Goal: Task Accomplishment & Management: Complete application form

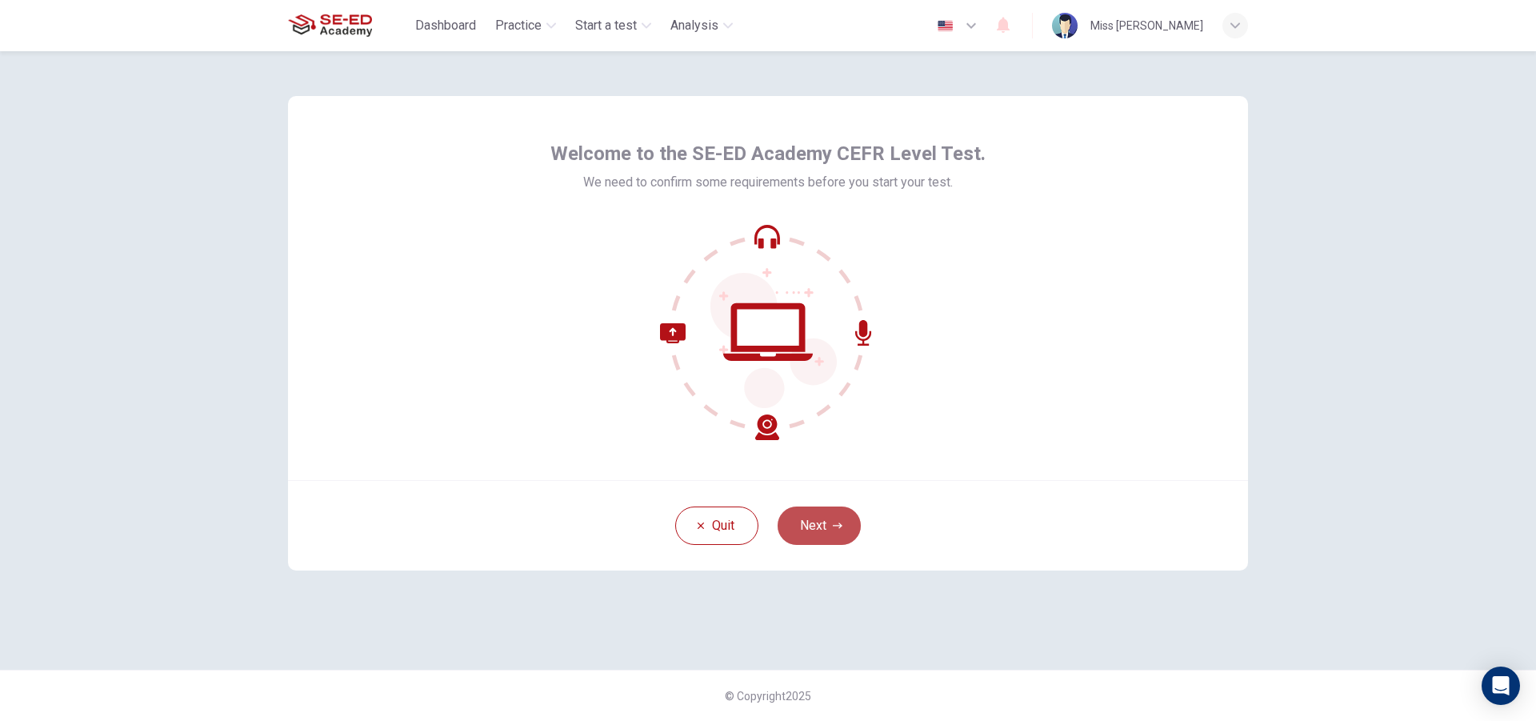
click at [830, 517] on button "Next" at bounding box center [819, 525] width 83 height 38
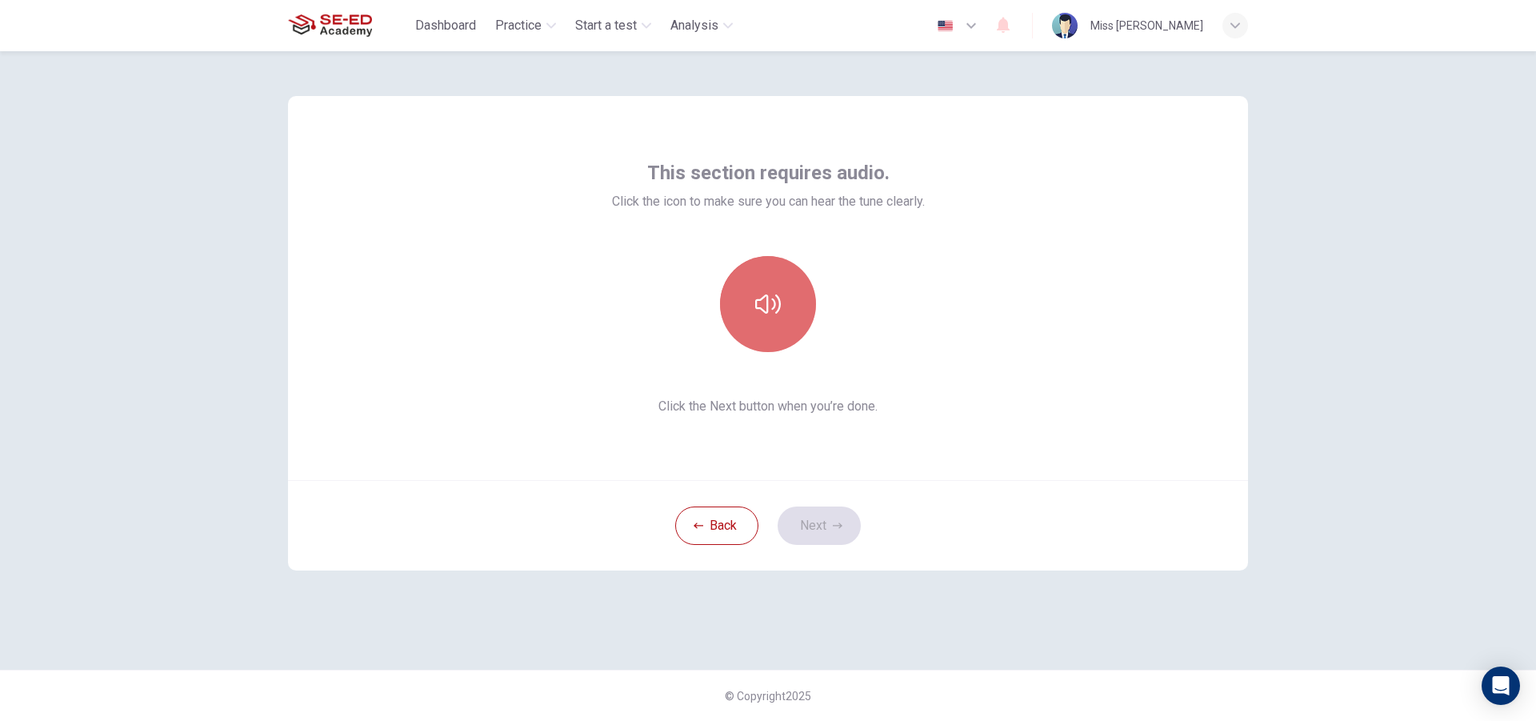
click at [767, 277] on button "button" at bounding box center [768, 304] width 96 height 96
click at [817, 522] on button "Next" at bounding box center [819, 525] width 83 height 38
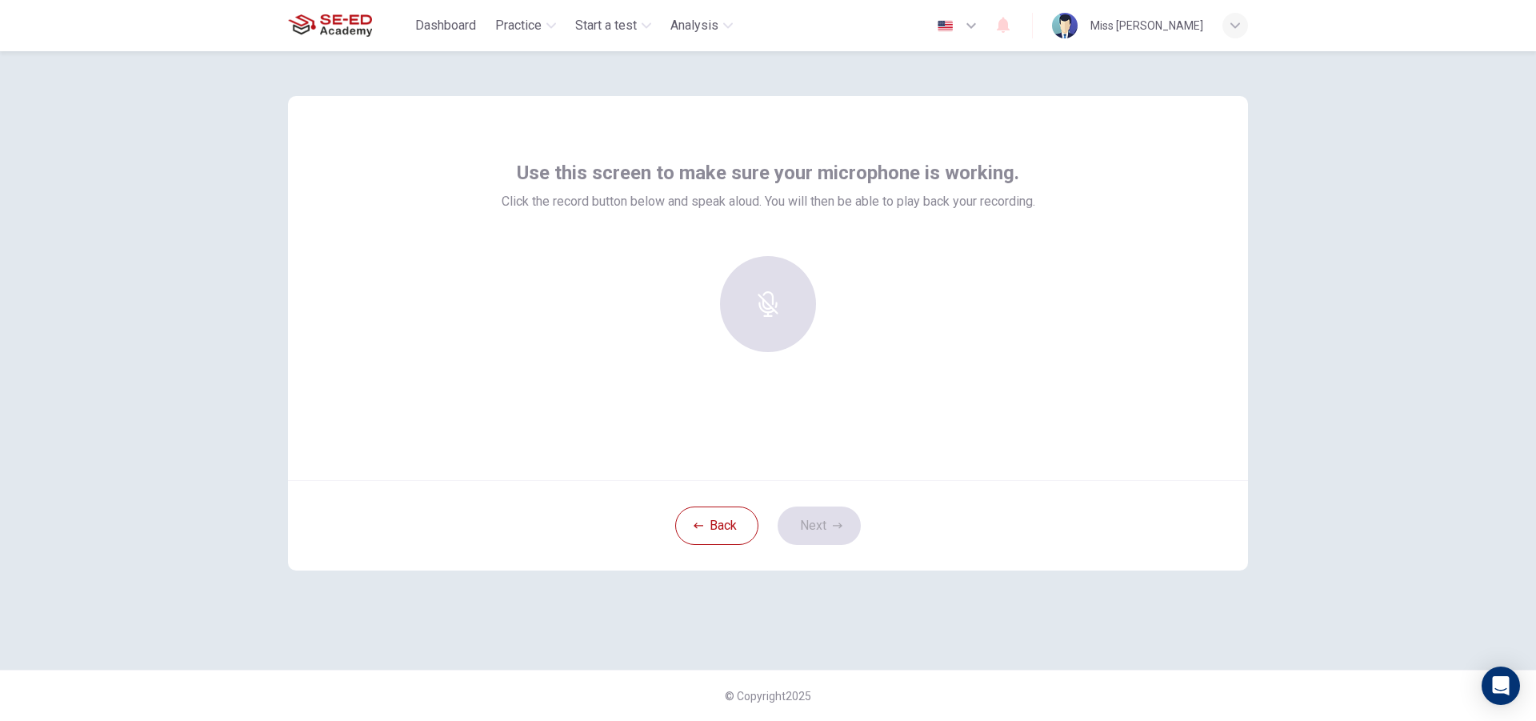
click at [767, 311] on div at bounding box center [768, 304] width 173 height 96
click at [766, 304] on icon "button" at bounding box center [767, 293] width 18 height 26
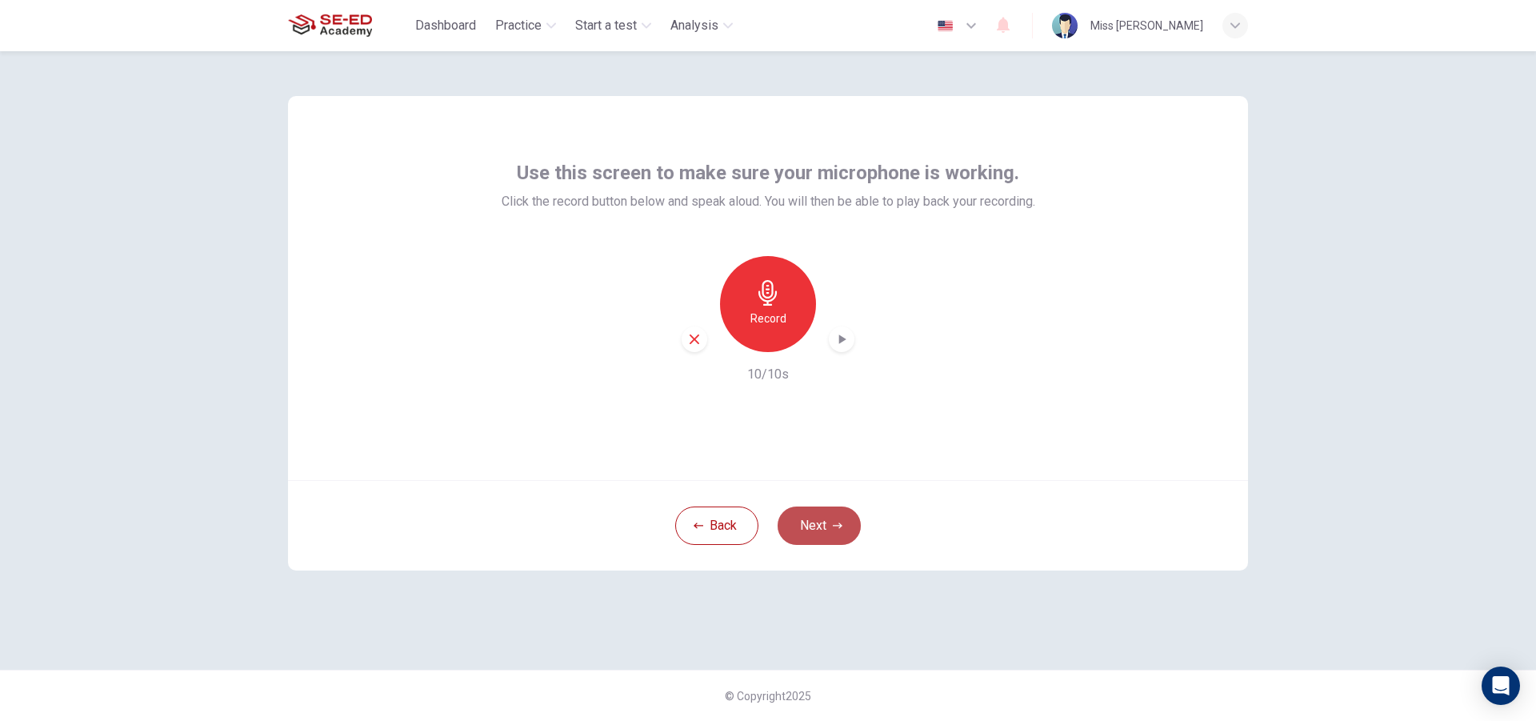
click at [823, 522] on button "Next" at bounding box center [819, 525] width 83 height 38
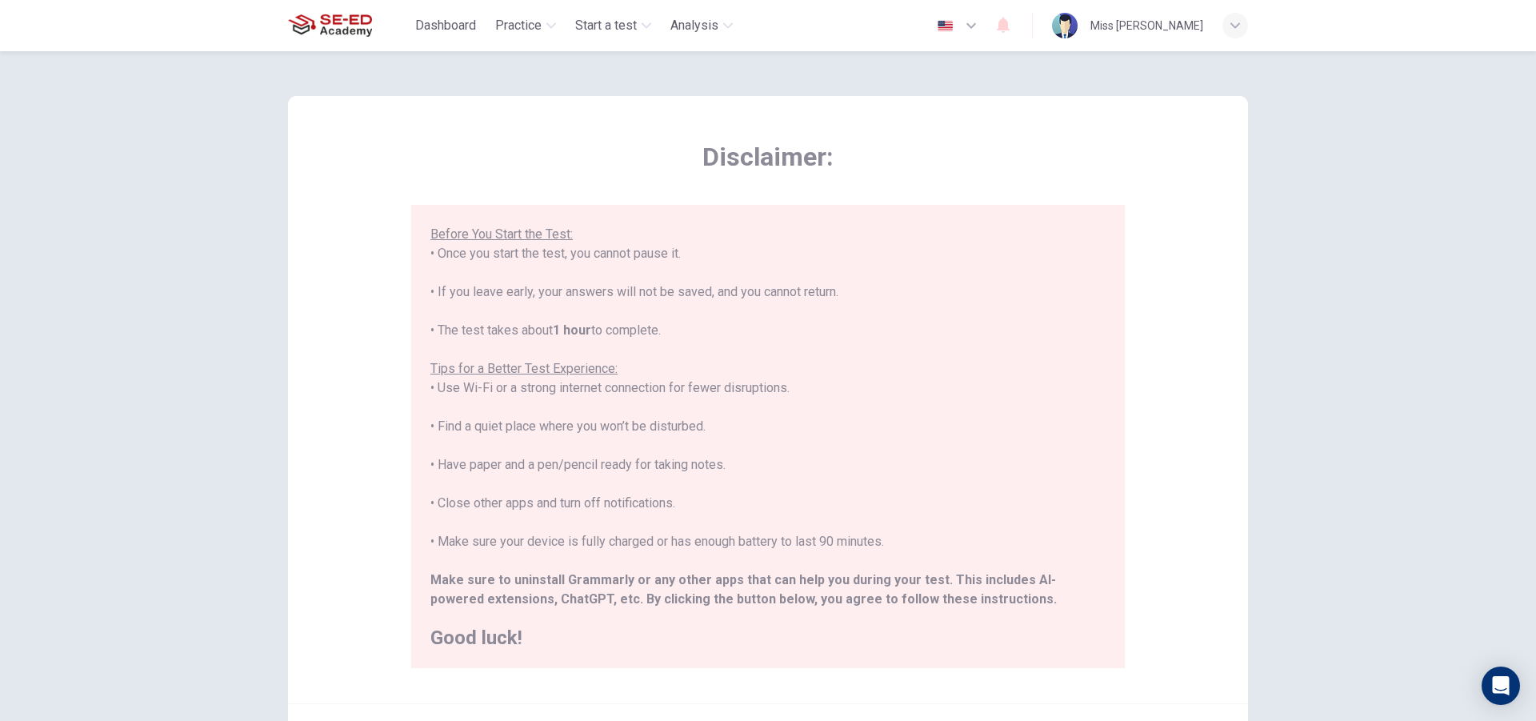
scroll to position [169, 0]
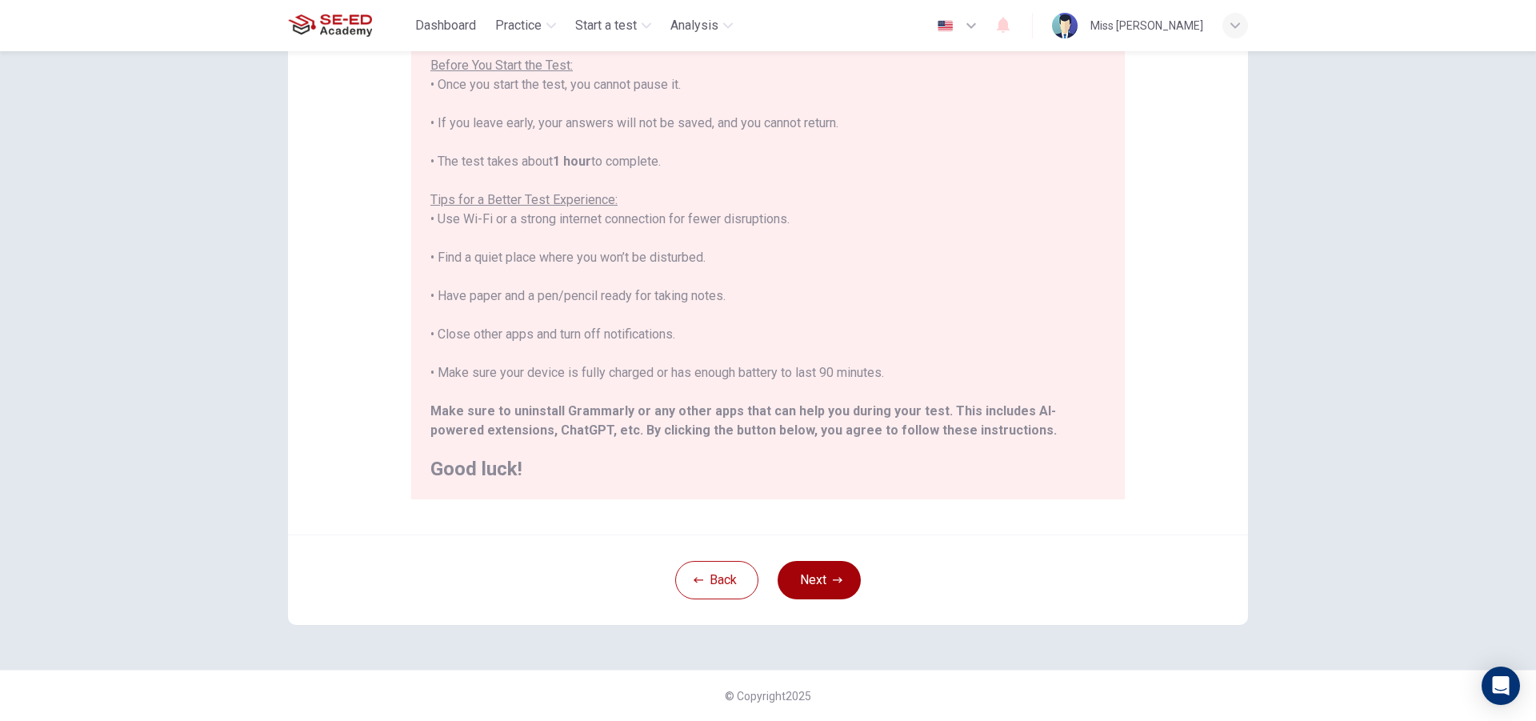
click at [803, 571] on button "Next" at bounding box center [819, 580] width 83 height 38
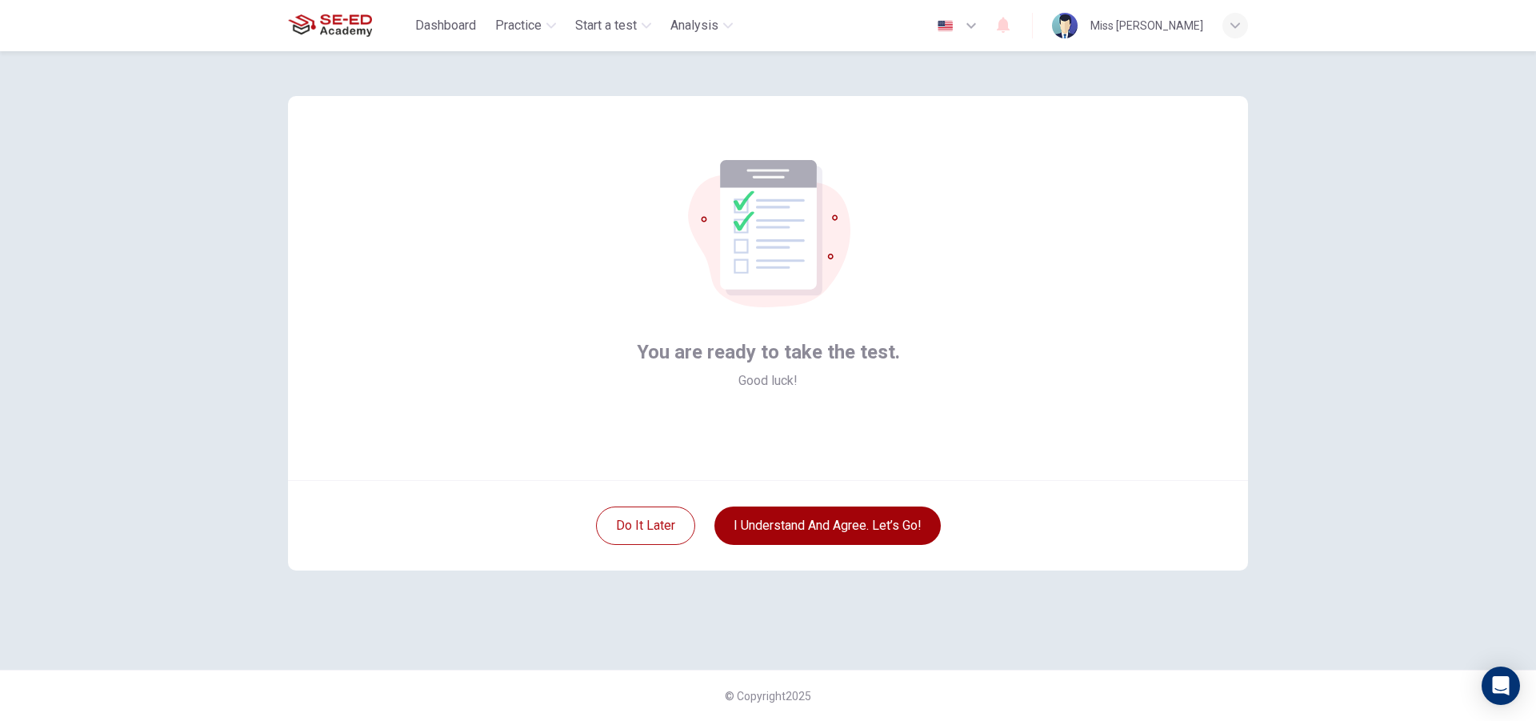
scroll to position [0, 0]
click at [811, 526] on button "I understand and agree. Let’s go!" at bounding box center [827, 525] width 226 height 38
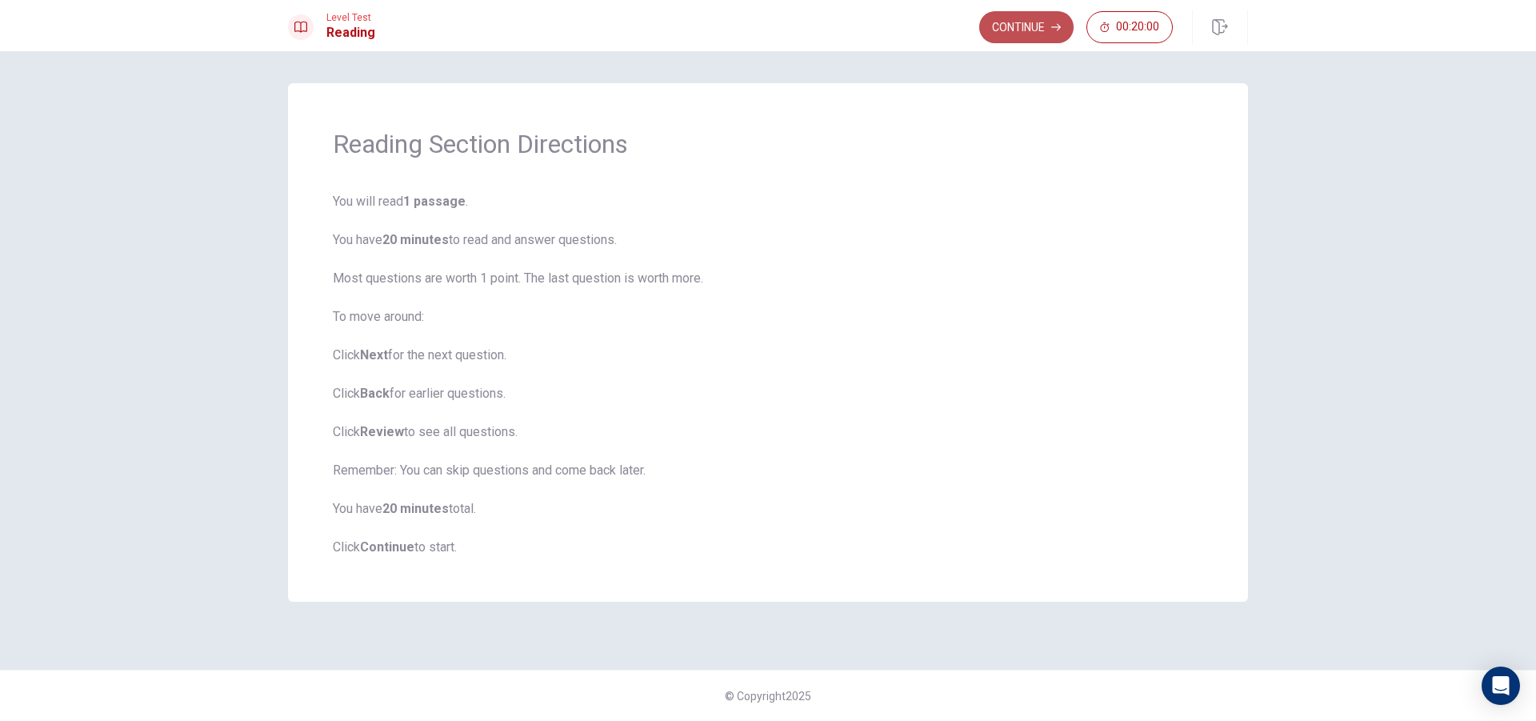
click at [1030, 26] on button "Continue" at bounding box center [1026, 27] width 94 height 32
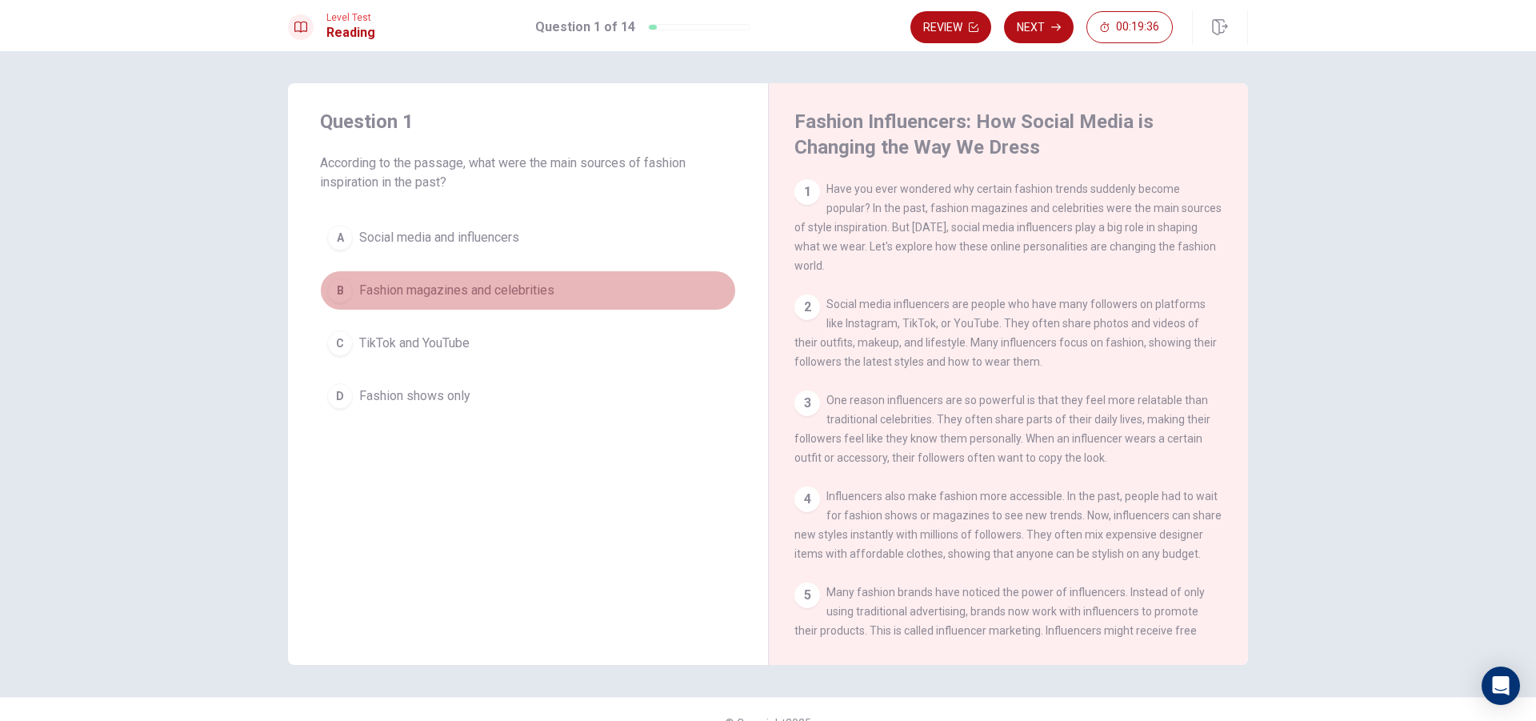
click at [490, 287] on span "Fashion magazines and celebrities" at bounding box center [456, 290] width 195 height 19
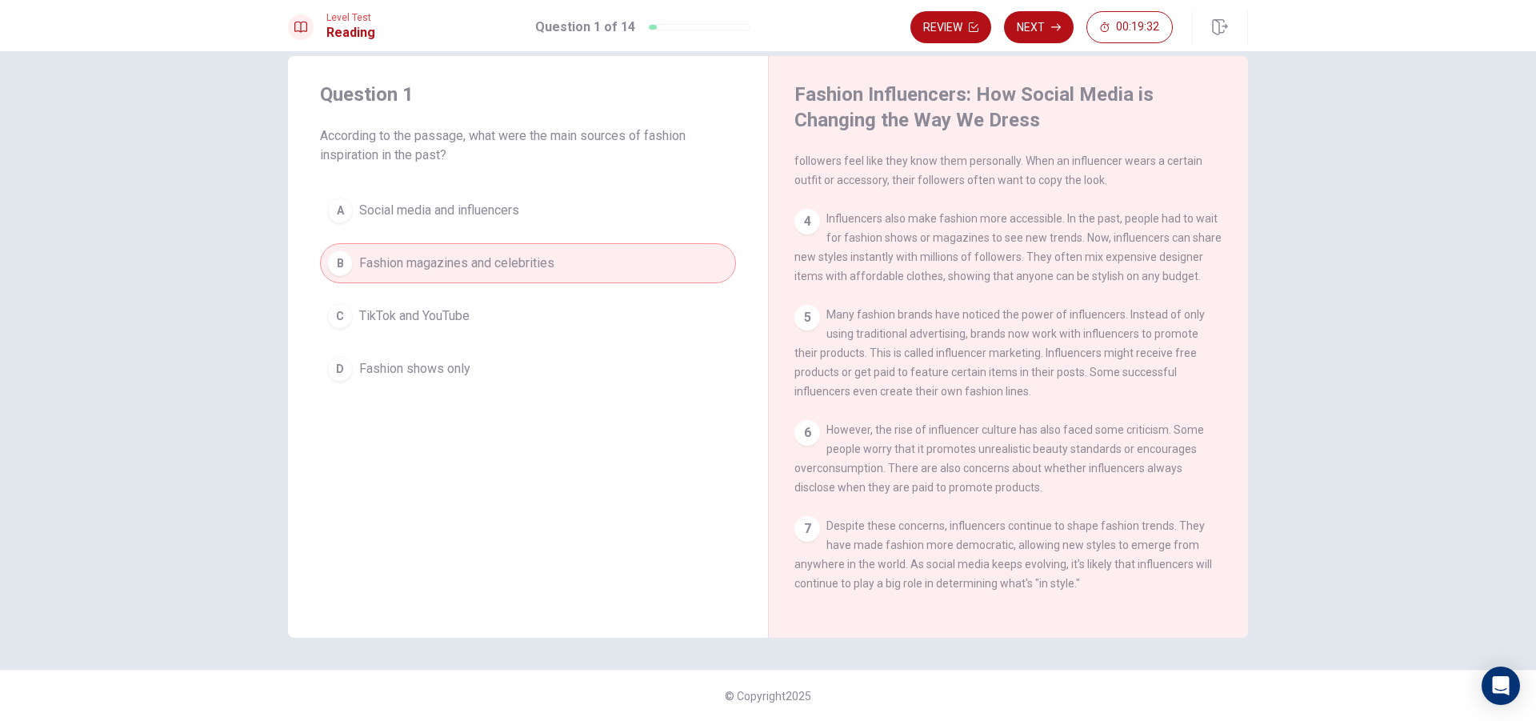
scroll to position [294, 0]
click at [1034, 33] on button "Next" at bounding box center [1039, 27] width 70 height 32
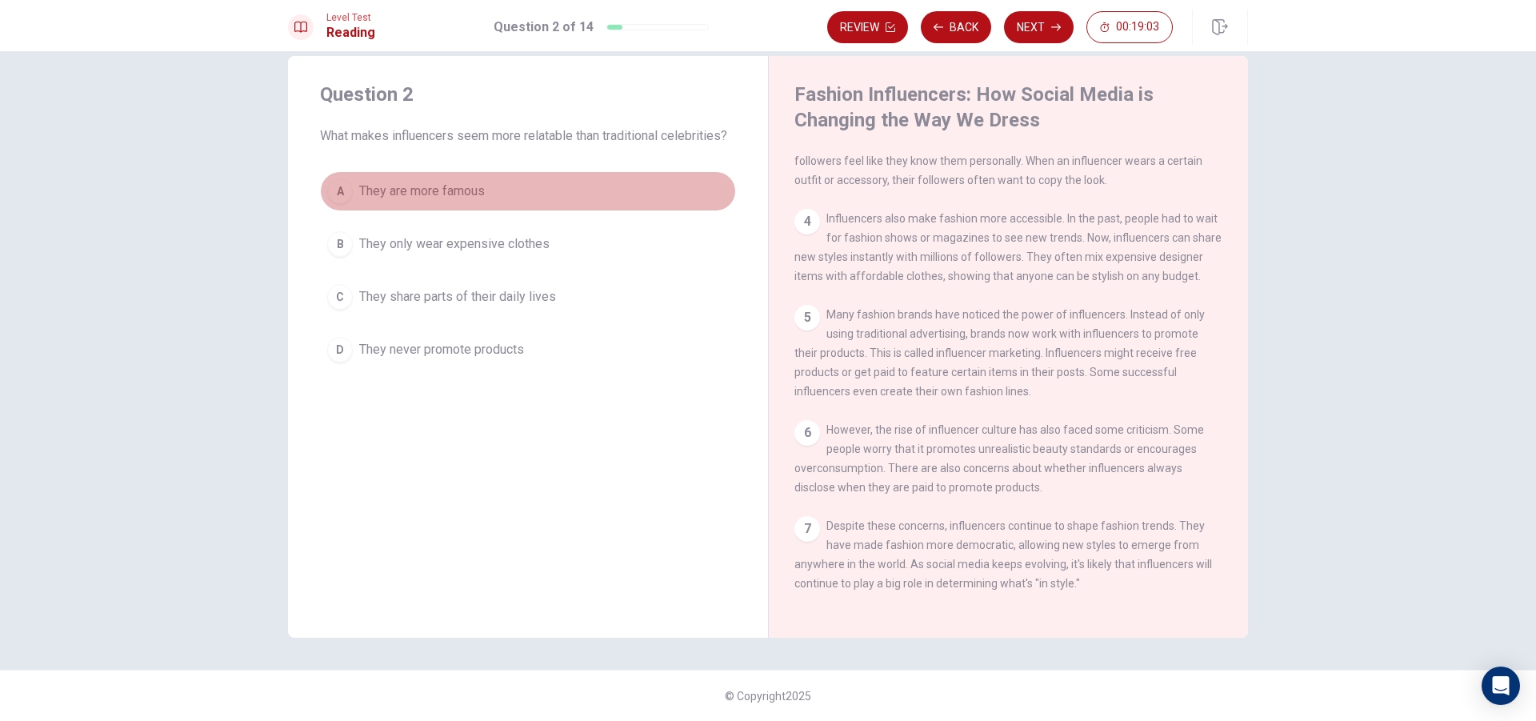
click at [368, 192] on span "They are more famous" at bounding box center [422, 191] width 126 height 19
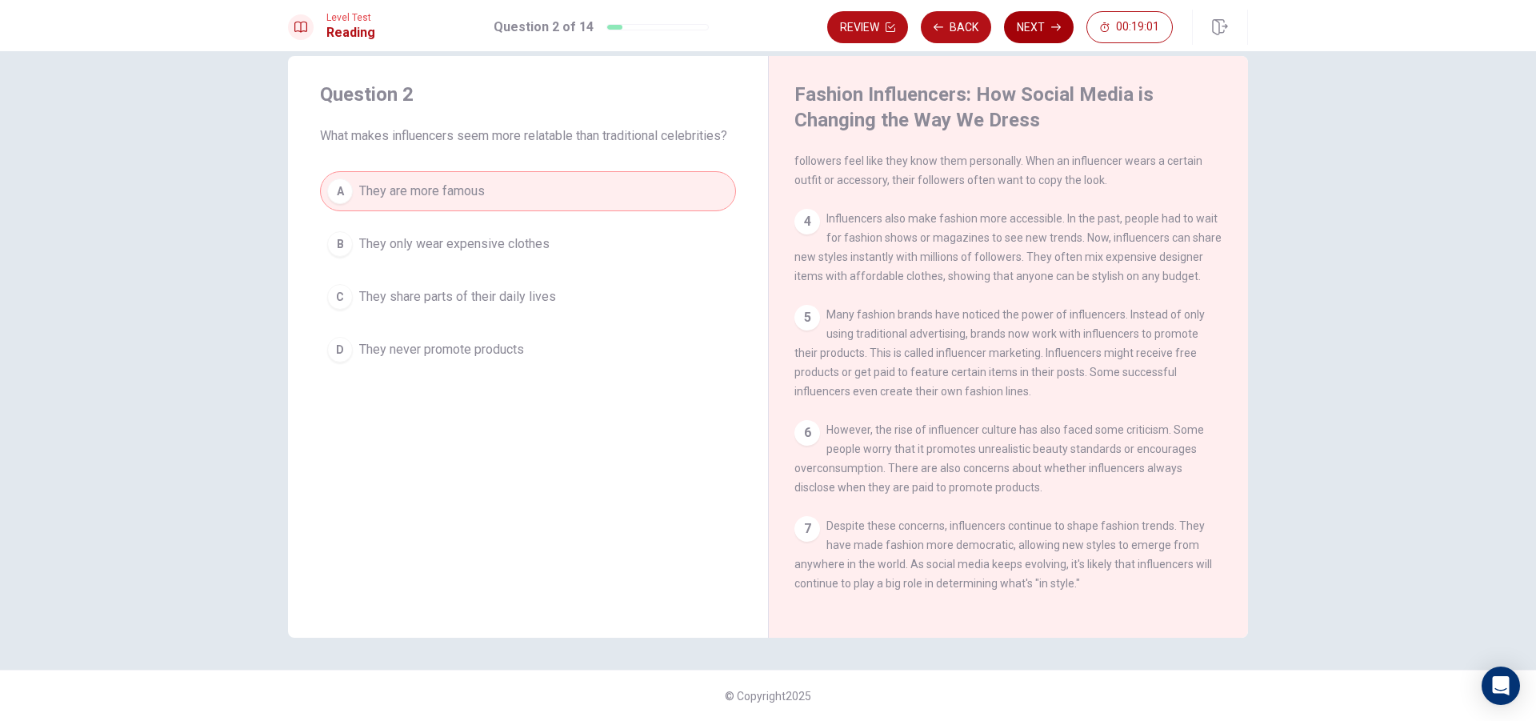
click at [1045, 30] on button "Next" at bounding box center [1039, 27] width 70 height 32
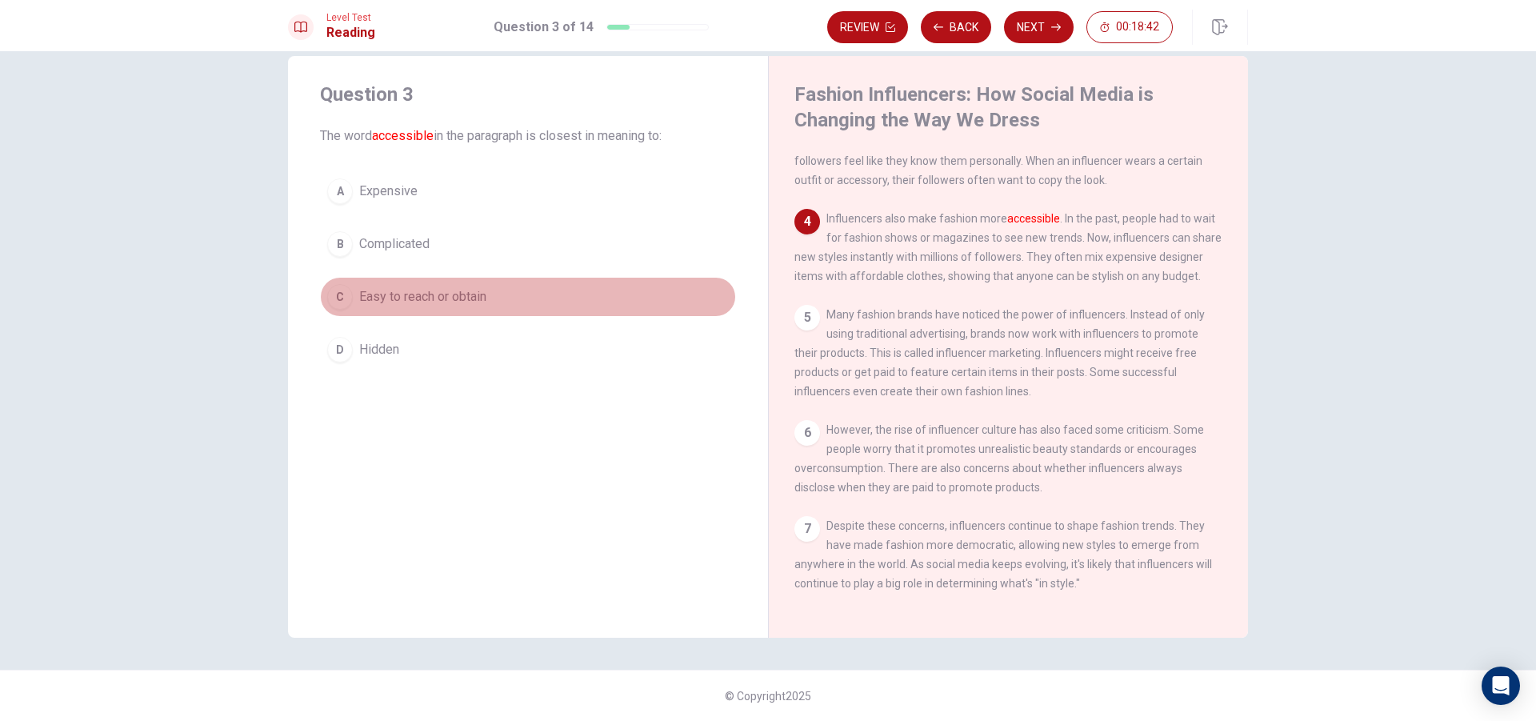
click at [420, 292] on span "Easy to reach or obtain" at bounding box center [422, 296] width 127 height 19
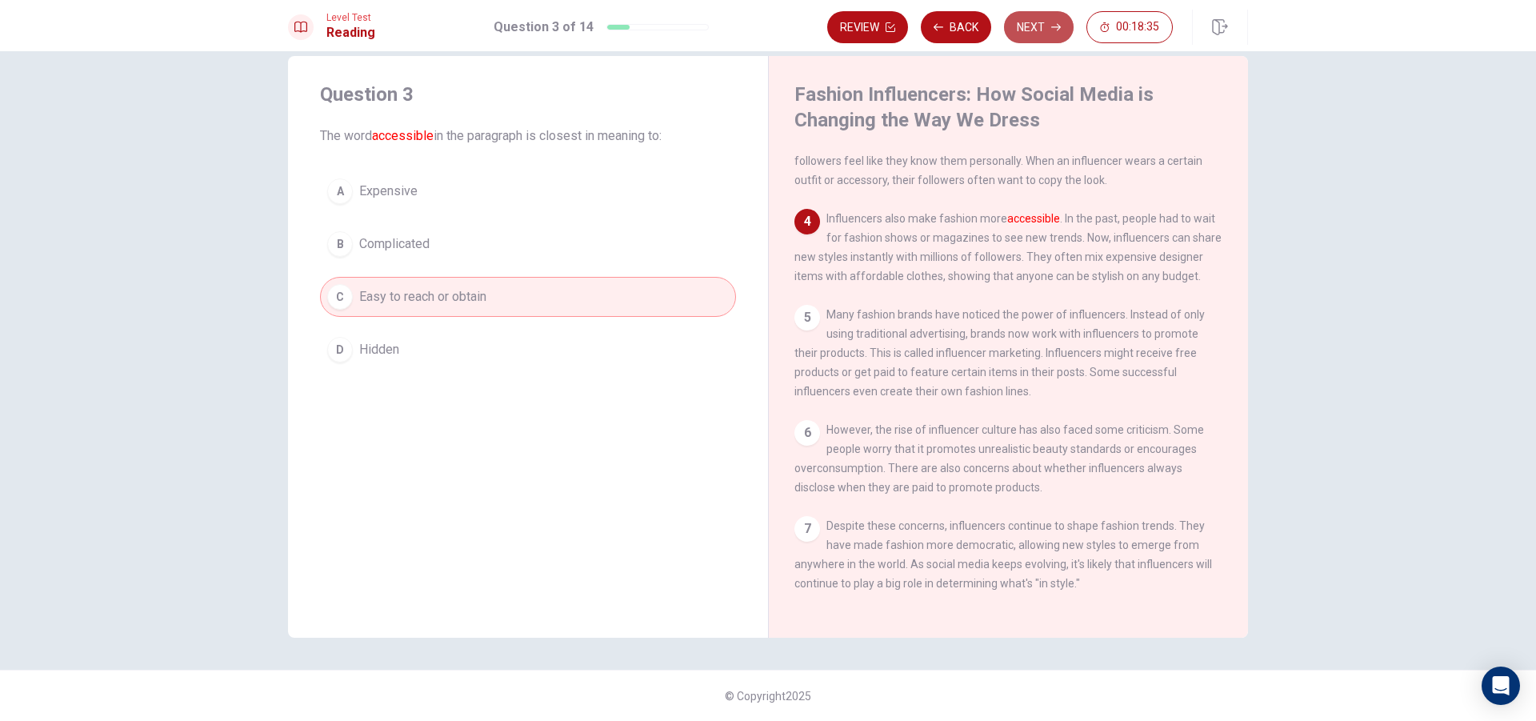
click at [1055, 31] on icon "button" at bounding box center [1056, 27] width 10 height 10
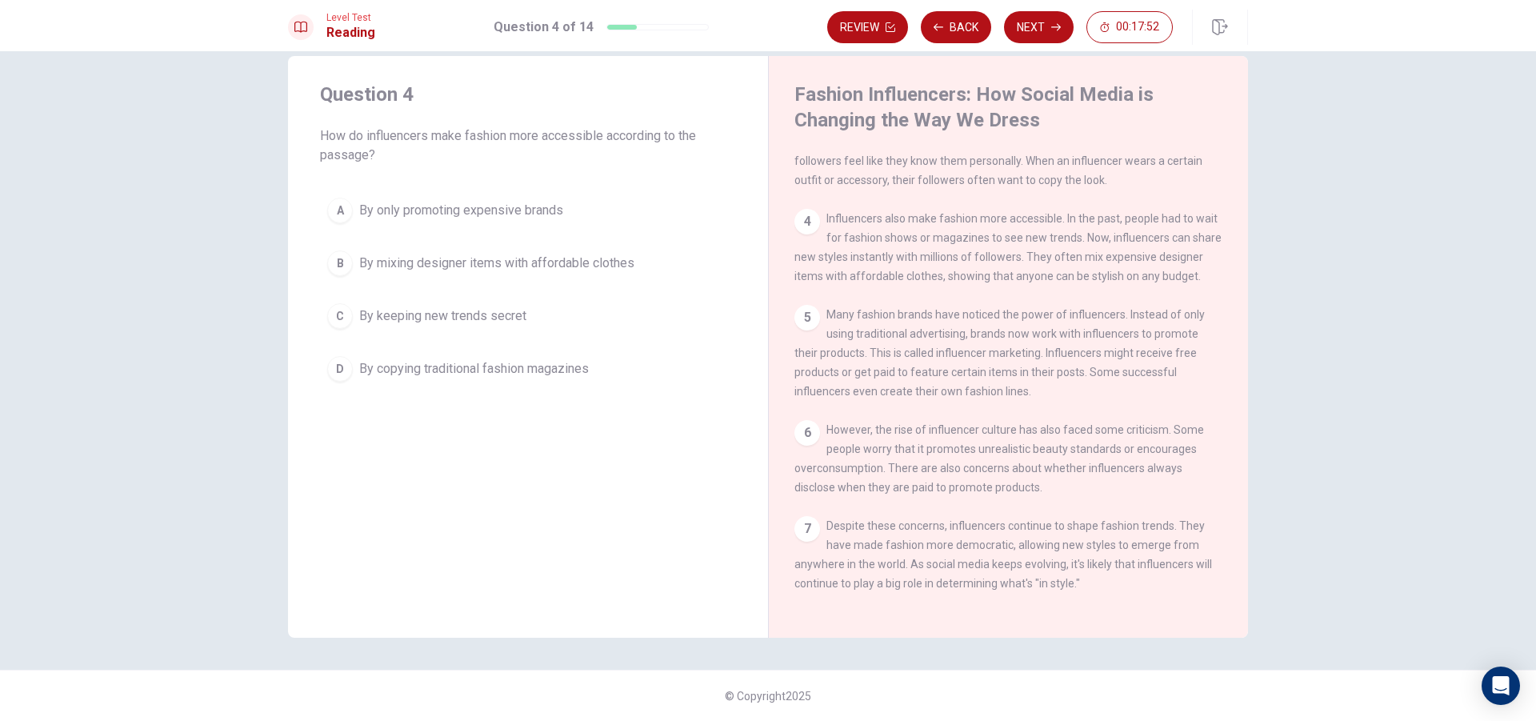
click at [522, 365] on span "By copying traditional fashion magazines" at bounding box center [474, 368] width 230 height 19
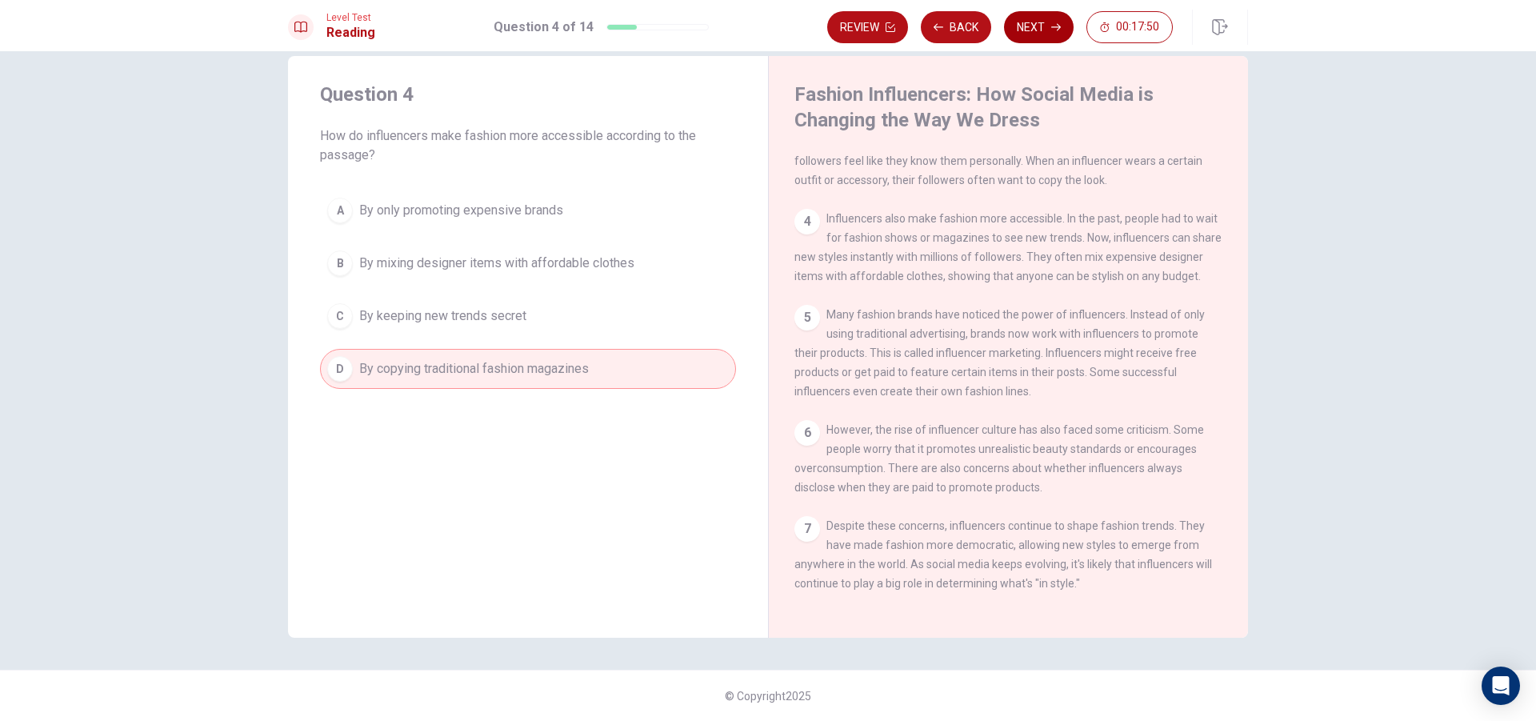
click at [1051, 17] on button "Next" at bounding box center [1039, 27] width 70 height 32
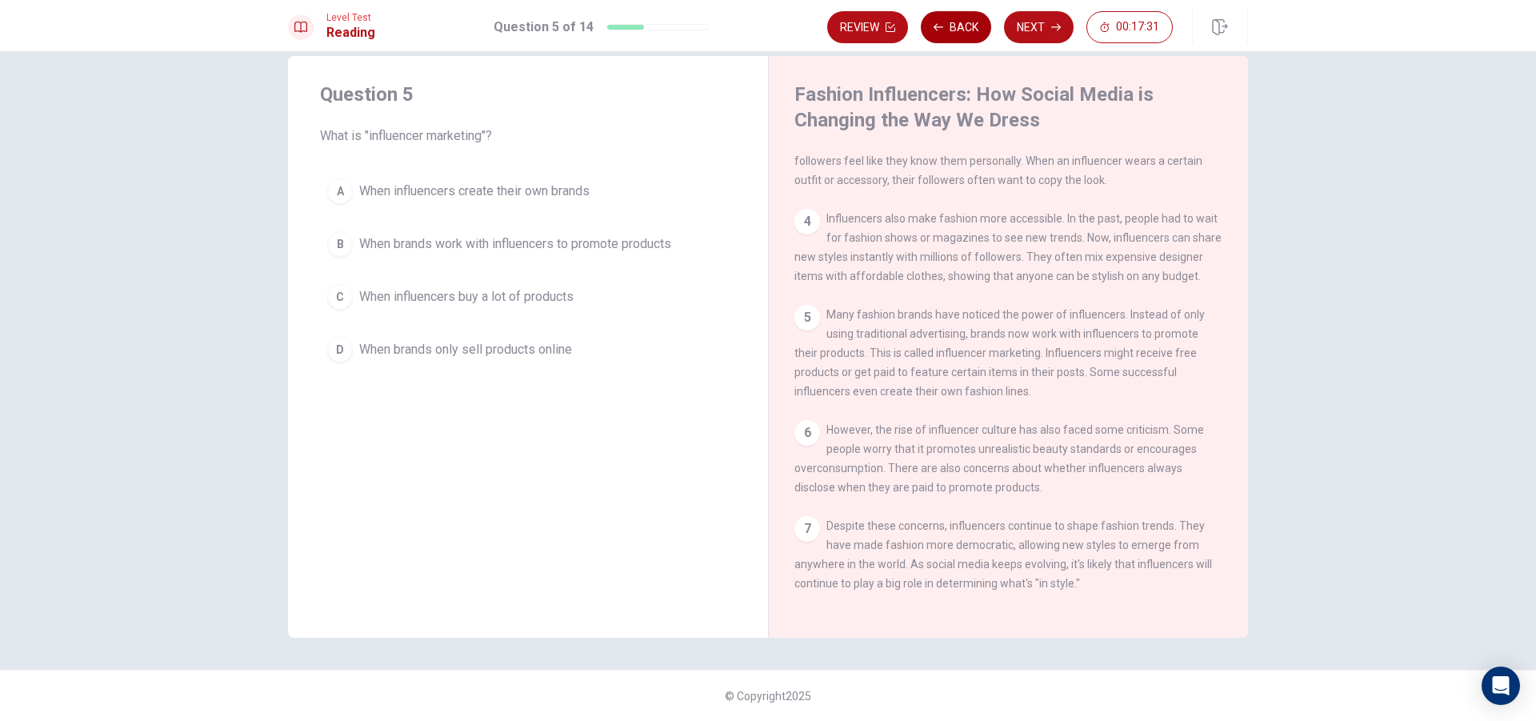
click at [953, 18] on button "Back" at bounding box center [956, 27] width 70 height 32
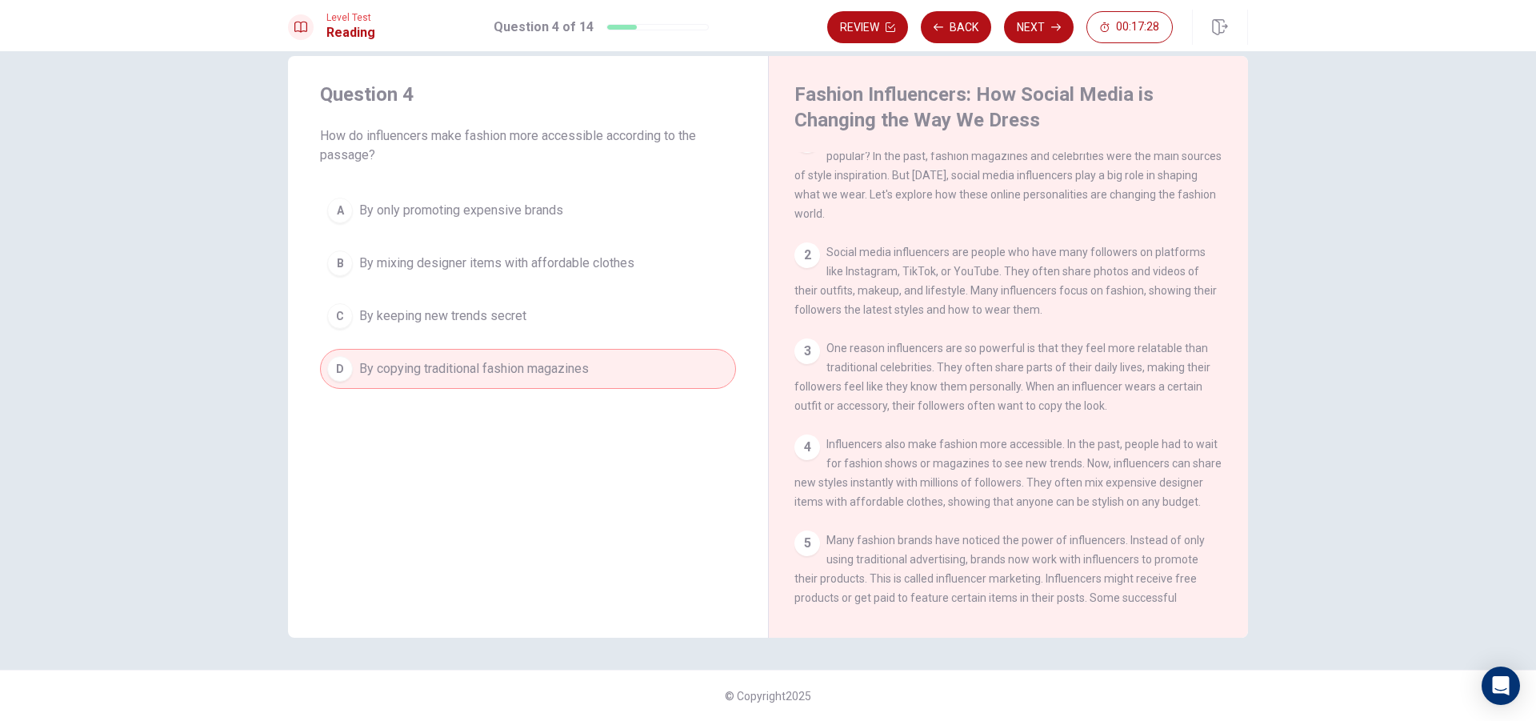
scroll to position [0, 0]
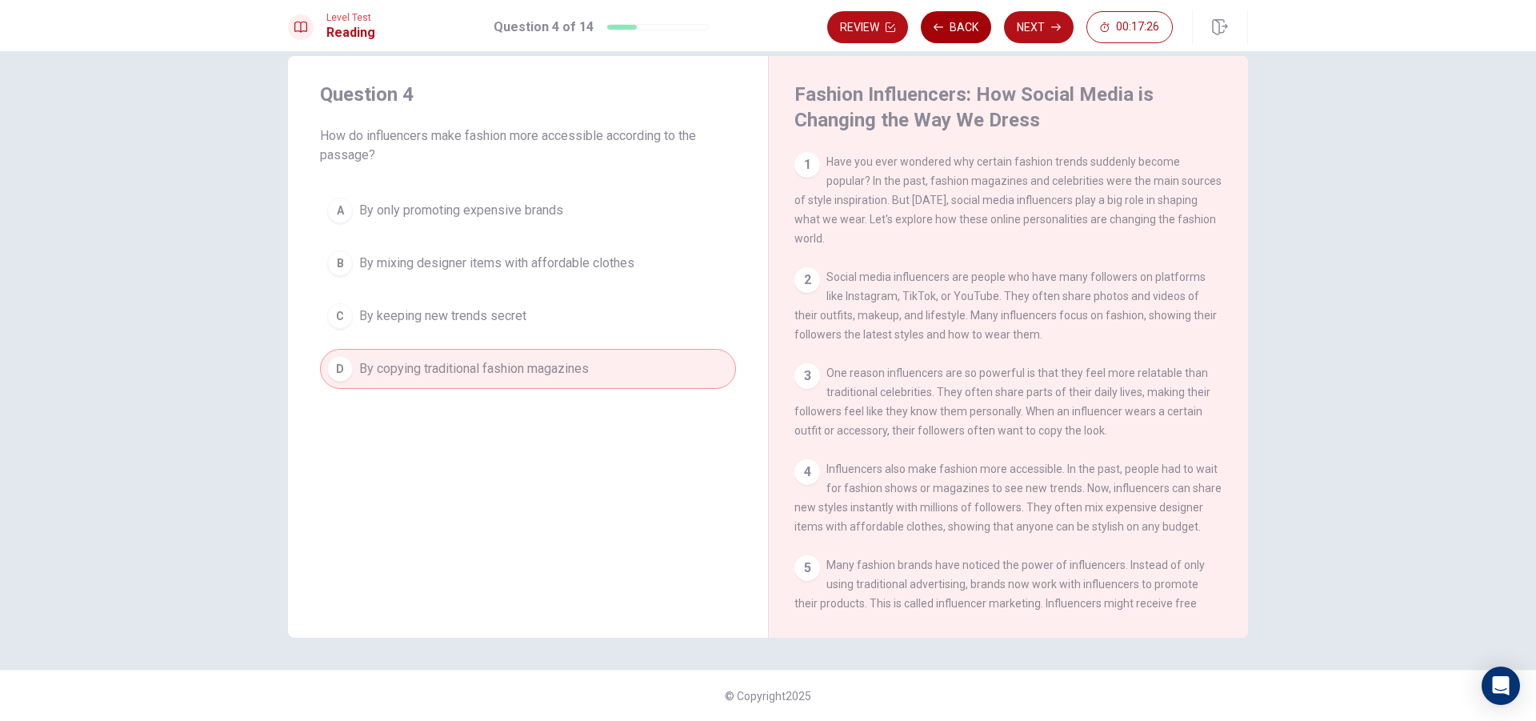
click at [943, 22] on icon "button" at bounding box center [939, 27] width 10 height 10
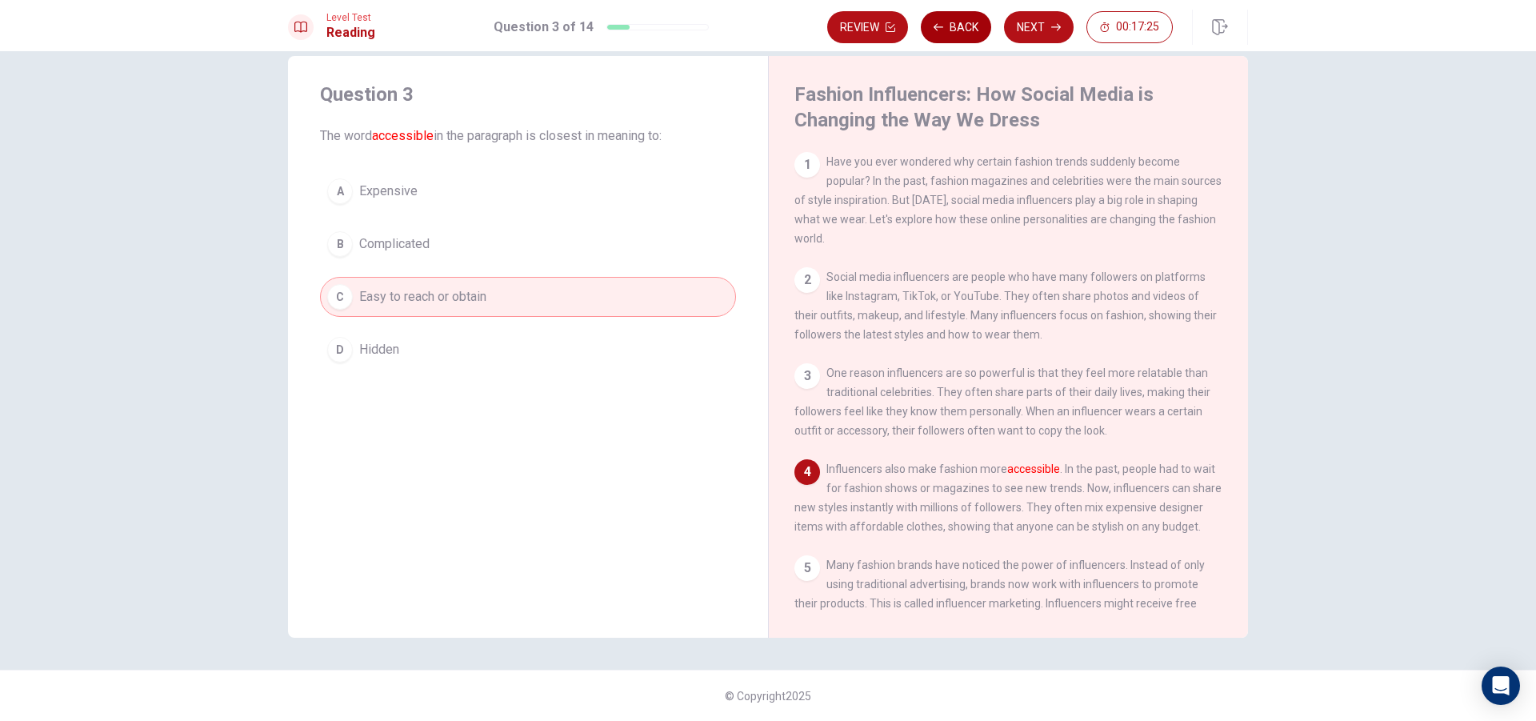
scroll to position [118, 0]
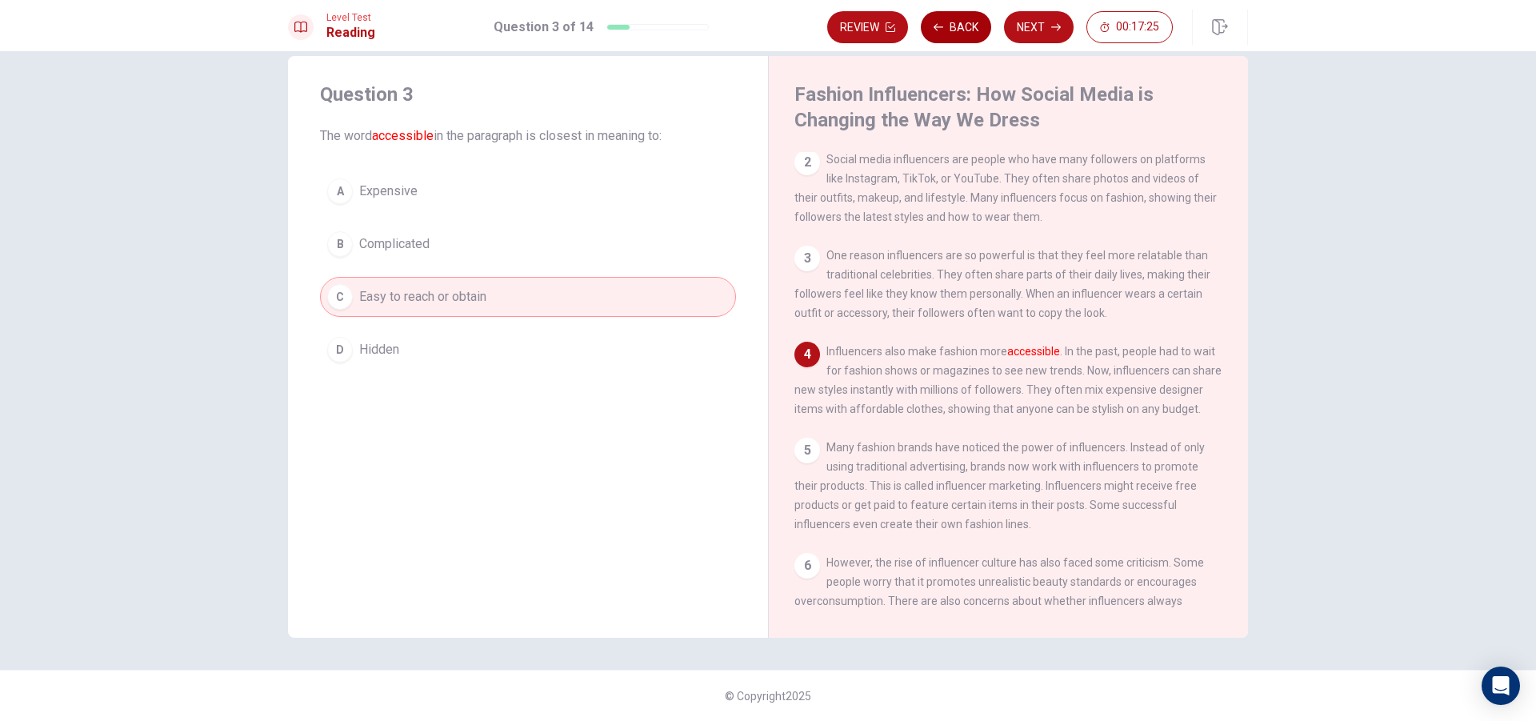
click at [943, 22] on icon "button" at bounding box center [939, 27] width 10 height 10
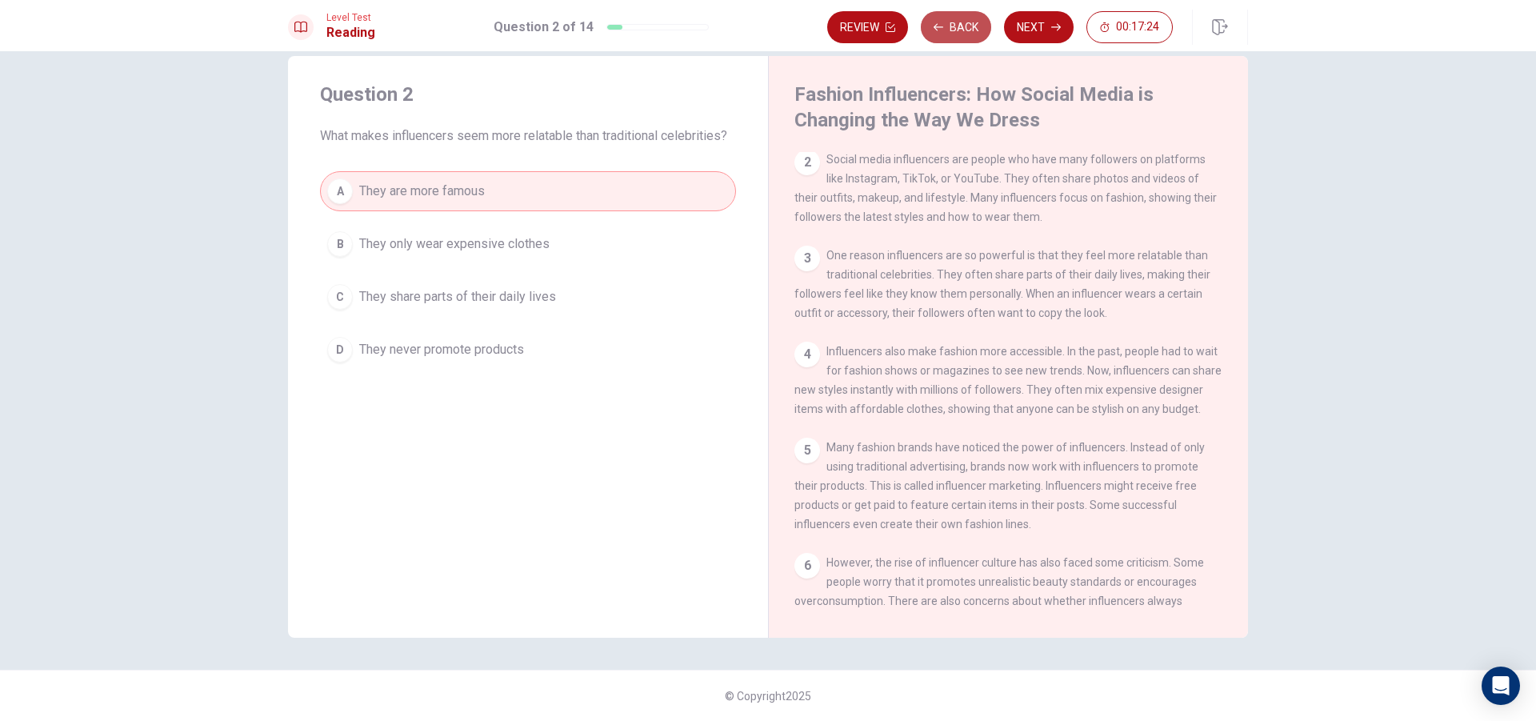
click at [943, 22] on icon "button" at bounding box center [939, 27] width 10 height 10
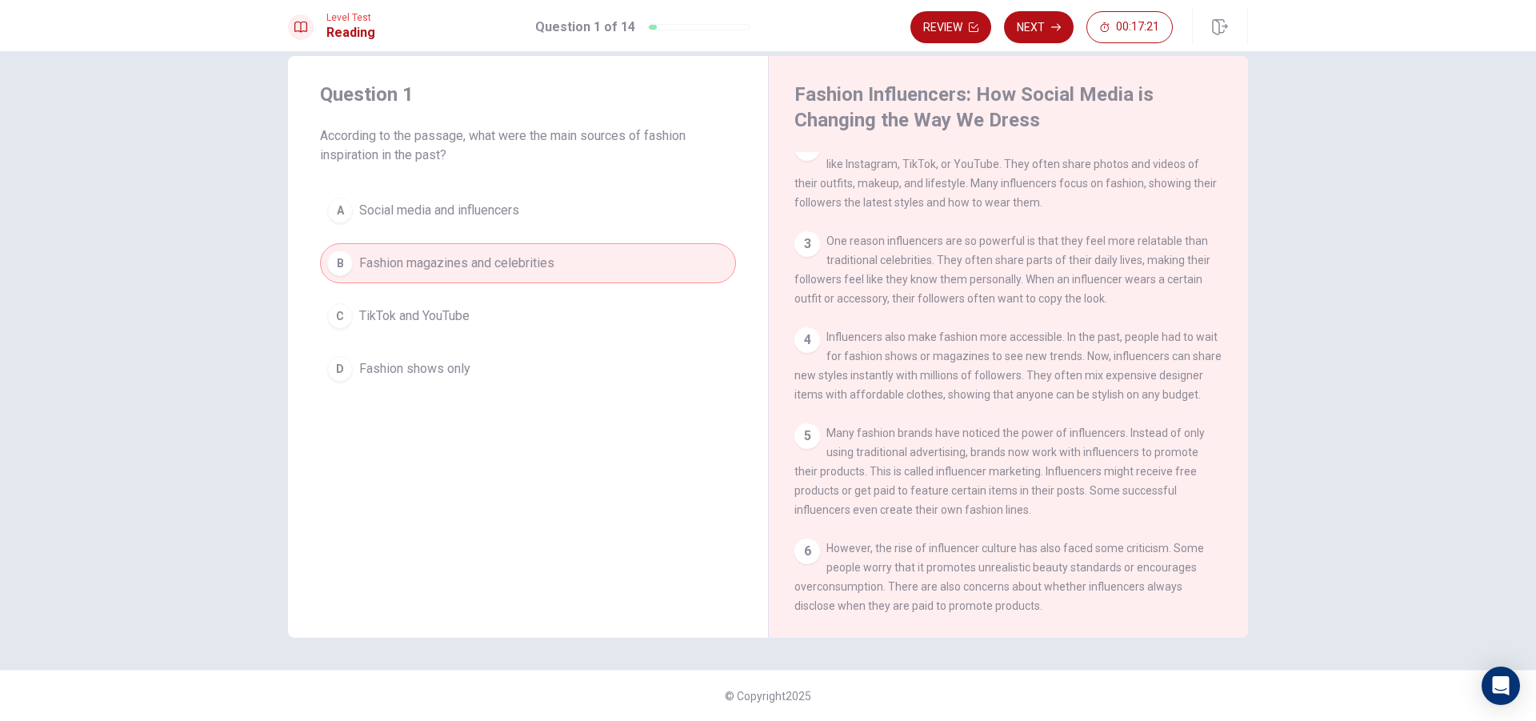
scroll to position [0, 0]
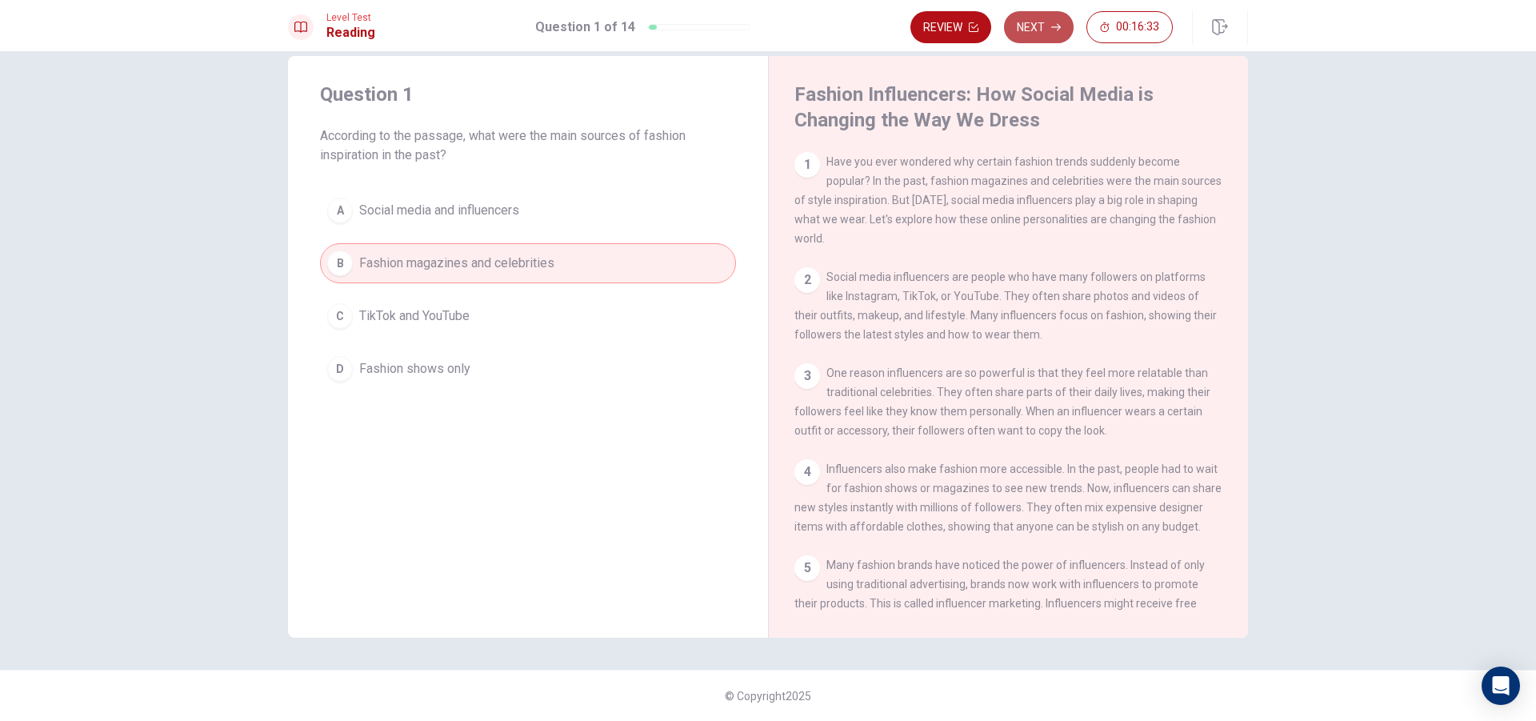
click at [1053, 18] on button "Next" at bounding box center [1039, 27] width 70 height 32
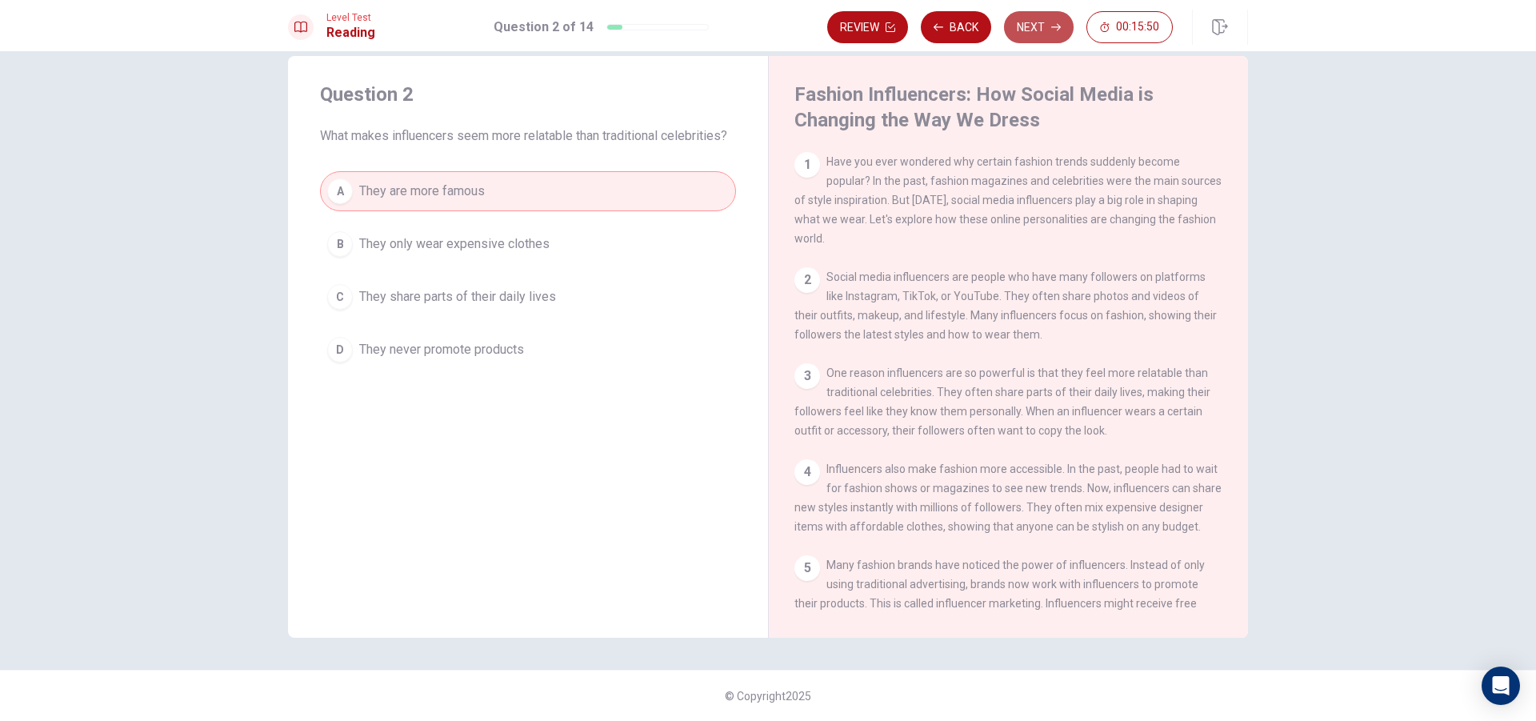
click at [1037, 25] on button "Next" at bounding box center [1039, 27] width 70 height 32
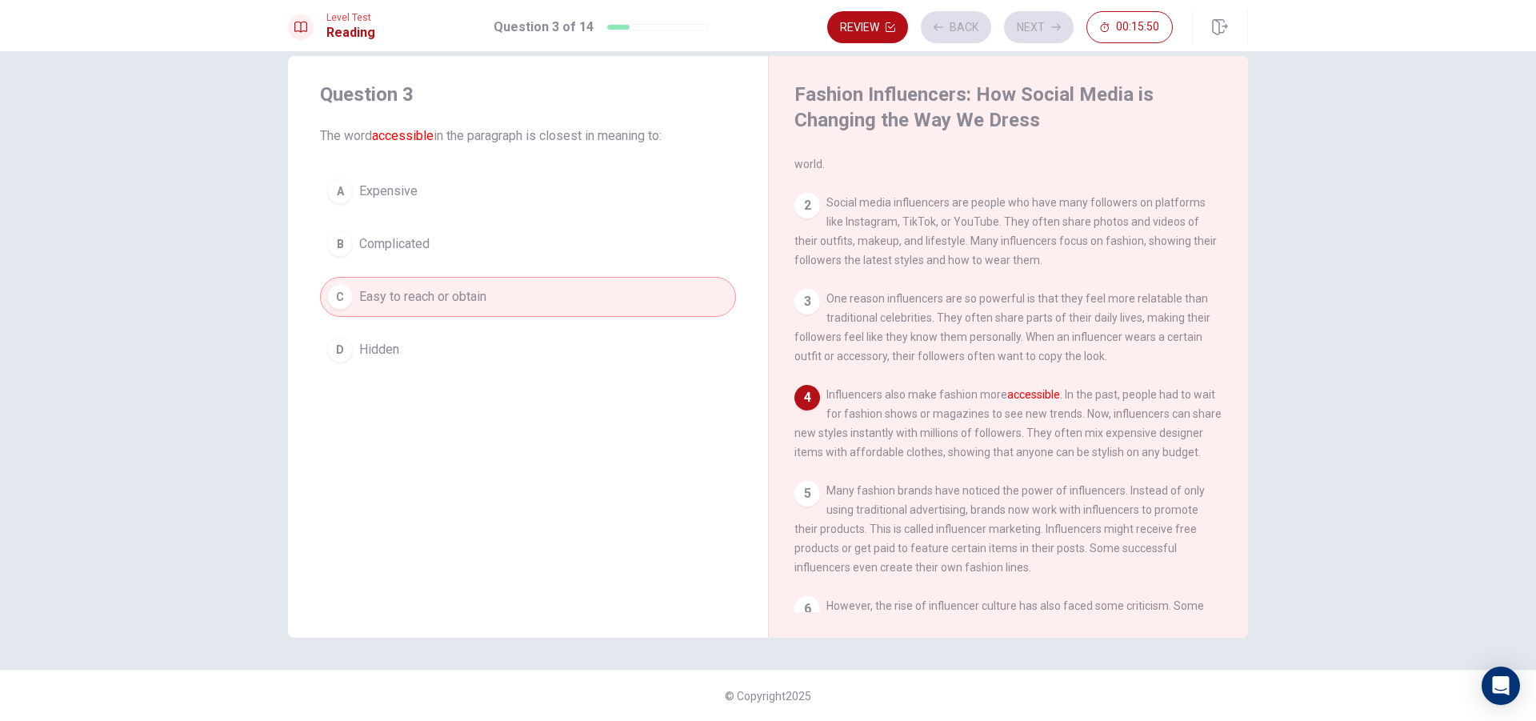
scroll to position [118, 0]
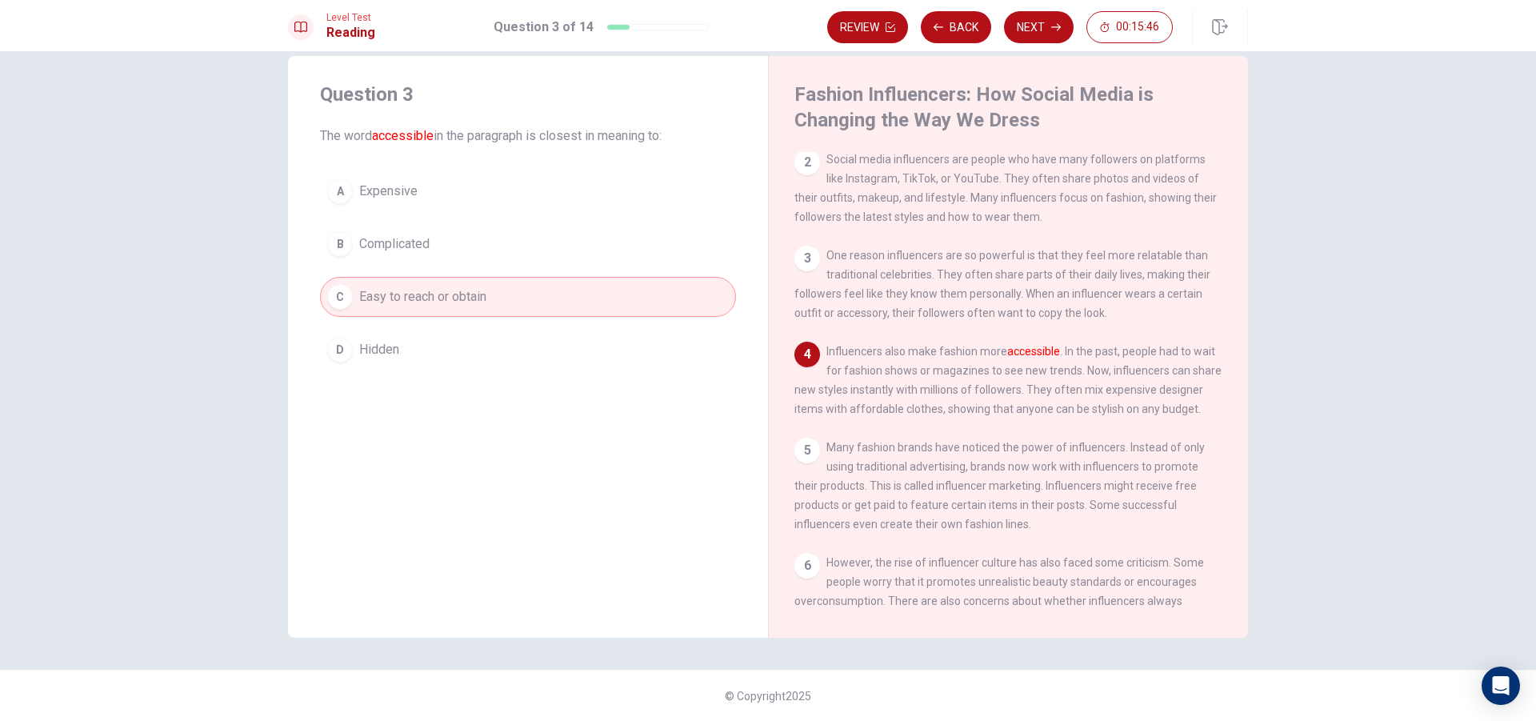
click at [786, 256] on div "Fashion Influencers: How Social Media is Changing the Way We Dress 1 Have you e…" at bounding box center [1008, 347] width 480 height 582
click at [803, 258] on div "3" at bounding box center [808, 259] width 26 height 26
click at [377, 194] on span "Expensive" at bounding box center [388, 191] width 58 height 19
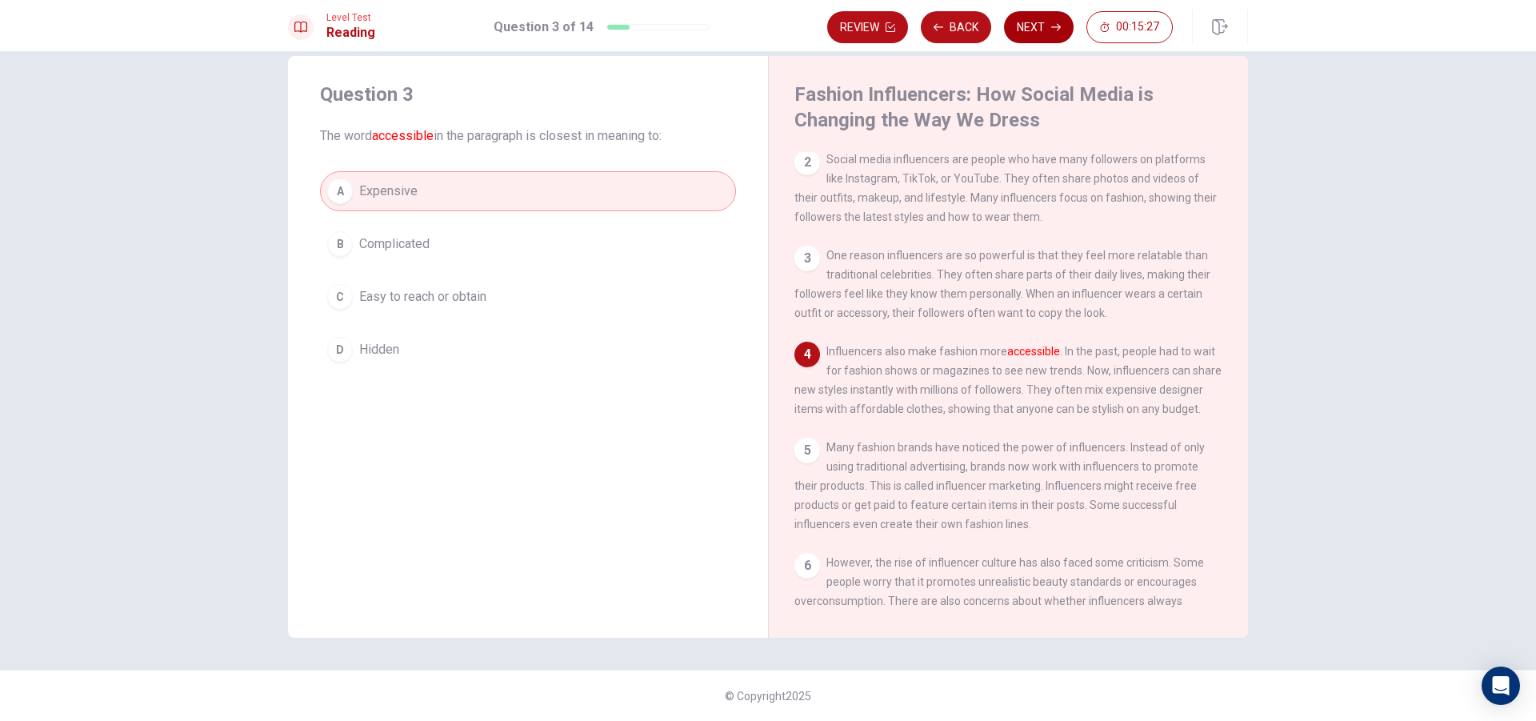
click at [1037, 21] on button "Next" at bounding box center [1039, 27] width 70 height 32
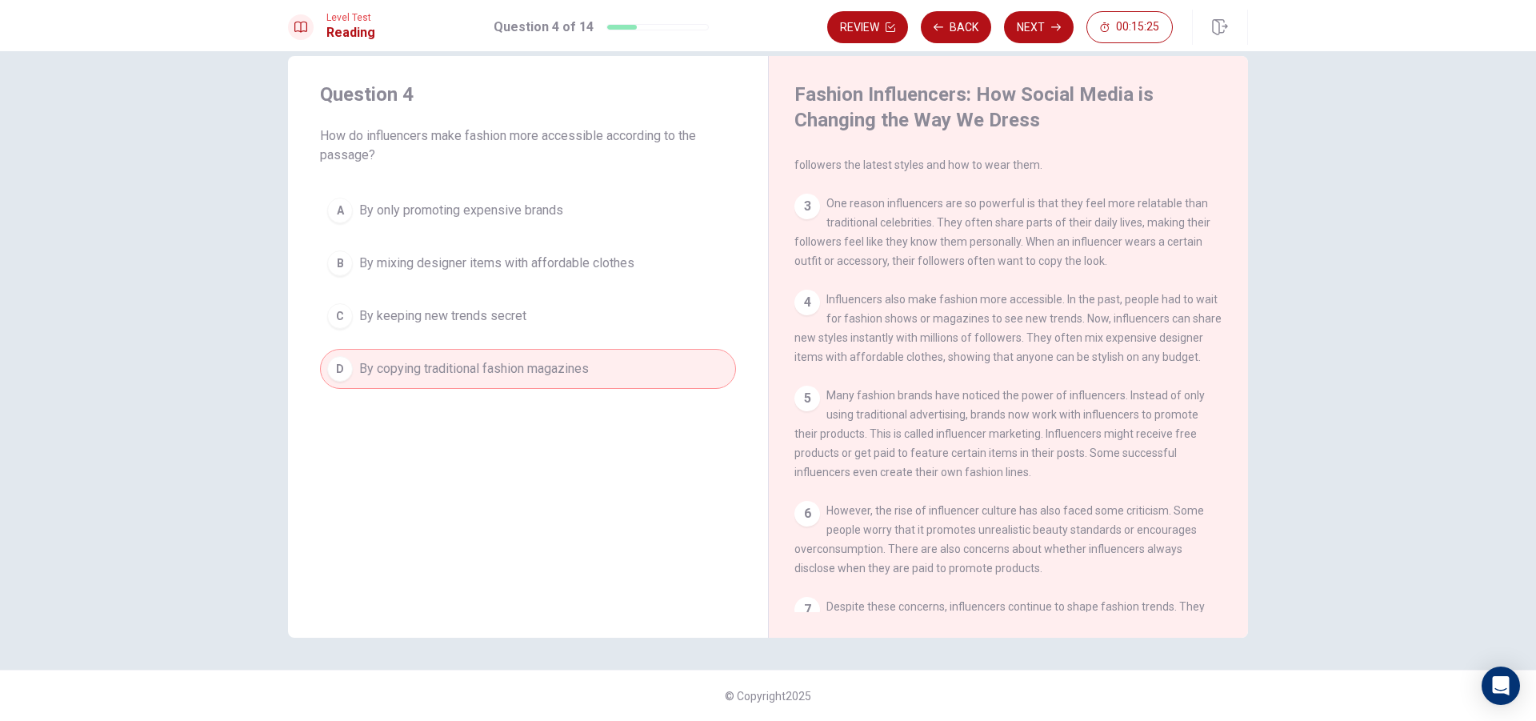
scroll to position [198, 0]
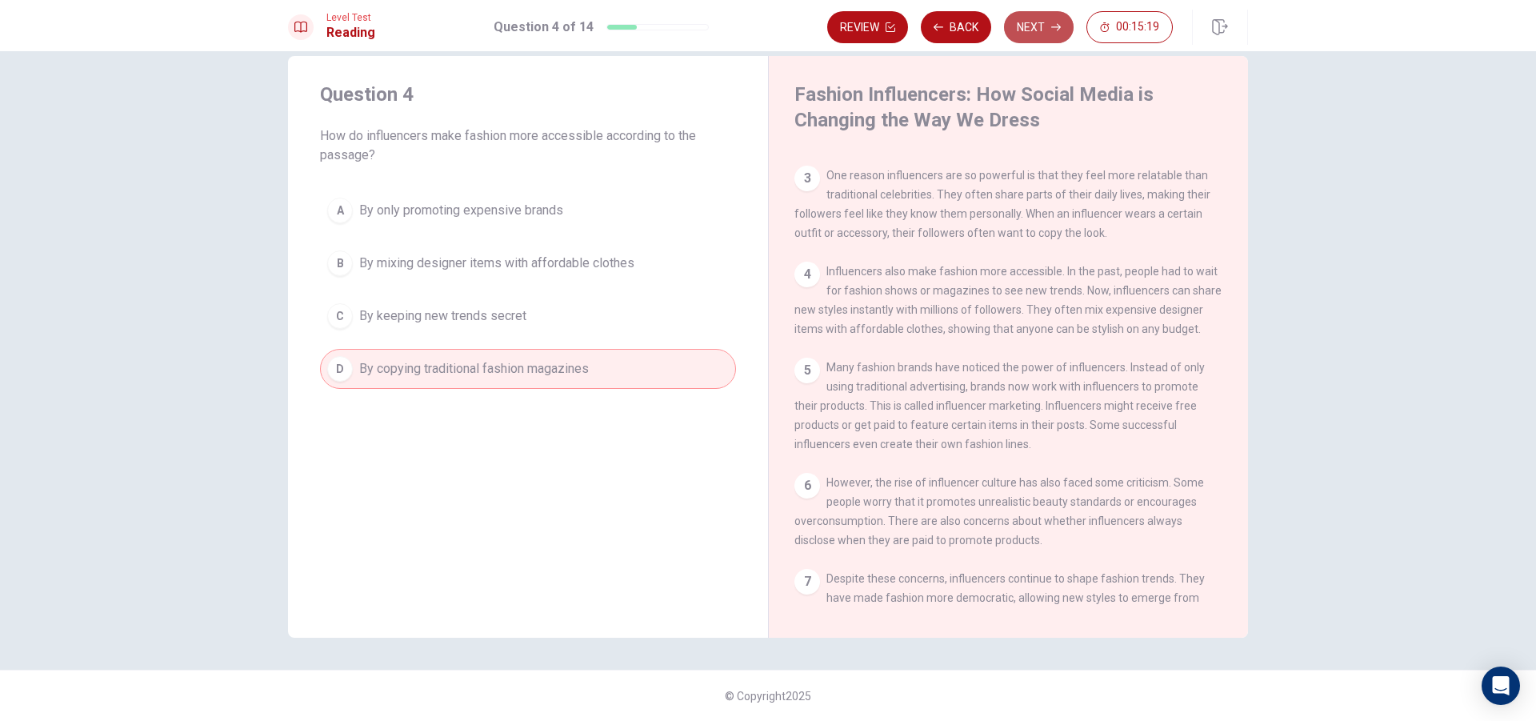
click at [1032, 20] on button "Next" at bounding box center [1039, 27] width 70 height 32
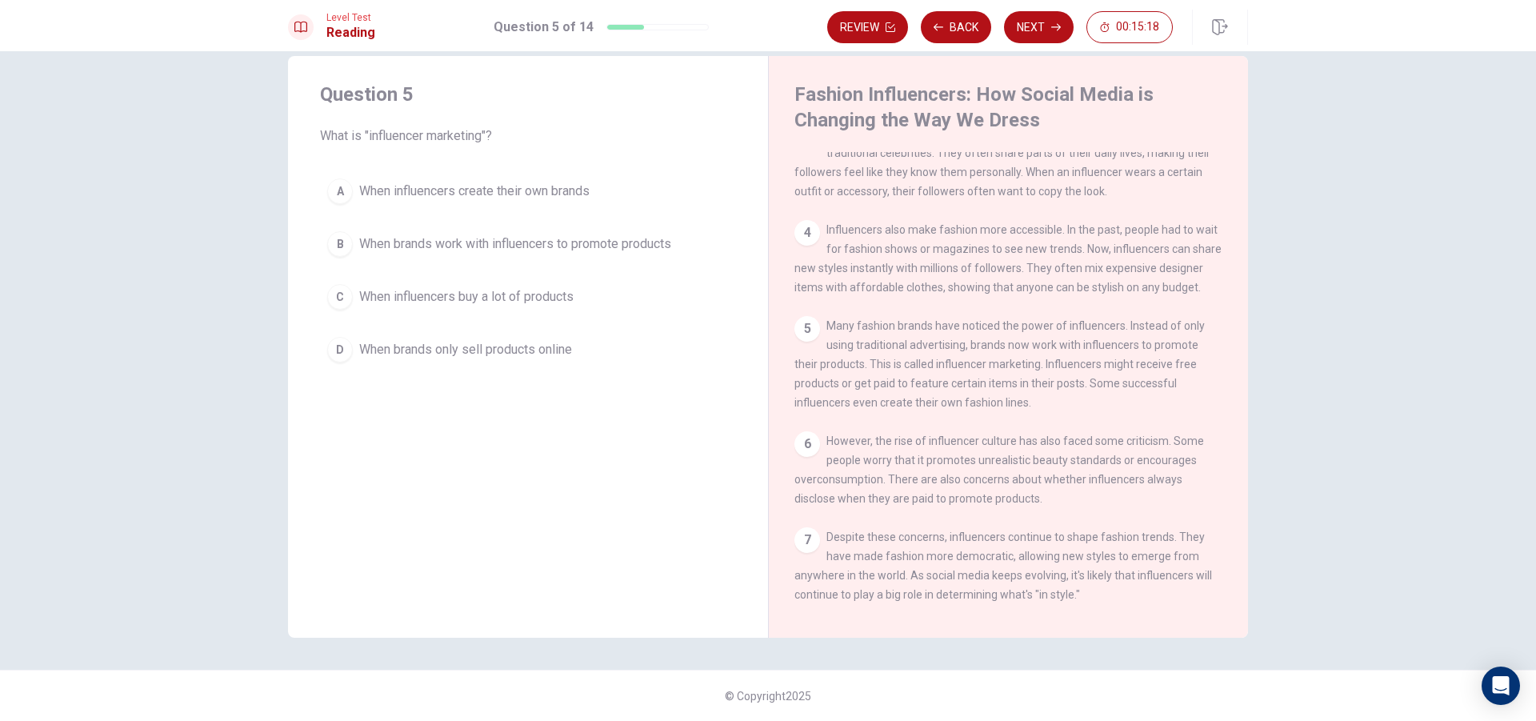
scroll to position [294, 0]
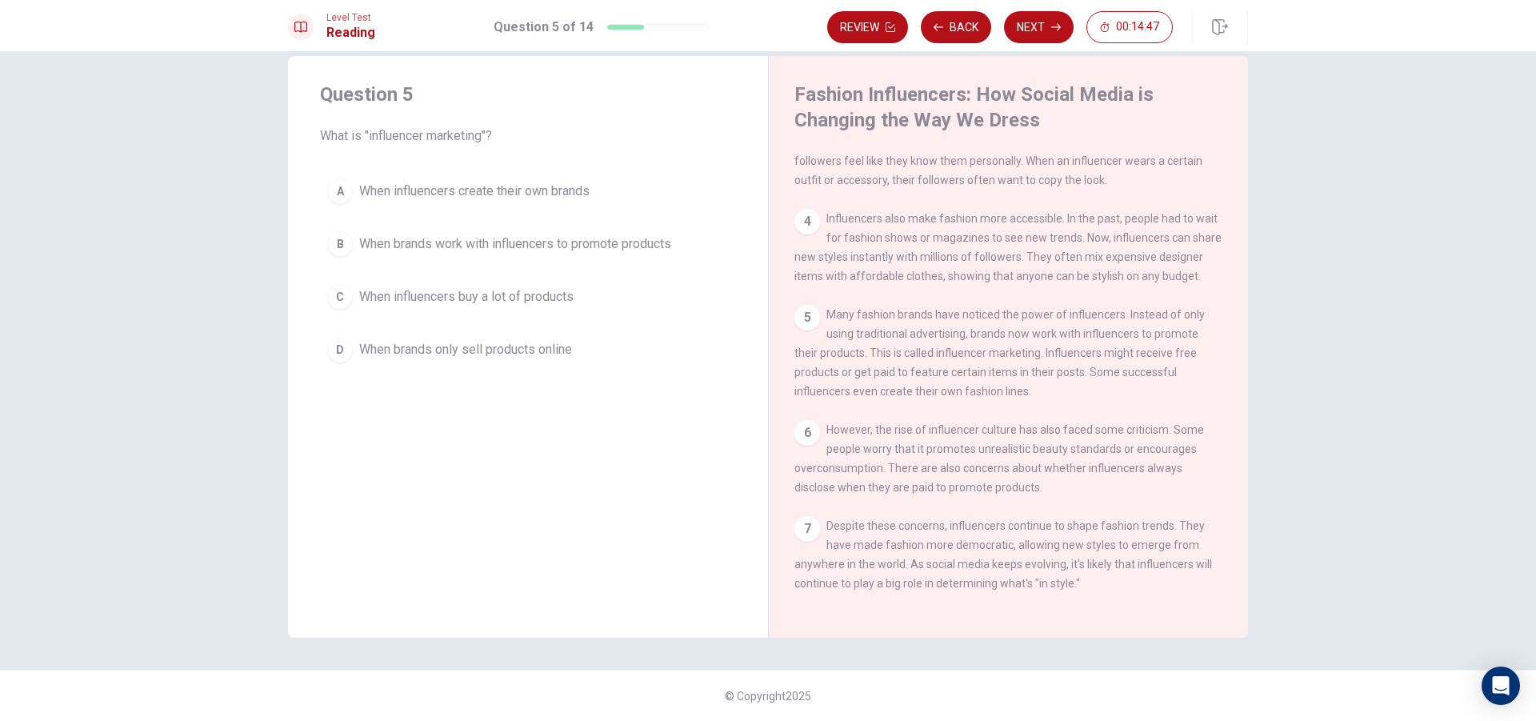
click at [498, 195] on span "When influencers create their own brands" at bounding box center [474, 191] width 230 height 19
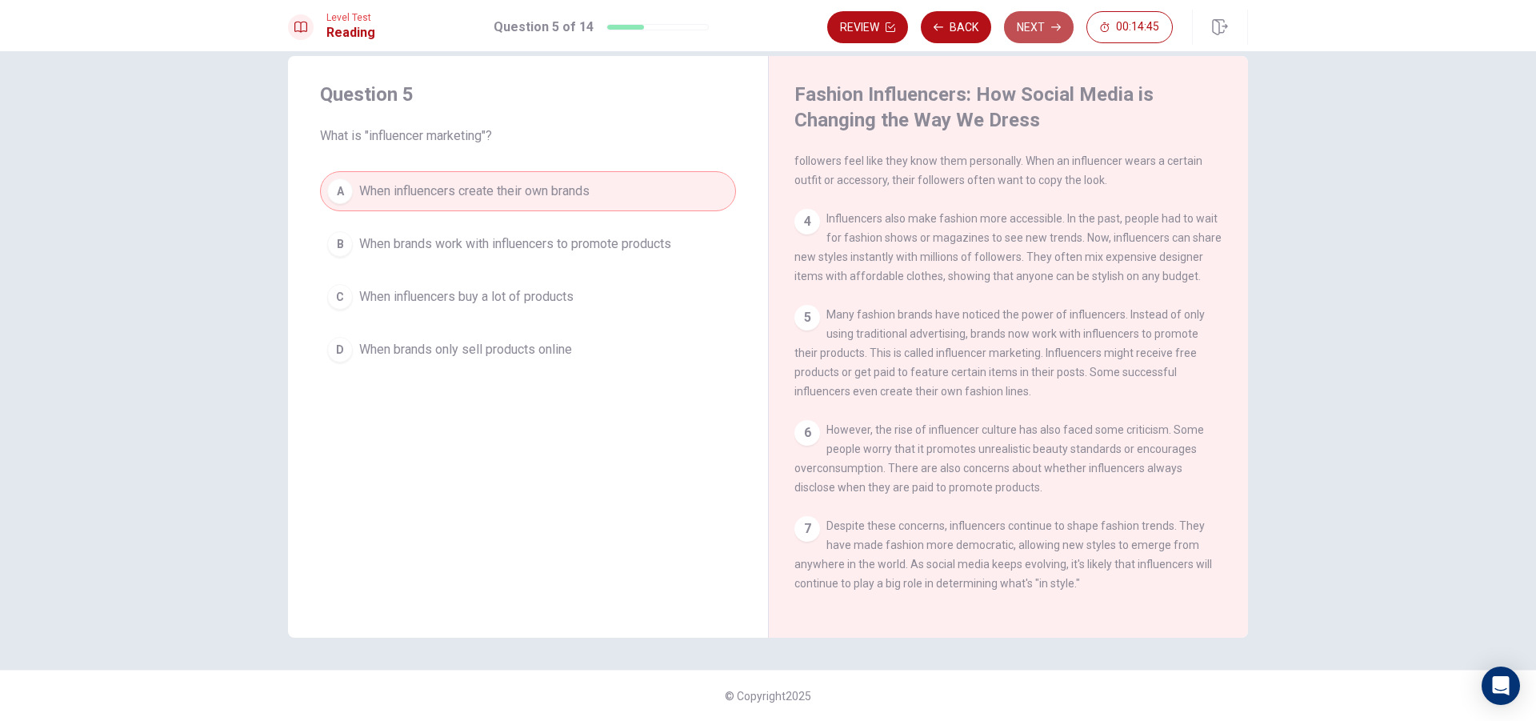
click at [1039, 22] on button "Next" at bounding box center [1039, 27] width 70 height 32
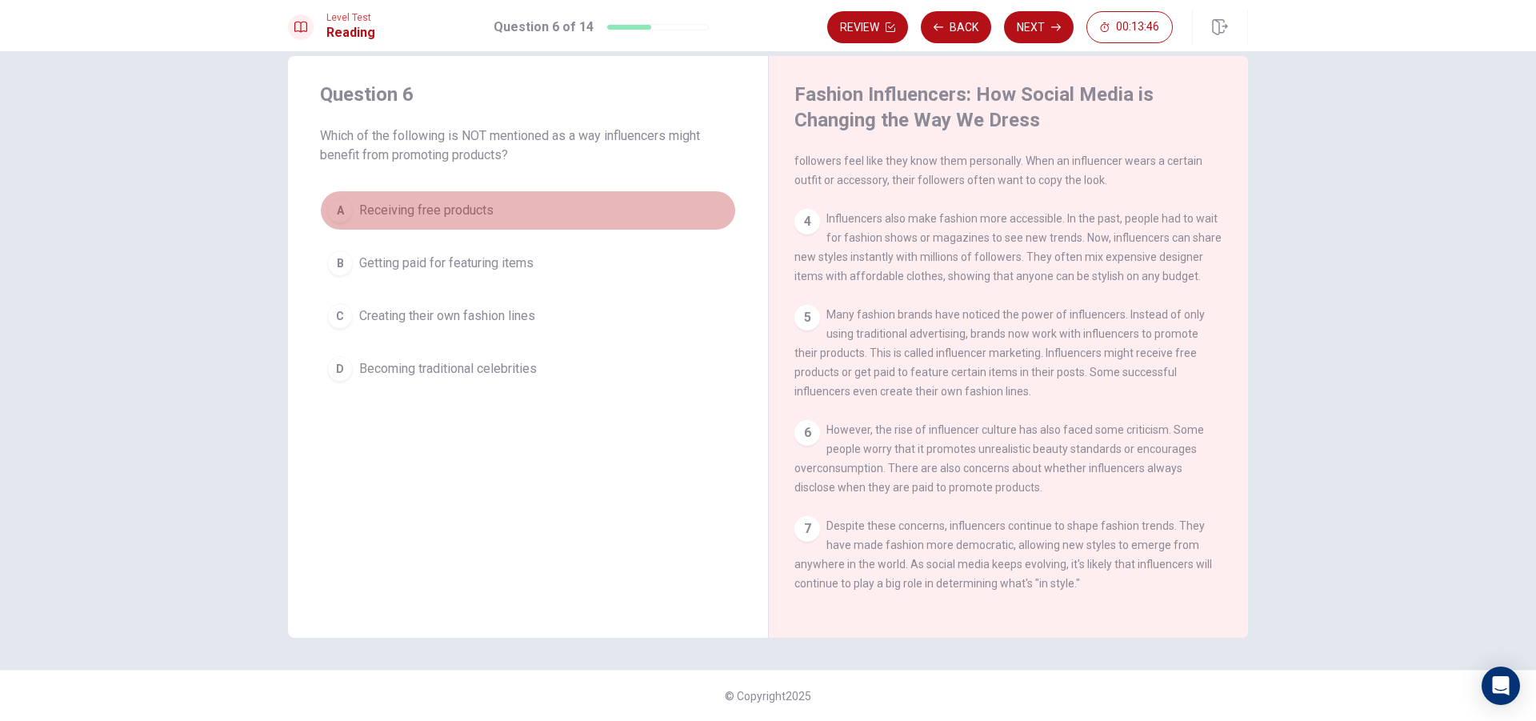
click at [447, 208] on span "Receiving free products" at bounding box center [426, 210] width 134 height 19
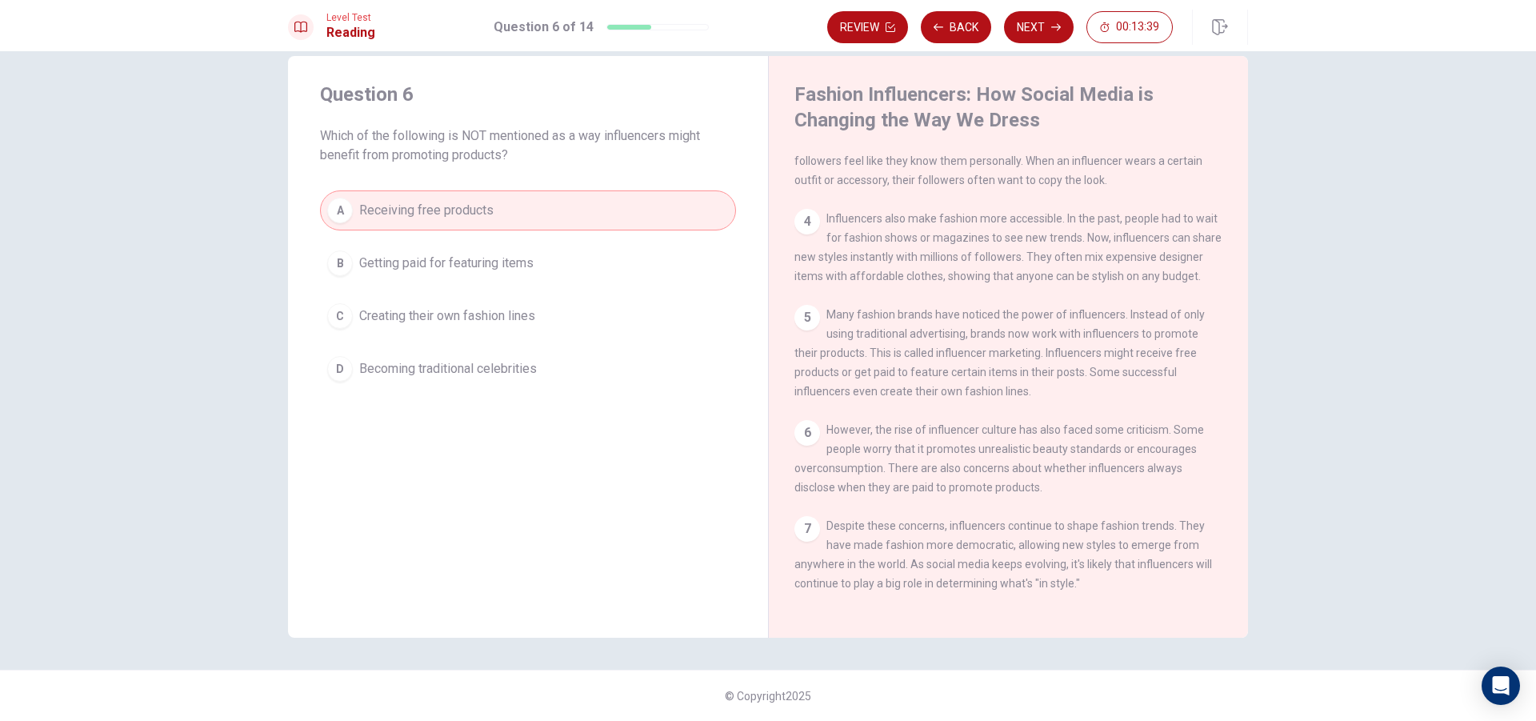
click at [471, 269] on span "Getting paid for featuring items" at bounding box center [446, 263] width 174 height 19
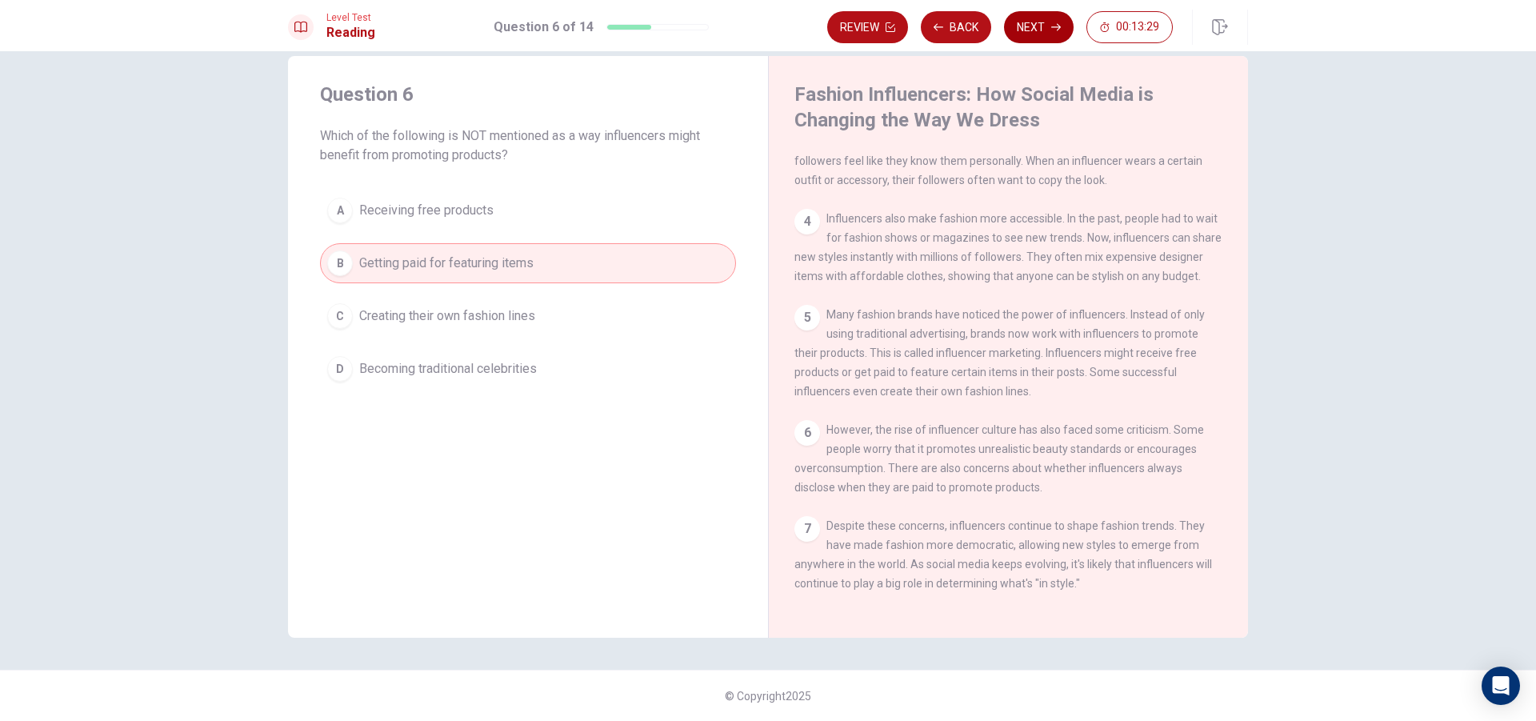
click at [1040, 17] on button "Next" at bounding box center [1039, 27] width 70 height 32
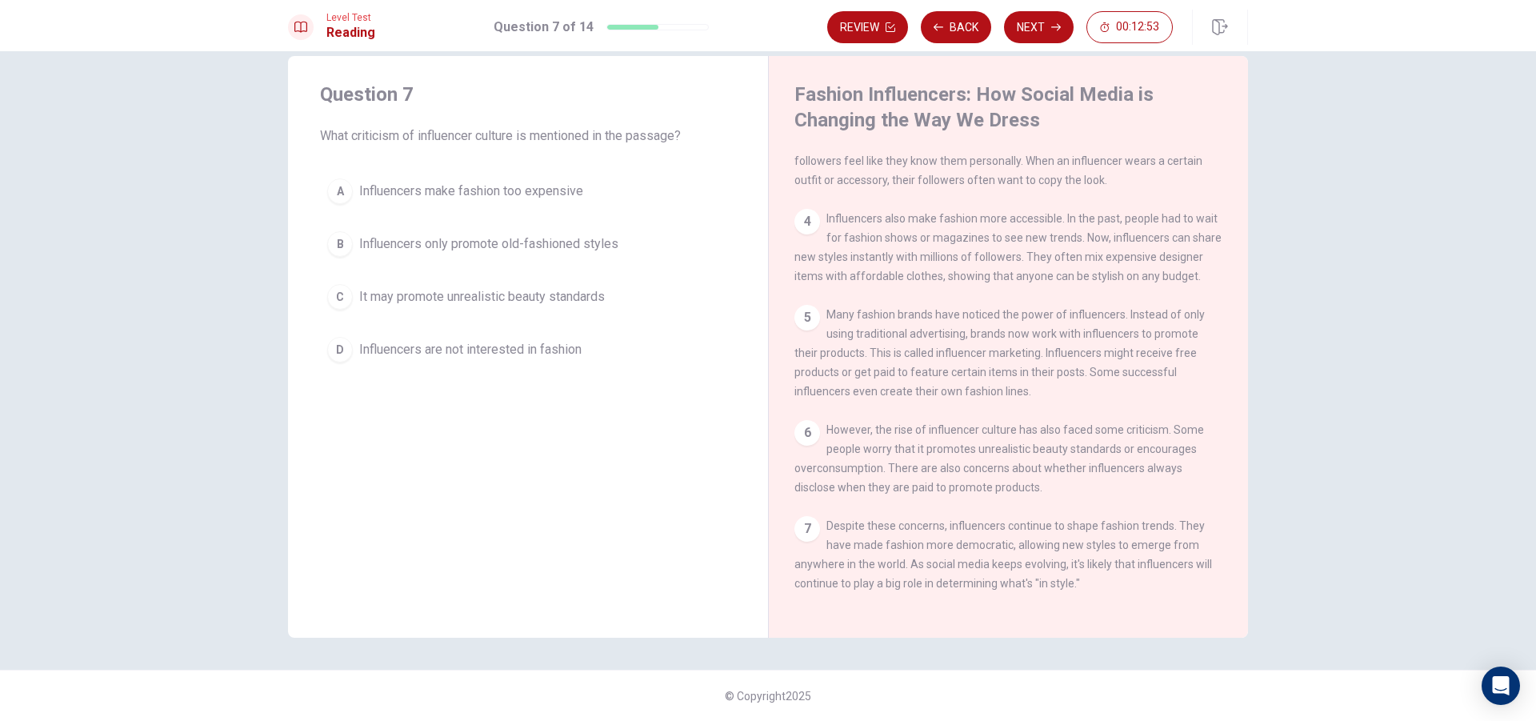
click at [546, 245] on span "Influencers only promote old-fashioned styles" at bounding box center [488, 243] width 259 height 19
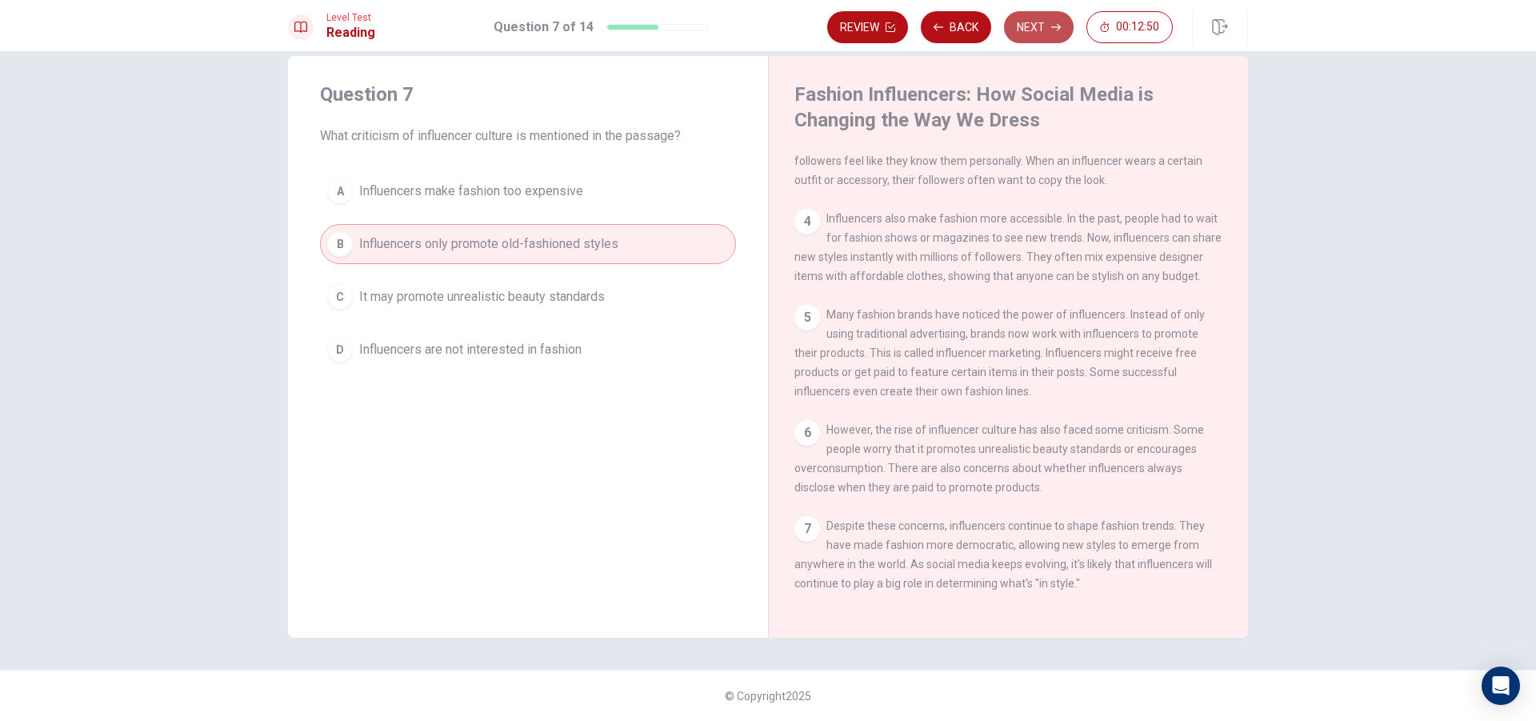
click at [1025, 30] on button "Next" at bounding box center [1039, 27] width 70 height 32
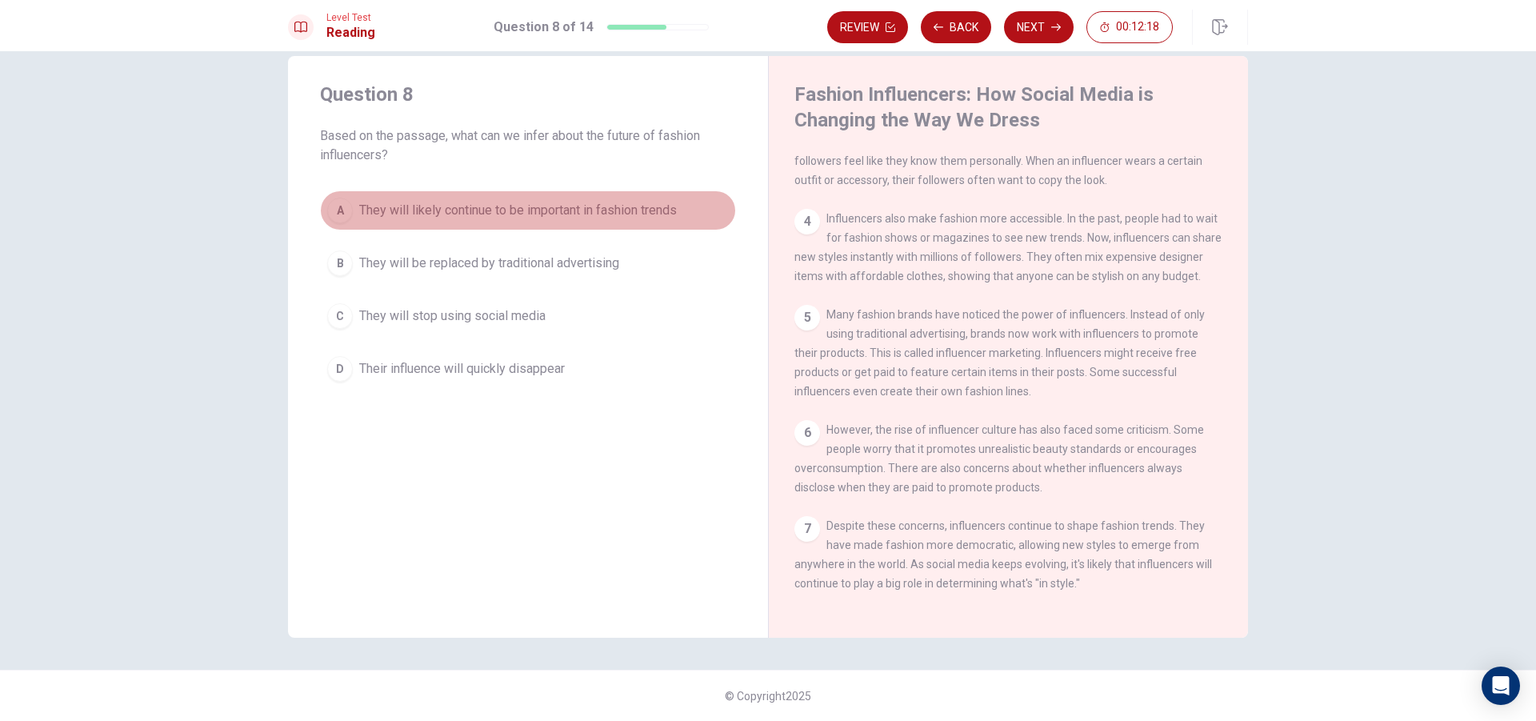
click at [426, 214] on span "They will likely continue to be important in fashion trends" at bounding box center [518, 210] width 318 height 19
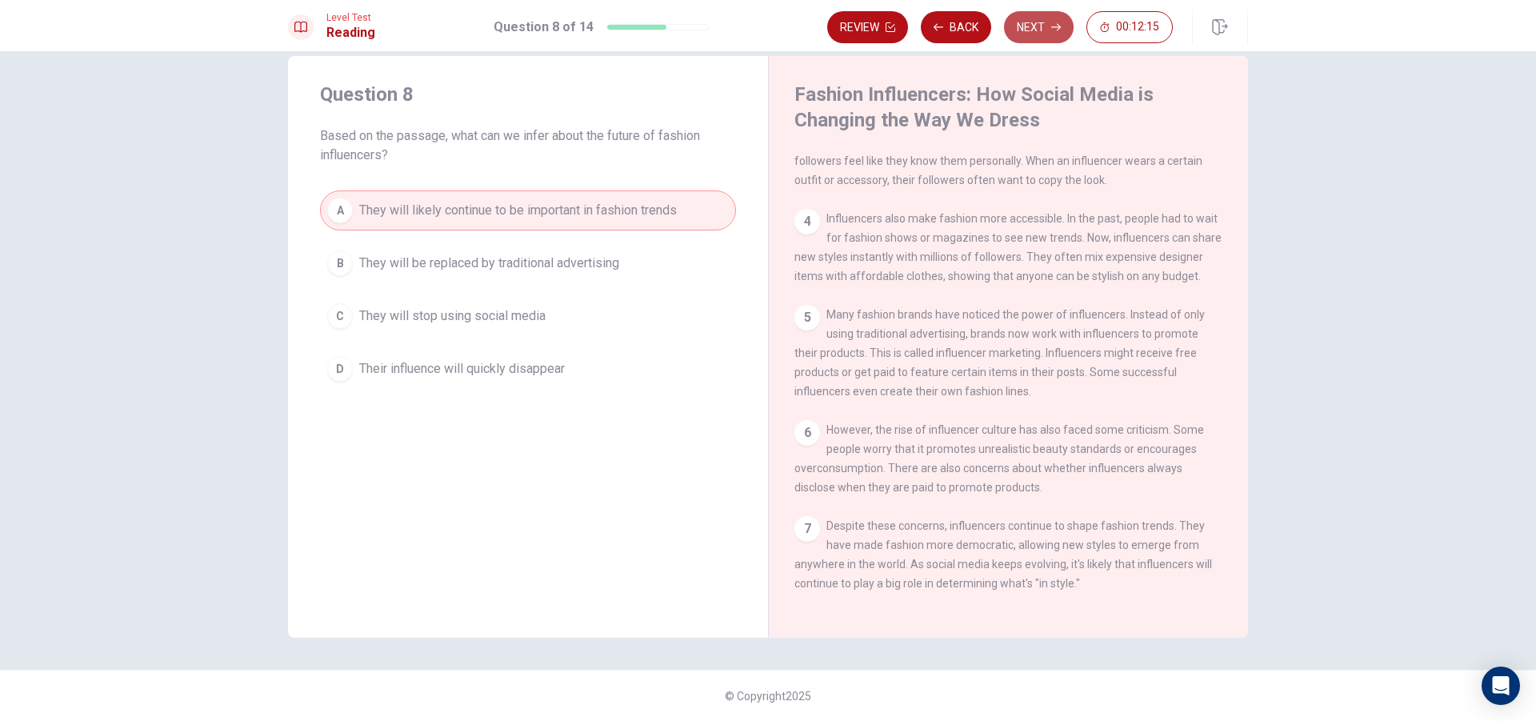
click at [1049, 20] on button "Next" at bounding box center [1039, 27] width 70 height 32
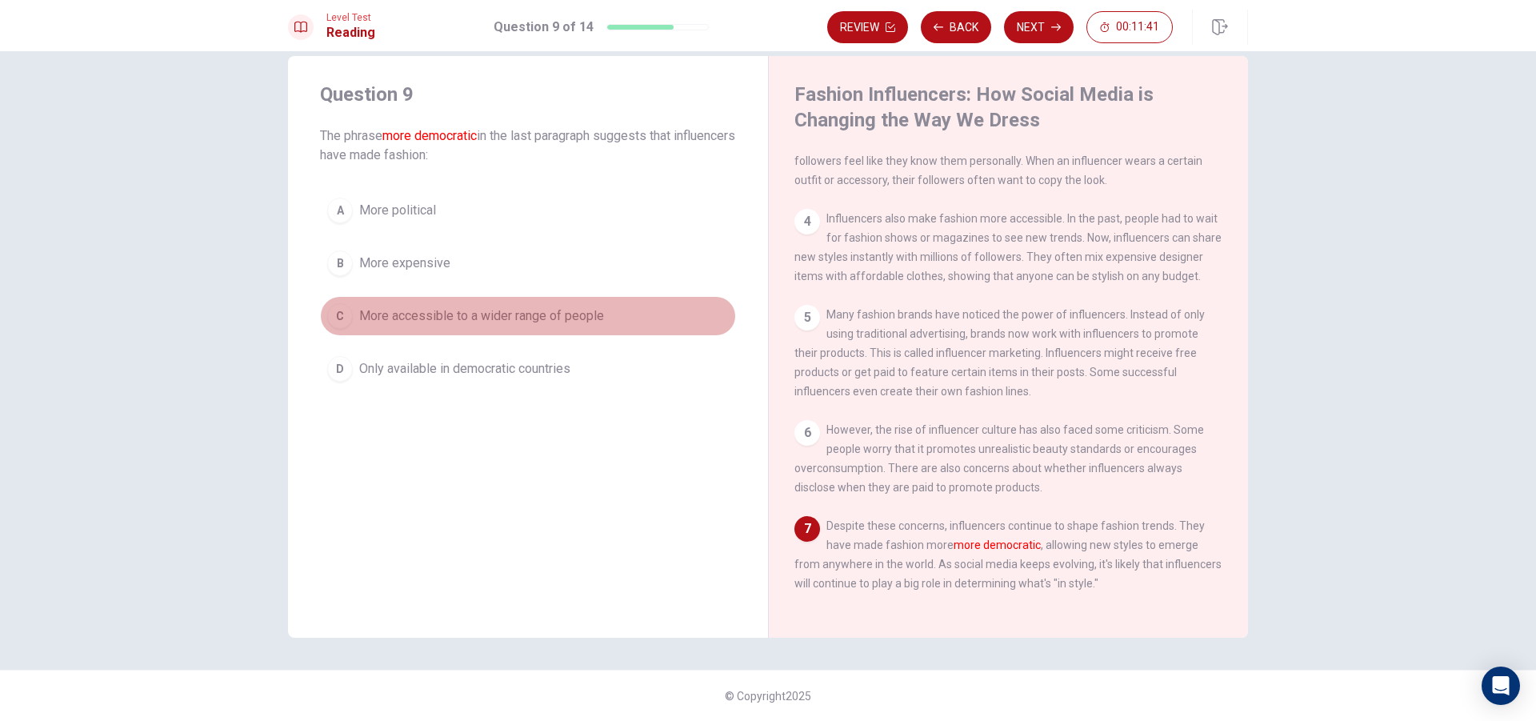
click at [516, 322] on span "More accessible to a wider range of people" at bounding box center [481, 315] width 245 height 19
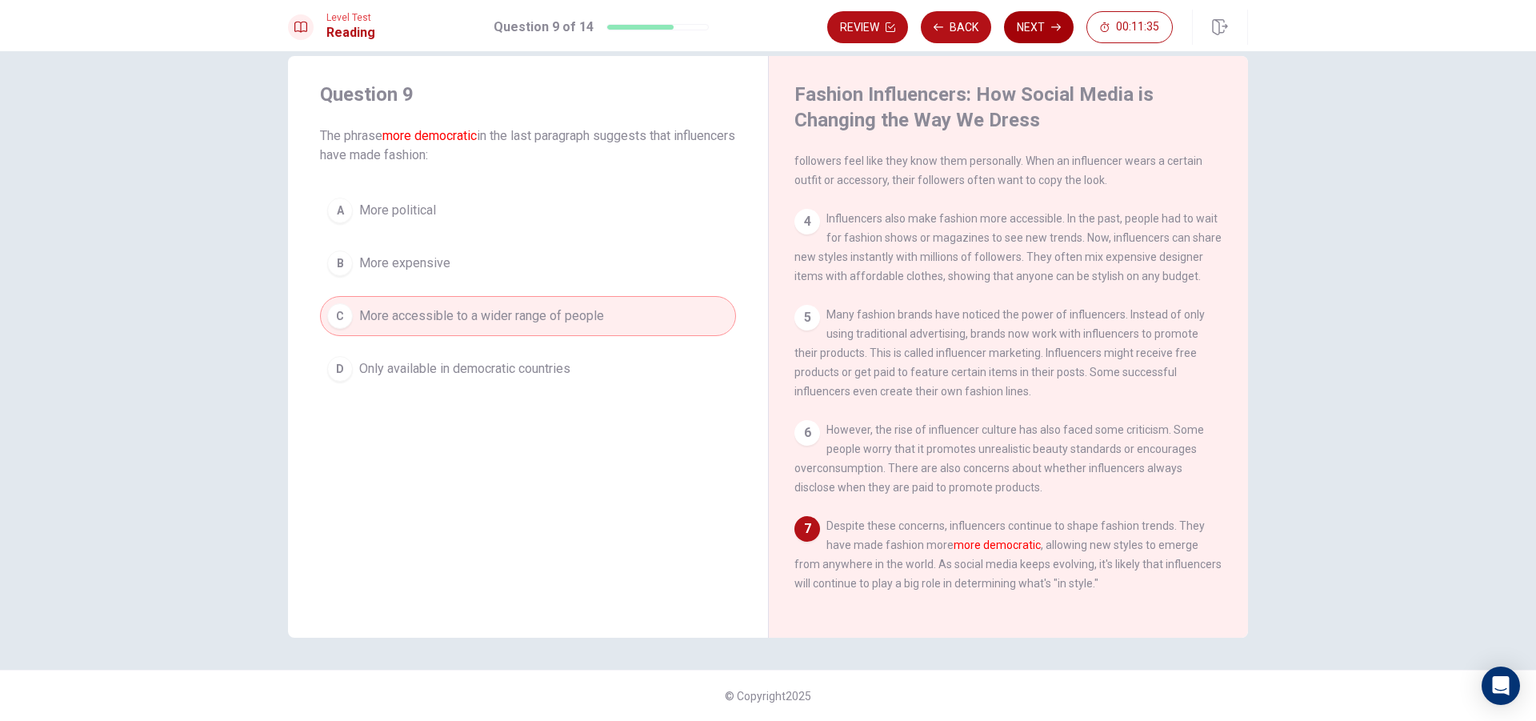
click at [1042, 25] on button "Next" at bounding box center [1039, 27] width 70 height 32
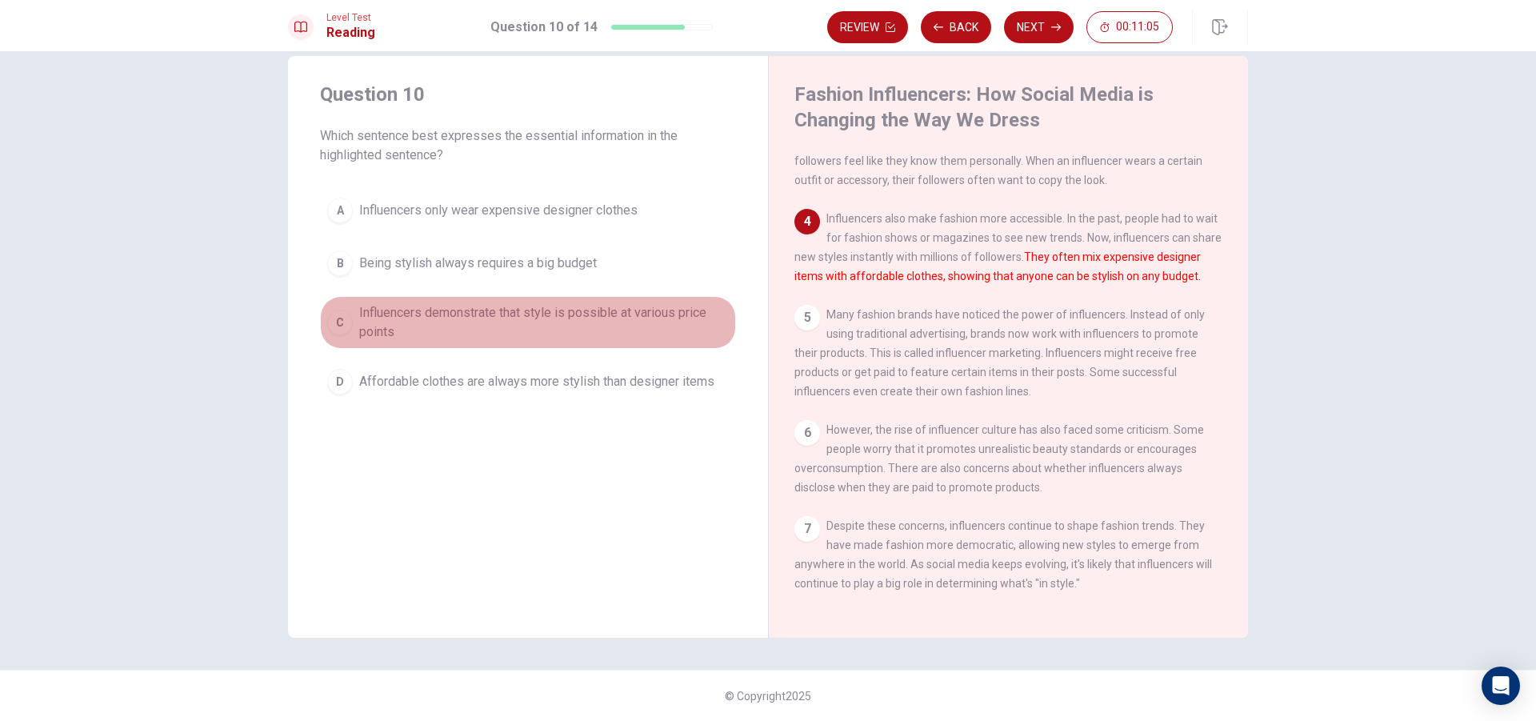
click at [520, 310] on span "Influencers demonstrate that style is possible at various price points" at bounding box center [544, 322] width 370 height 38
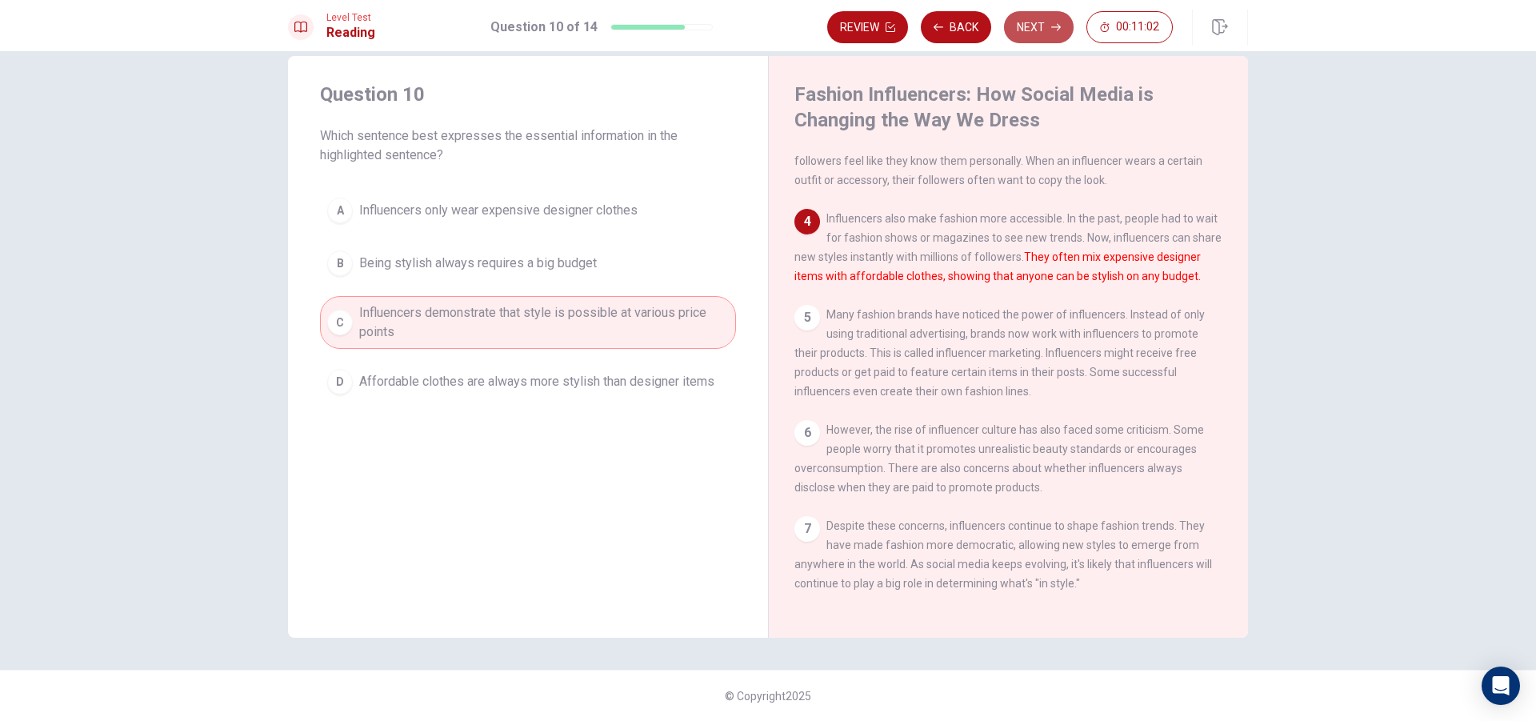
click at [1062, 18] on button "Next" at bounding box center [1039, 27] width 70 height 32
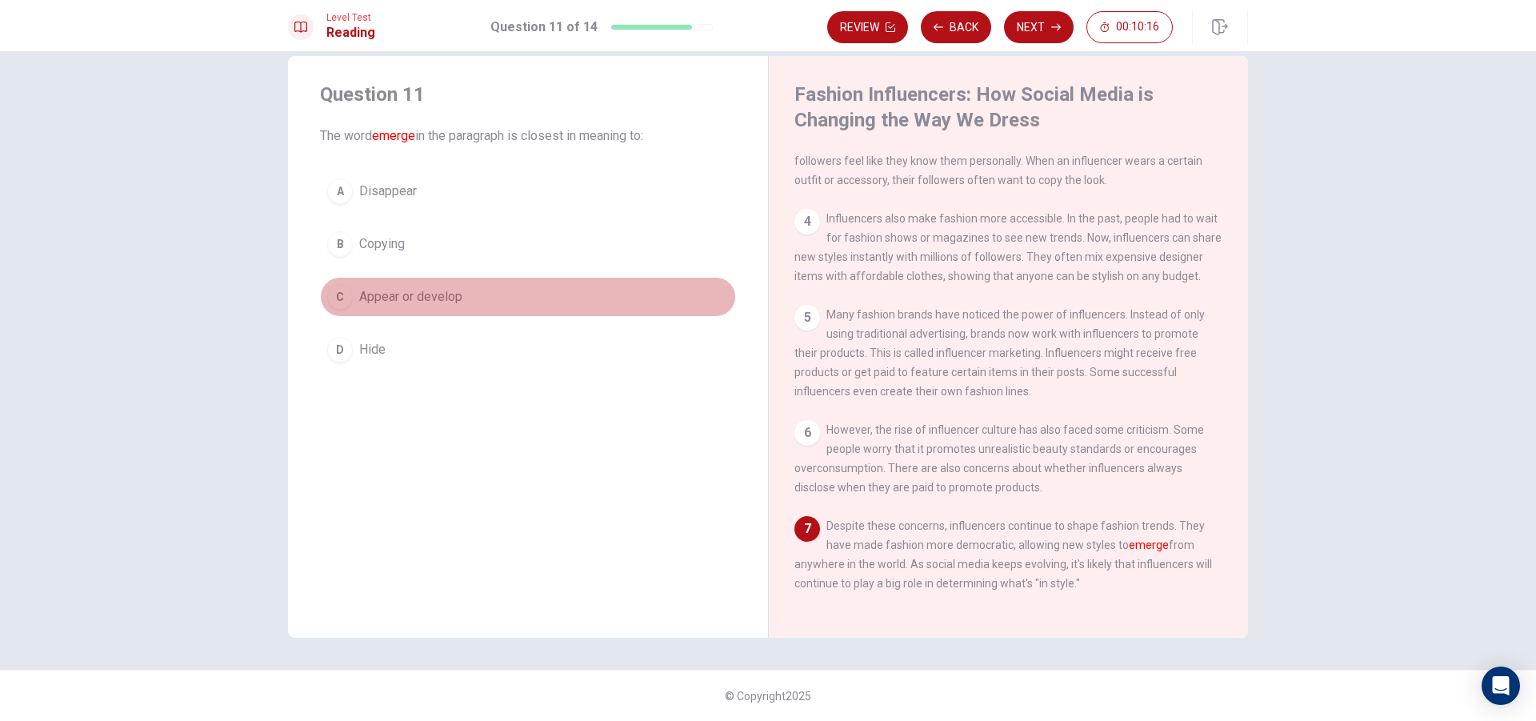
click at [430, 295] on span "Appear or develop" at bounding box center [410, 296] width 103 height 19
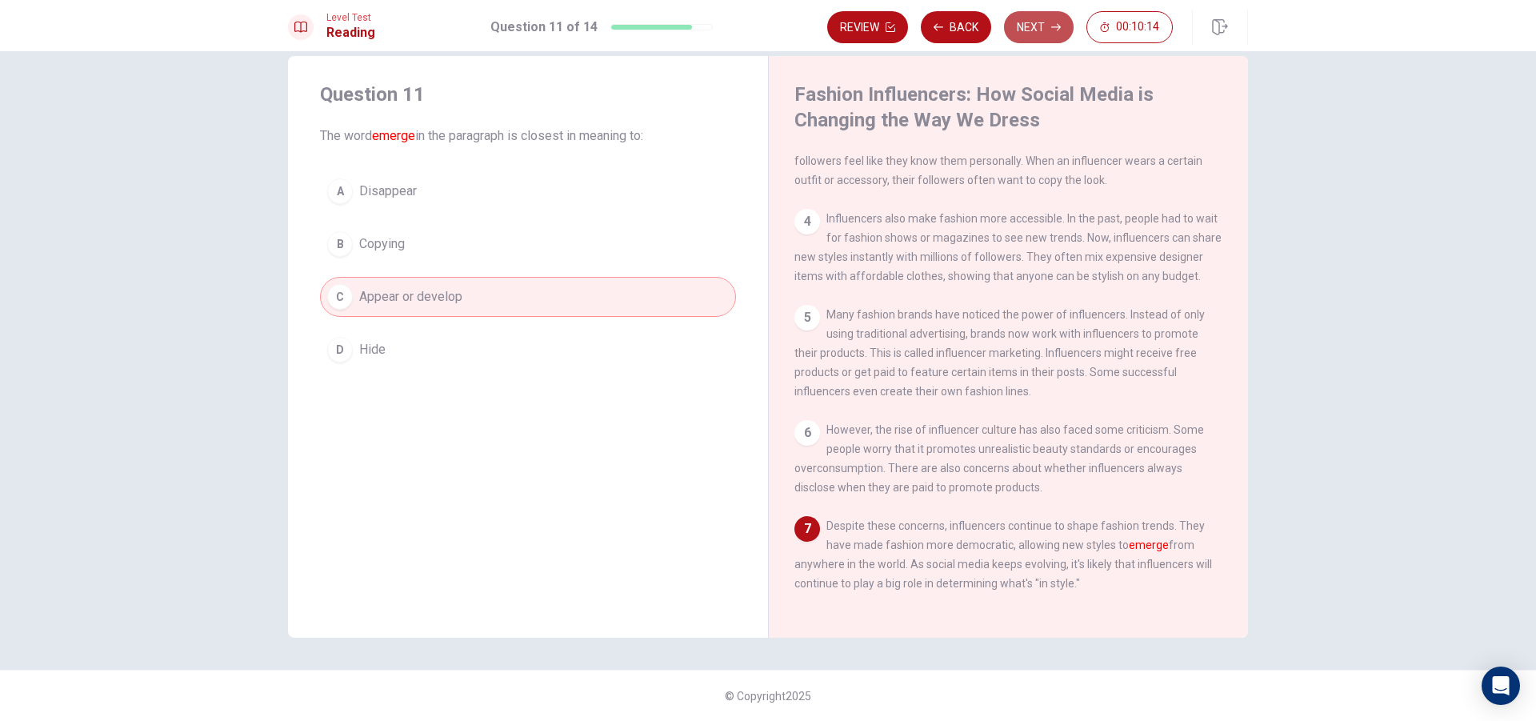
click at [1046, 17] on button "Next" at bounding box center [1039, 27] width 70 height 32
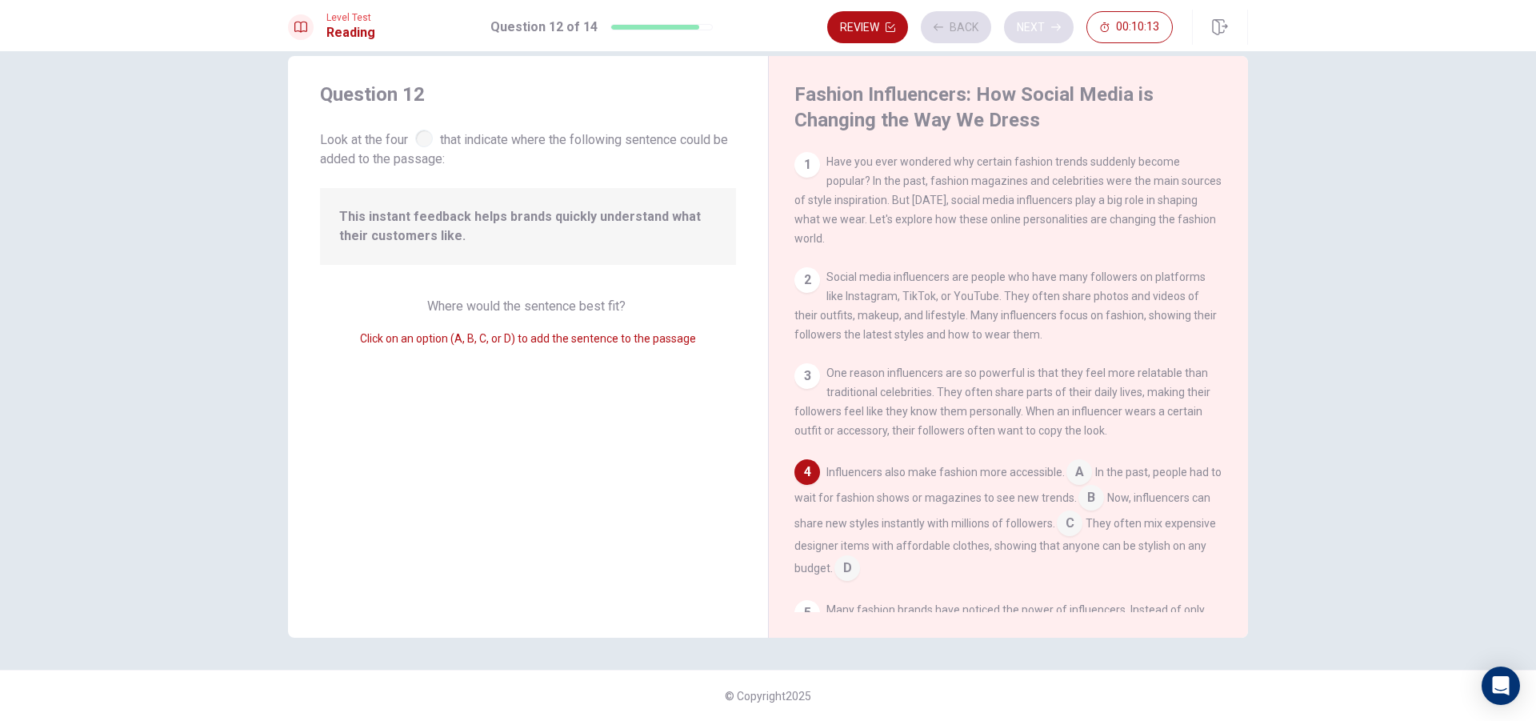
scroll to position [139, 0]
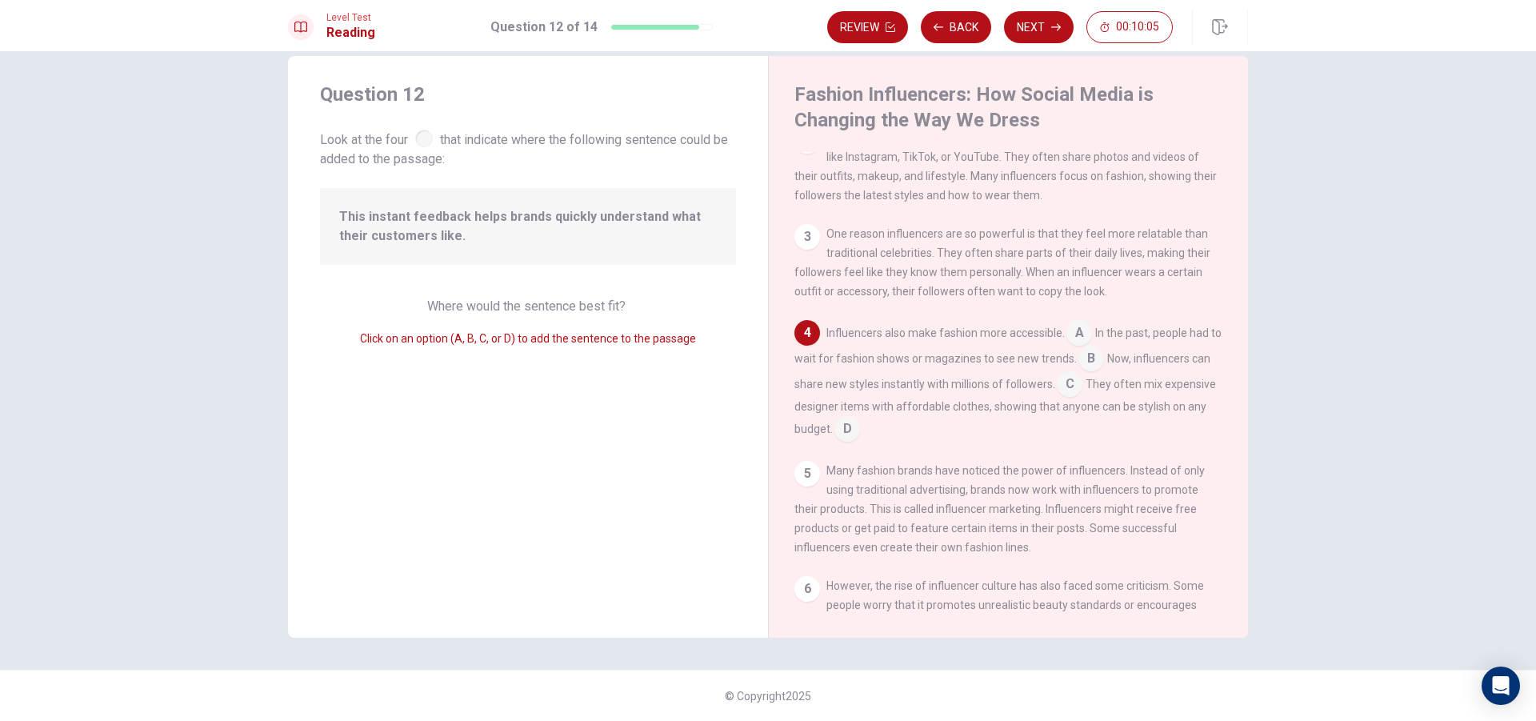
click at [427, 133] on div at bounding box center [424, 139] width 18 height 18
click at [1083, 390] on input at bounding box center [1070, 386] width 26 height 26
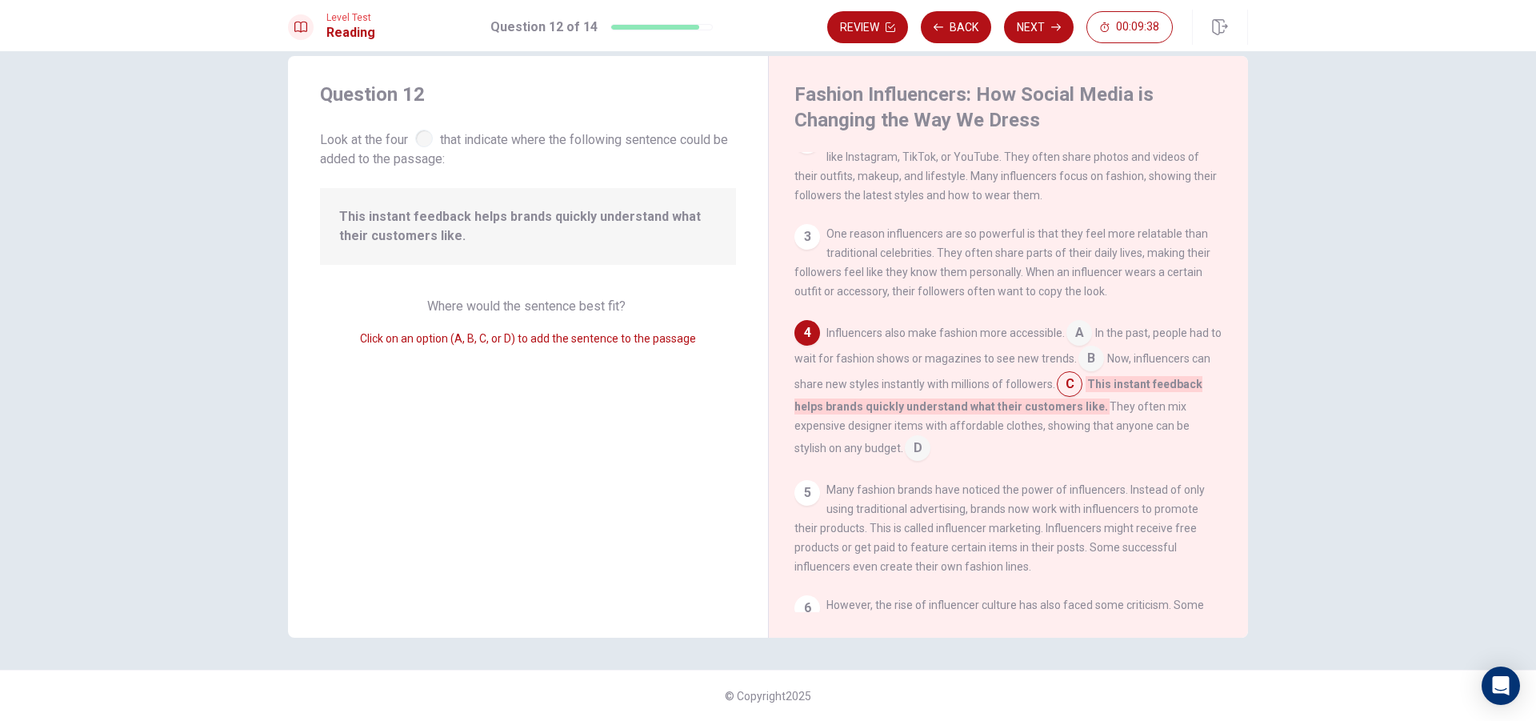
click at [1100, 369] on input at bounding box center [1092, 360] width 26 height 26
click at [1145, 418] on input at bounding box center [1149, 405] width 26 height 26
click at [1098, 366] on input at bounding box center [1092, 360] width 26 height 26
click at [931, 460] on input at bounding box center [918, 450] width 26 height 26
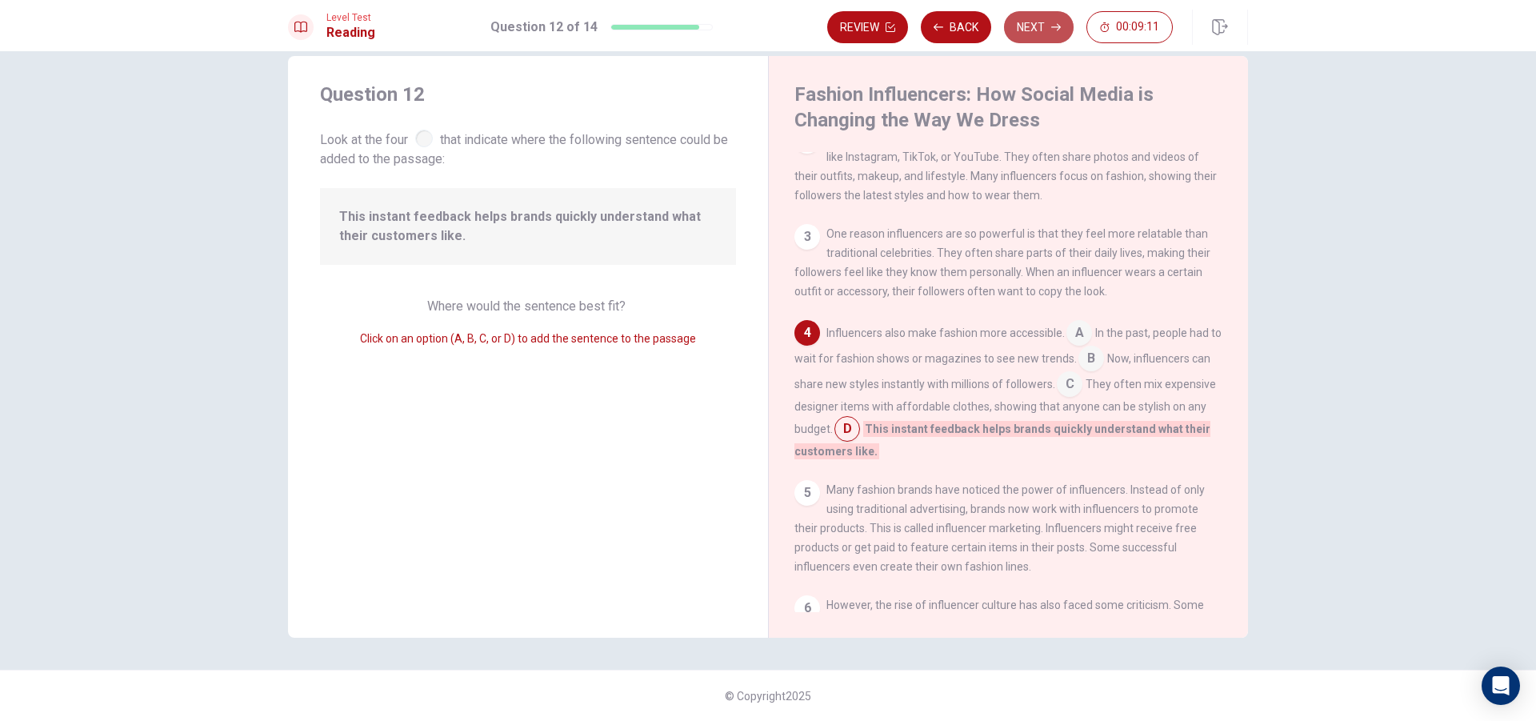
click at [1039, 22] on button "Next" at bounding box center [1039, 27] width 70 height 32
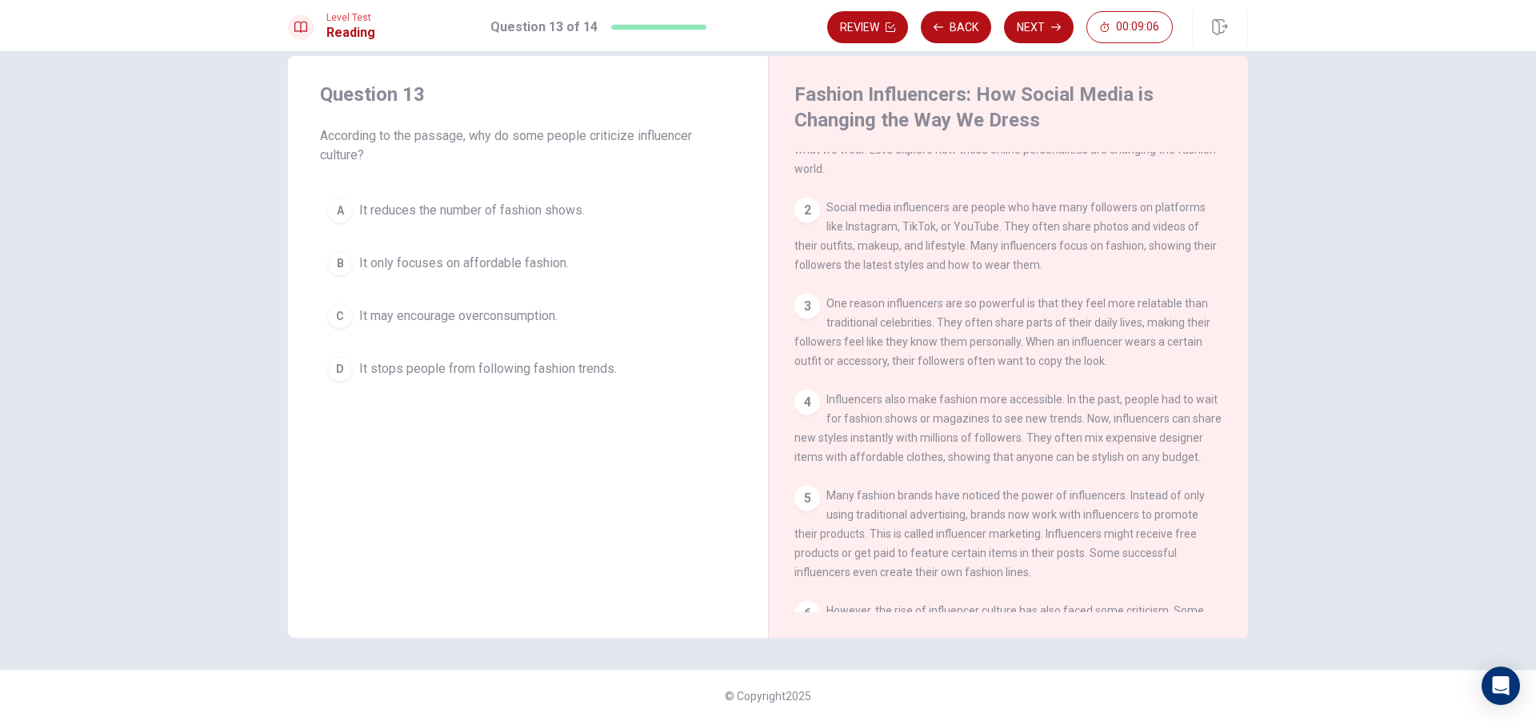
scroll to position [0, 0]
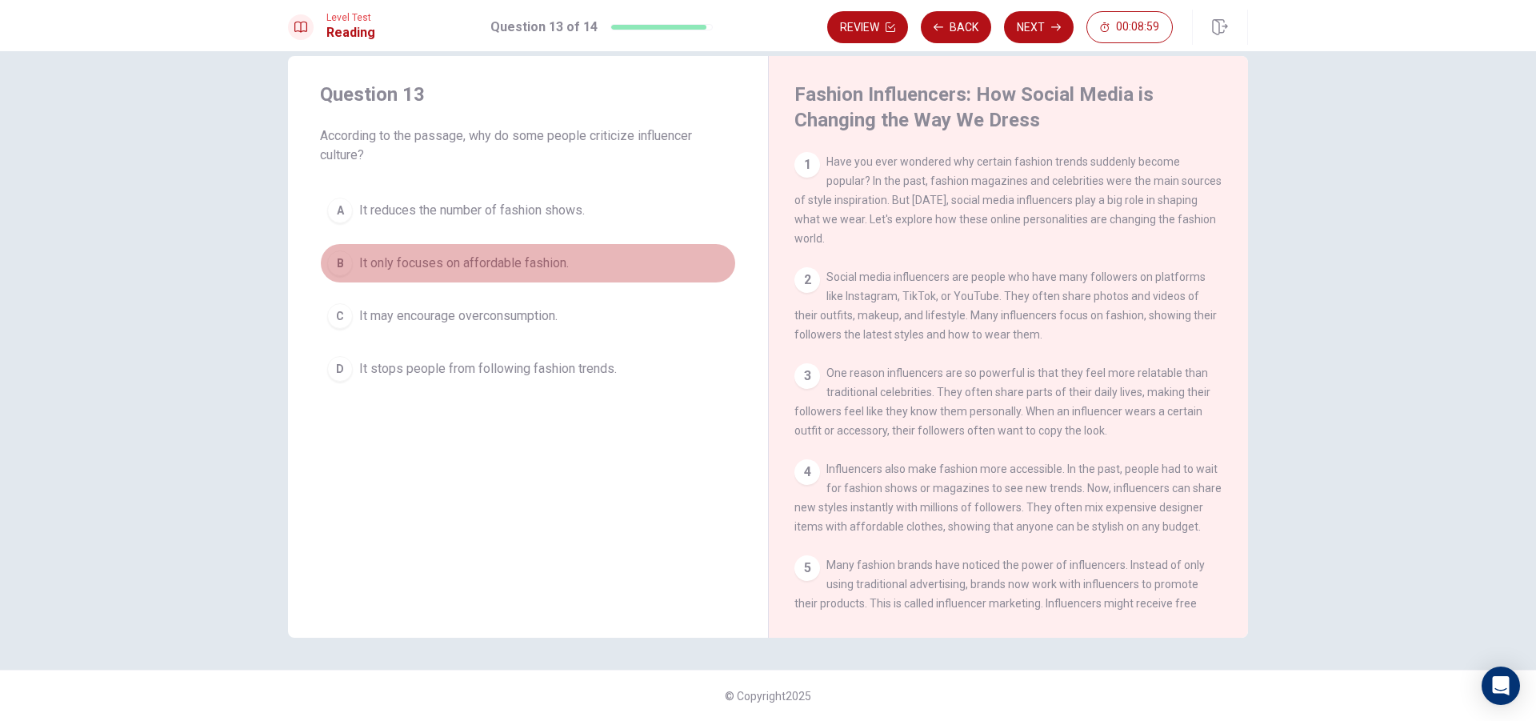
click at [448, 262] on span "It only focuses on affordable fashion." at bounding box center [464, 263] width 210 height 19
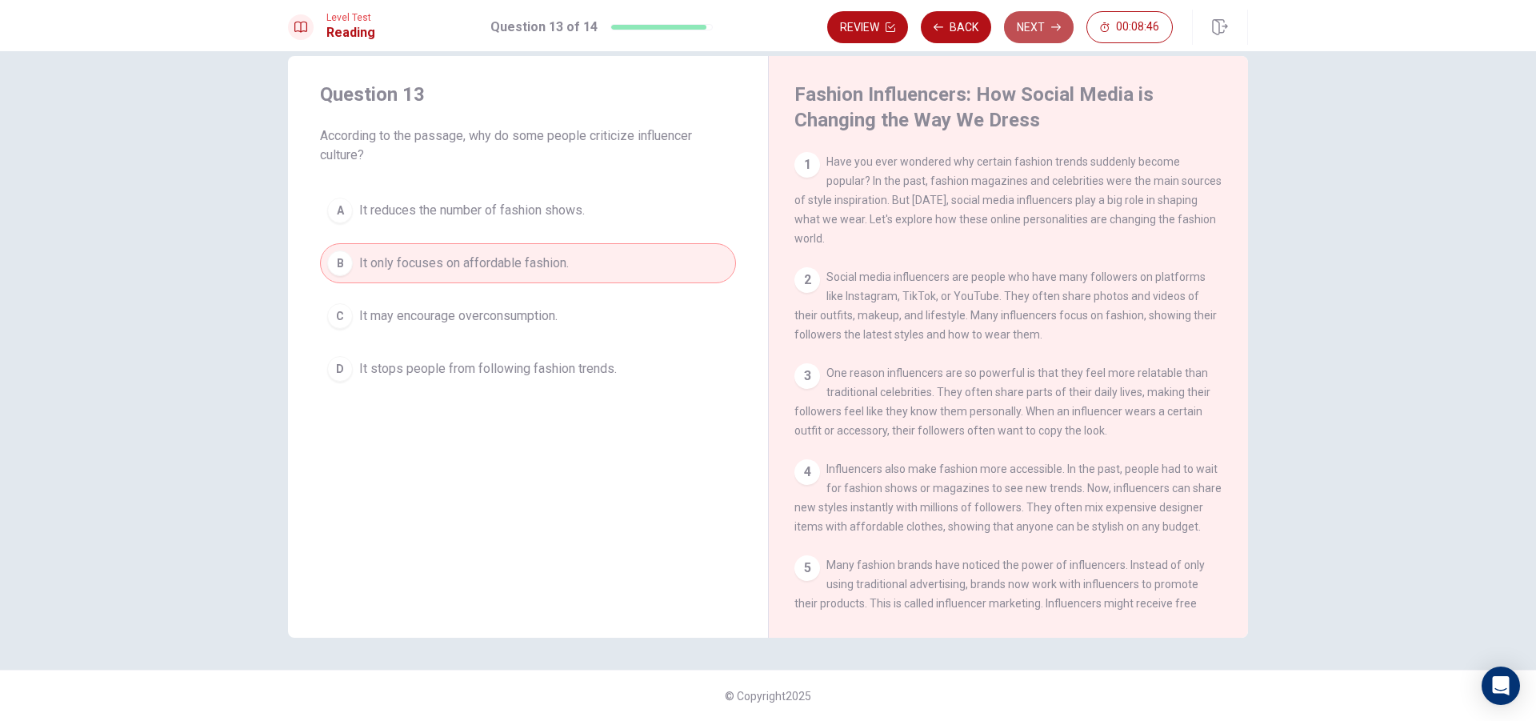
click at [1036, 22] on button "Next" at bounding box center [1039, 27] width 70 height 32
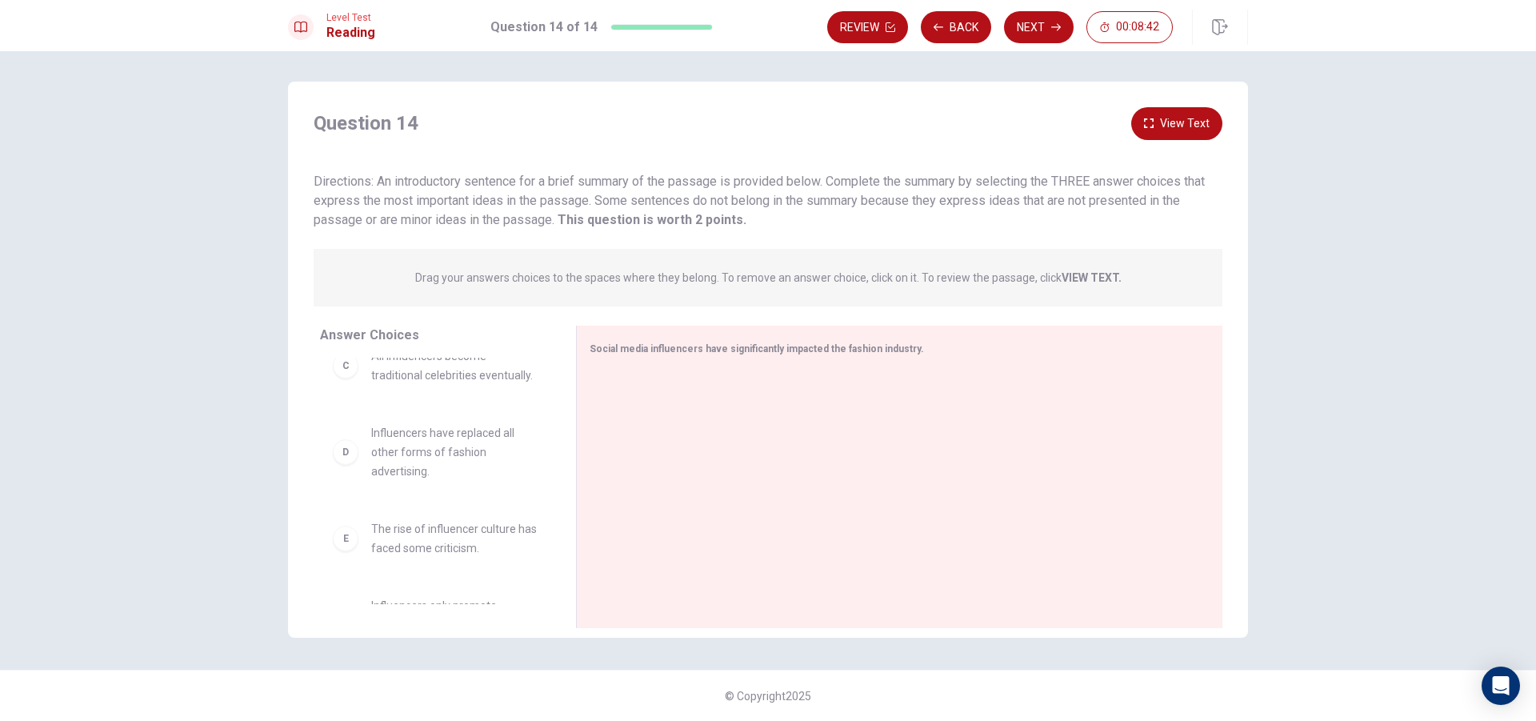
scroll to position [298, 0]
click at [768, 406] on div at bounding box center [893, 478] width 607 height 214
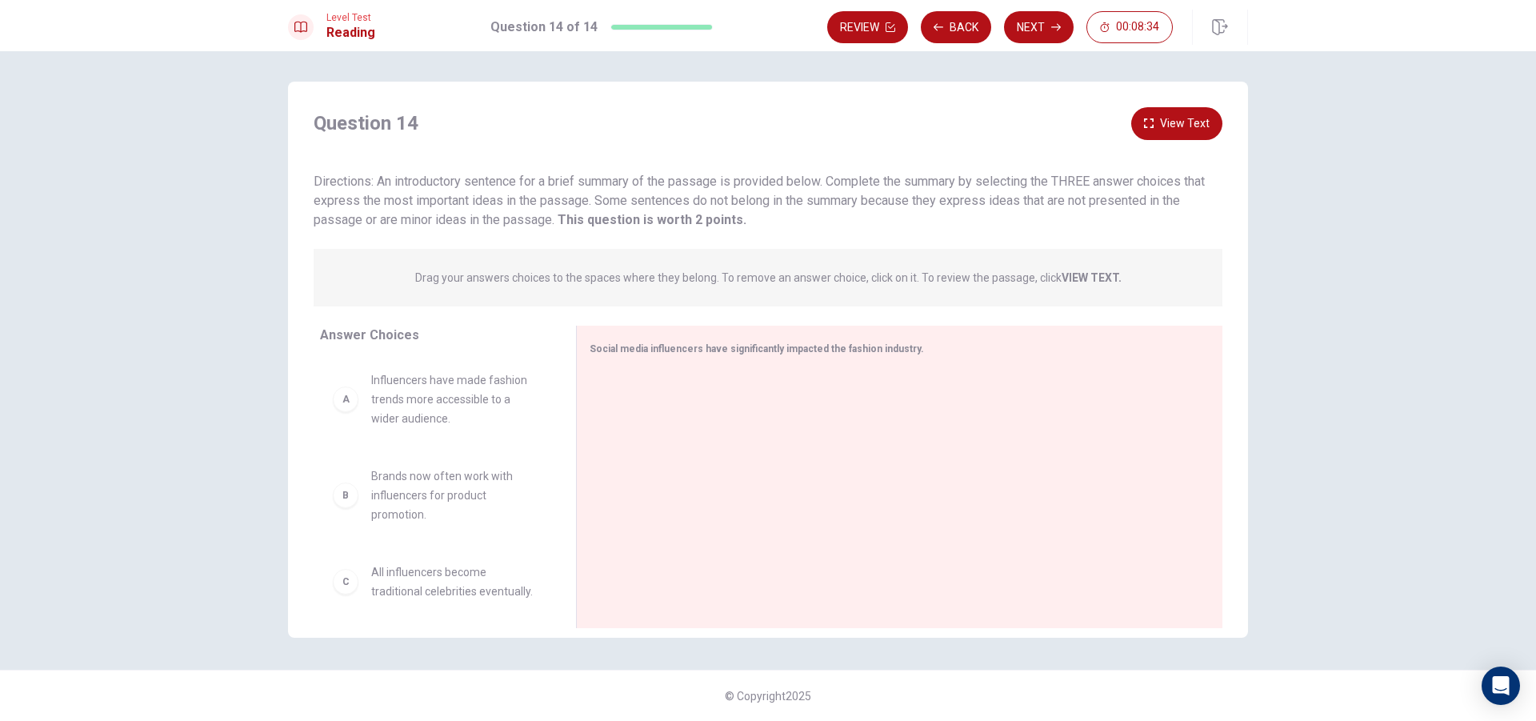
scroll to position [0, 0]
click at [353, 497] on div "B" at bounding box center [346, 497] width 26 height 26
click at [347, 413] on div "A Influencers have made fashion trends more accessible to a wider audience." at bounding box center [435, 401] width 205 height 58
click at [340, 477] on div "E" at bounding box center [346, 478] width 26 height 26
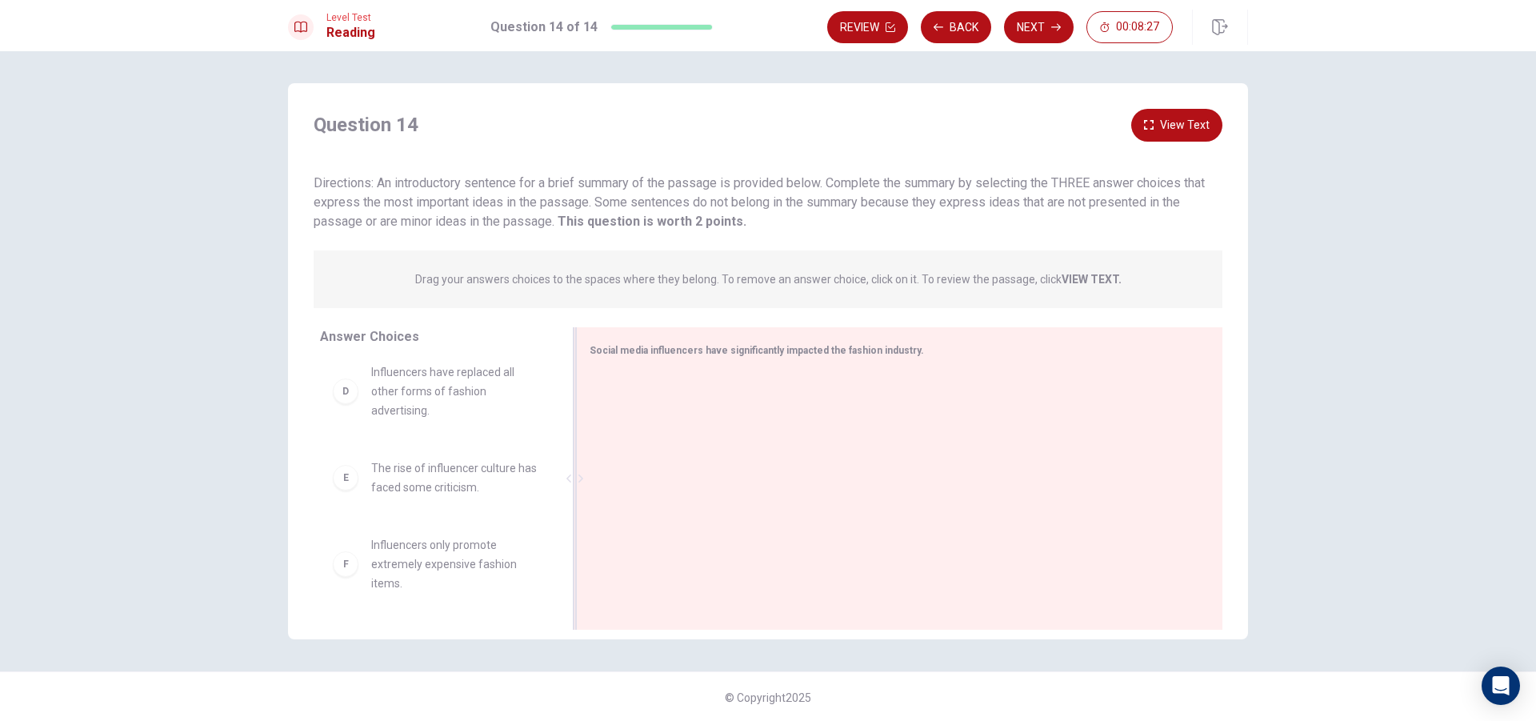
click at [678, 464] on div at bounding box center [893, 480] width 607 height 214
click at [348, 560] on div "F" at bounding box center [346, 563] width 26 height 26
drag, startPoint x: 356, startPoint y: 461, endPoint x: 379, endPoint y: 465, distance: 23.5
click at [367, 462] on div "A Influencers have made fashion trends more accessible to a wider audience. B B…" at bounding box center [441, 481] width 243 height 246
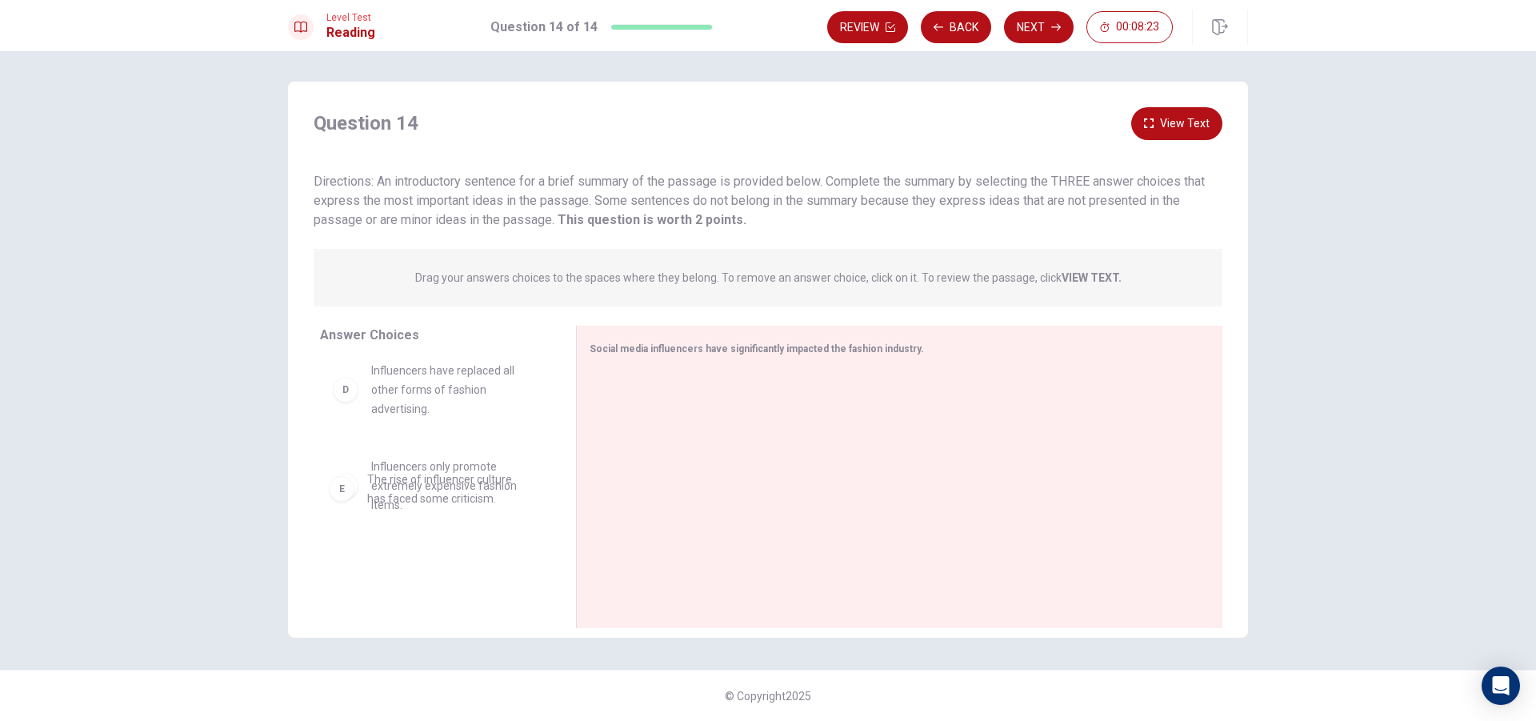
click at [416, 474] on span "Influencers only promote extremely expensive fashion items." at bounding box center [454, 486] width 166 height 58
drag, startPoint x: 410, startPoint y: 360, endPoint x: 422, endPoint y: 363, distance: 11.6
click at [416, 362] on div "A Influencers have made fashion trends more accessible to a wider audience. B B…" at bounding box center [441, 481] width 243 height 246
click at [652, 231] on div "Question 14 View Text Directions: An introductory sentence for a brief summary …" at bounding box center [768, 371] width 960 height 529
click at [641, 379] on div at bounding box center [893, 478] width 607 height 214
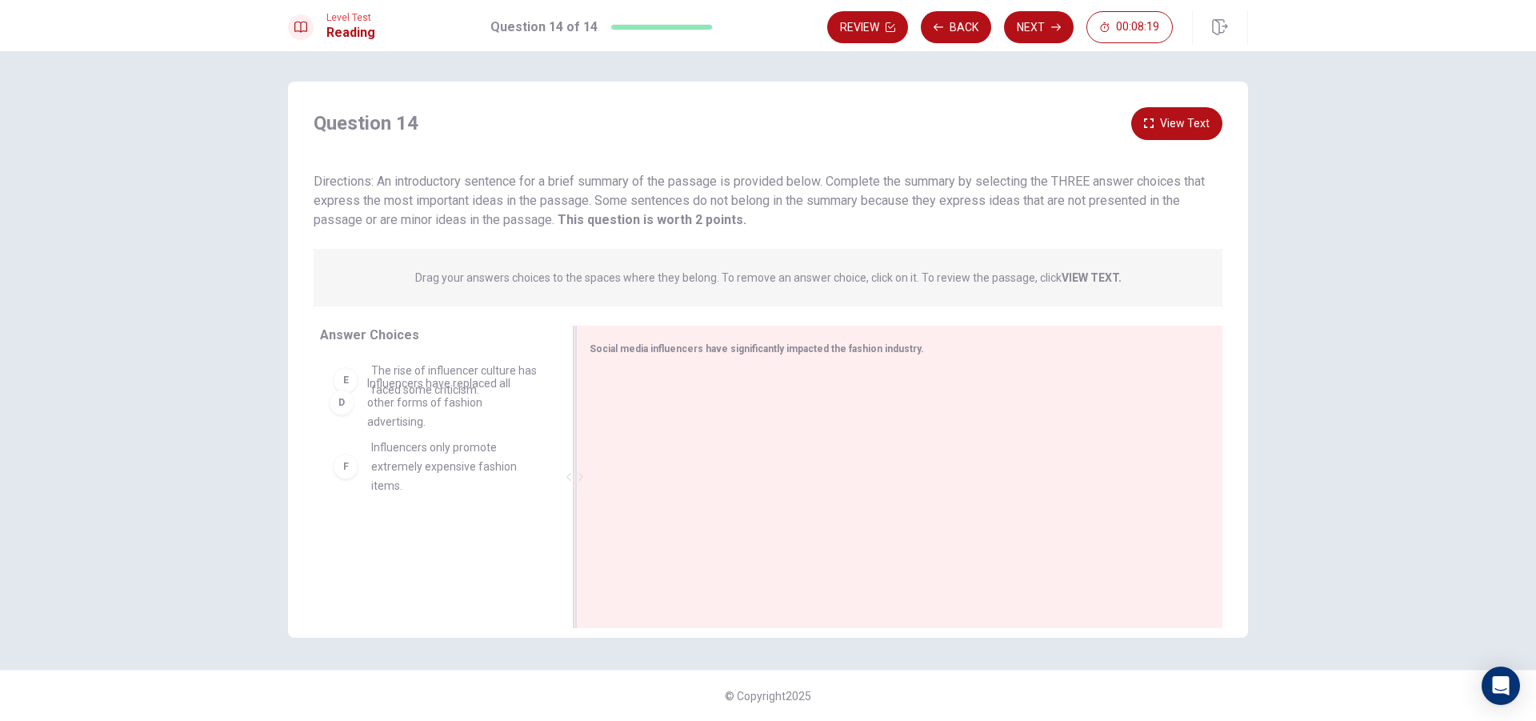
click at [618, 467] on div at bounding box center [893, 478] width 607 height 214
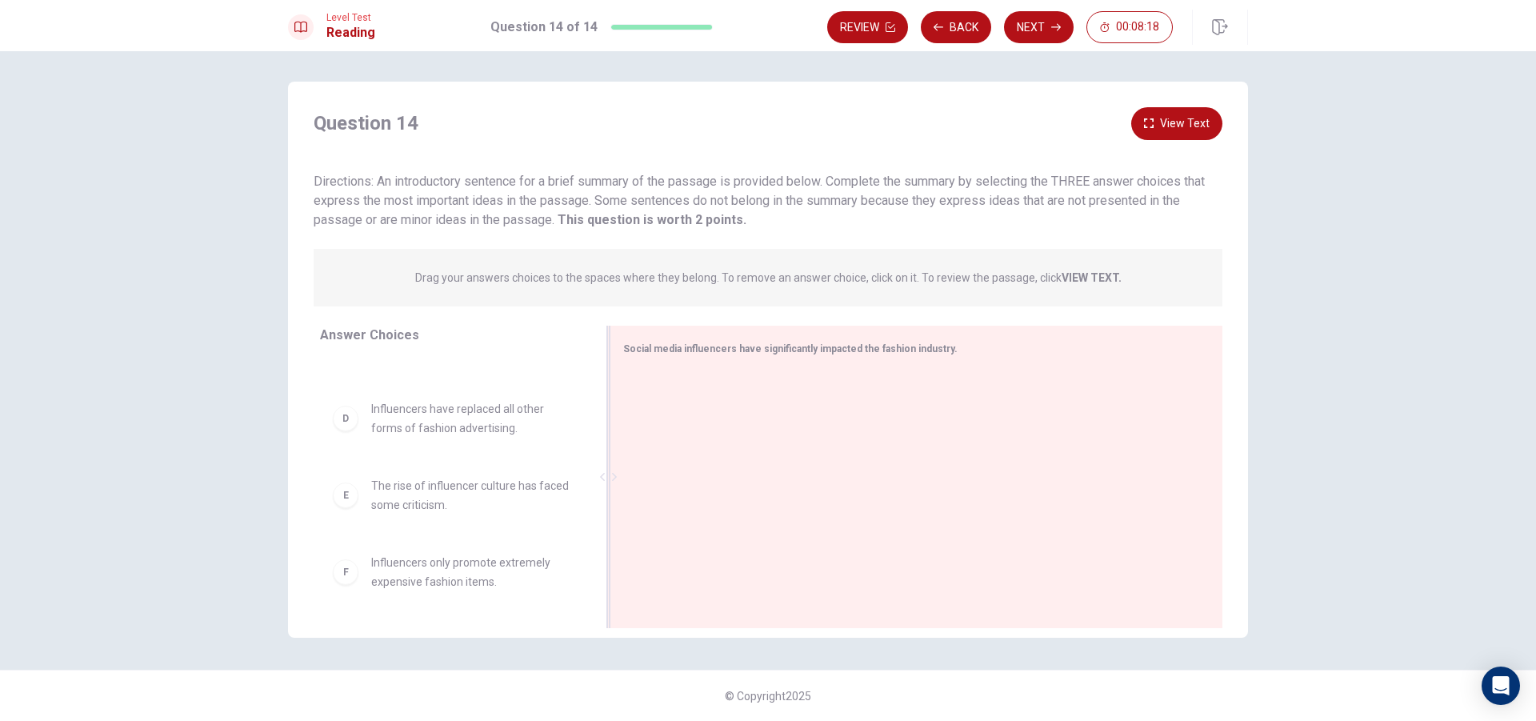
scroll to position [202, 0]
drag, startPoint x: 574, startPoint y: 473, endPoint x: 605, endPoint y: 472, distance: 30.4
click at [607, 473] on icon at bounding box center [611, 477] width 8 height 8
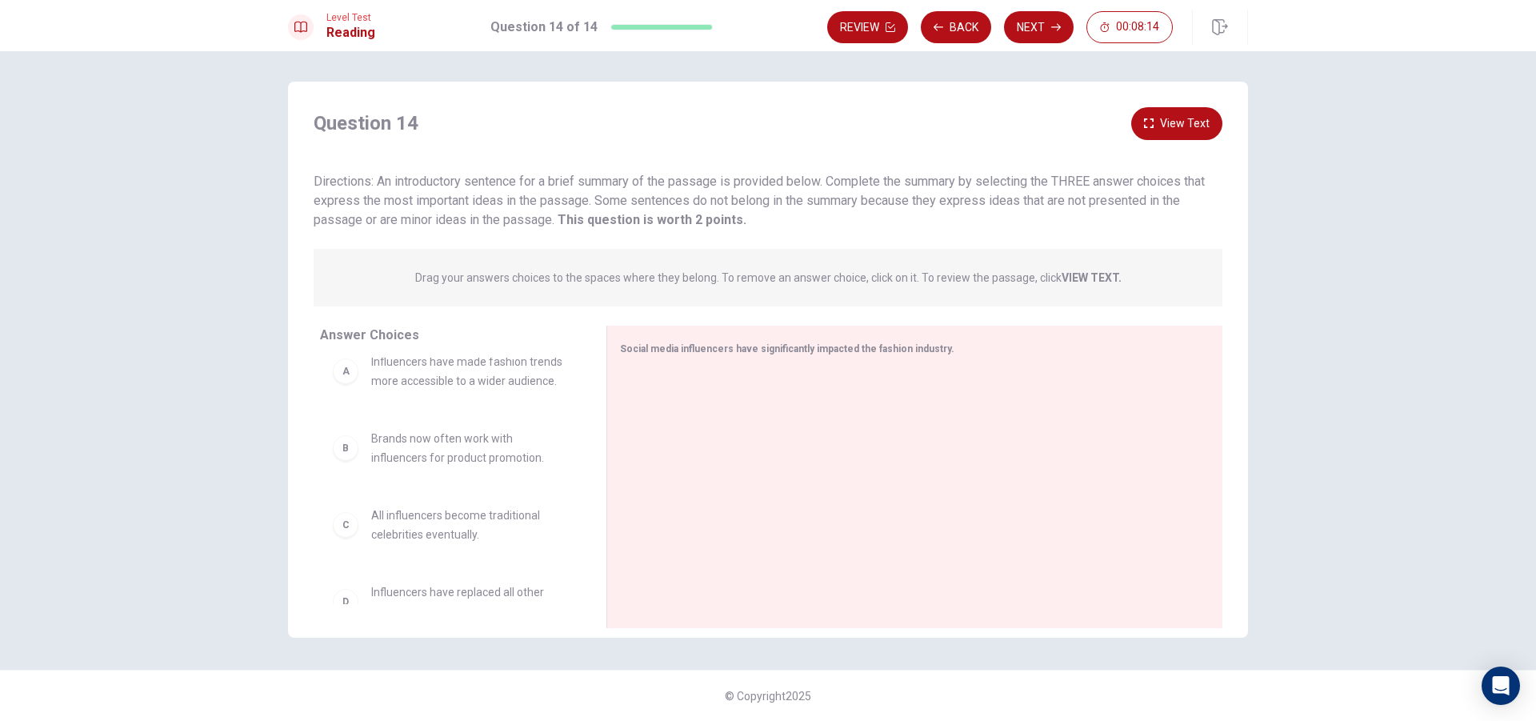
scroll to position [0, 0]
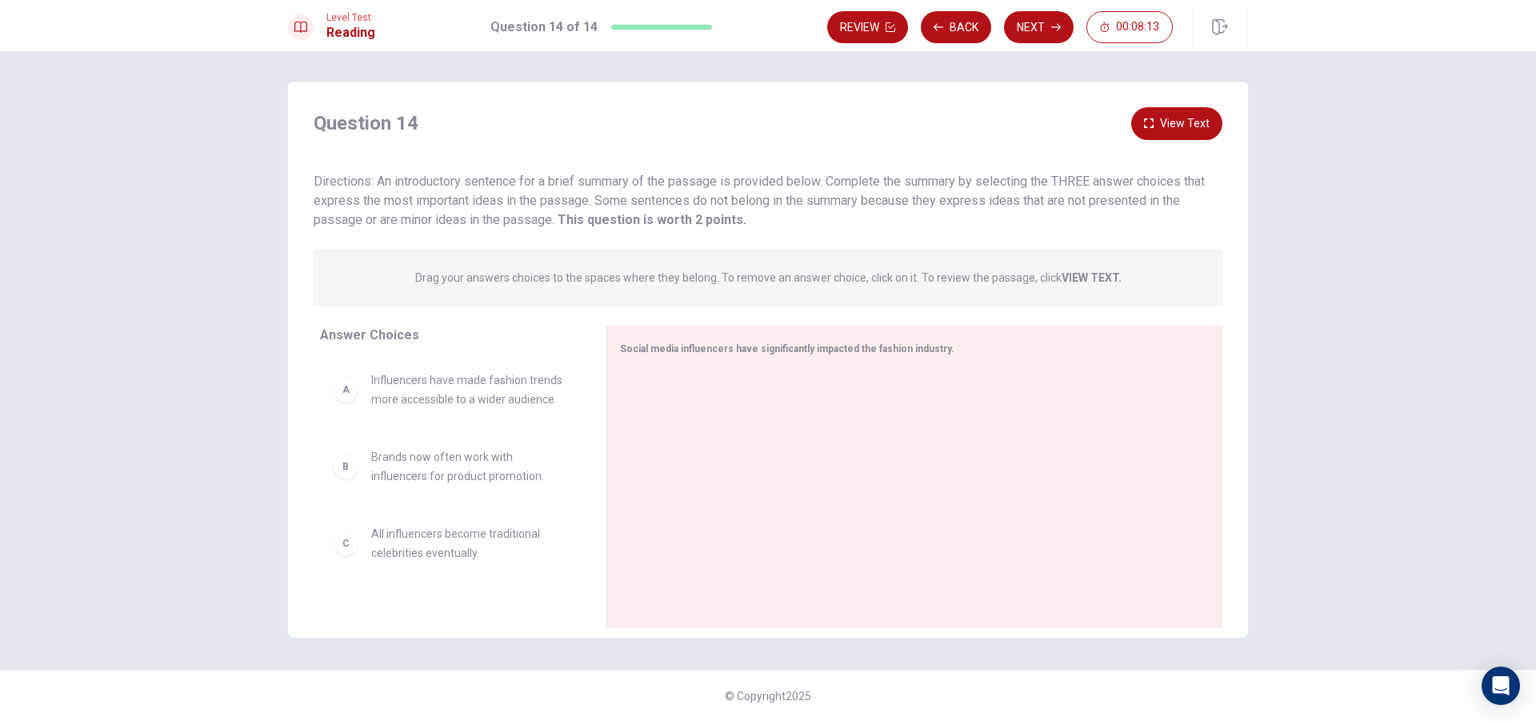
click at [419, 438] on div "B Brands now often work with influencers for product promotion." at bounding box center [450, 466] width 261 height 64
click at [418, 402] on span "Influencers have made fashion trends more accessible to a wider audience." at bounding box center [469, 389] width 197 height 38
click at [708, 399] on div at bounding box center [908, 478] width 577 height 214
click at [725, 378] on div at bounding box center [908, 478] width 577 height 214
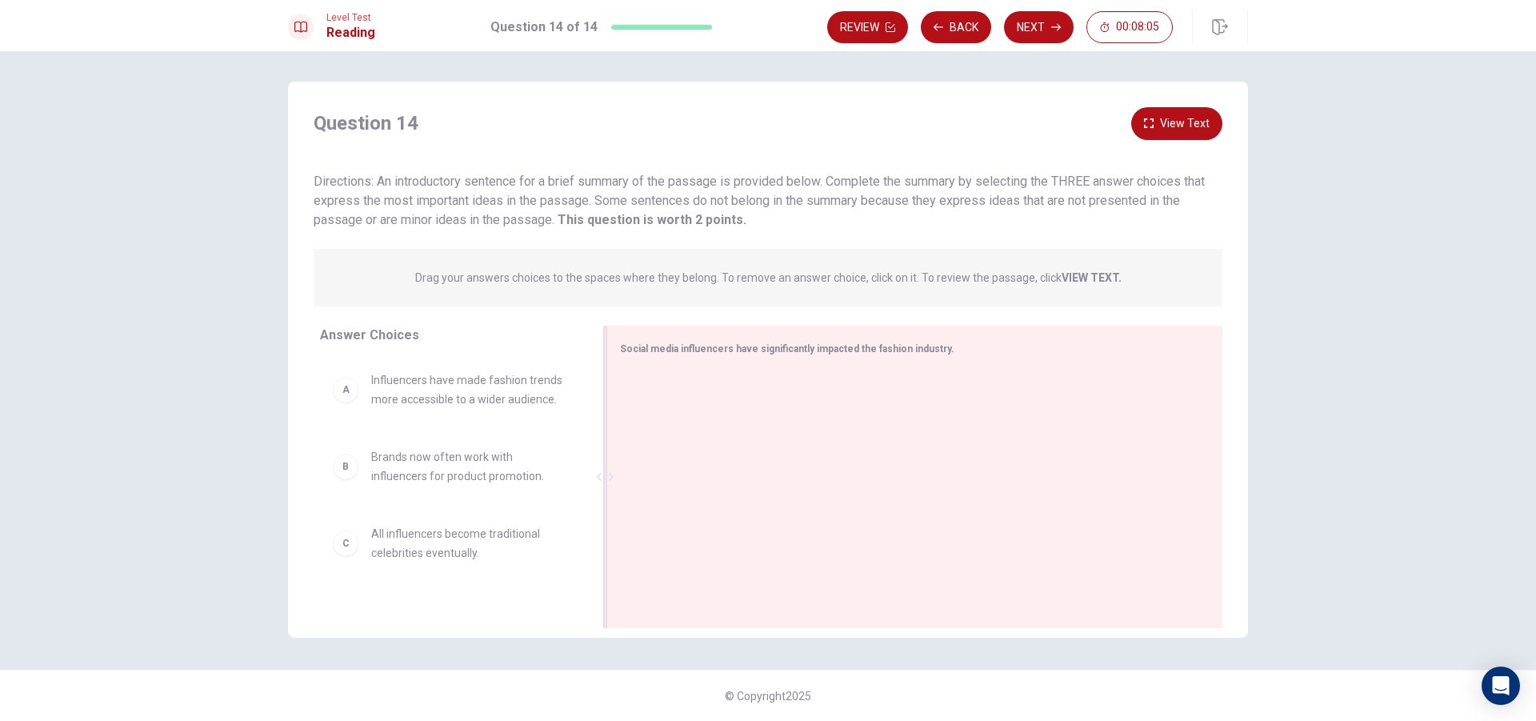
click at [725, 378] on div at bounding box center [908, 478] width 577 height 214
click at [501, 375] on span "Influencers have made fashion trends more accessible to a wider audience." at bounding box center [469, 389] width 197 height 38
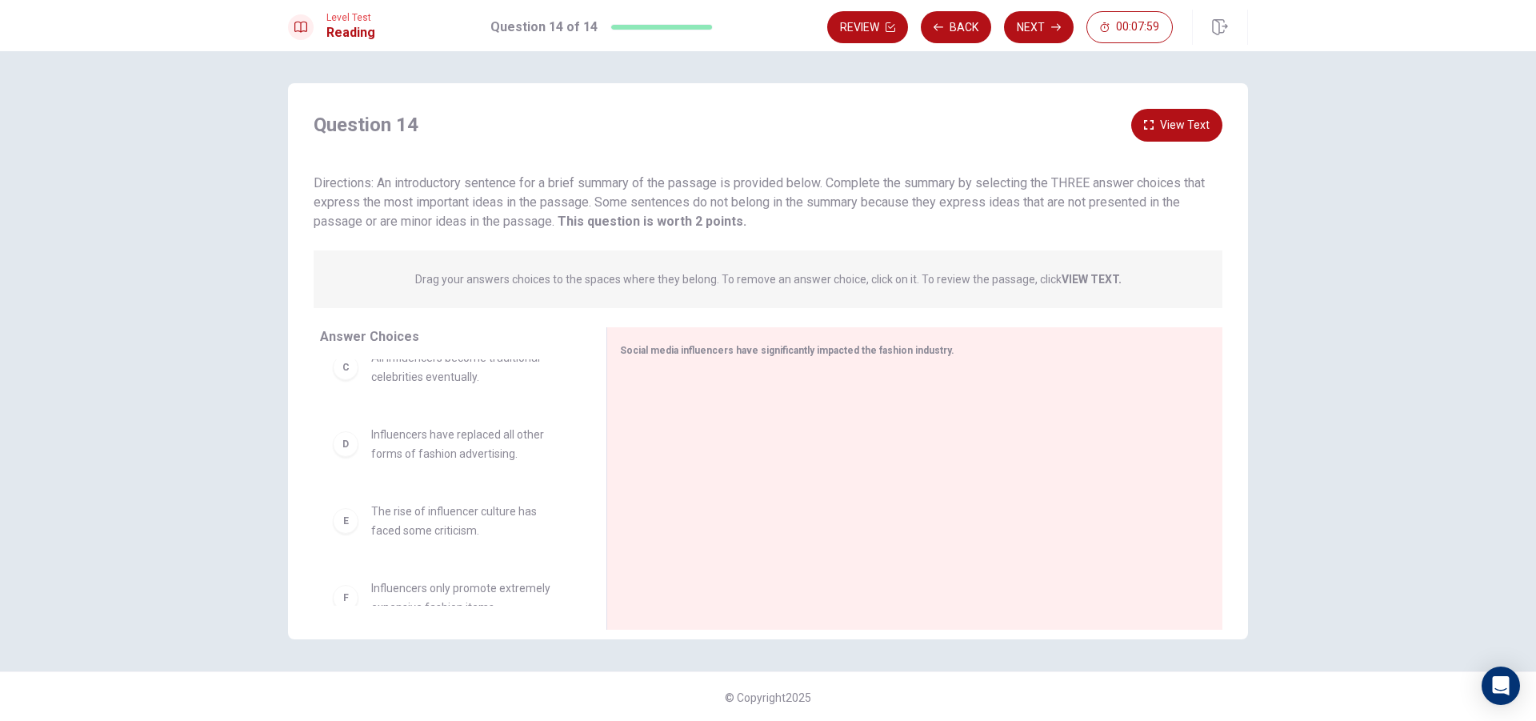
scroll to position [202, 0]
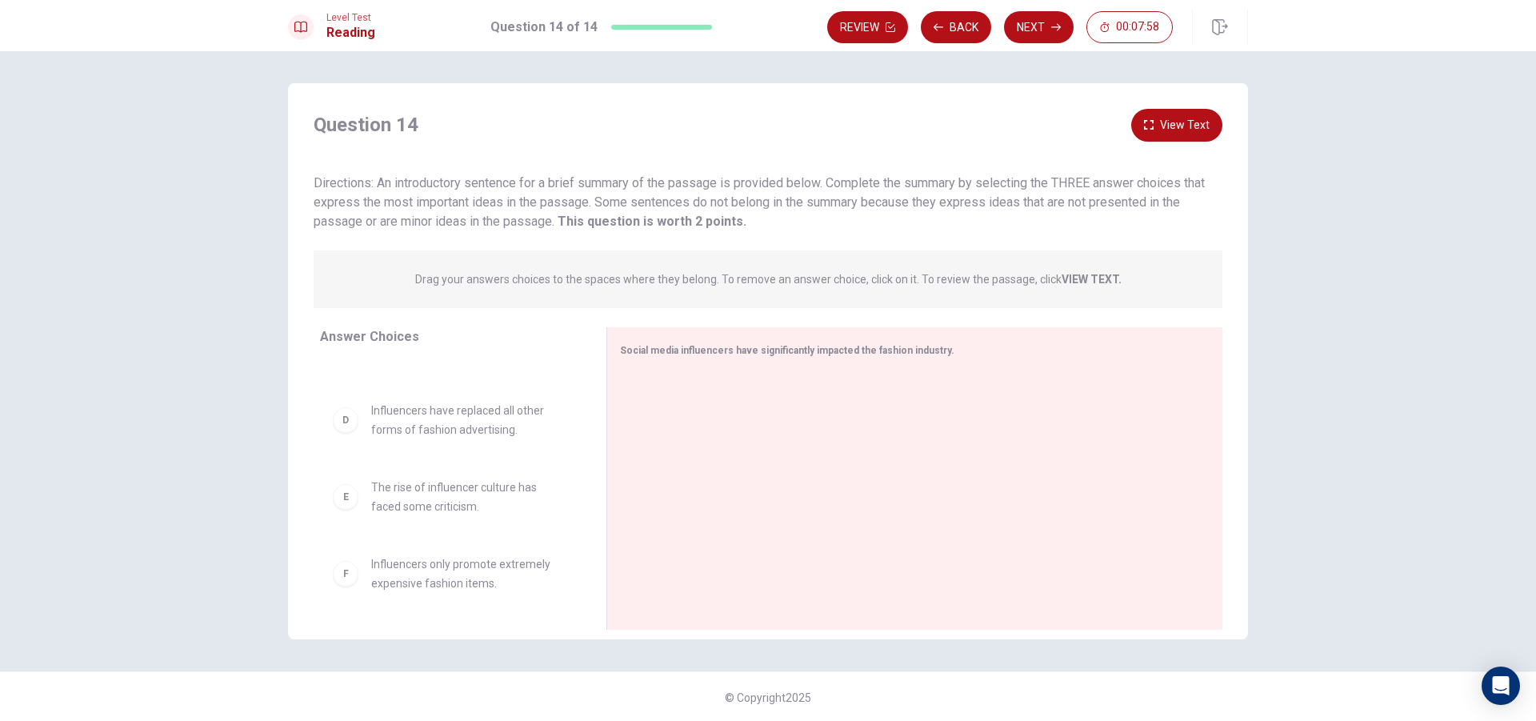
click at [346, 422] on div "D" at bounding box center [346, 420] width 26 height 26
click at [344, 422] on div "D" at bounding box center [346, 420] width 26 height 26
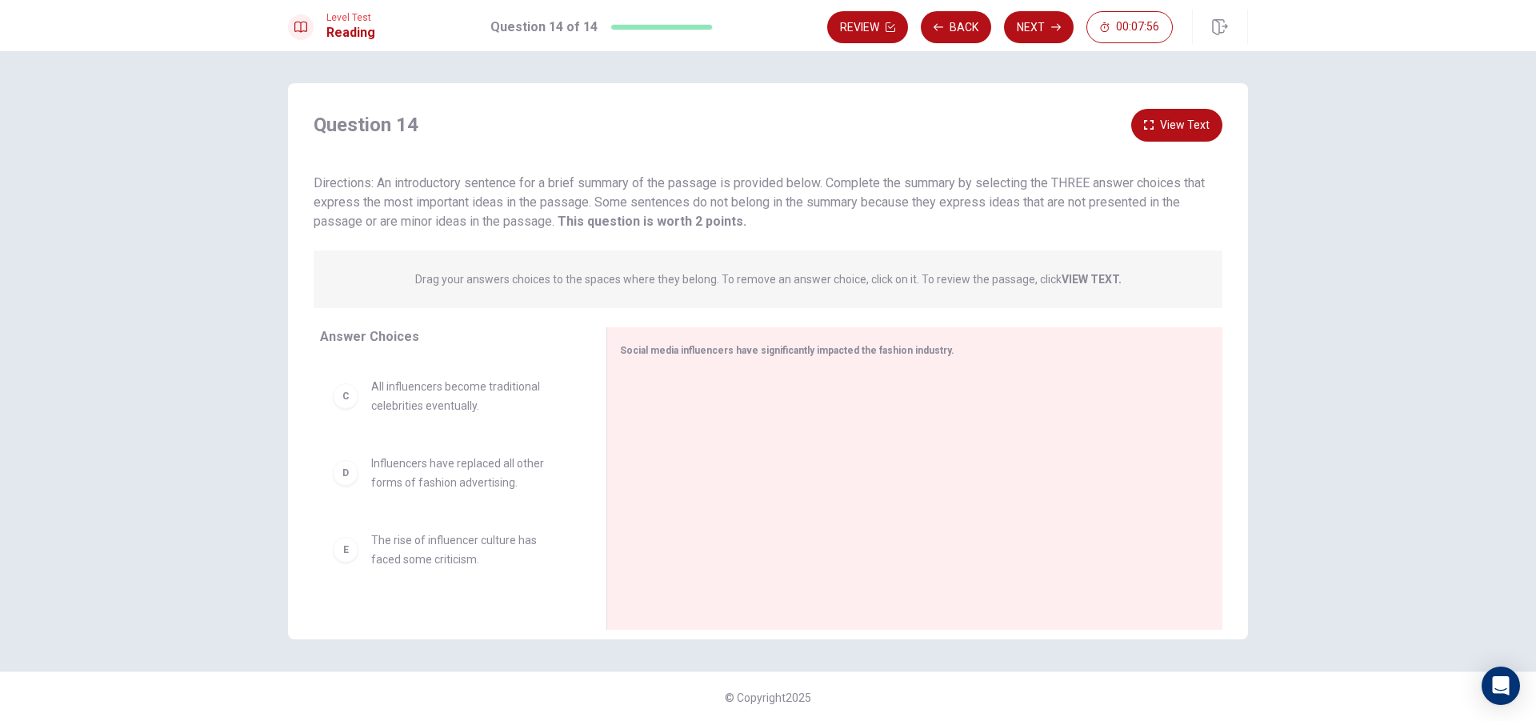
scroll to position [0, 0]
click at [356, 397] on div "A Influencers have made fashion trends more accessible to a wider audience." at bounding box center [450, 391] width 235 height 38
click at [438, 418] on div "A Influencers have made fashion trends more accessible to a wider audience." at bounding box center [450, 391] width 261 height 64
click at [1043, 19] on button "Next" at bounding box center [1039, 27] width 70 height 32
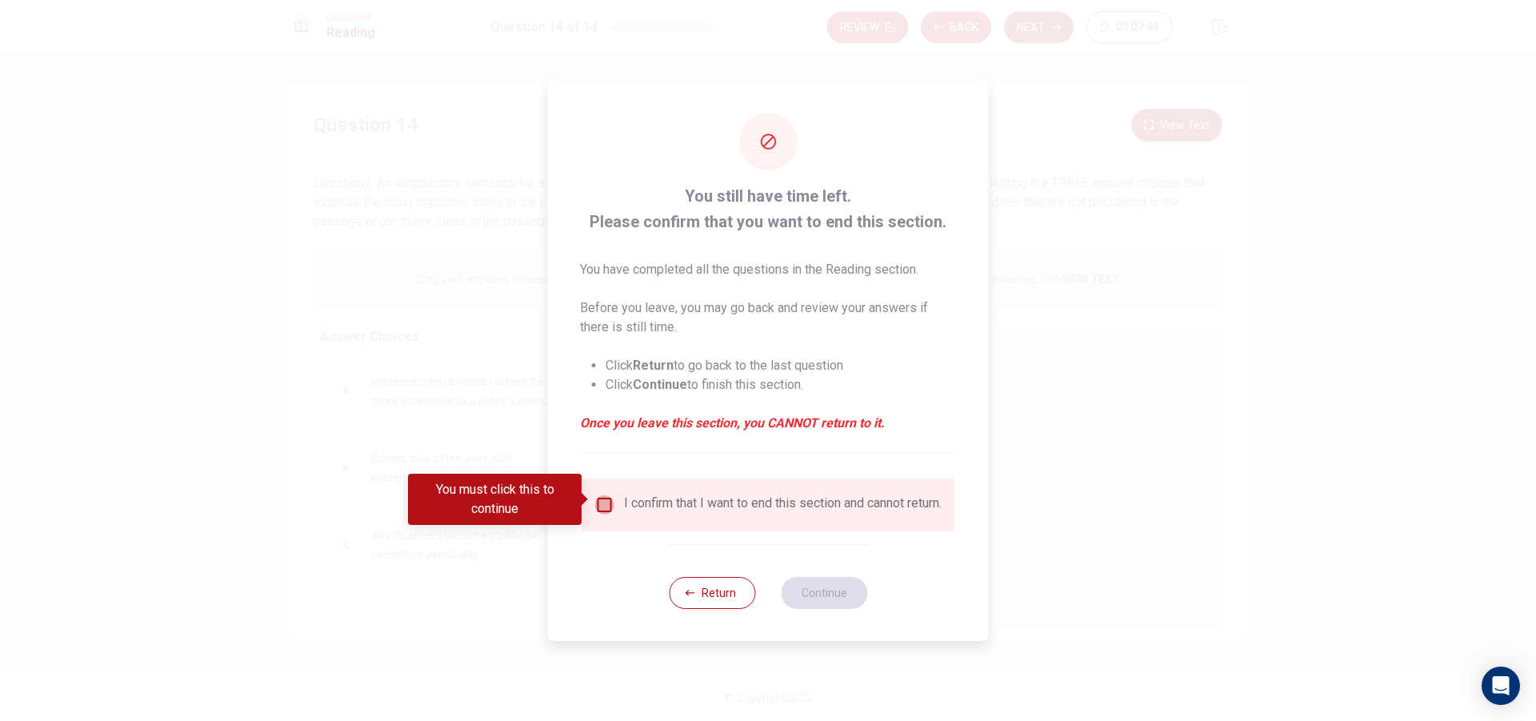
click at [605, 498] on input "You must click this to continue" at bounding box center [604, 504] width 19 height 19
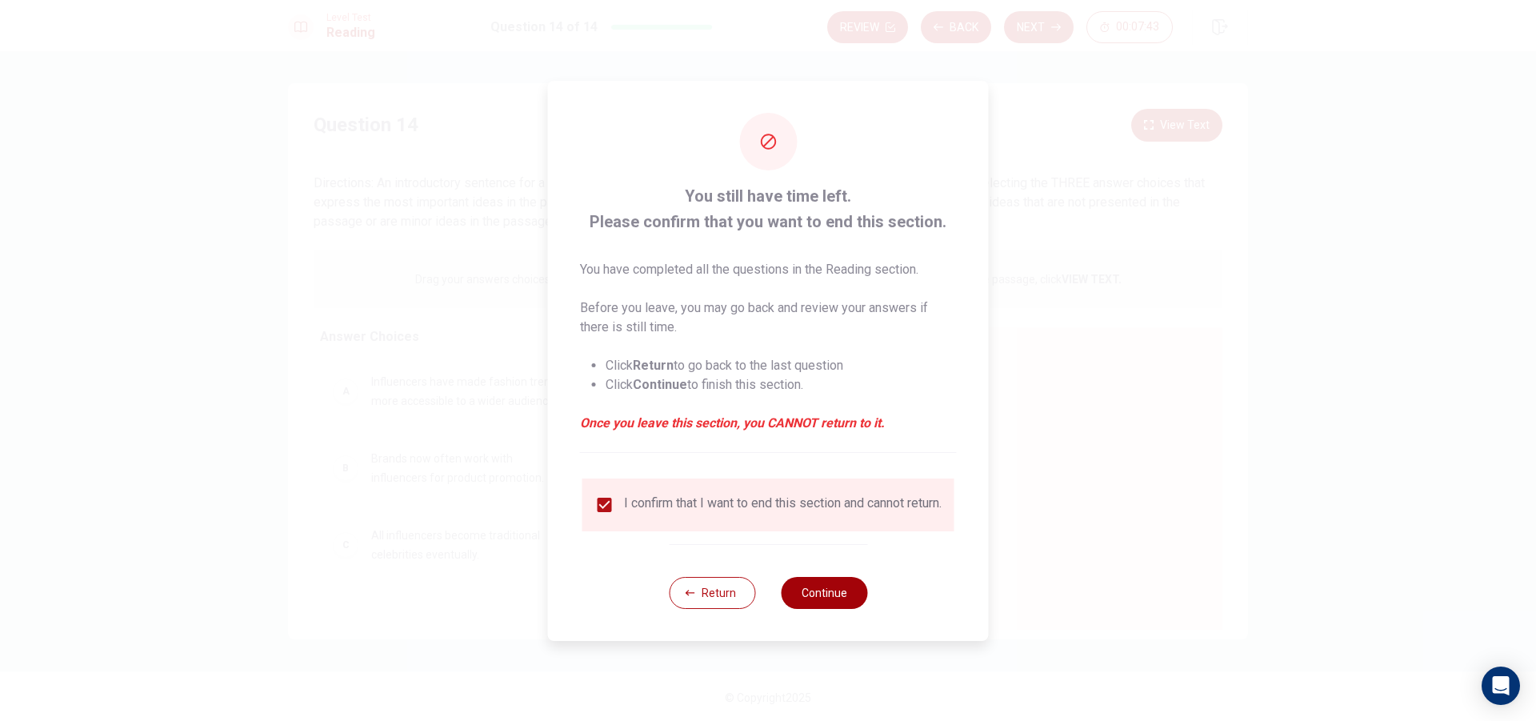
click at [823, 598] on button "Continue" at bounding box center [824, 593] width 86 height 32
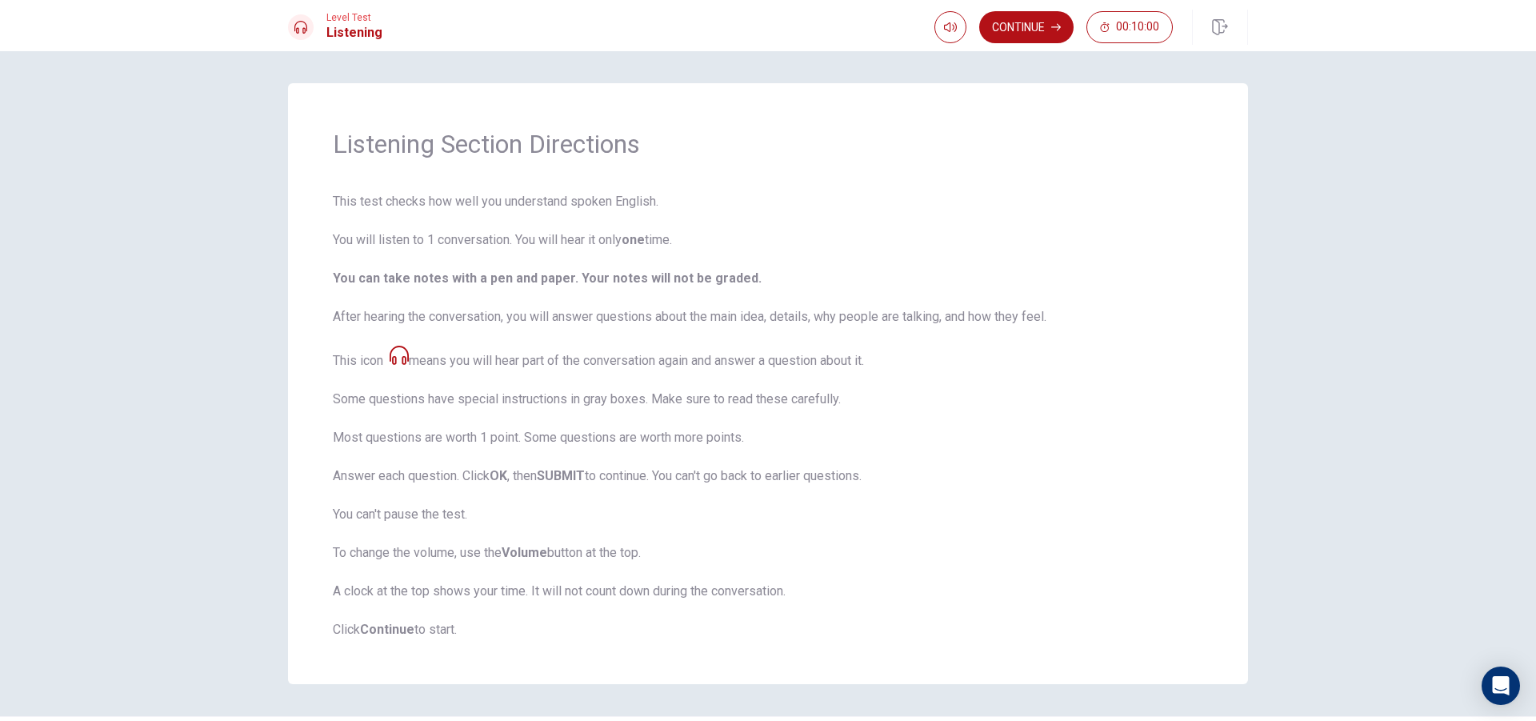
scroll to position [46, 0]
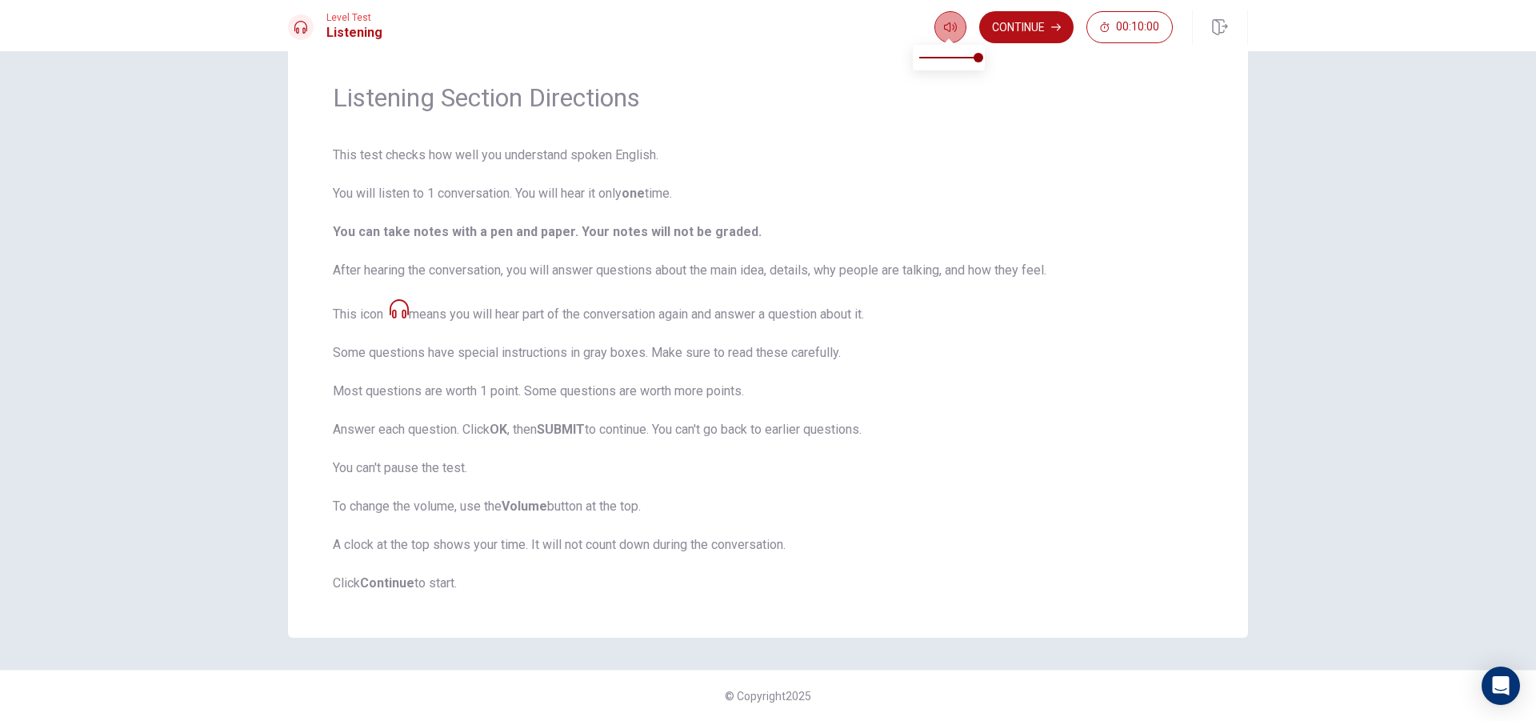
click at [954, 23] on icon "button" at bounding box center [950, 27] width 13 height 10
click at [1015, 33] on button "Continue" at bounding box center [1026, 27] width 94 height 32
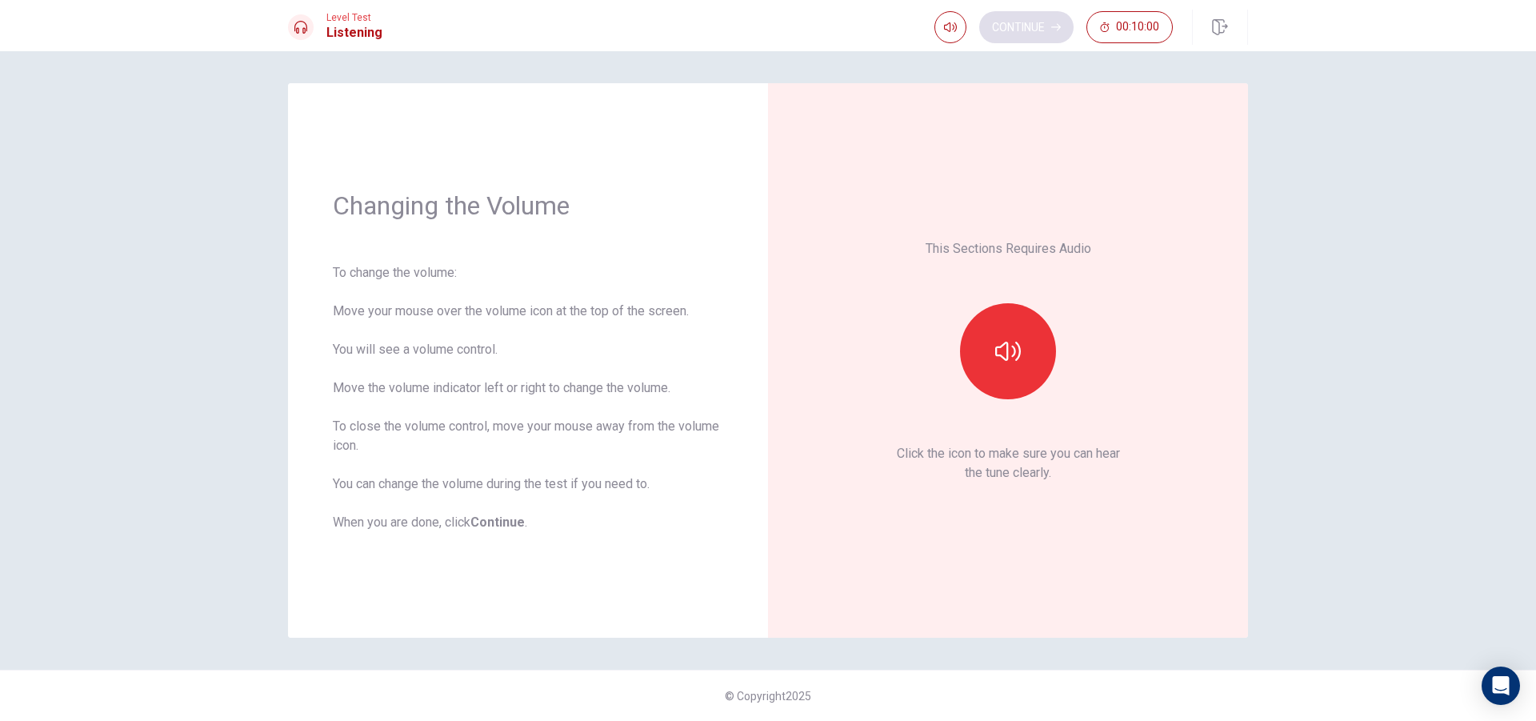
scroll to position [0, 0]
click at [1002, 350] on icon "button" at bounding box center [1008, 351] width 26 height 26
click at [1022, 27] on button "Continue" at bounding box center [1026, 27] width 94 height 32
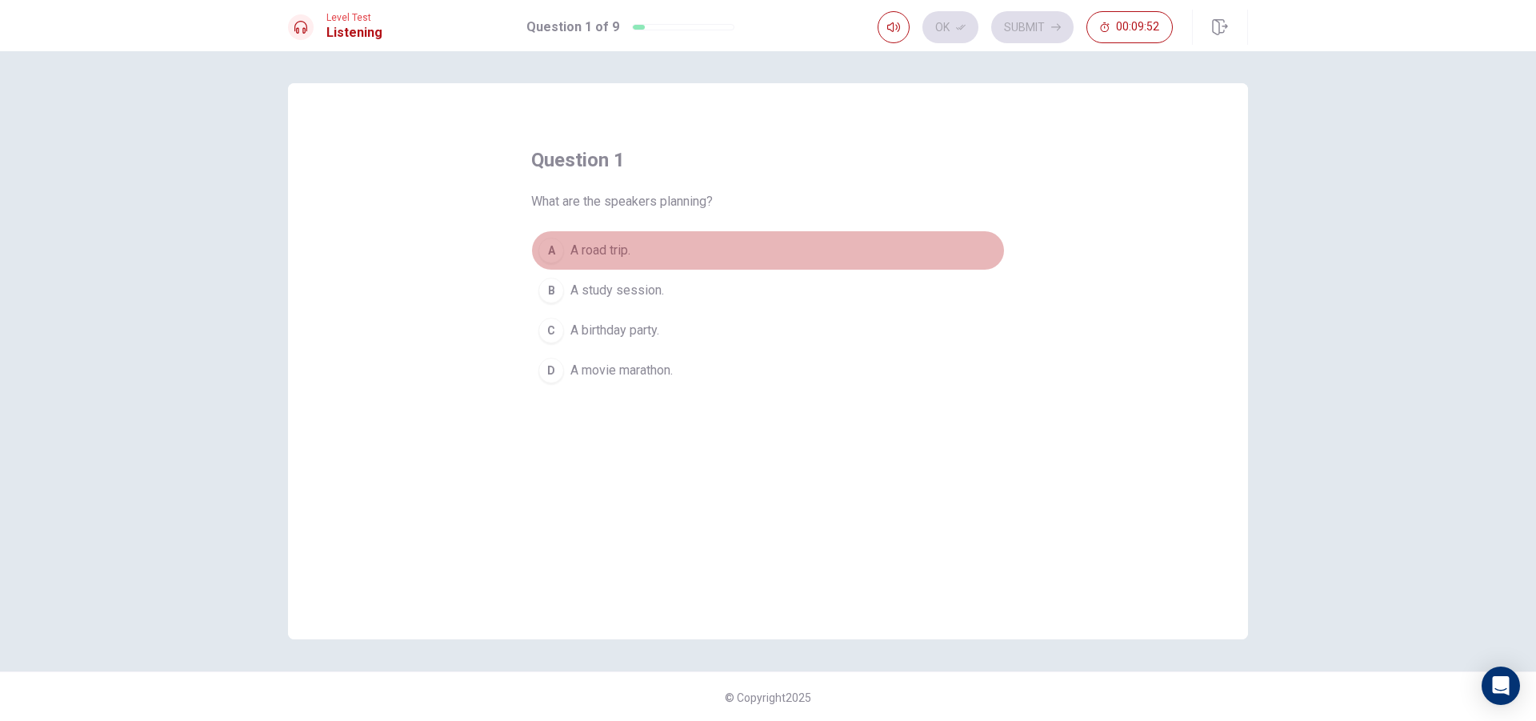
click at [598, 253] on span "A road trip." at bounding box center [600, 250] width 60 height 19
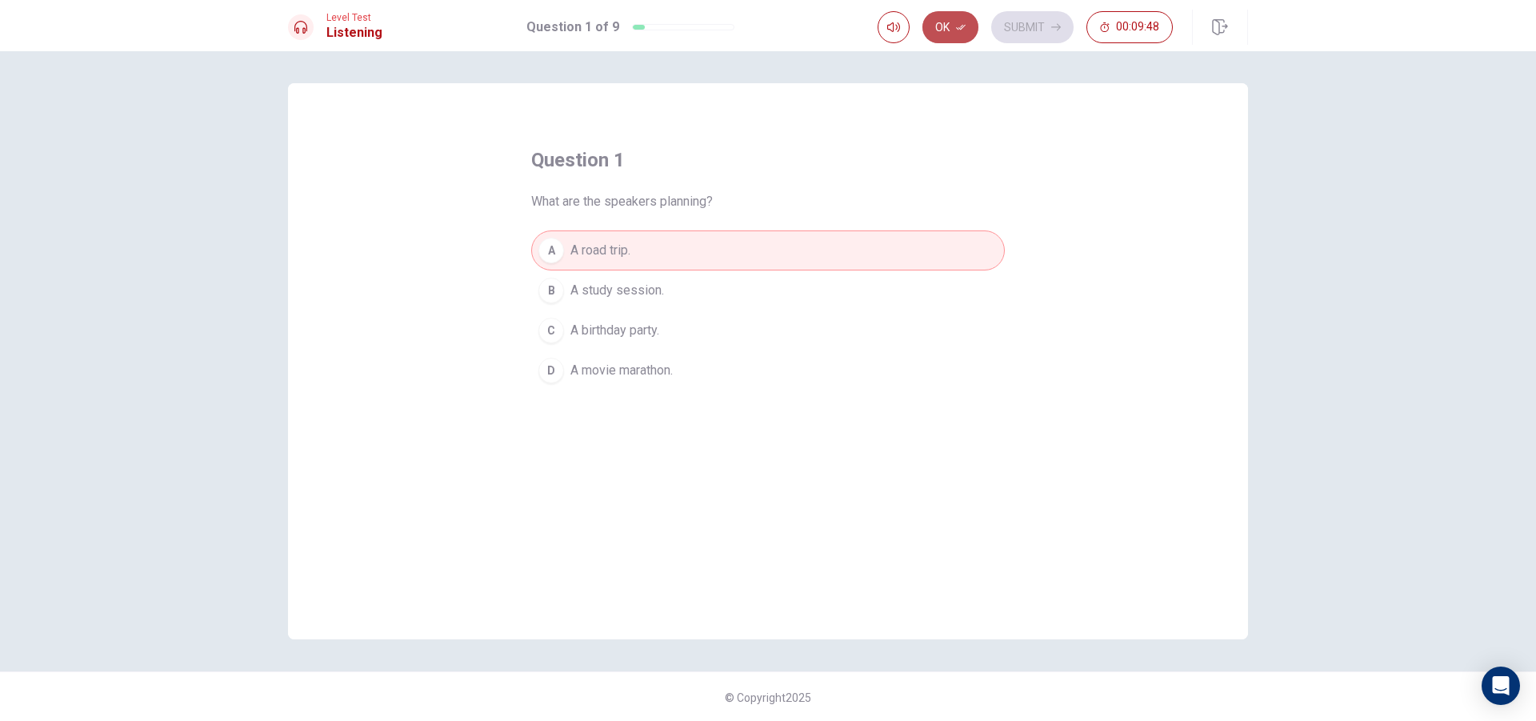
click at [946, 19] on button "Ok" at bounding box center [951, 27] width 56 height 32
click at [1029, 24] on button "Submit" at bounding box center [1032, 27] width 82 height 32
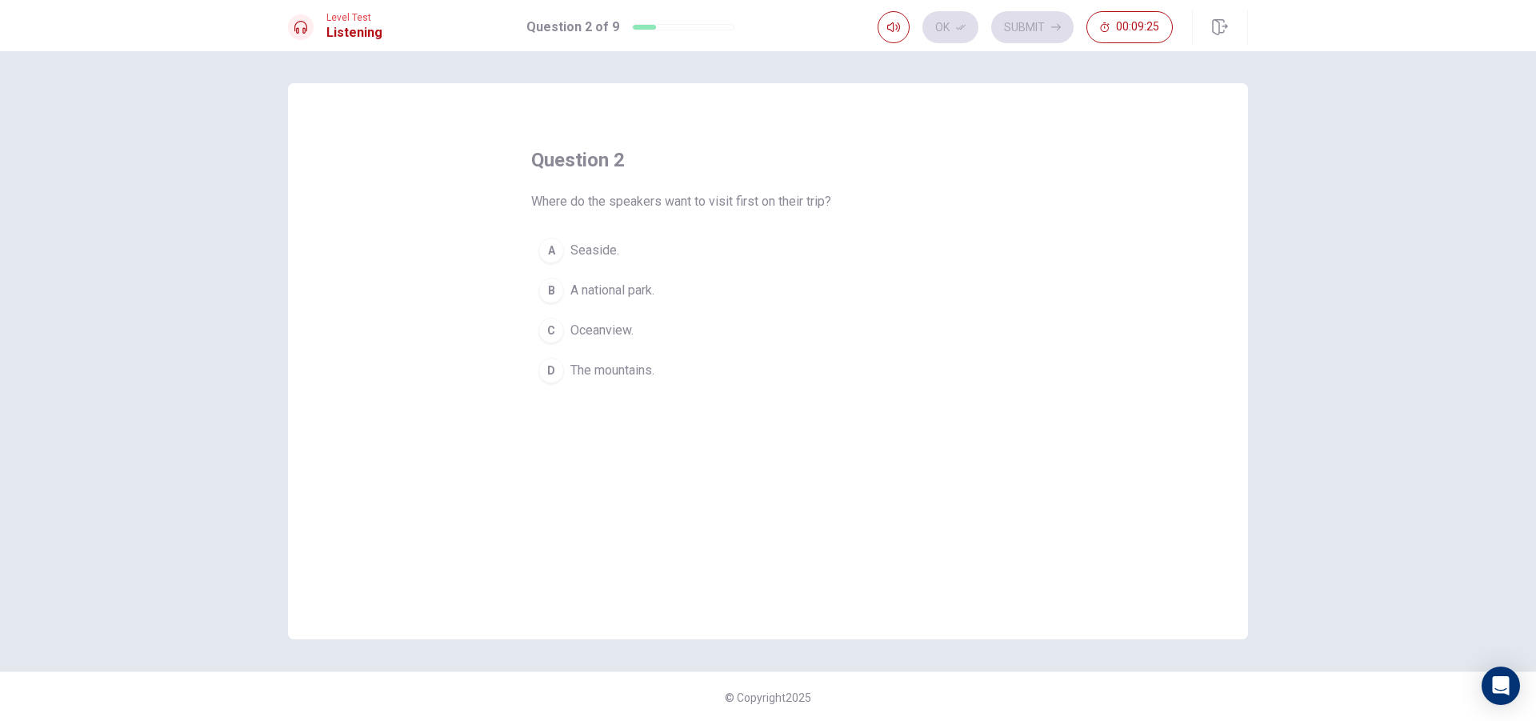
click at [617, 247] on button "A Seaside." at bounding box center [768, 250] width 474 height 40
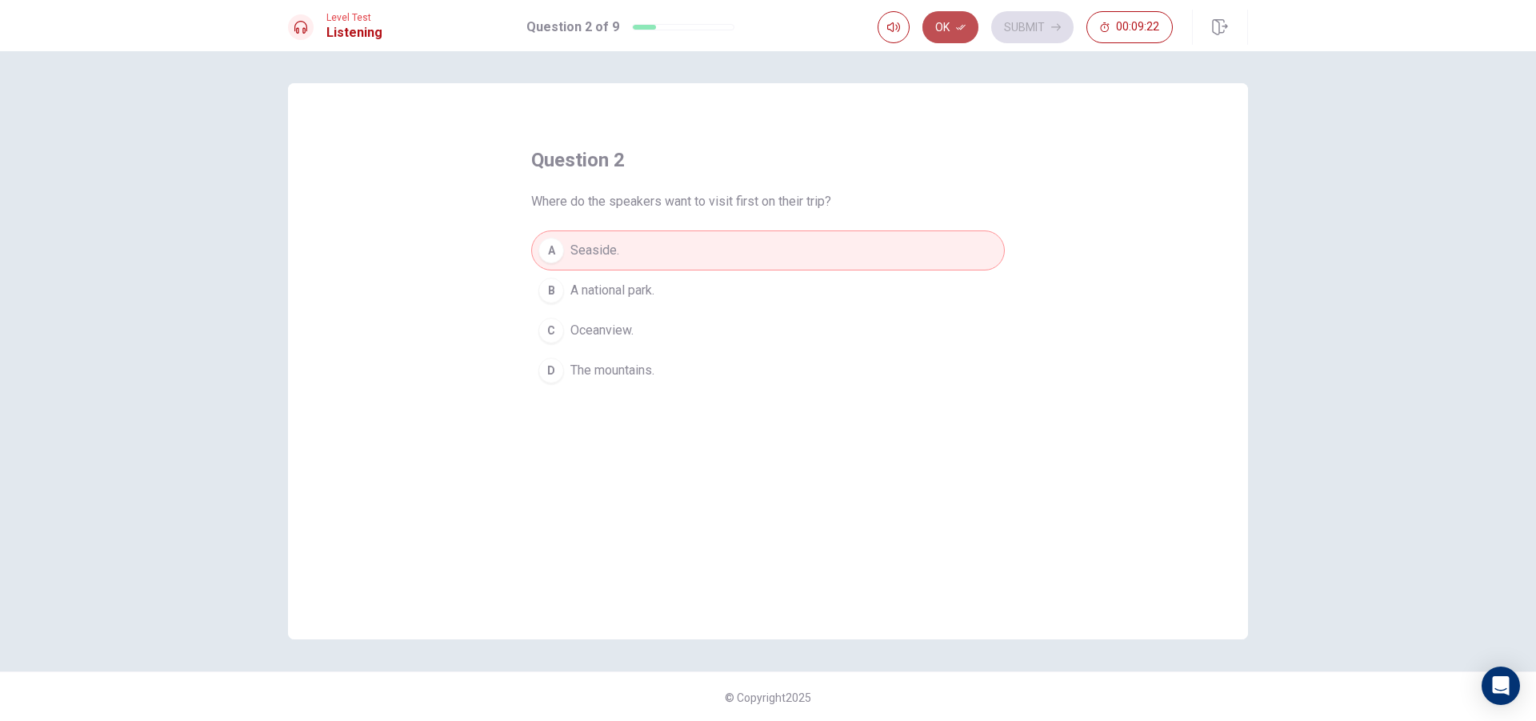
click at [940, 22] on button "Ok" at bounding box center [951, 27] width 56 height 32
click at [642, 286] on span "A national park." at bounding box center [612, 290] width 84 height 19
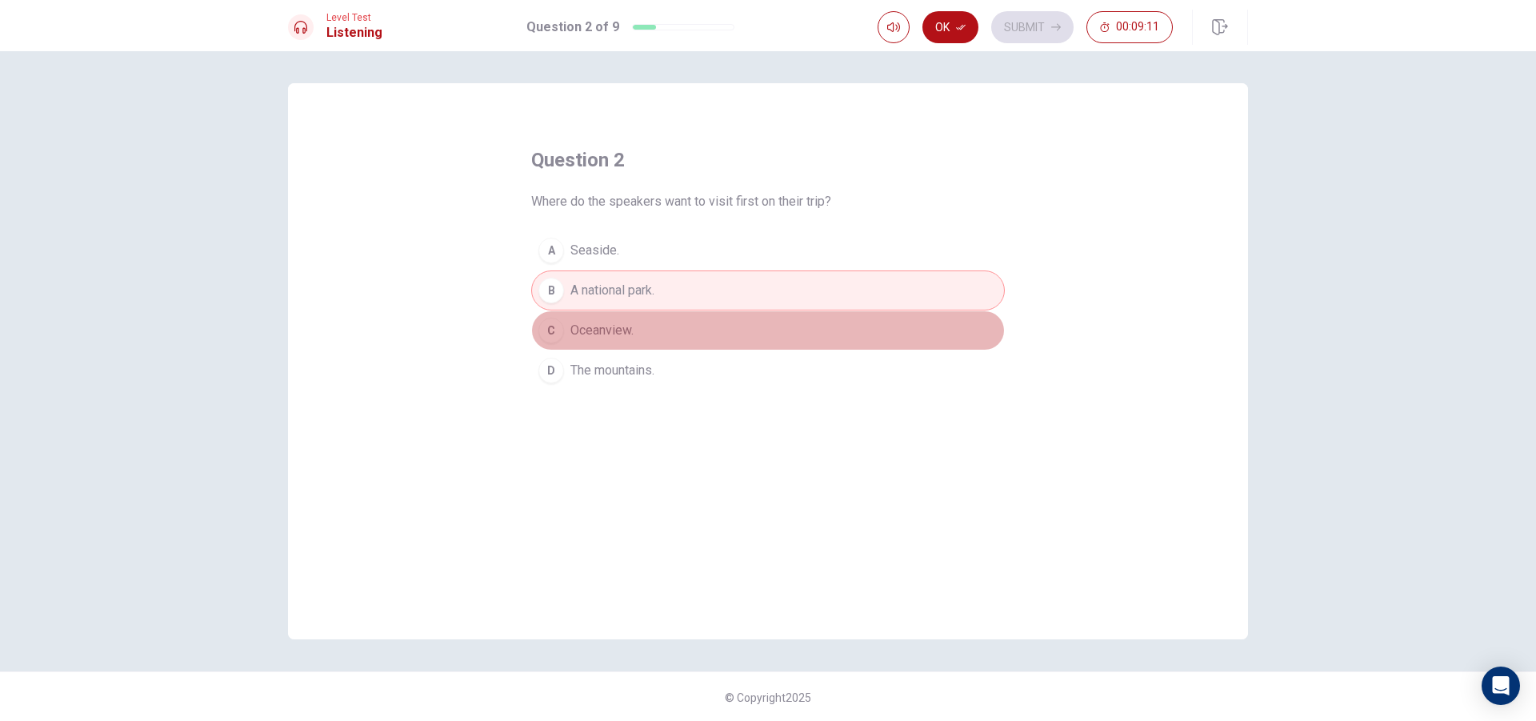
click at [646, 323] on button "C Oceanview." at bounding box center [768, 330] width 474 height 40
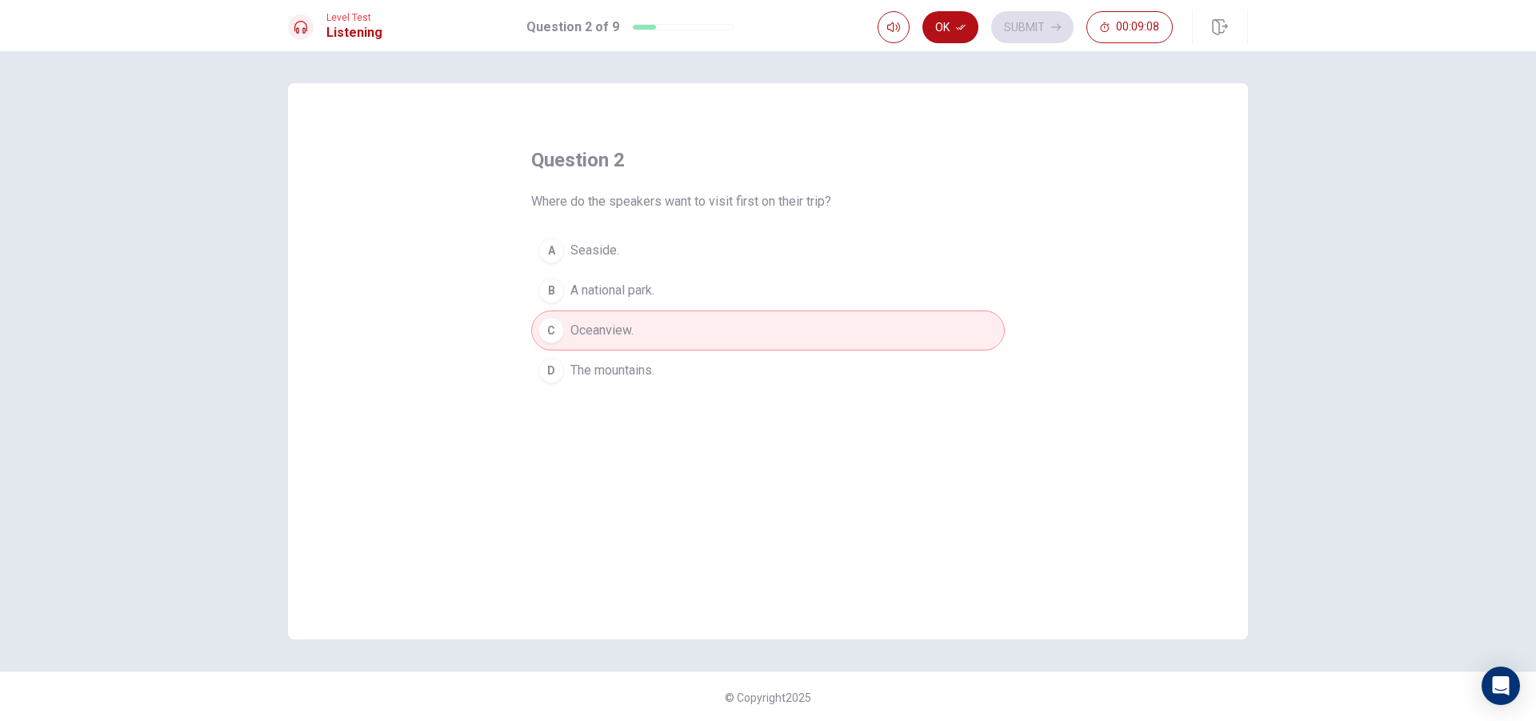
click at [696, 250] on button "A Seaside." at bounding box center [768, 250] width 474 height 40
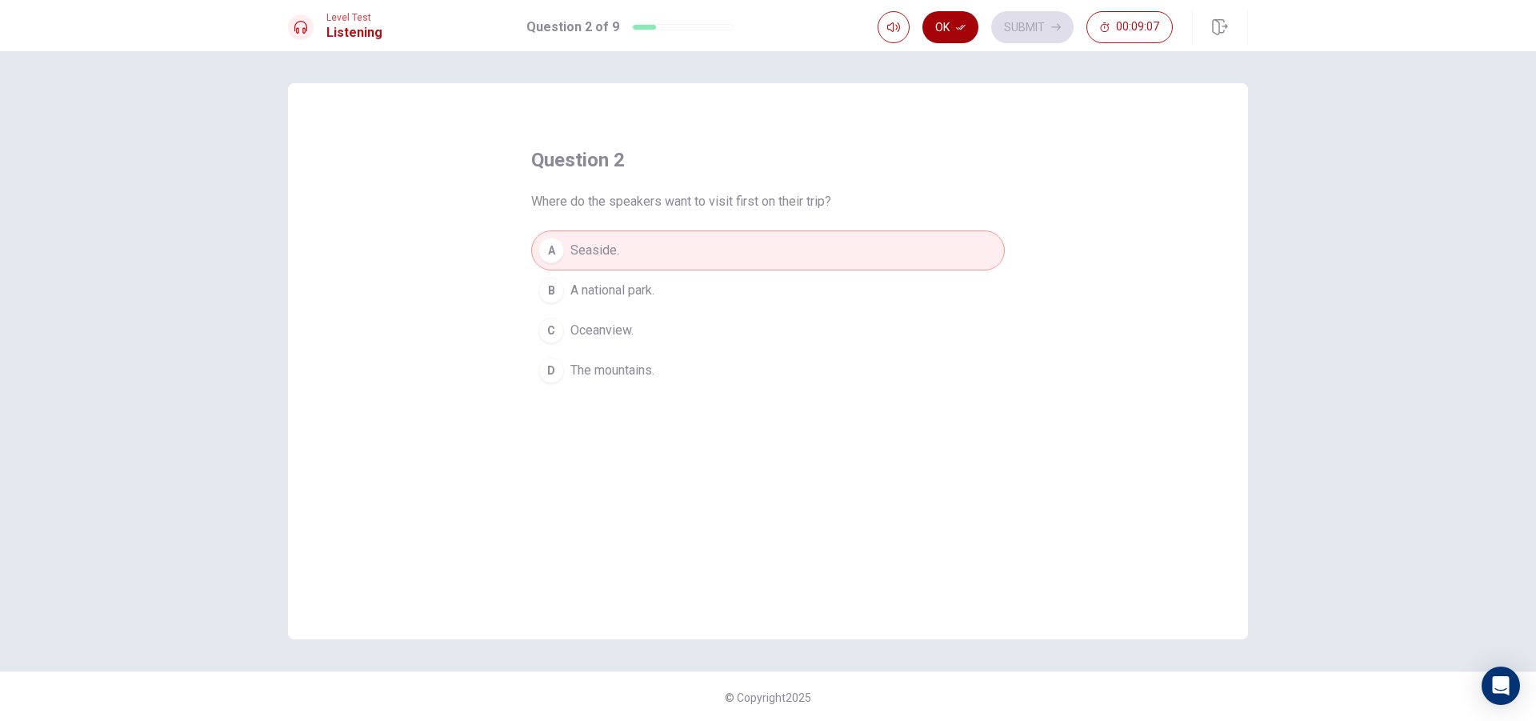
click at [948, 27] on button "Ok" at bounding box center [951, 27] width 56 height 32
click at [1005, 23] on button "Submit" at bounding box center [1032, 27] width 82 height 32
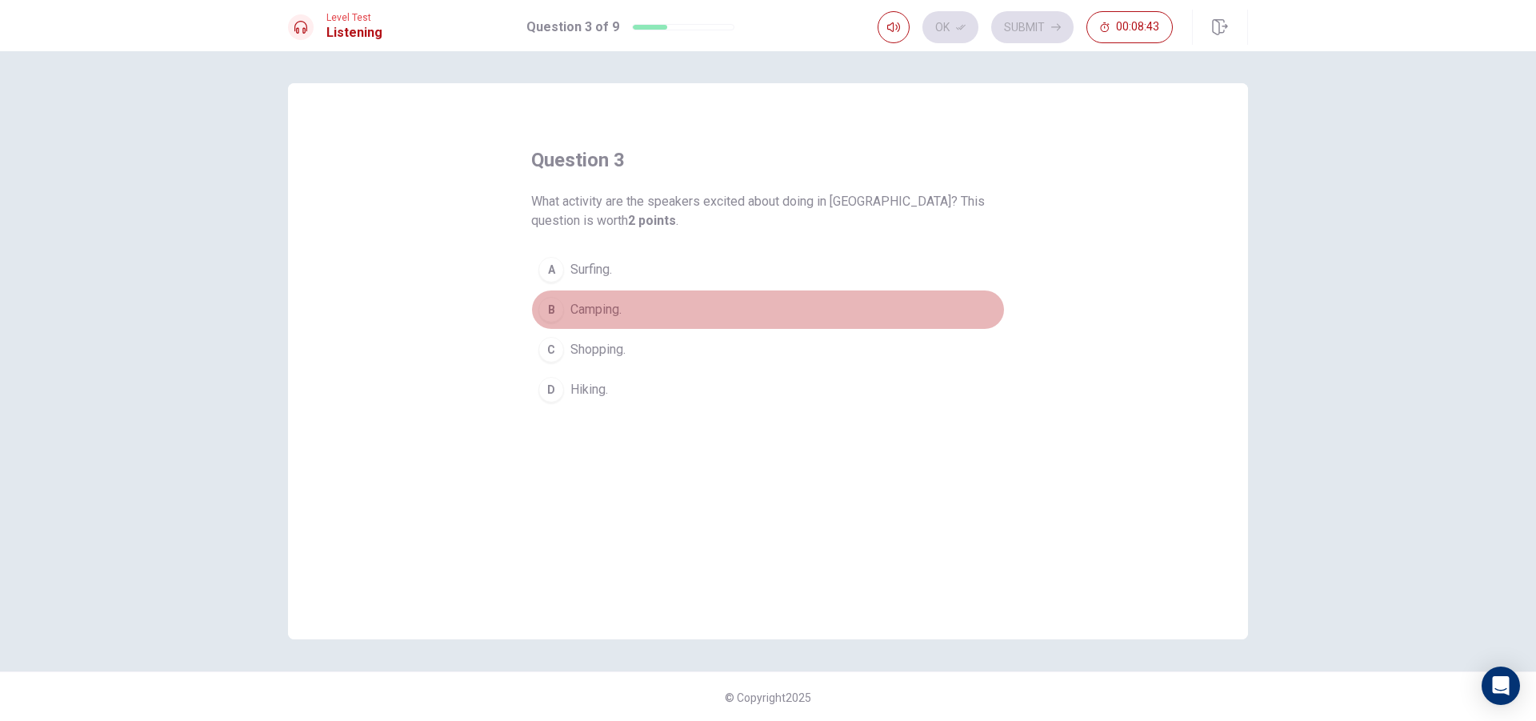
click at [599, 309] on span "Camping." at bounding box center [595, 309] width 51 height 19
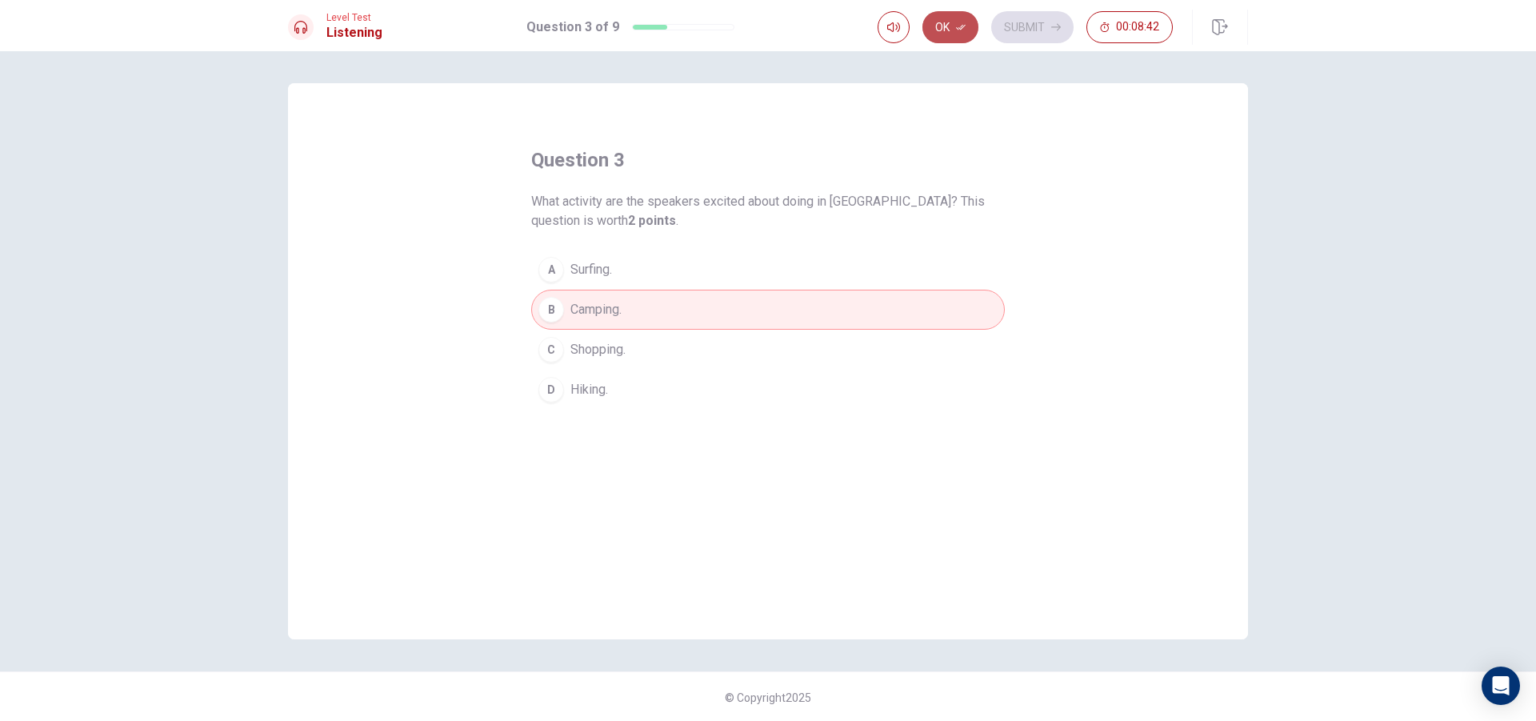
click at [966, 22] on icon "button" at bounding box center [961, 27] width 10 height 10
click at [1039, 24] on button "Submit" at bounding box center [1032, 27] width 82 height 32
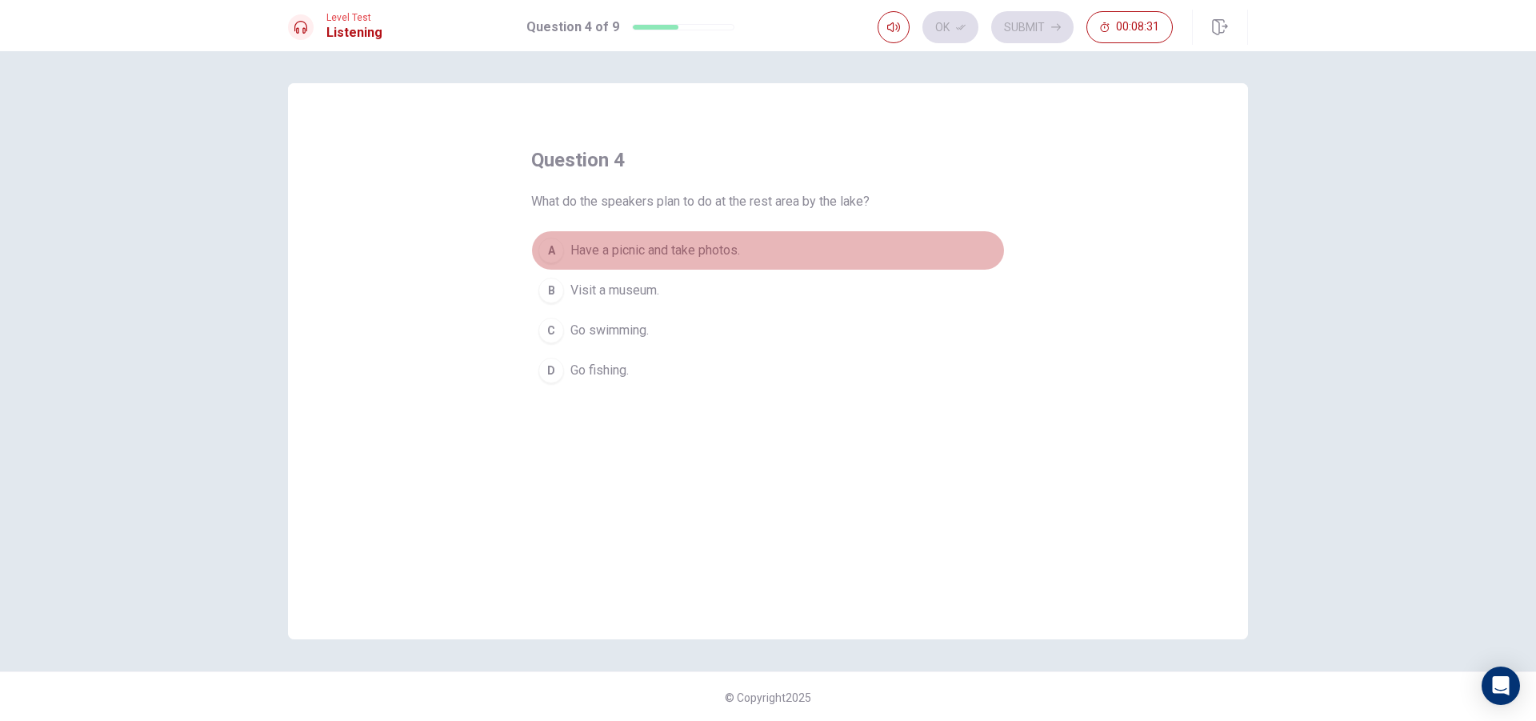
click at [706, 249] on span "Have a picnic and take photos." at bounding box center [655, 250] width 170 height 19
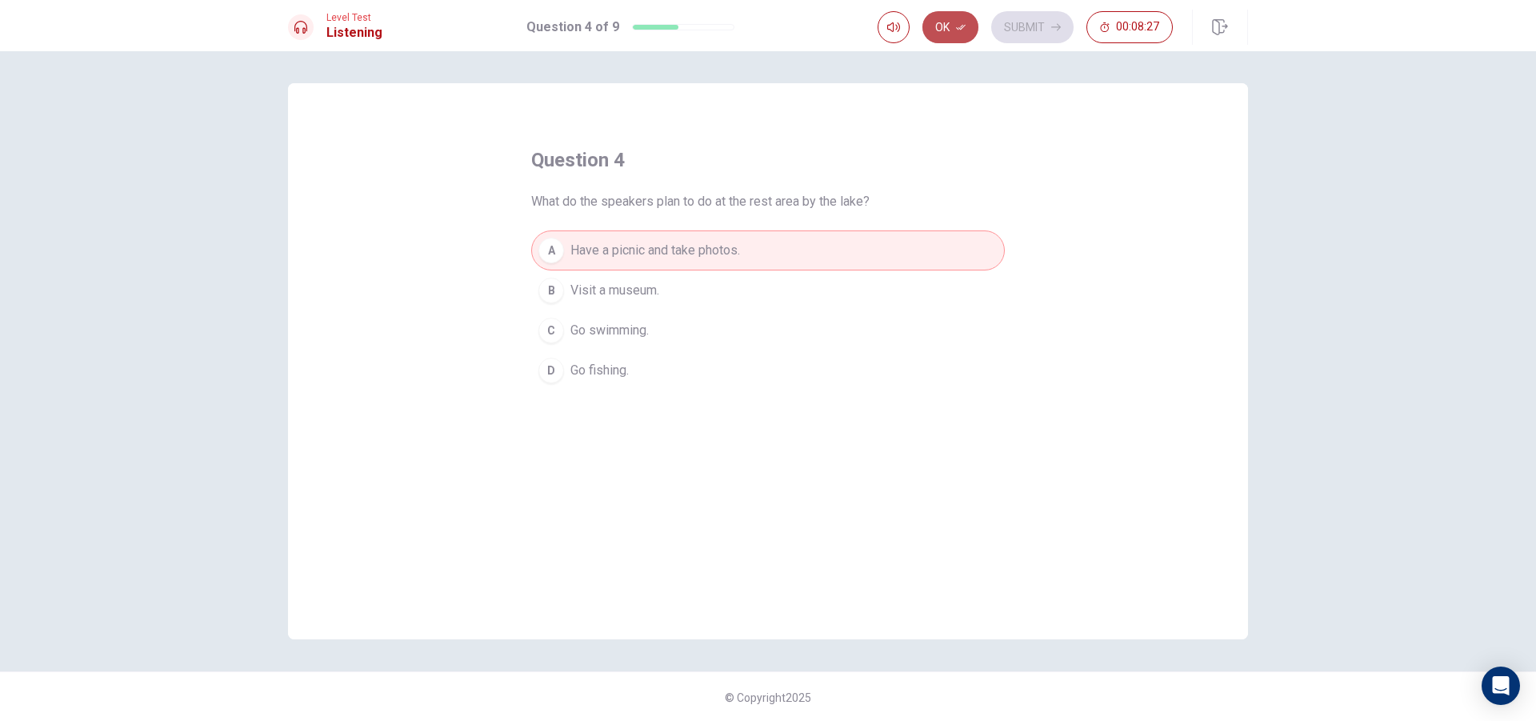
click at [955, 18] on button "Ok" at bounding box center [951, 27] width 56 height 32
click at [1051, 22] on button "Submit" at bounding box center [1032, 27] width 82 height 32
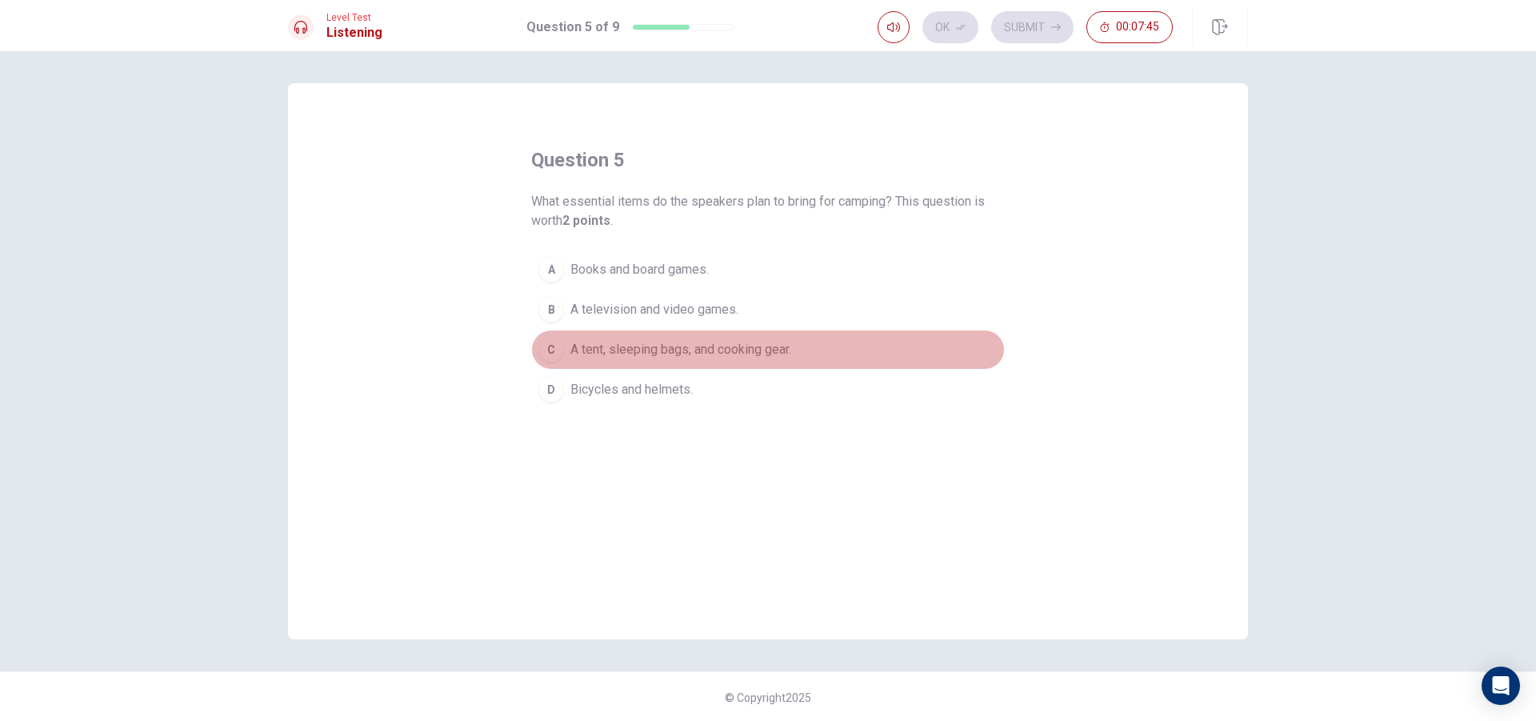
click at [754, 351] on span "A tent, sleeping bags, and cooking gear." at bounding box center [680, 349] width 221 height 19
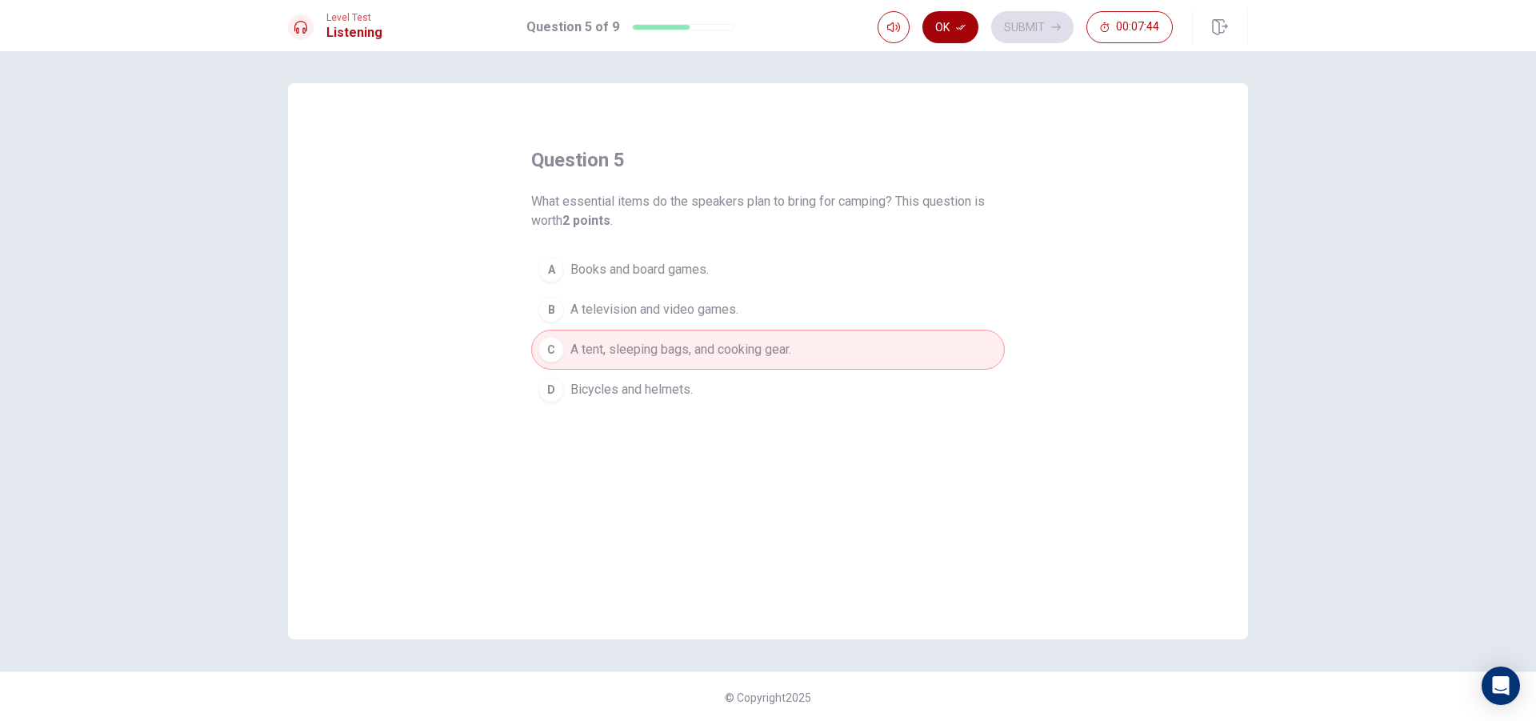
click at [961, 18] on button "Ok" at bounding box center [951, 27] width 56 height 32
click at [1051, 24] on icon "button" at bounding box center [1056, 27] width 10 height 10
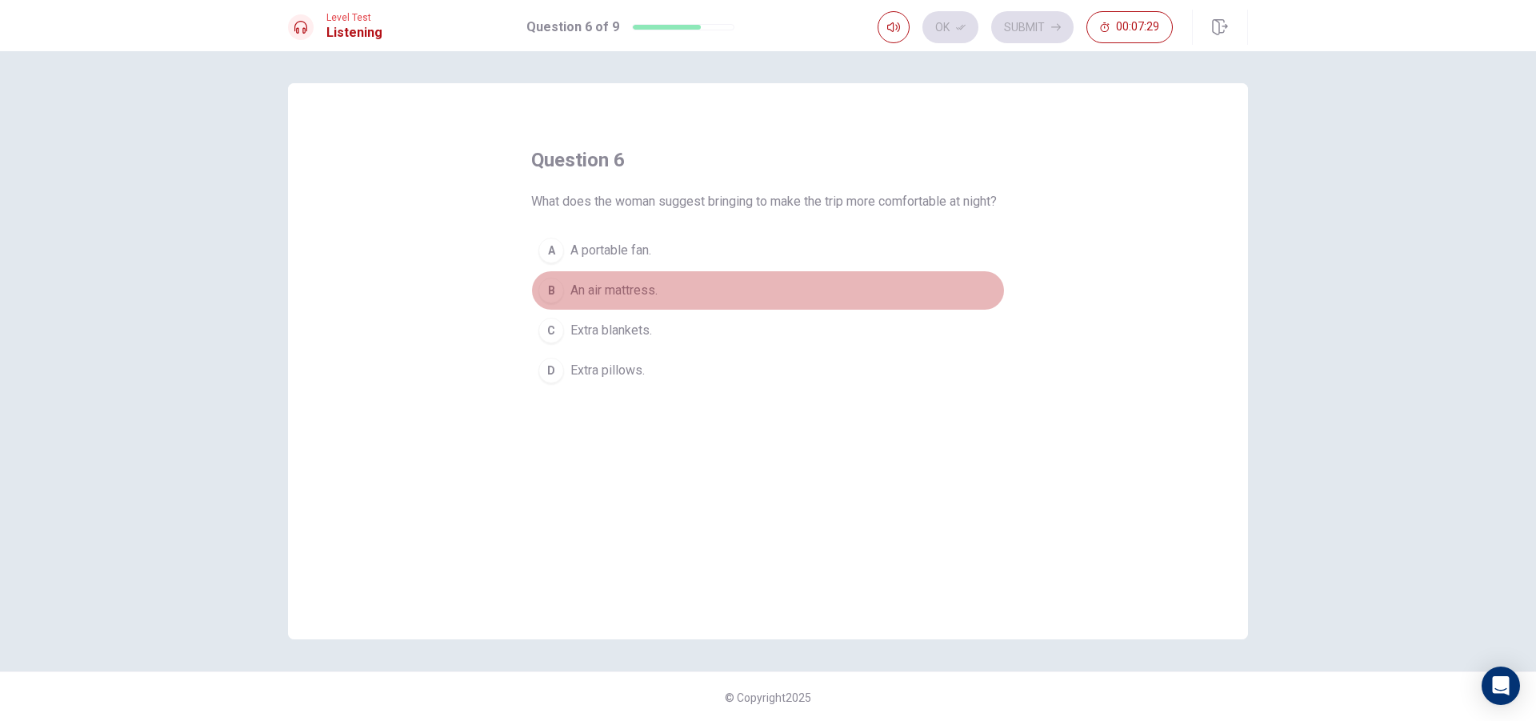
click at [628, 300] on span "An air mattress." at bounding box center [613, 290] width 87 height 19
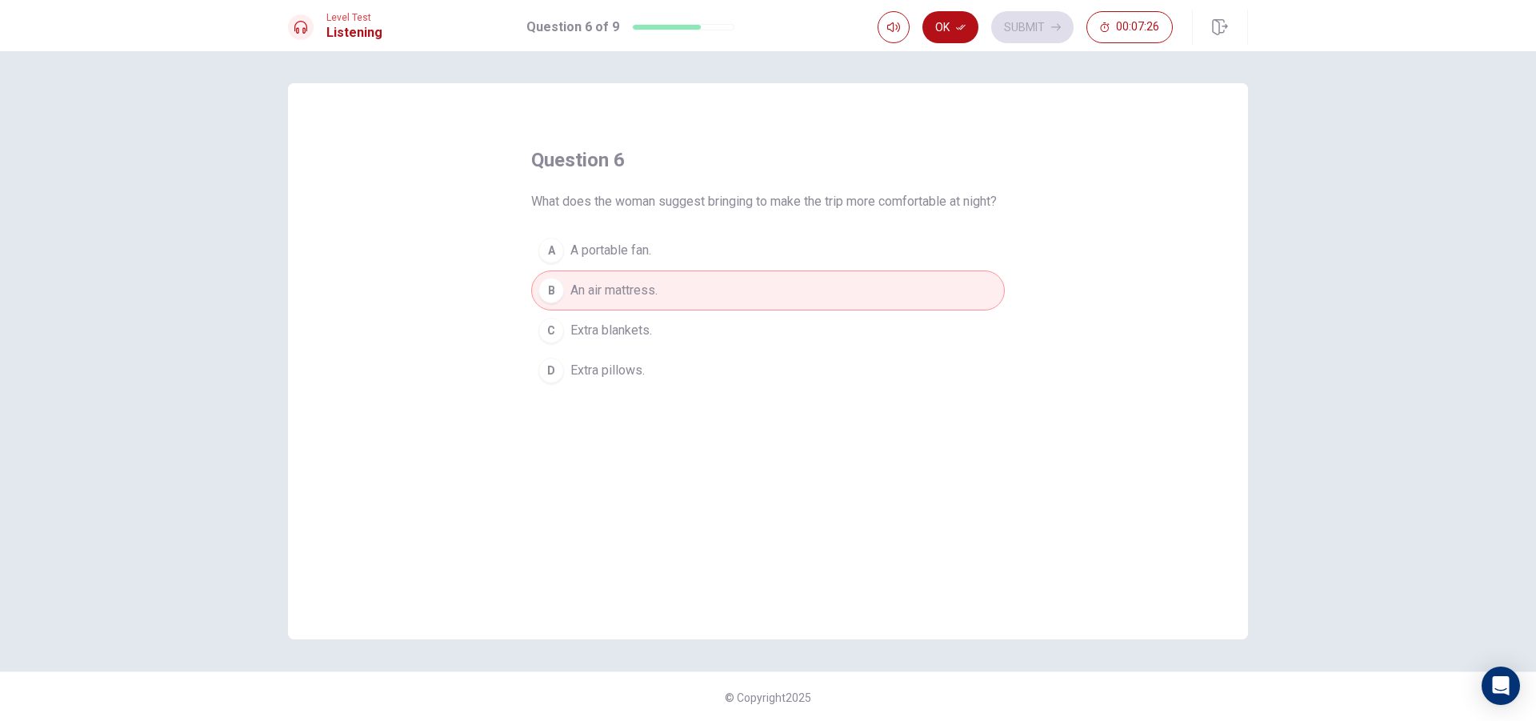
click at [638, 260] on span "A portable fan." at bounding box center [610, 250] width 81 height 19
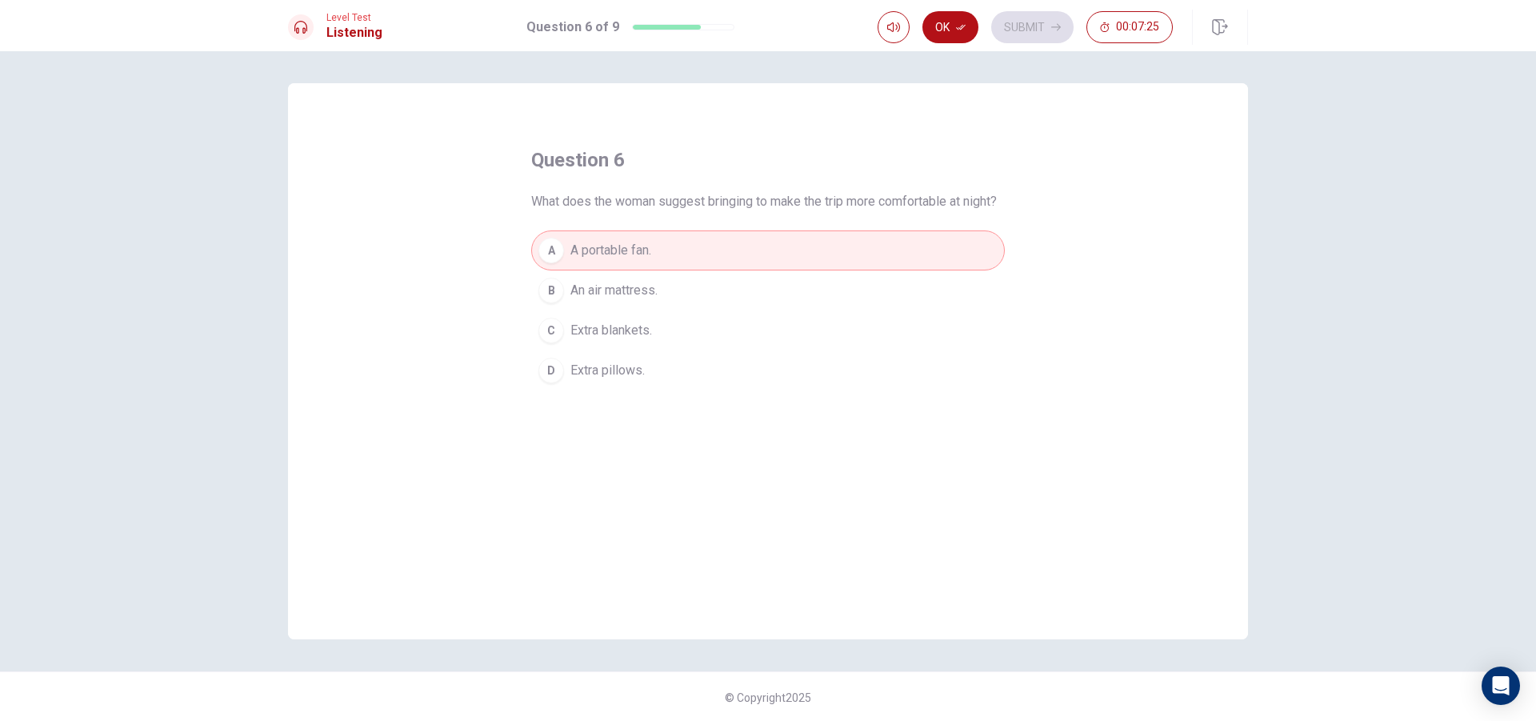
click at [627, 300] on span "An air mattress." at bounding box center [613, 290] width 87 height 19
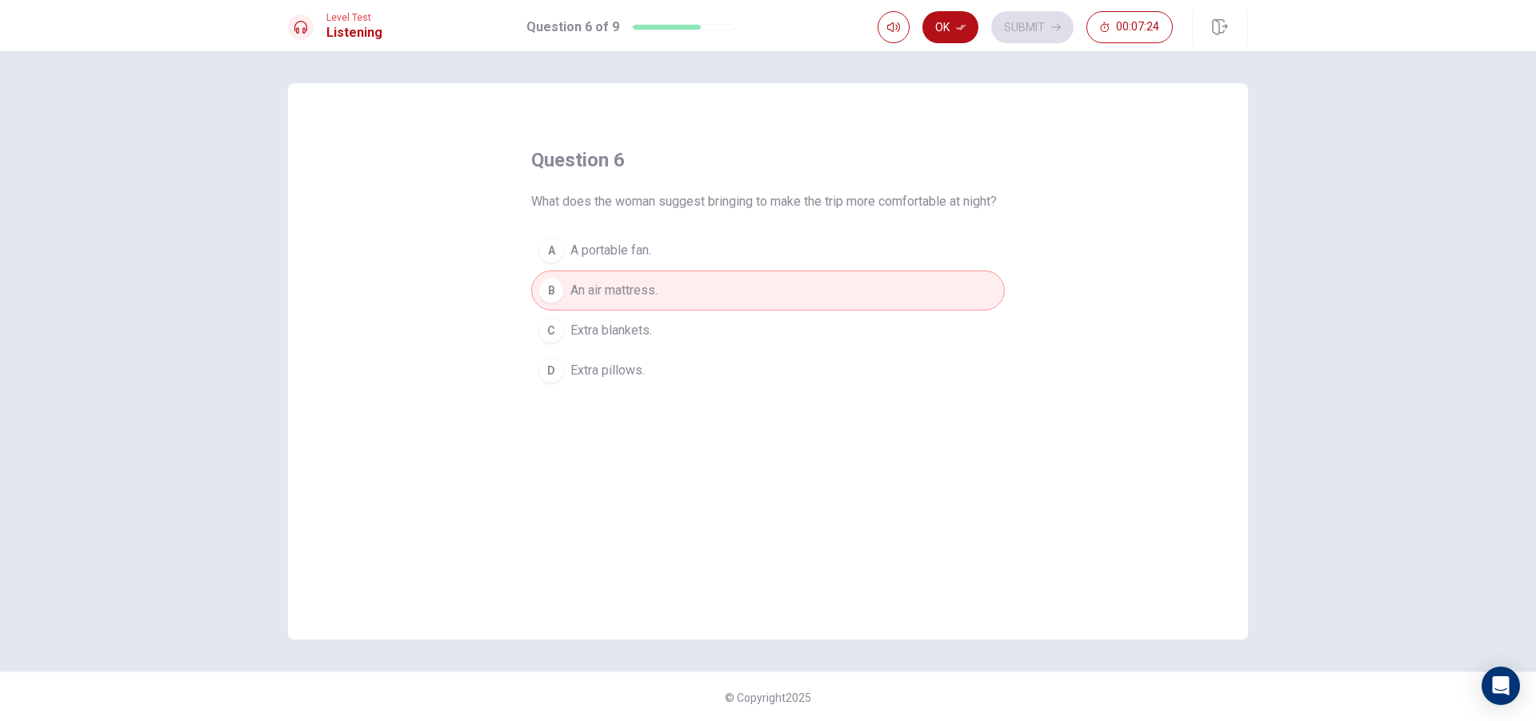
click at [607, 340] on span "Extra blankets." at bounding box center [611, 330] width 82 height 19
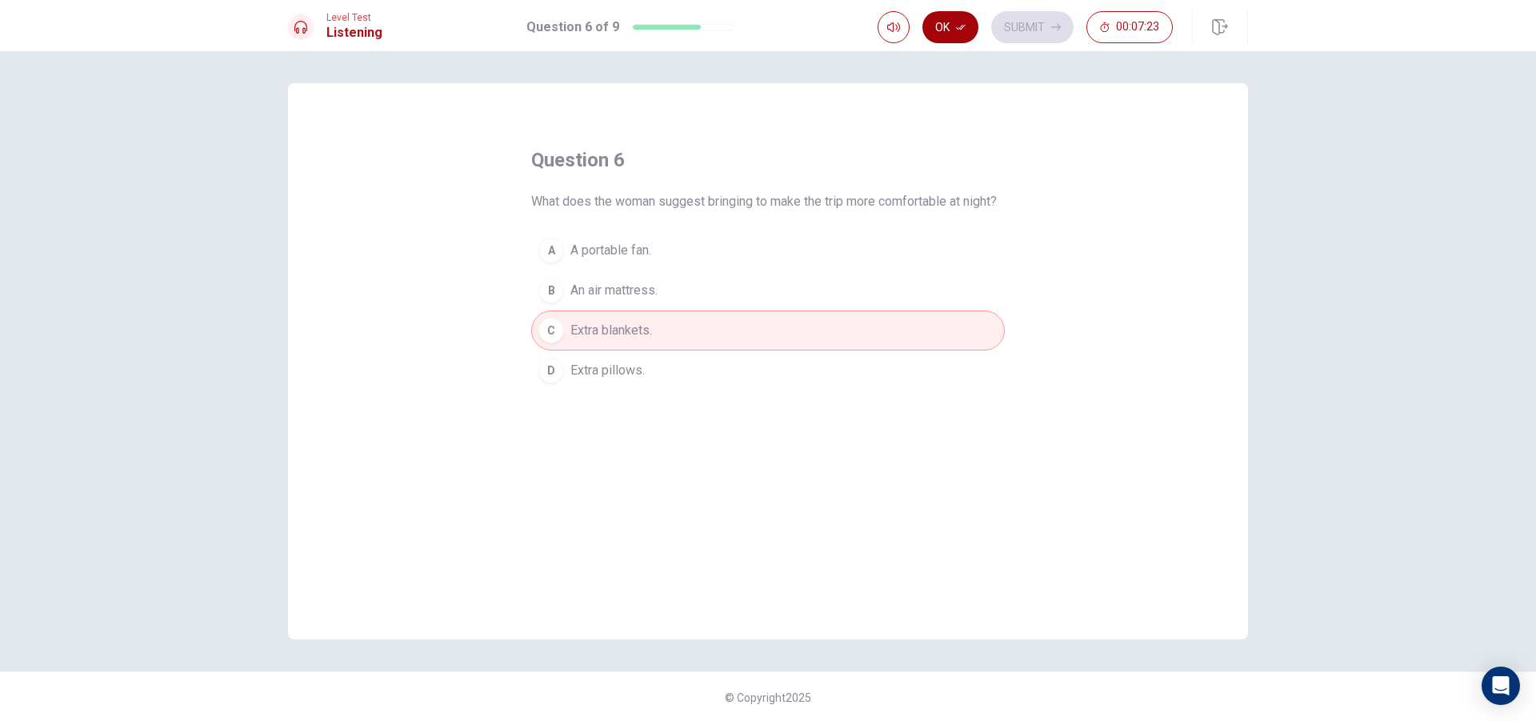
click at [975, 23] on button "Ok" at bounding box center [951, 27] width 56 height 32
click at [1015, 17] on button "Submit" at bounding box center [1032, 27] width 82 height 32
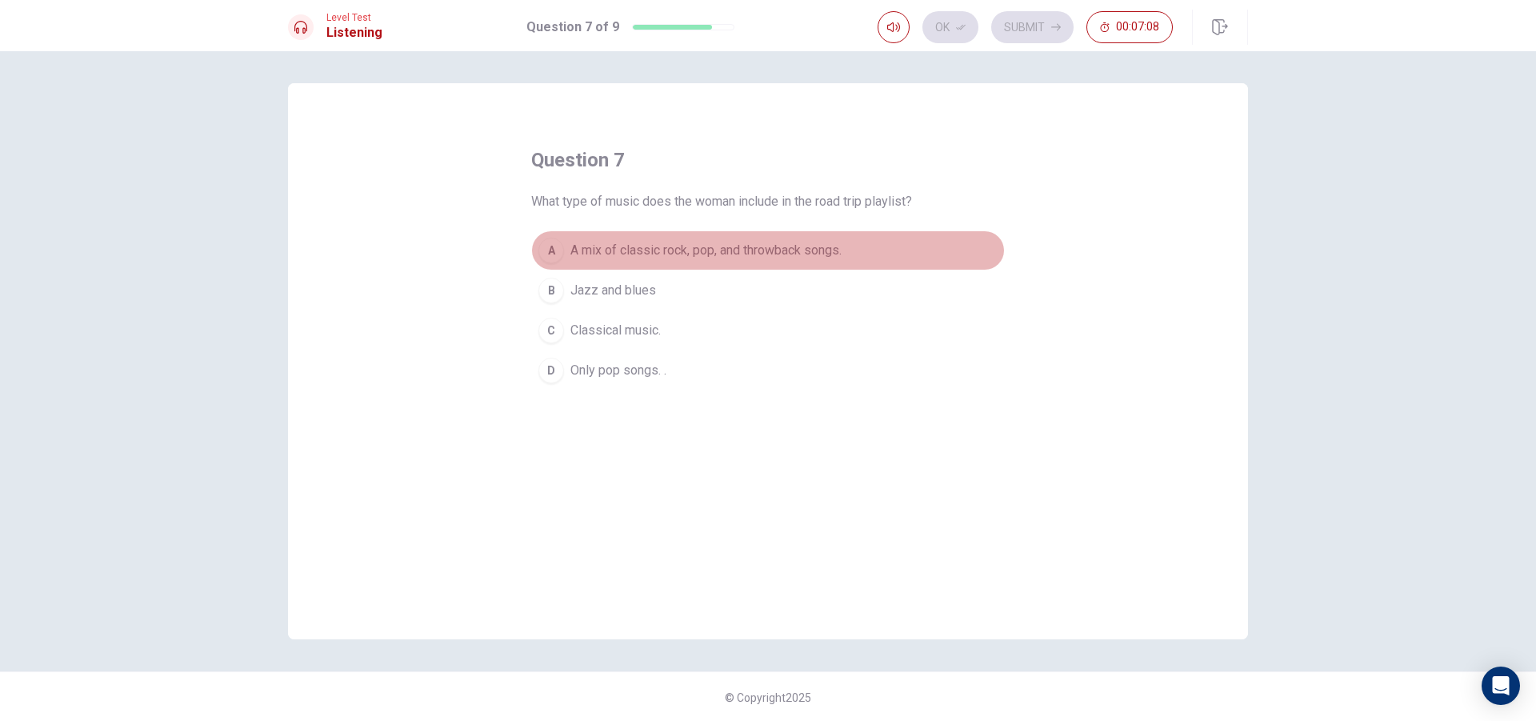
click at [714, 254] on span "A mix of classic rock, pop, and throwback songs." at bounding box center [705, 250] width 271 height 19
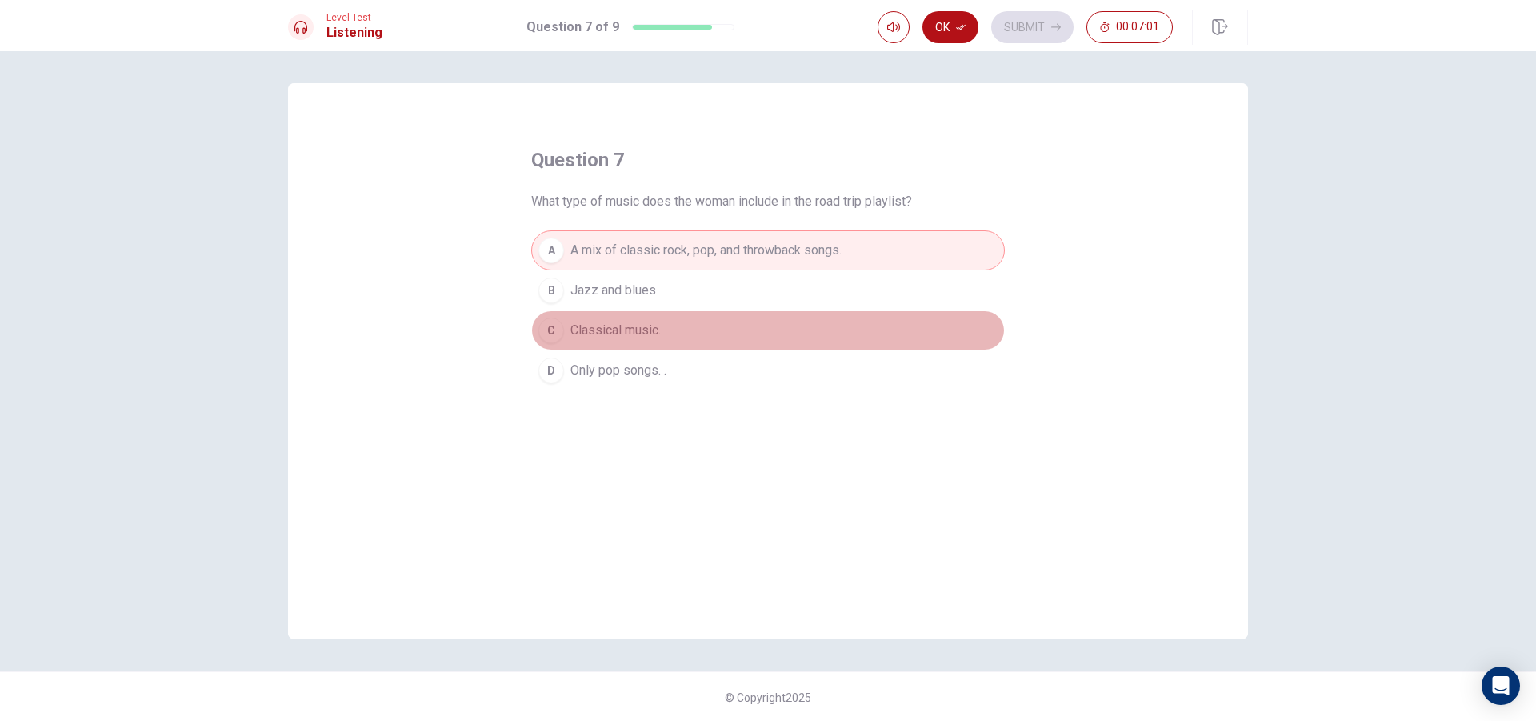
click at [630, 330] on span "Classical music." at bounding box center [615, 330] width 90 height 19
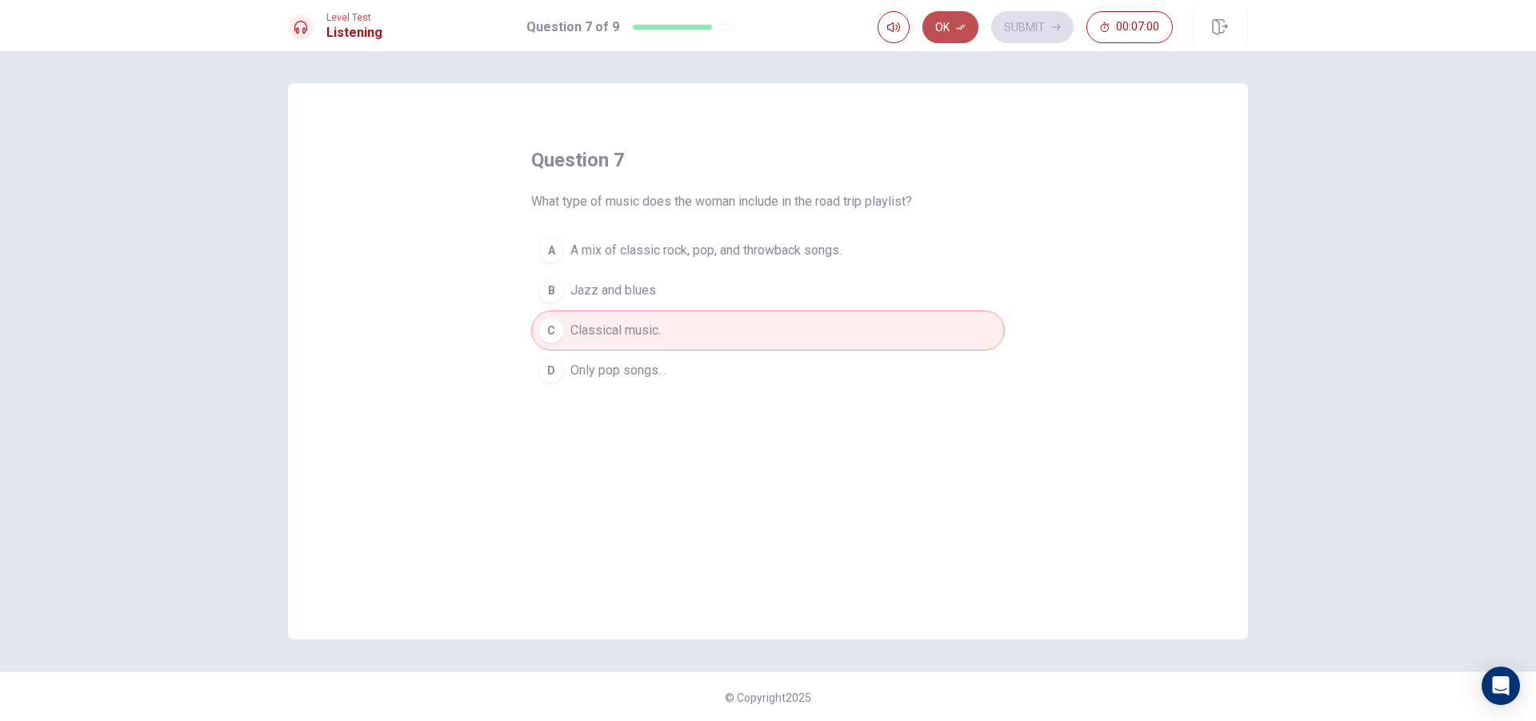
click at [966, 18] on button "Ok" at bounding box center [951, 27] width 56 height 32
click at [1037, 24] on button "Submit" at bounding box center [1032, 27] width 82 height 32
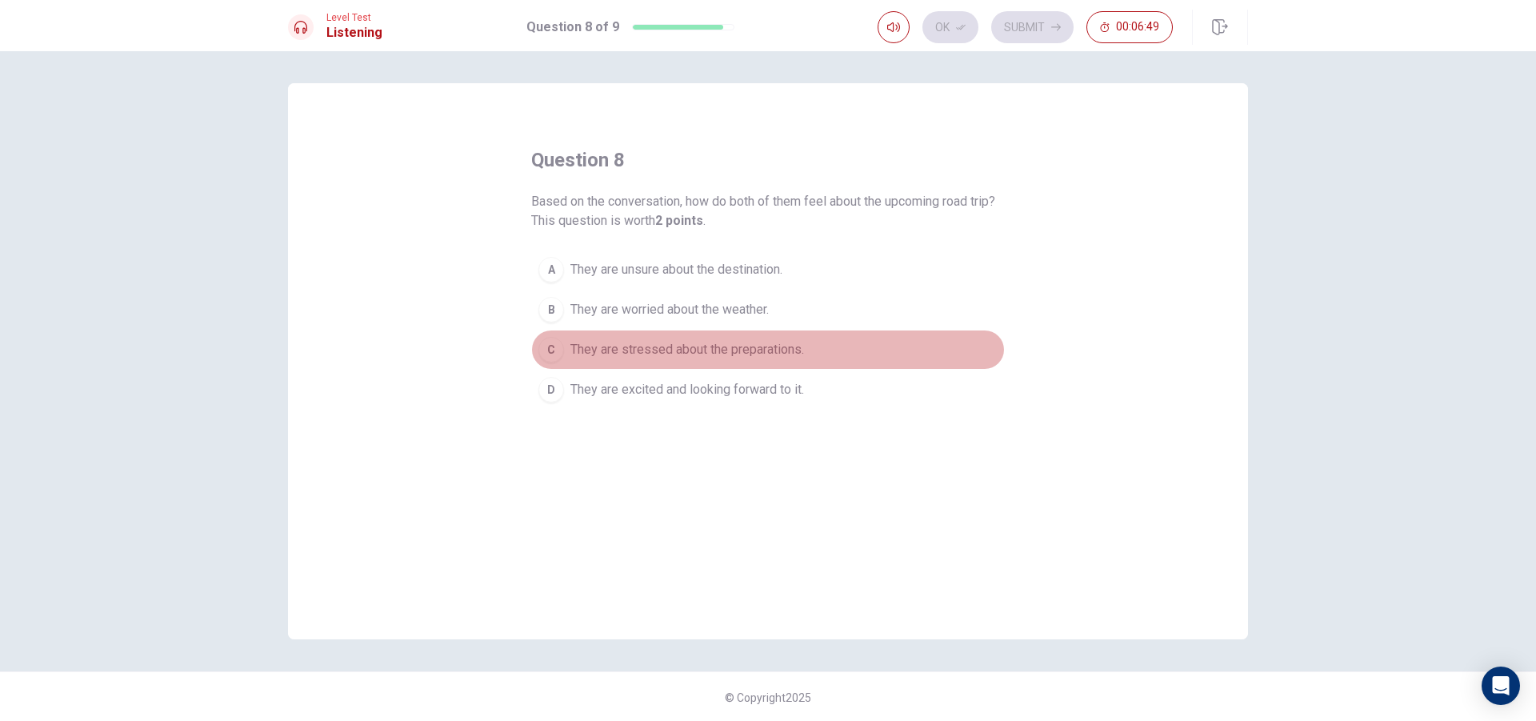
click at [646, 356] on span "They are stressed about the preparations." at bounding box center [687, 349] width 234 height 19
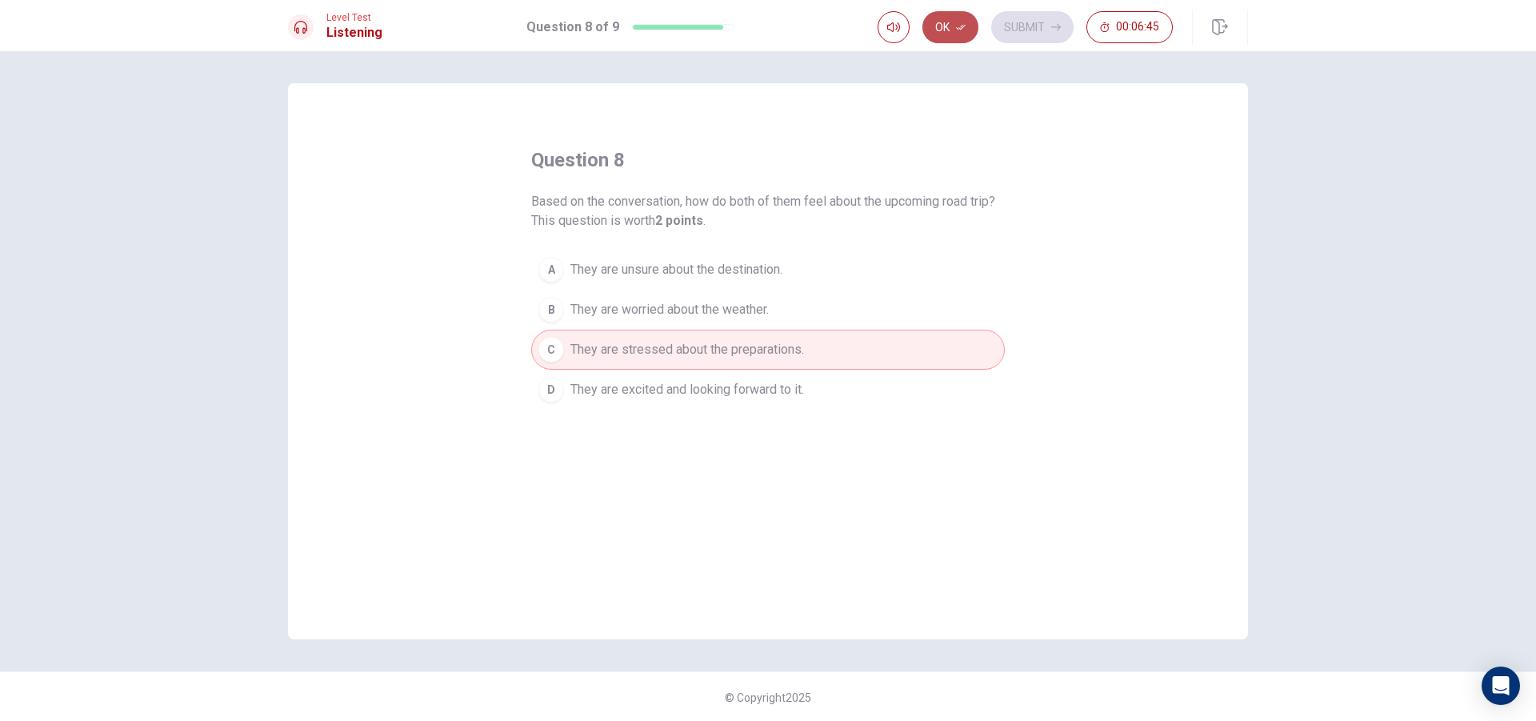
click at [955, 15] on button "Ok" at bounding box center [951, 27] width 56 height 32
click at [1027, 26] on button "Submit" at bounding box center [1032, 27] width 82 height 32
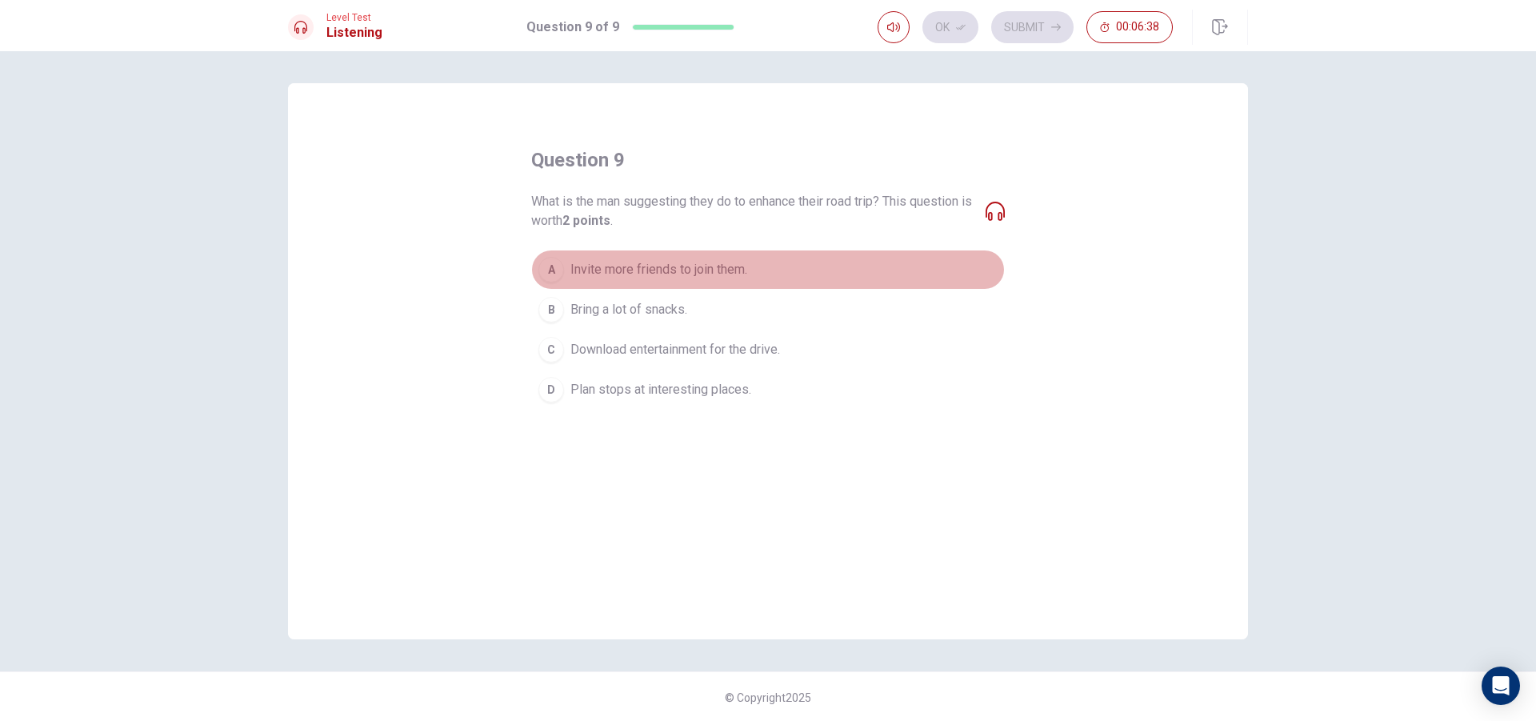
click at [651, 271] on span "Invite more friends to join them." at bounding box center [658, 269] width 177 height 19
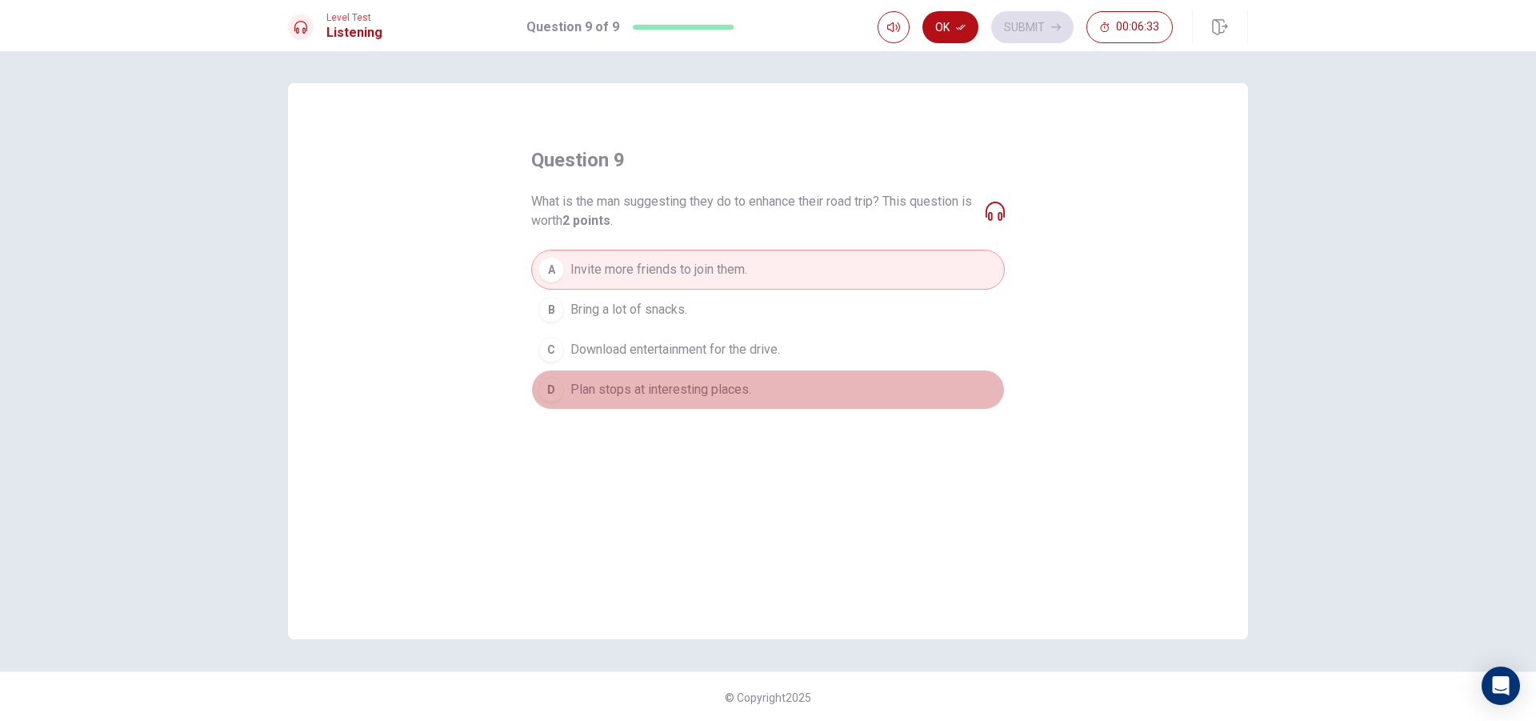
click at [663, 394] on span "Plan stops at interesting places." at bounding box center [660, 389] width 181 height 19
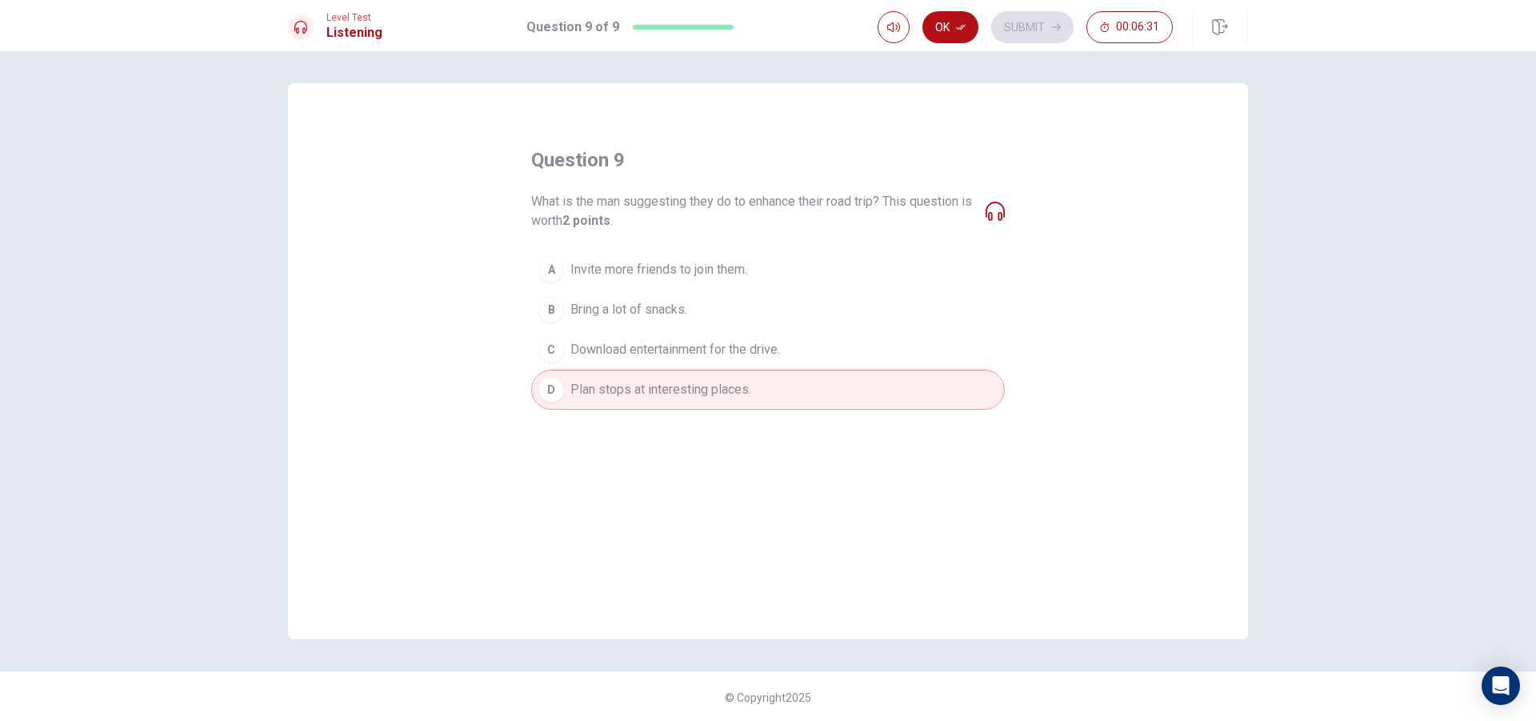
click at [713, 256] on button "A Invite more friends to join them." at bounding box center [768, 270] width 474 height 40
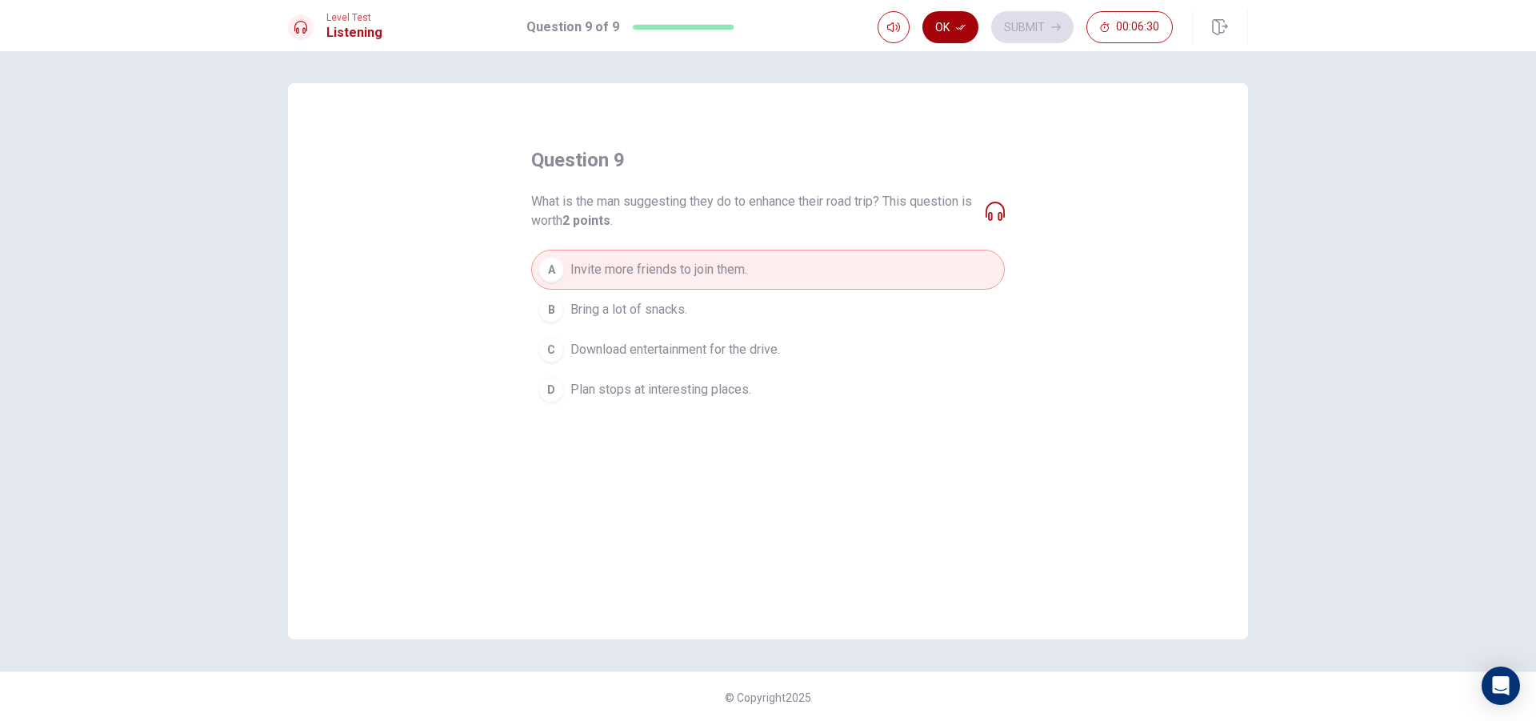
click at [932, 22] on button "Ok" at bounding box center [951, 27] width 56 height 32
click at [999, 20] on button "Submit" at bounding box center [1032, 27] width 82 height 32
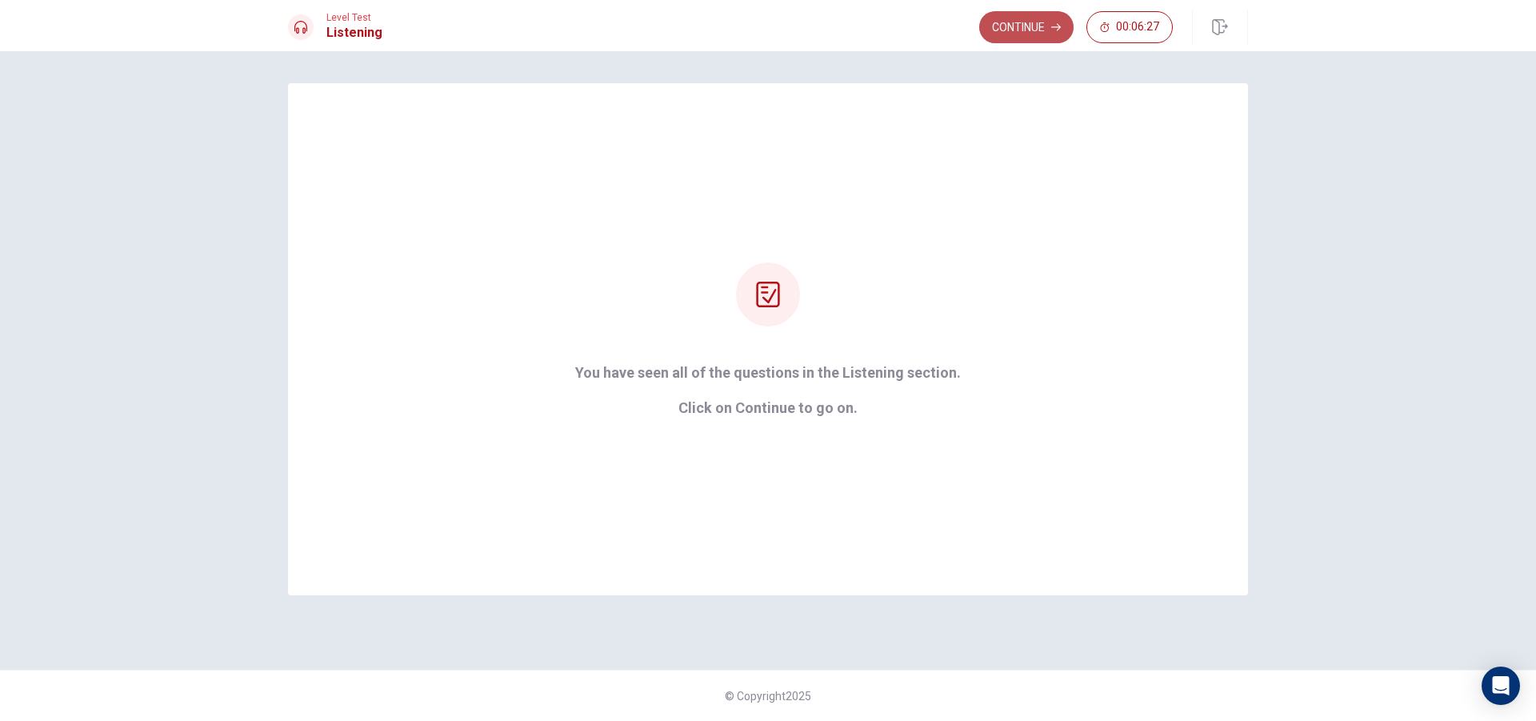
click at [1035, 18] on button "Continue" at bounding box center [1026, 27] width 94 height 32
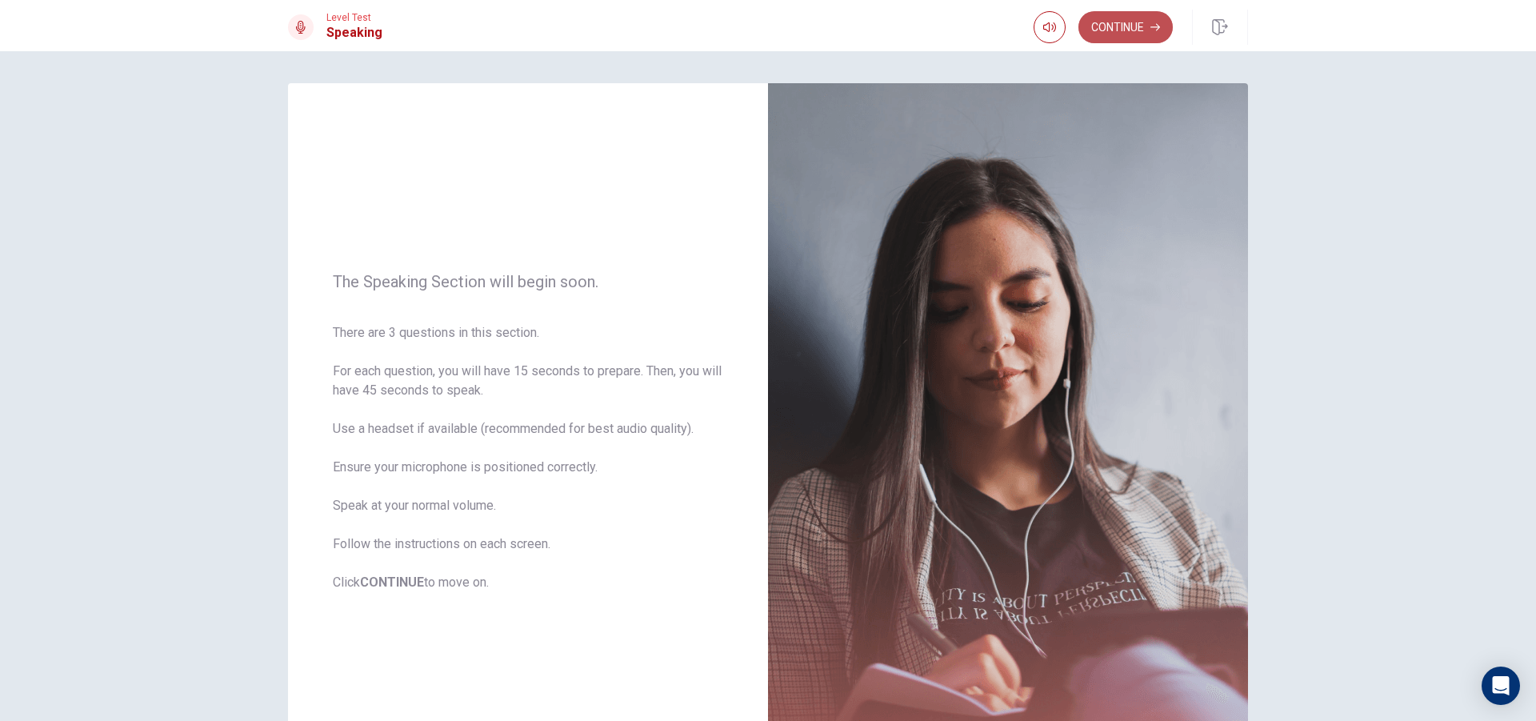
click at [1111, 26] on button "Continue" at bounding box center [1126, 27] width 94 height 32
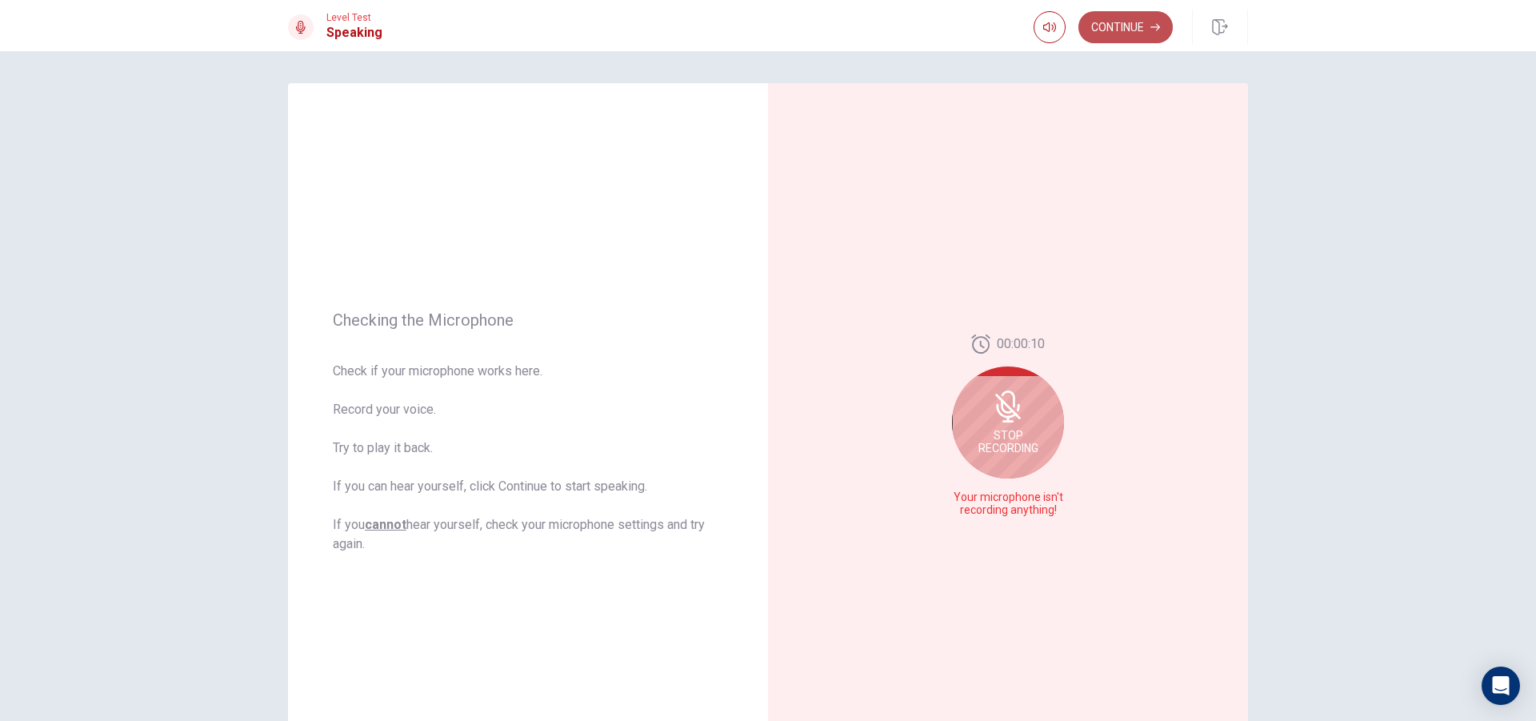
click at [1148, 18] on button "Continue" at bounding box center [1126, 27] width 94 height 32
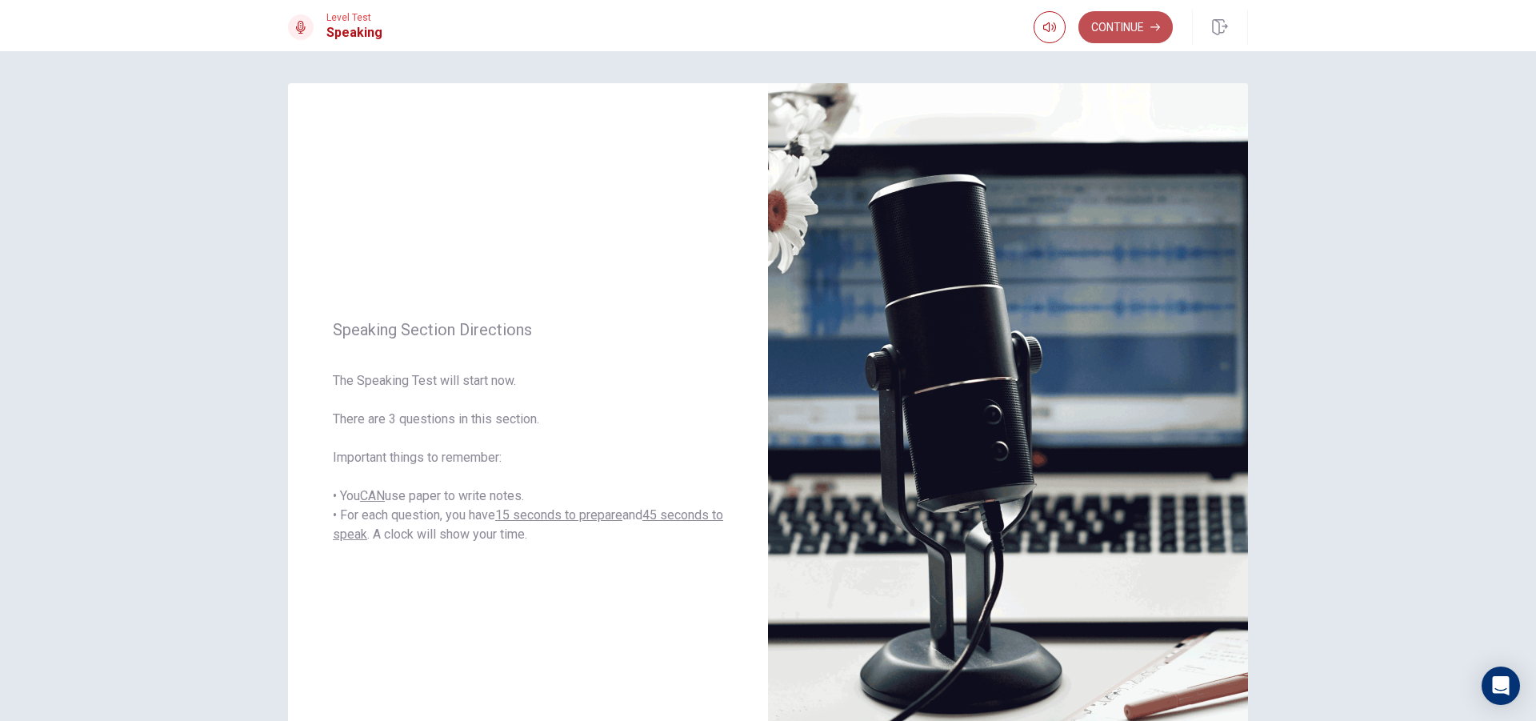
click at [1136, 19] on button "Continue" at bounding box center [1126, 27] width 94 height 32
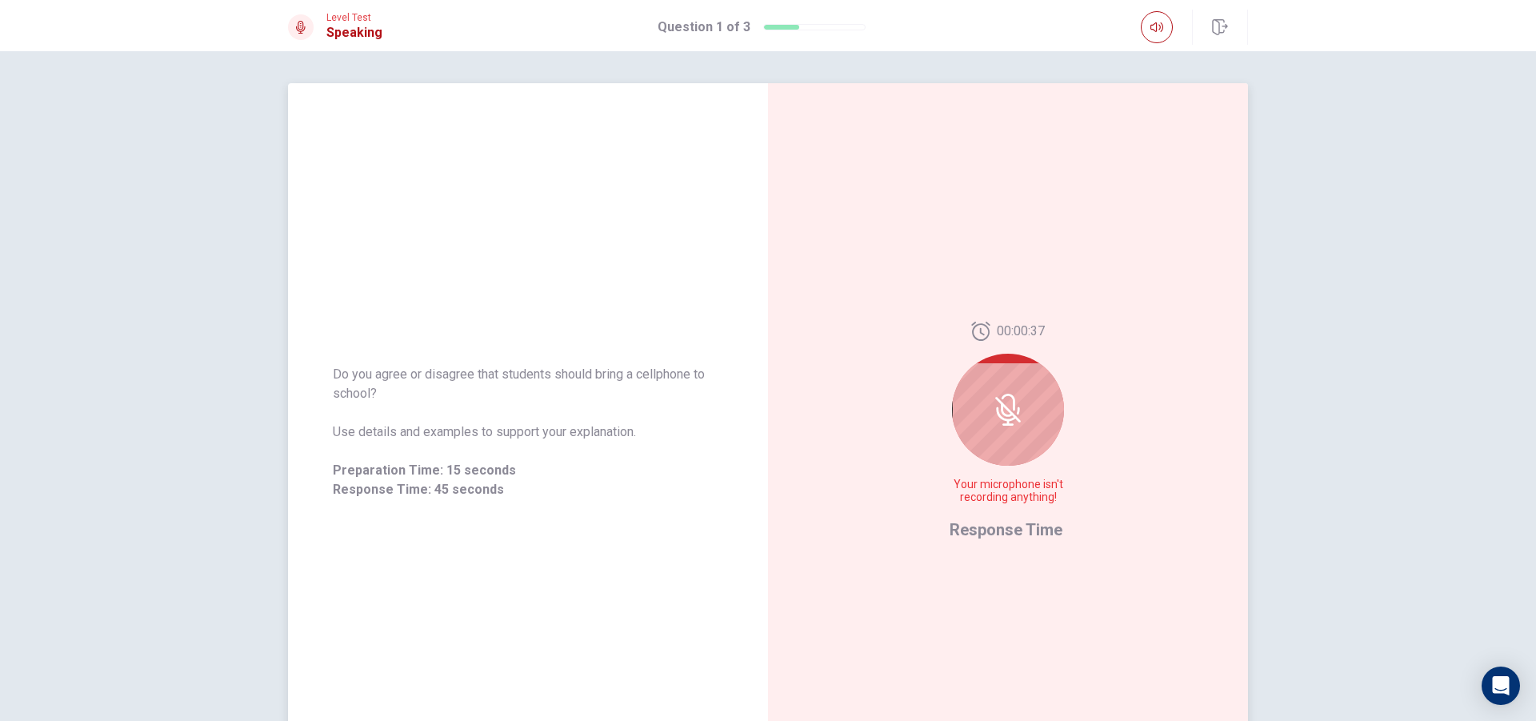
click at [1016, 414] on icon at bounding box center [1008, 410] width 32 height 32
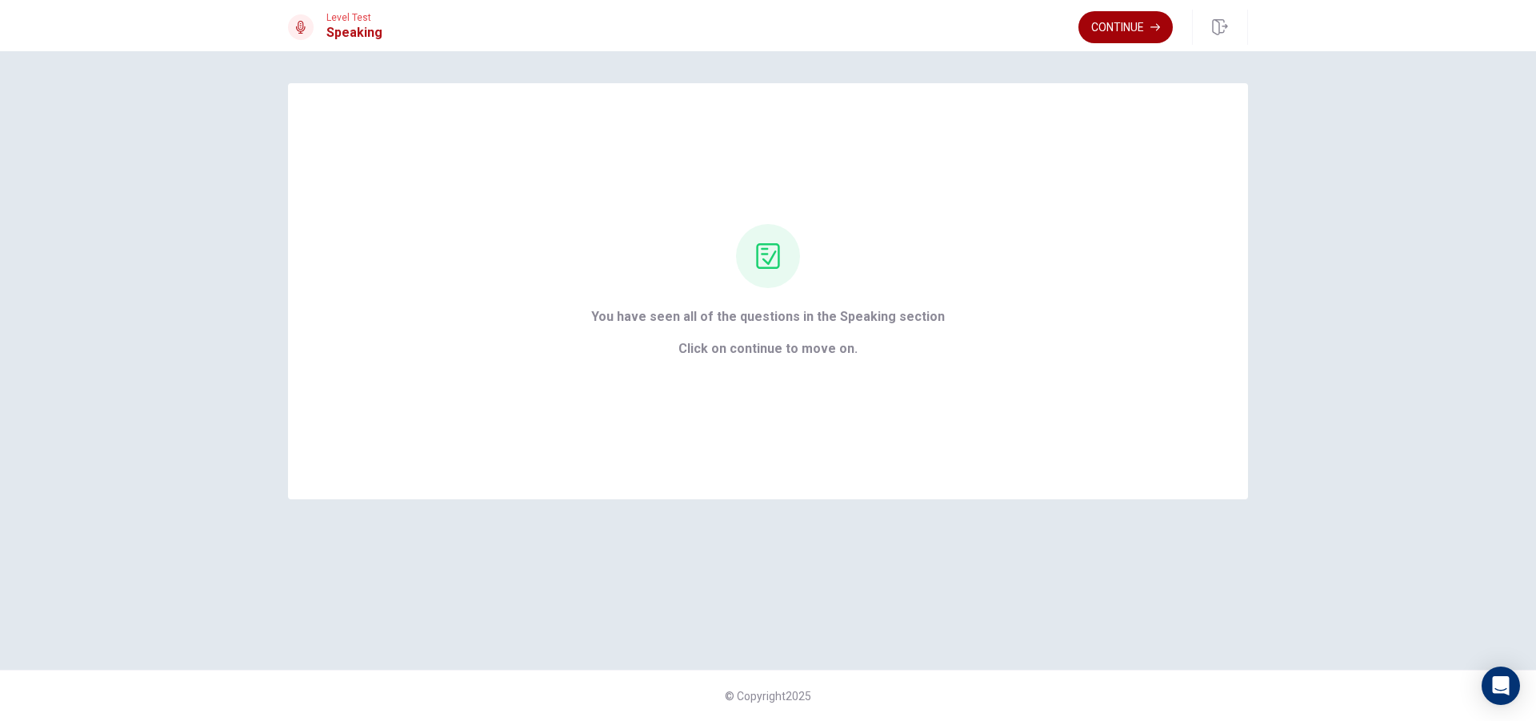
click at [1119, 29] on button "Continue" at bounding box center [1126, 27] width 94 height 32
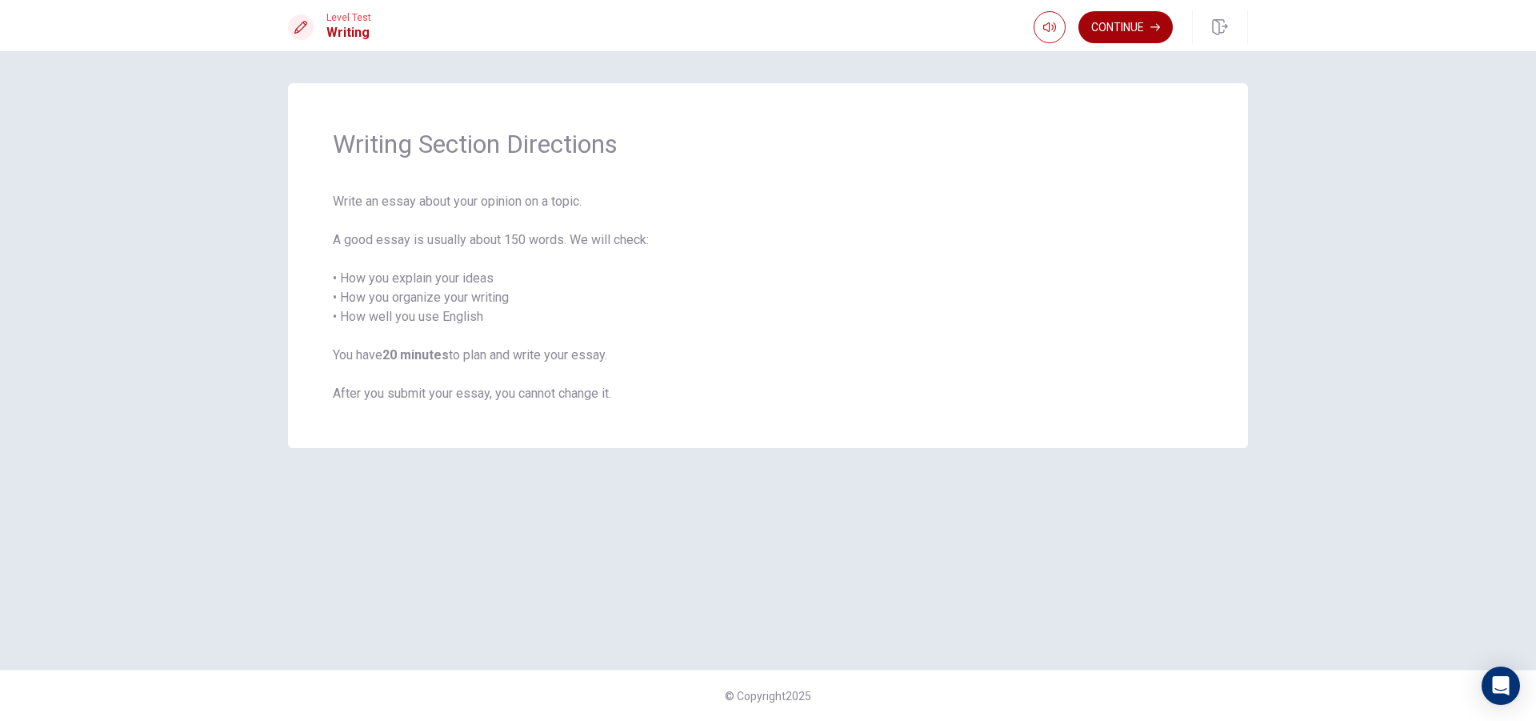
click at [1141, 28] on button "Continue" at bounding box center [1126, 27] width 94 height 32
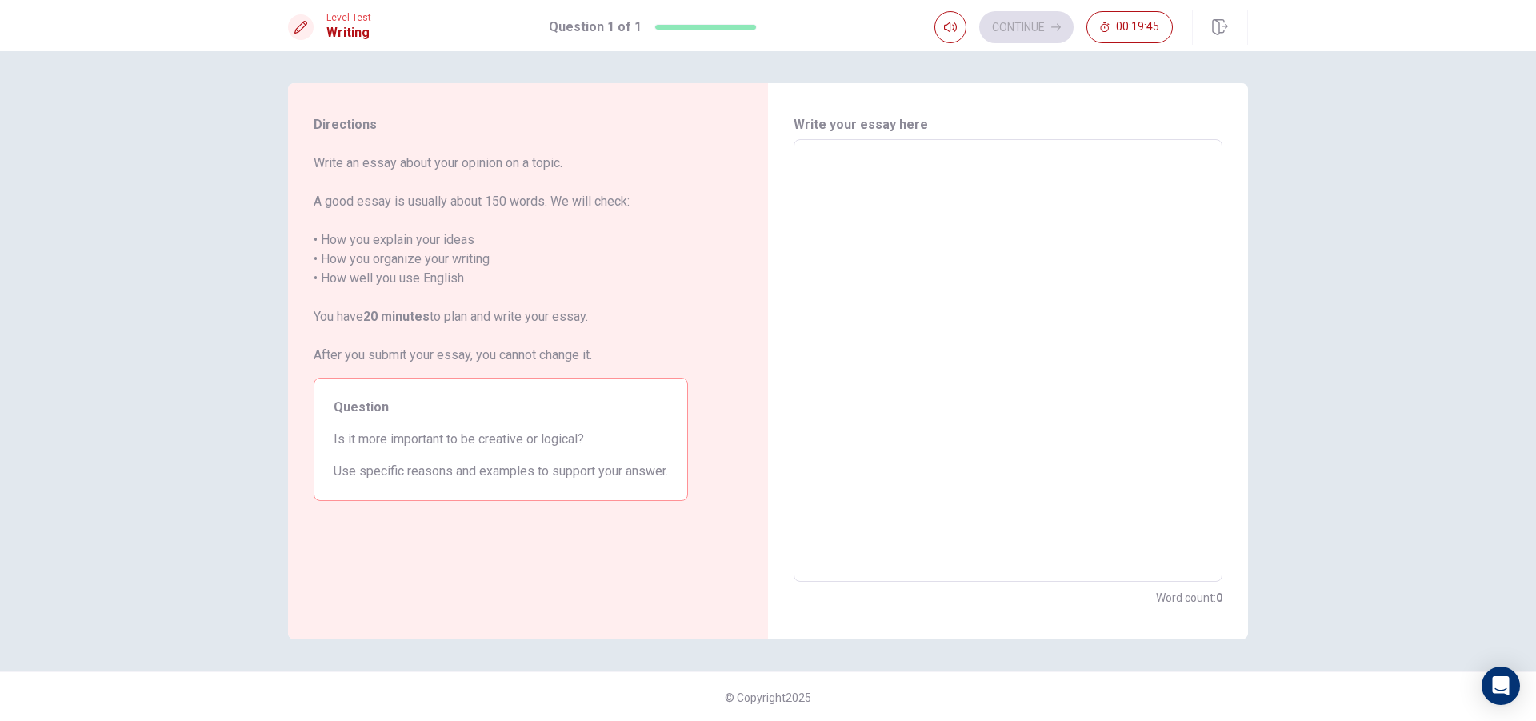
click at [851, 186] on textarea at bounding box center [1008, 361] width 406 height 416
type textarea "i"
type textarea "x"
type textarea "I"
type textarea "x"
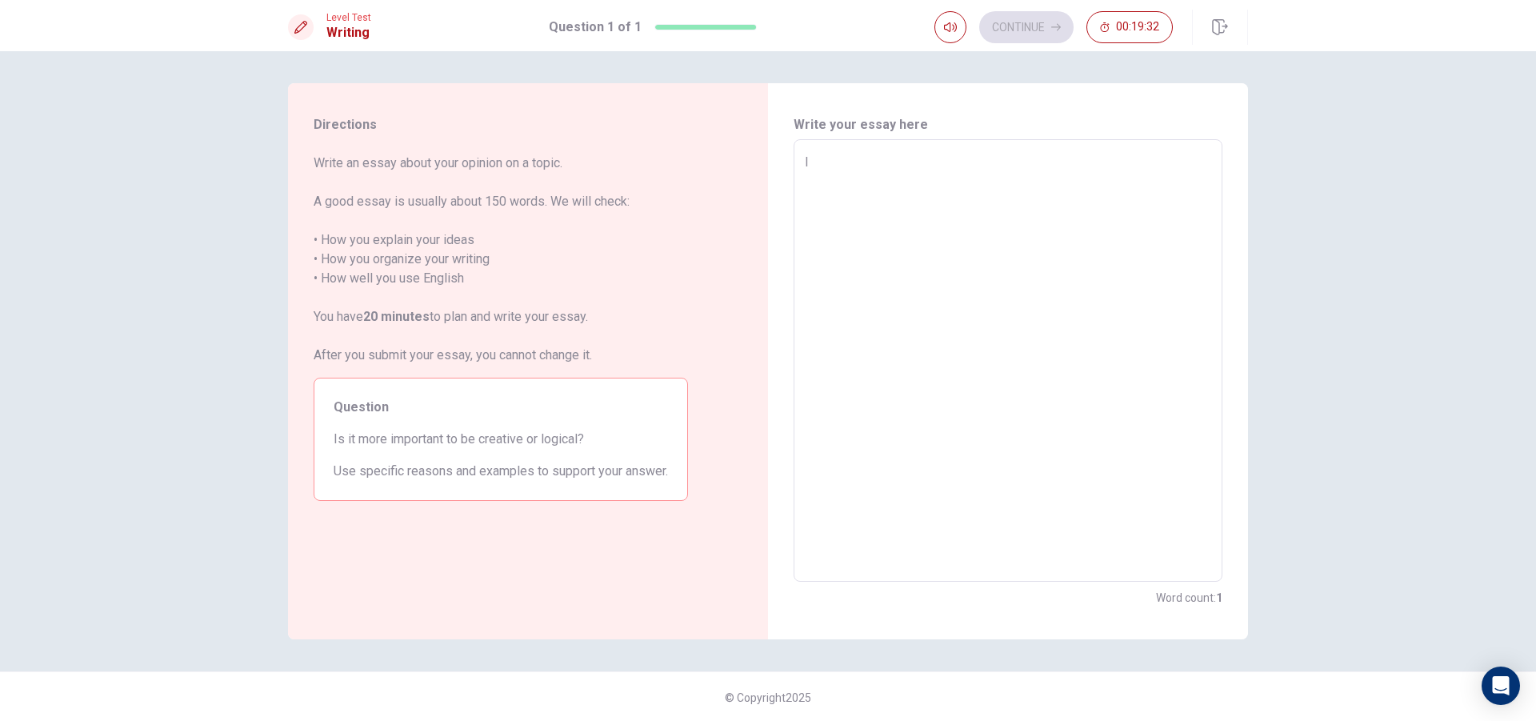
type textarea "I"
type textarea "x"
type textarea "I I"
type textarea "x"
type textarea "I II"
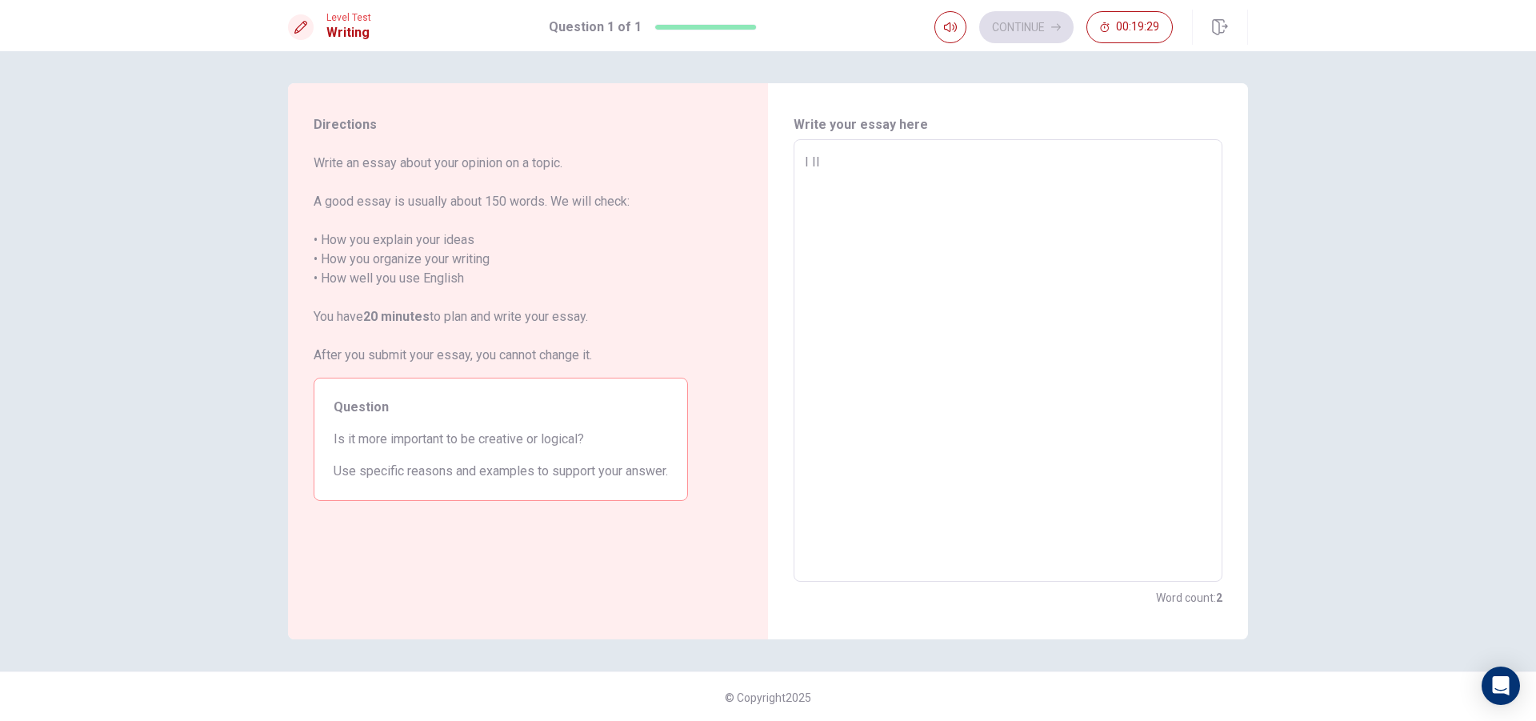
type textarea "x"
type textarea "I I"
type textarea "x"
type textarea "I"
type textarea "x"
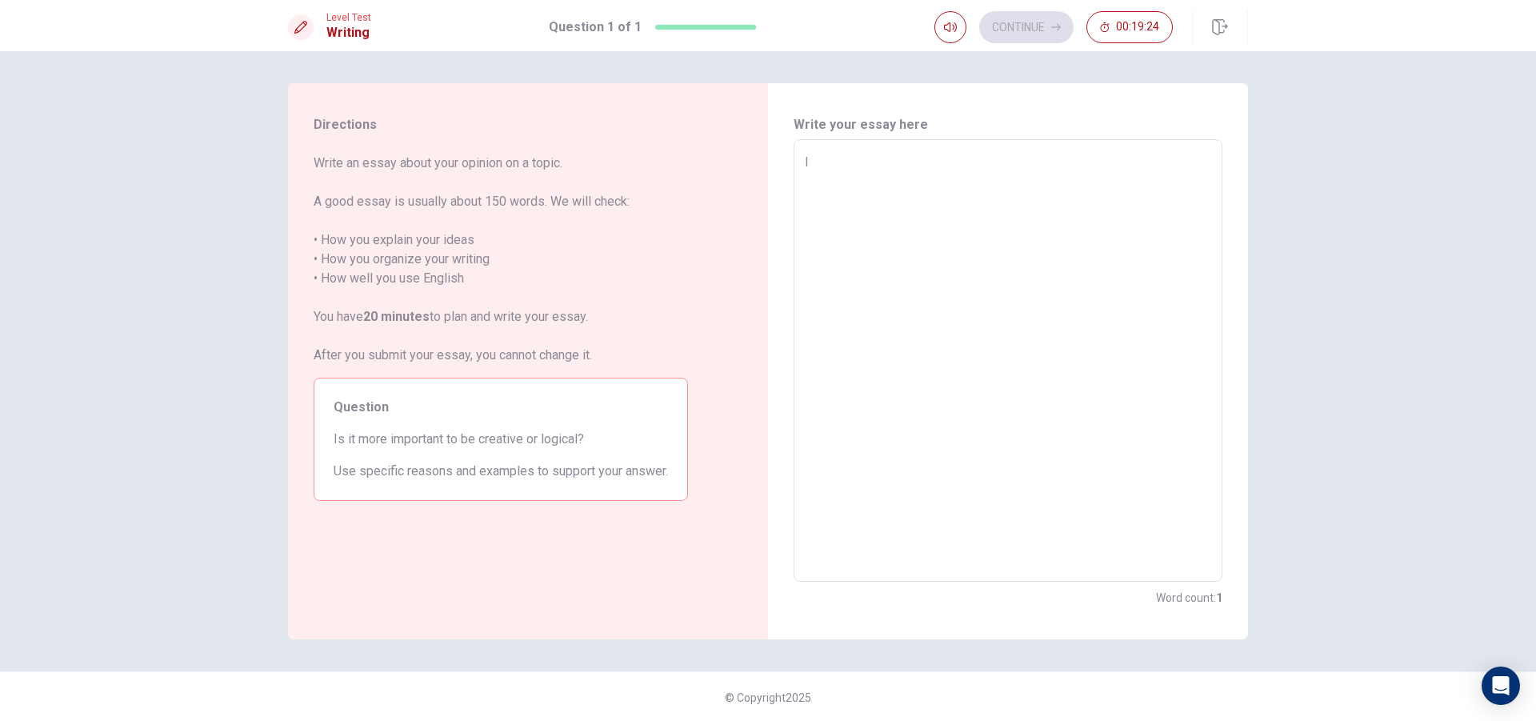
type textarea "I l"
type textarea "x"
type textarea "I li"
type textarea "x"
type textarea "I l"
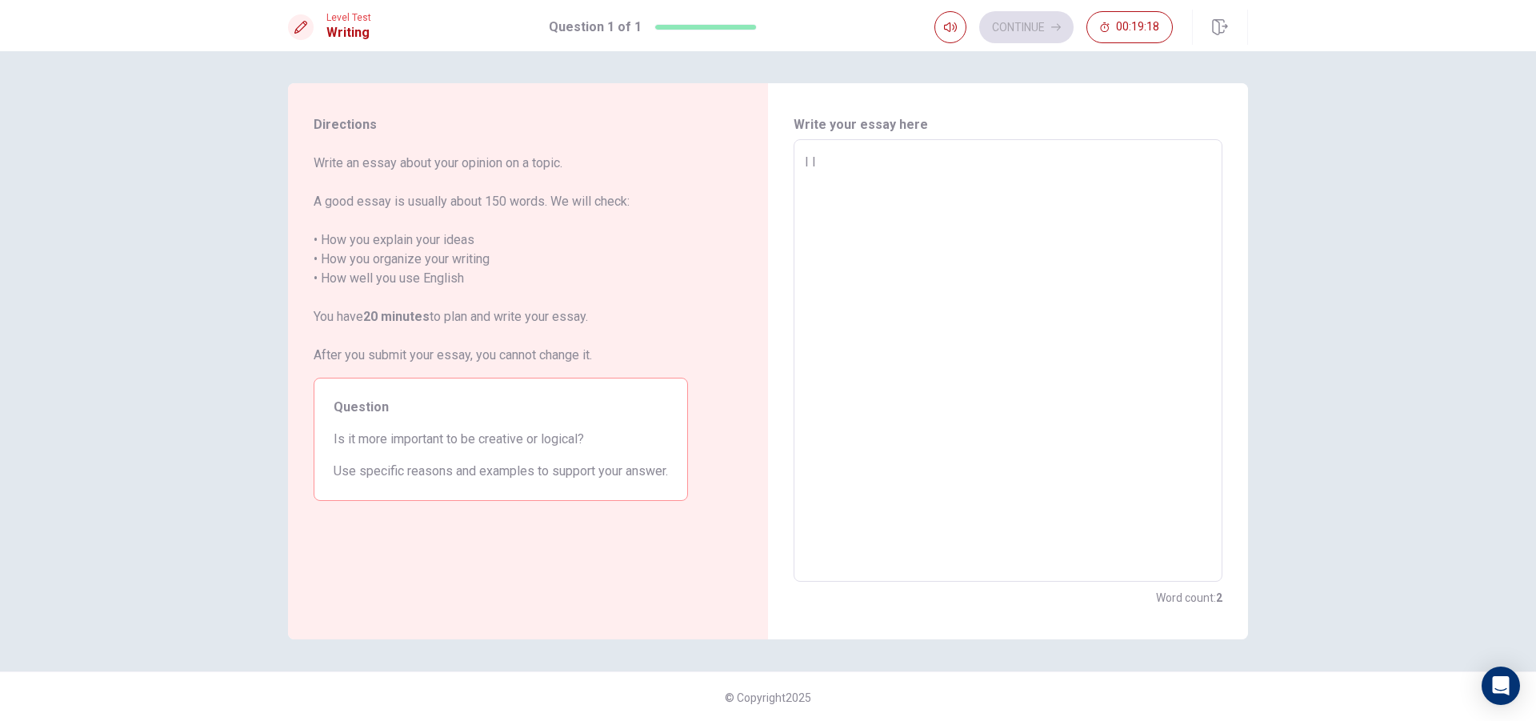
type textarea "x"
type textarea "I"
type textarea "x"
type textarea "I"
type textarea "x"
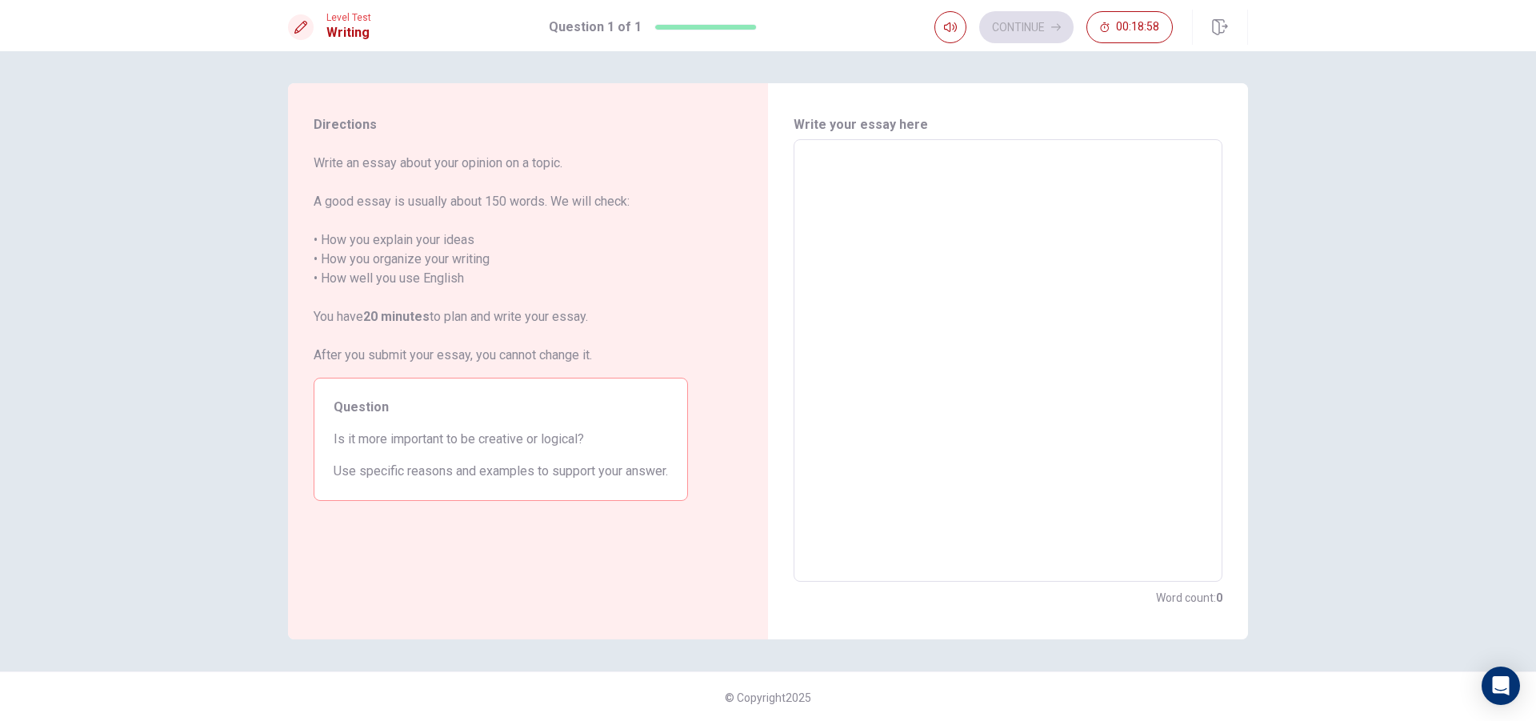
drag, startPoint x: 330, startPoint y: 444, endPoint x: 390, endPoint y: 434, distance: 61.6
click at [390, 434] on span "Is it more important to be creative or logical?" at bounding box center [501, 439] width 334 height 19
click at [837, 261] on textarea at bounding box center [1008, 361] width 406 height 416
type textarea "i"
type textarea "x"
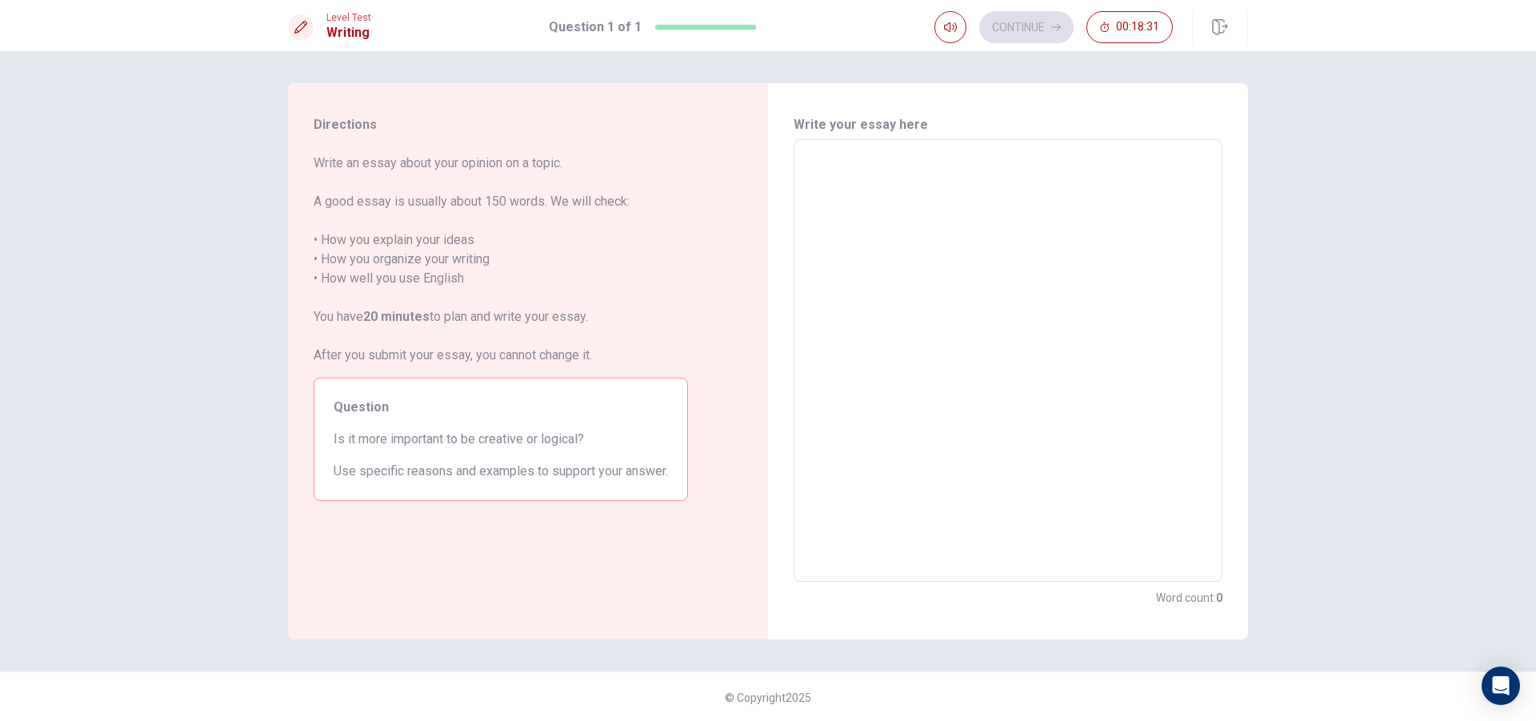
type textarea "I"
type textarea "x"
type textarea "I"
type textarea "x"
type textarea "I L"
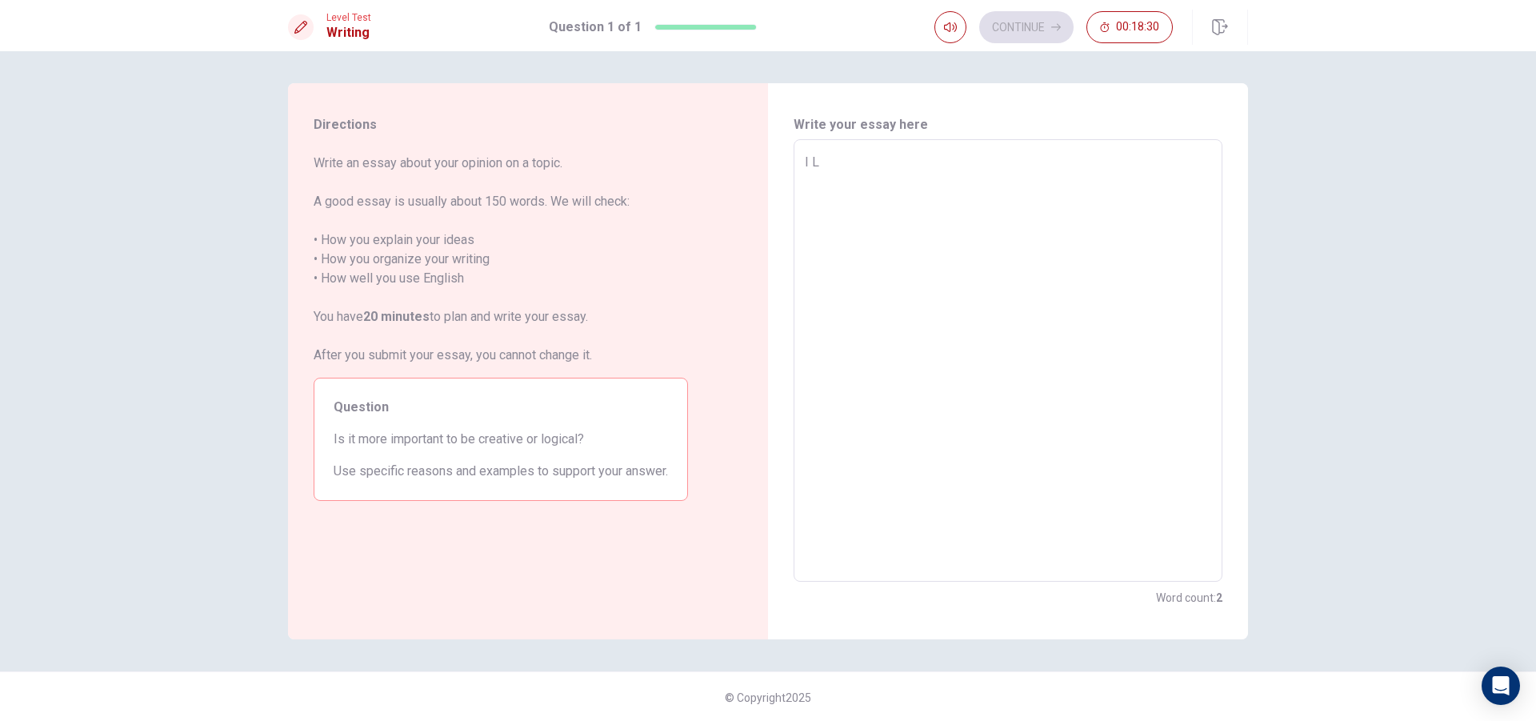
type textarea "x"
type textarea "I LI"
type textarea "x"
type textarea "I LIK"
type textarea "x"
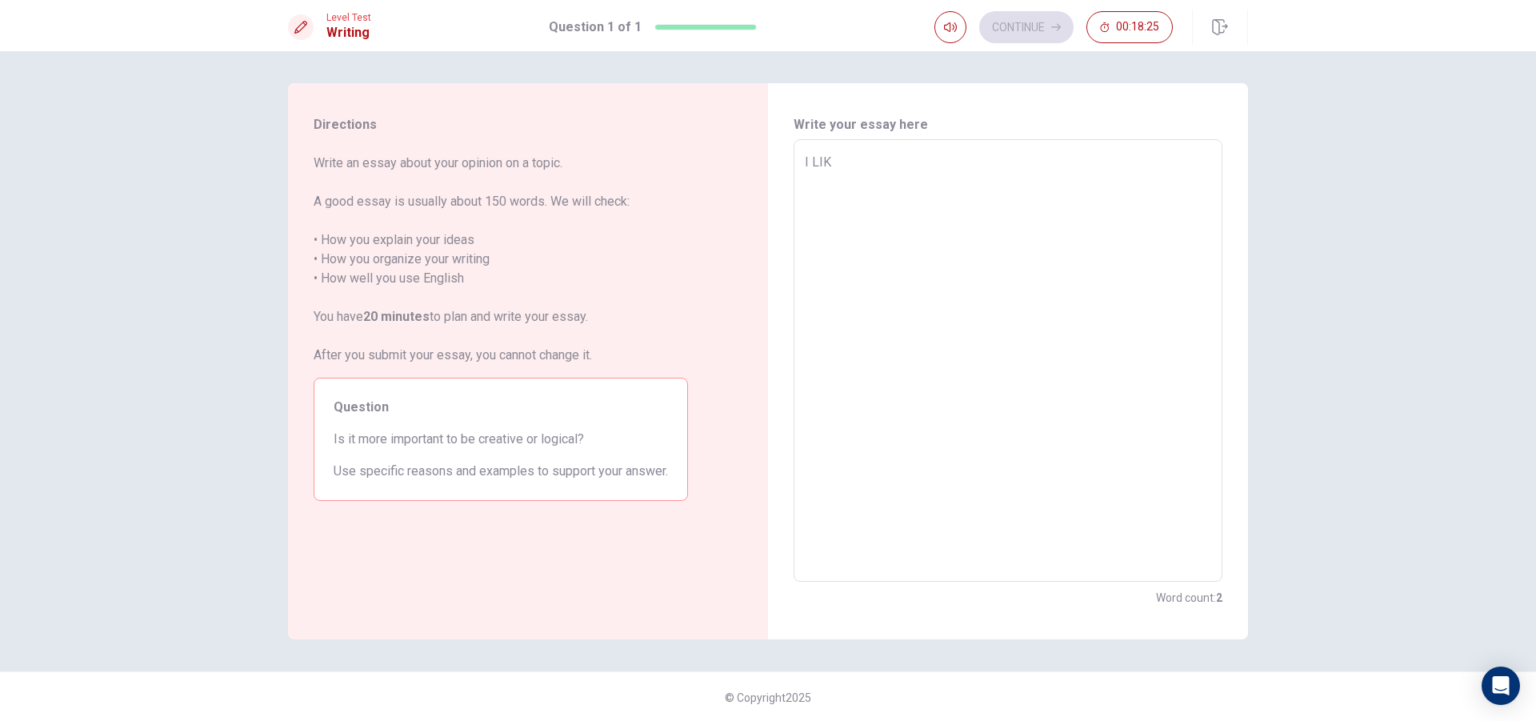
type textarea "I LIKE"
type textarea "x"
type textarea "I LIKE"
type textarea "x"
type textarea "I LIKE"
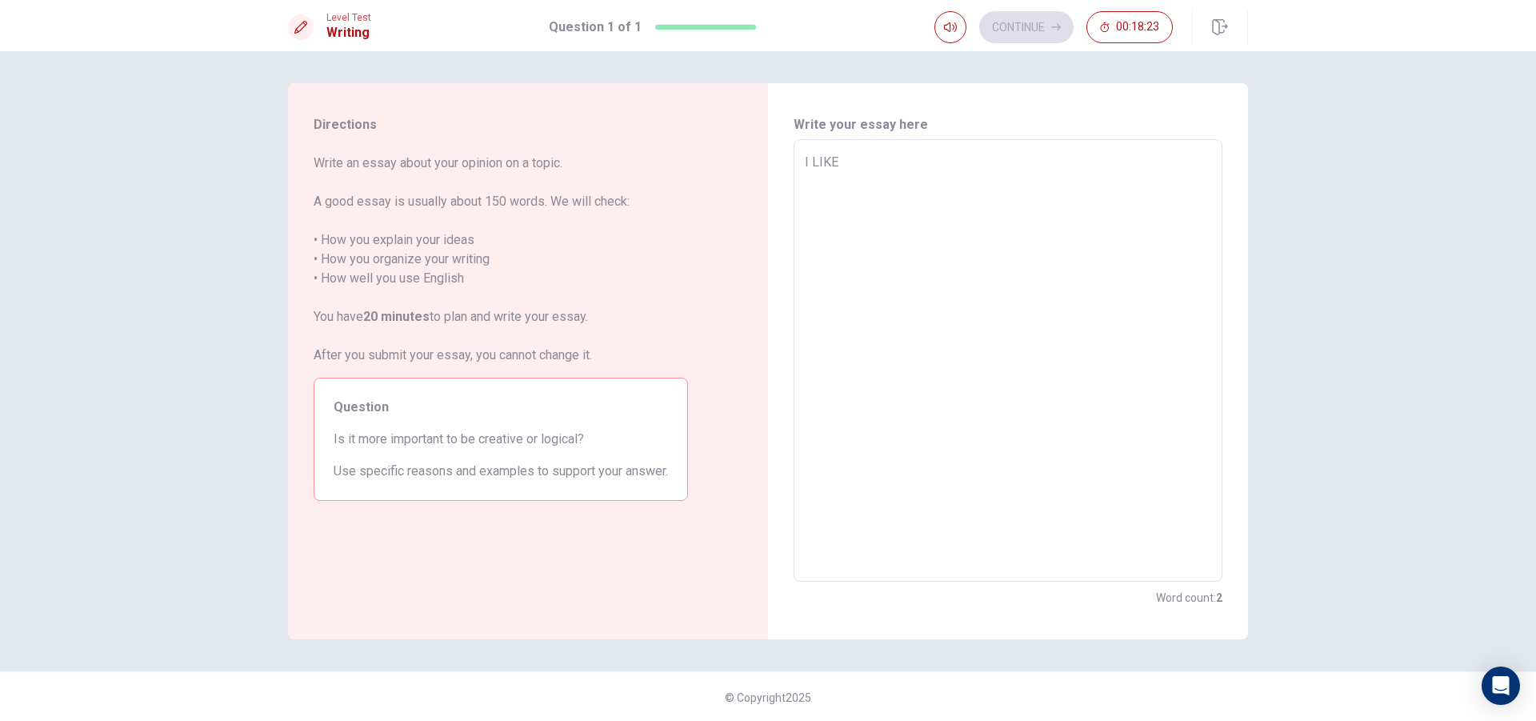
type textarea "x"
type textarea "I LIK"
type textarea "x"
type textarea "I LI"
type textarea "x"
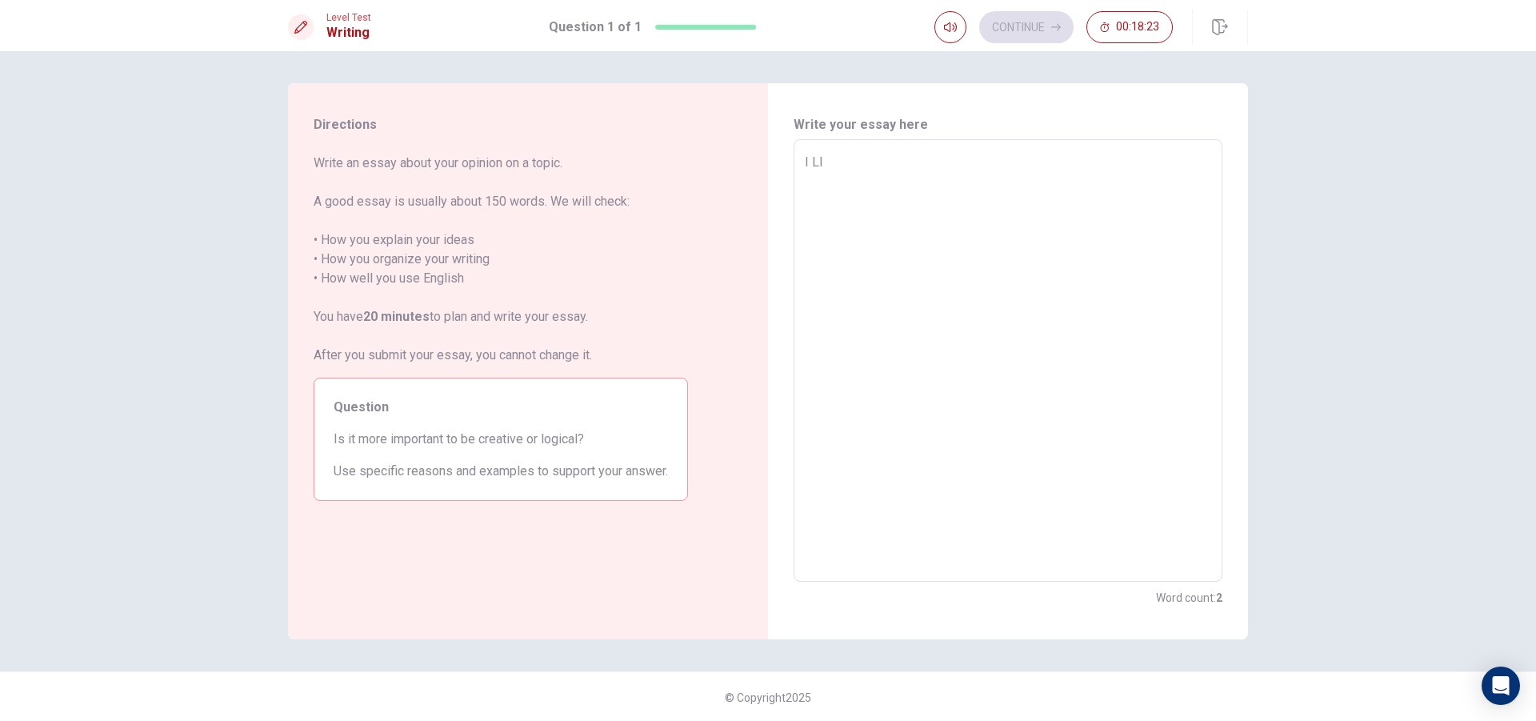
type textarea "I L"
type textarea "x"
type textarea "I"
type textarea "x"
type textarea "I l"
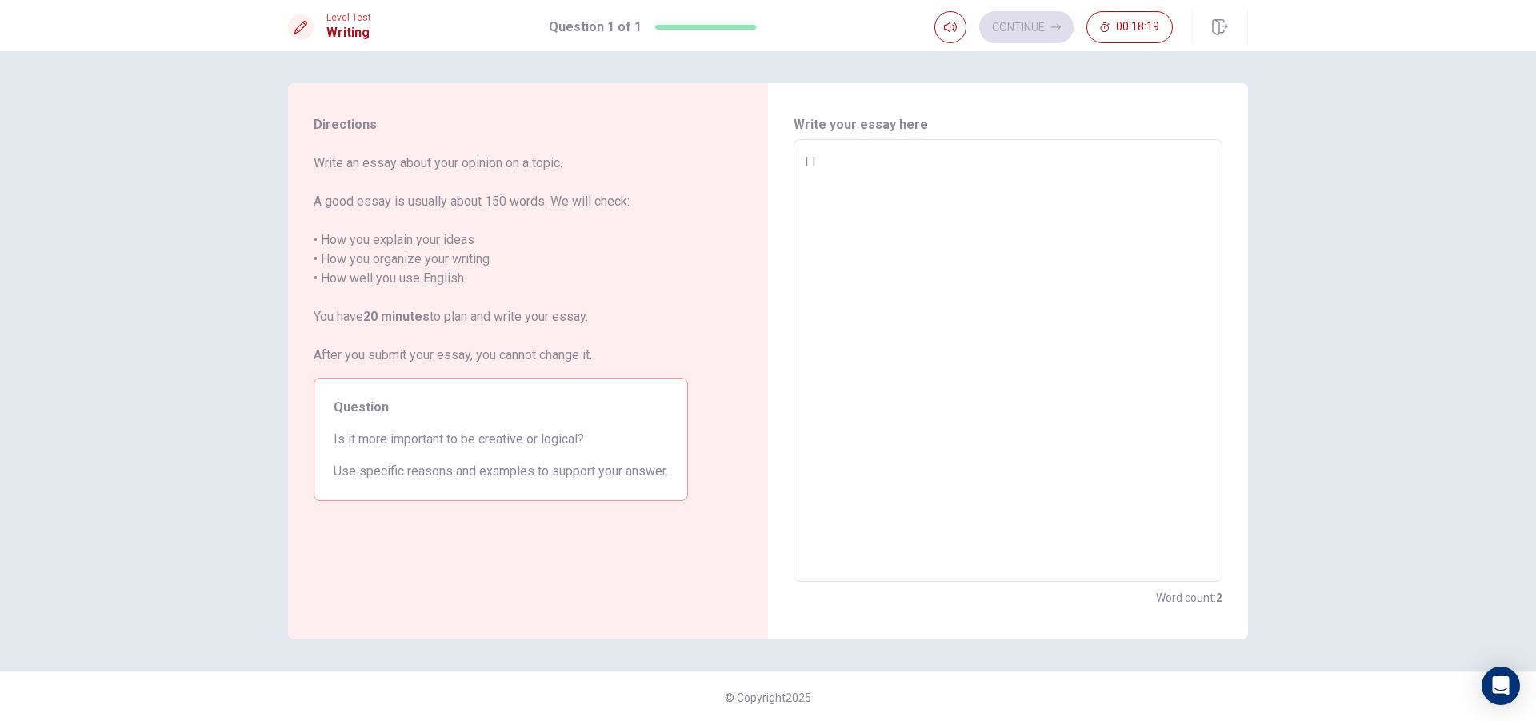
type textarea "x"
type textarea "I li"
type textarea "x"
type textarea "I lik"
type textarea "x"
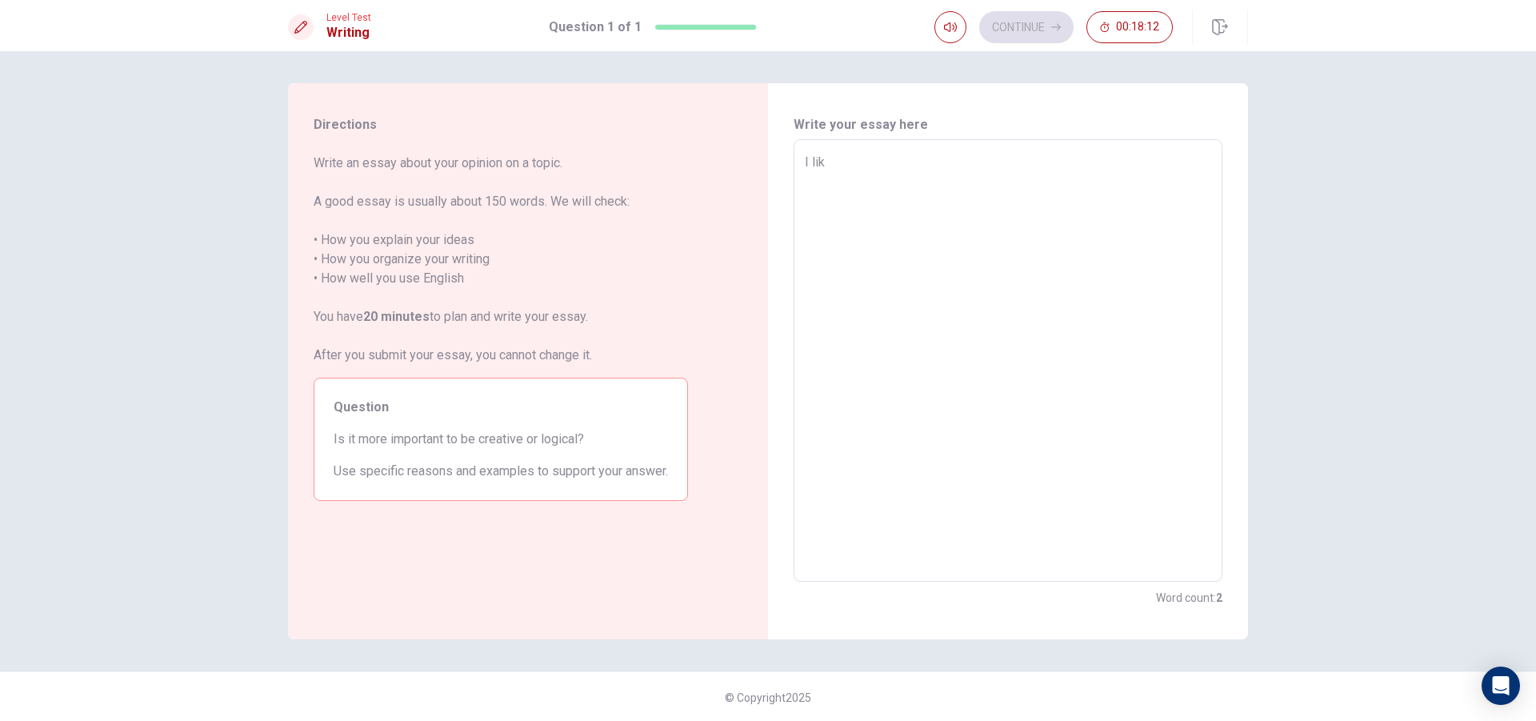
type textarea "I like"
type textarea "x"
type textarea "I like"
type textarea "x"
type textarea "I like a"
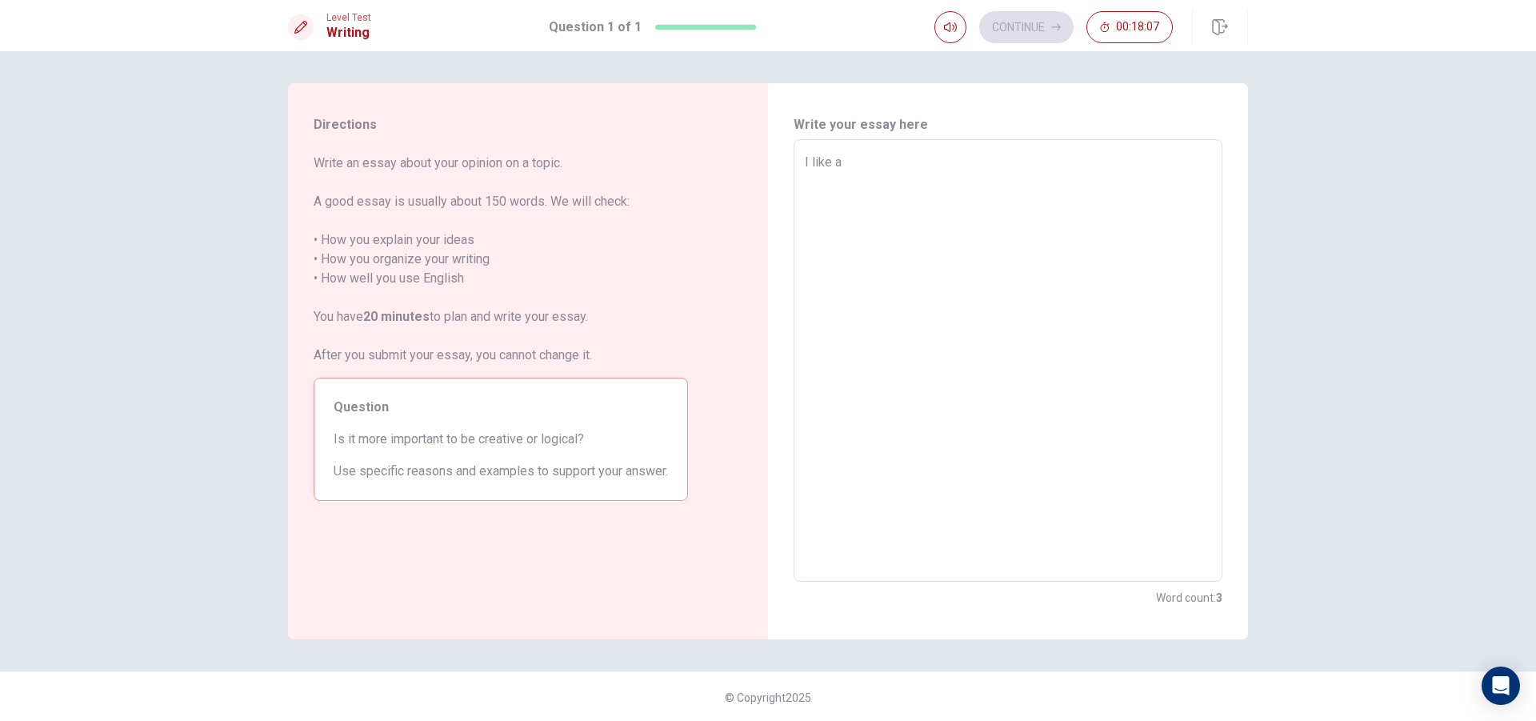
type textarea "x"
type textarea "I like"
type textarea "x"
type textarea "I like g"
type textarea "x"
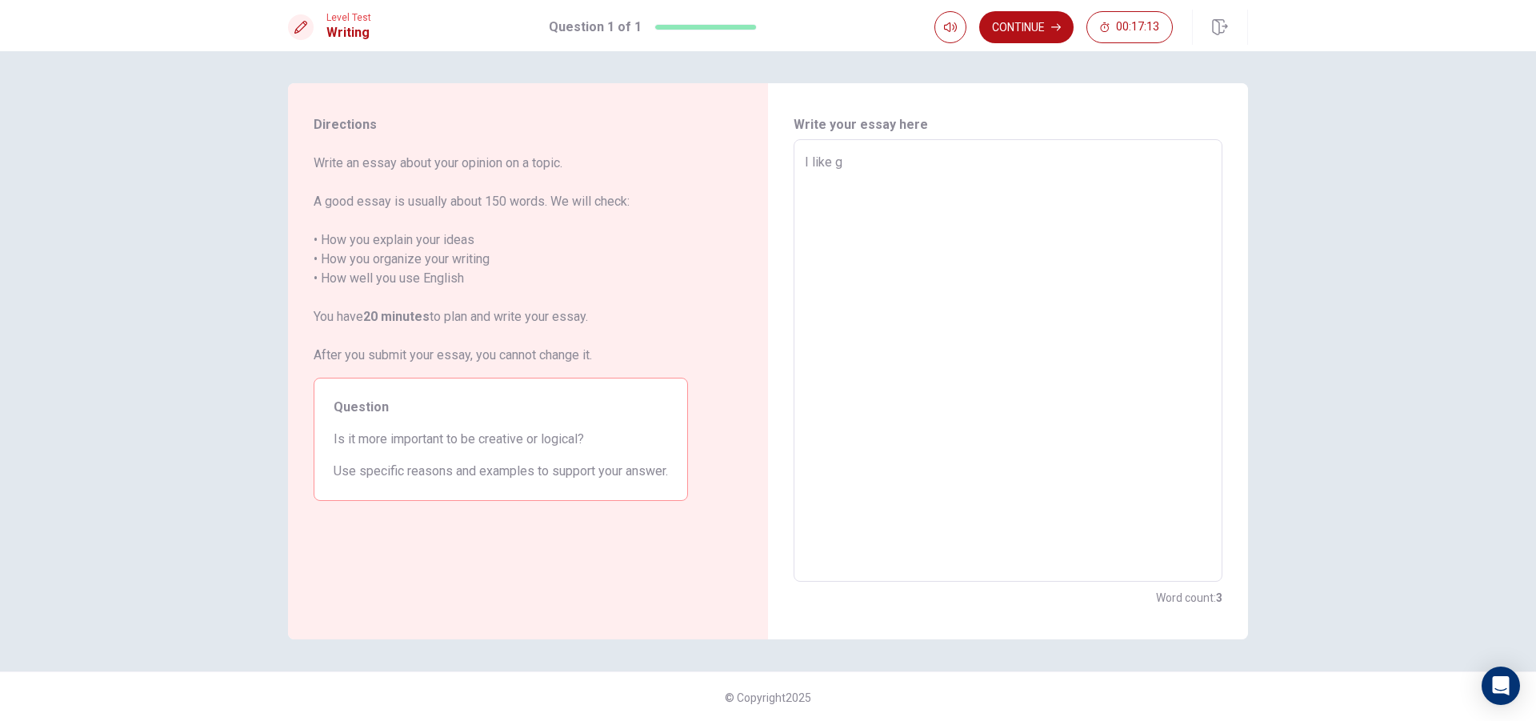
type textarea "I like go"
type textarea "x"
type textarea "I like go"
type textarea "x"
type textarea "I like go t"
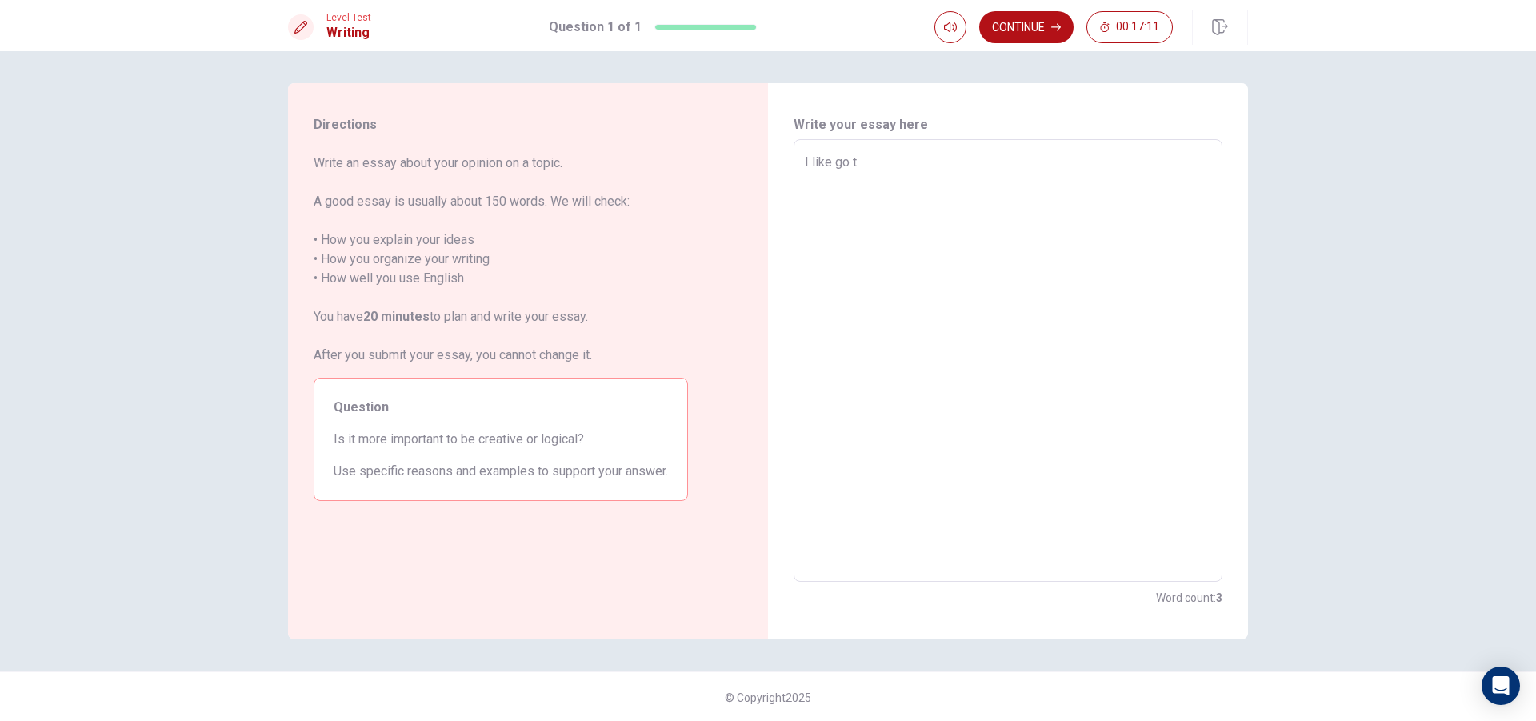
type textarea "x"
type textarea "I like go to"
type textarea "x"
type textarea "I like go to"
type textarea "x"
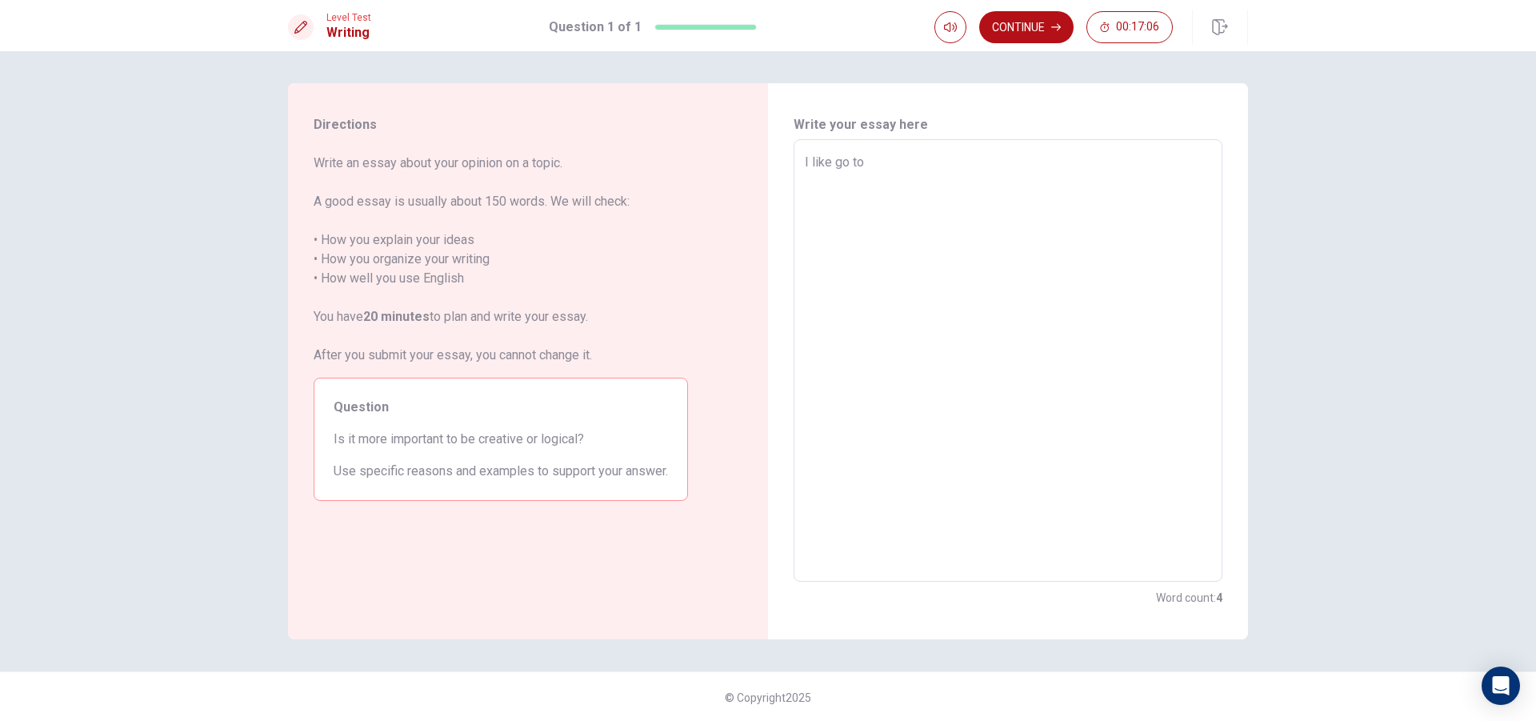
type textarea "I like go to s"
type textarea "x"
type textarea "I like go to sa"
type textarea "x"
type textarea "I like go to sae"
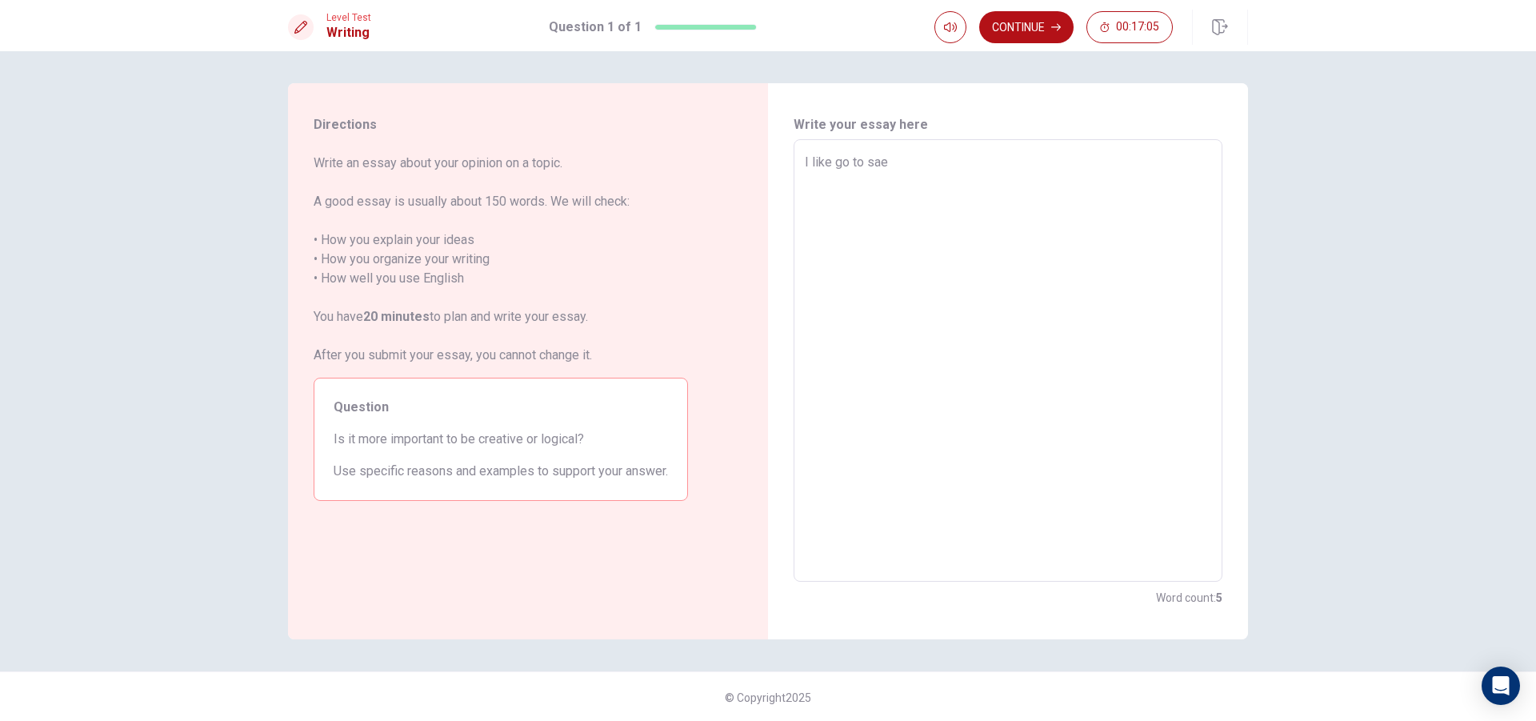
type textarea "x"
type textarea "I like go to sae"
type textarea "x"
type textarea "I like go to sae"
type textarea "x"
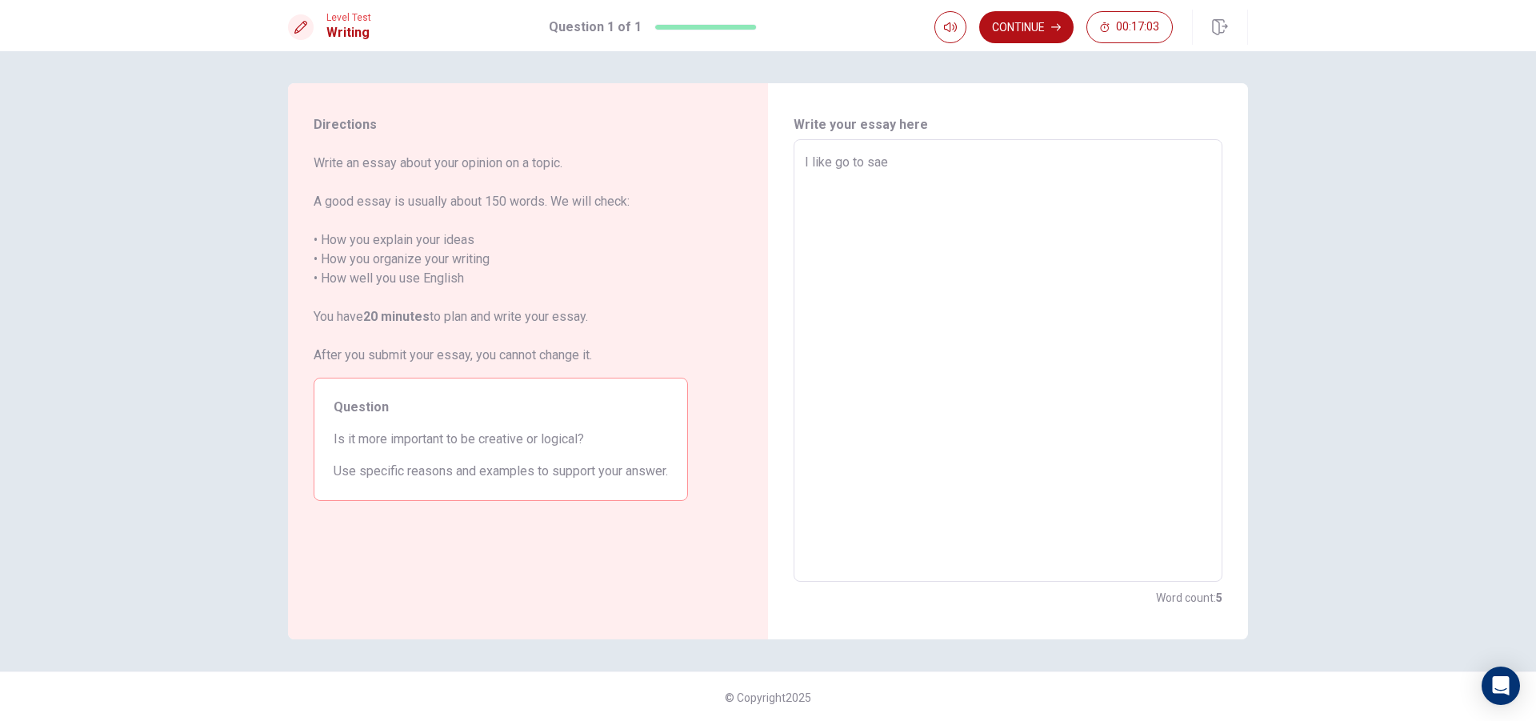
type textarea "I like go to sa"
type textarea "x"
type textarea "I like go to s"
type textarea "x"
type textarea "I like go to"
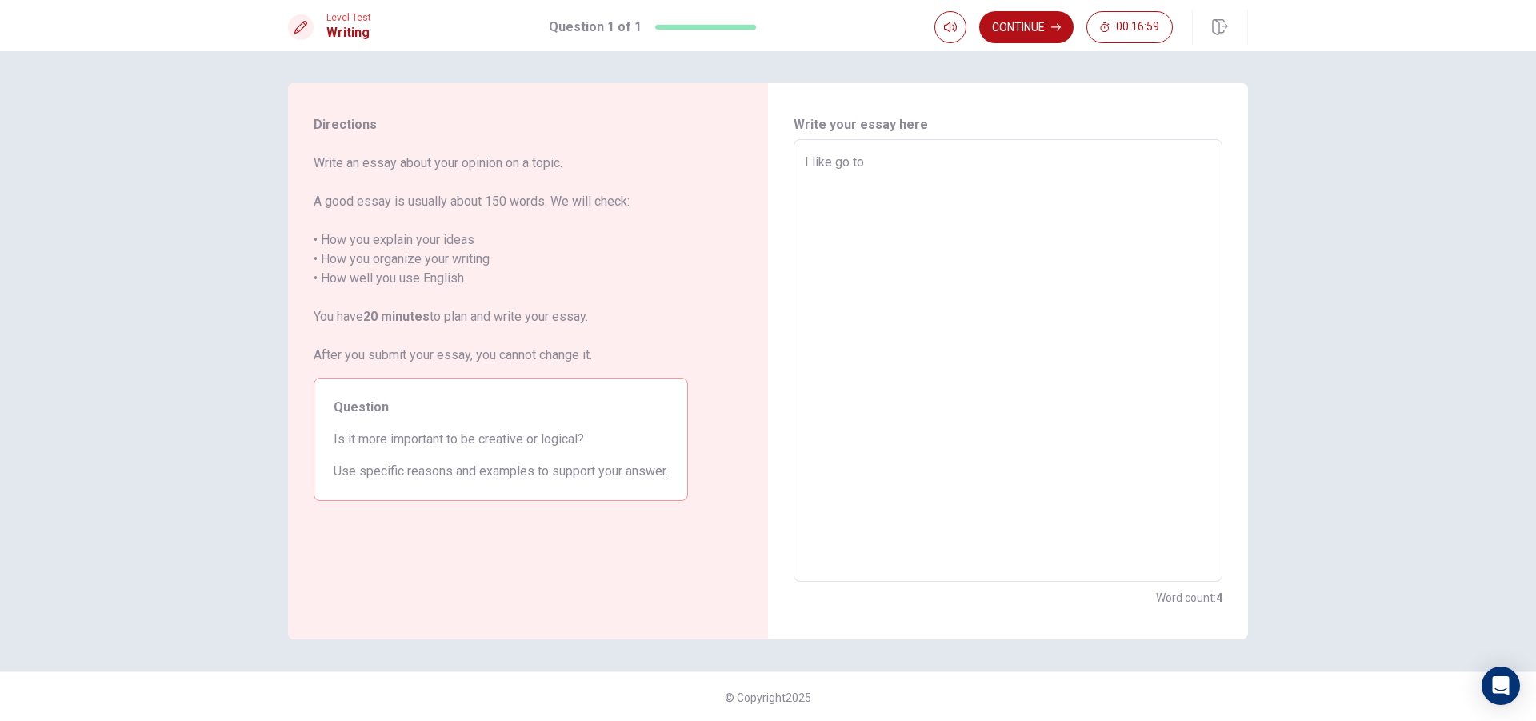
type textarea "x"
type textarea "I like go to"
type textarea "x"
type textarea "I like go to t"
type textarea "x"
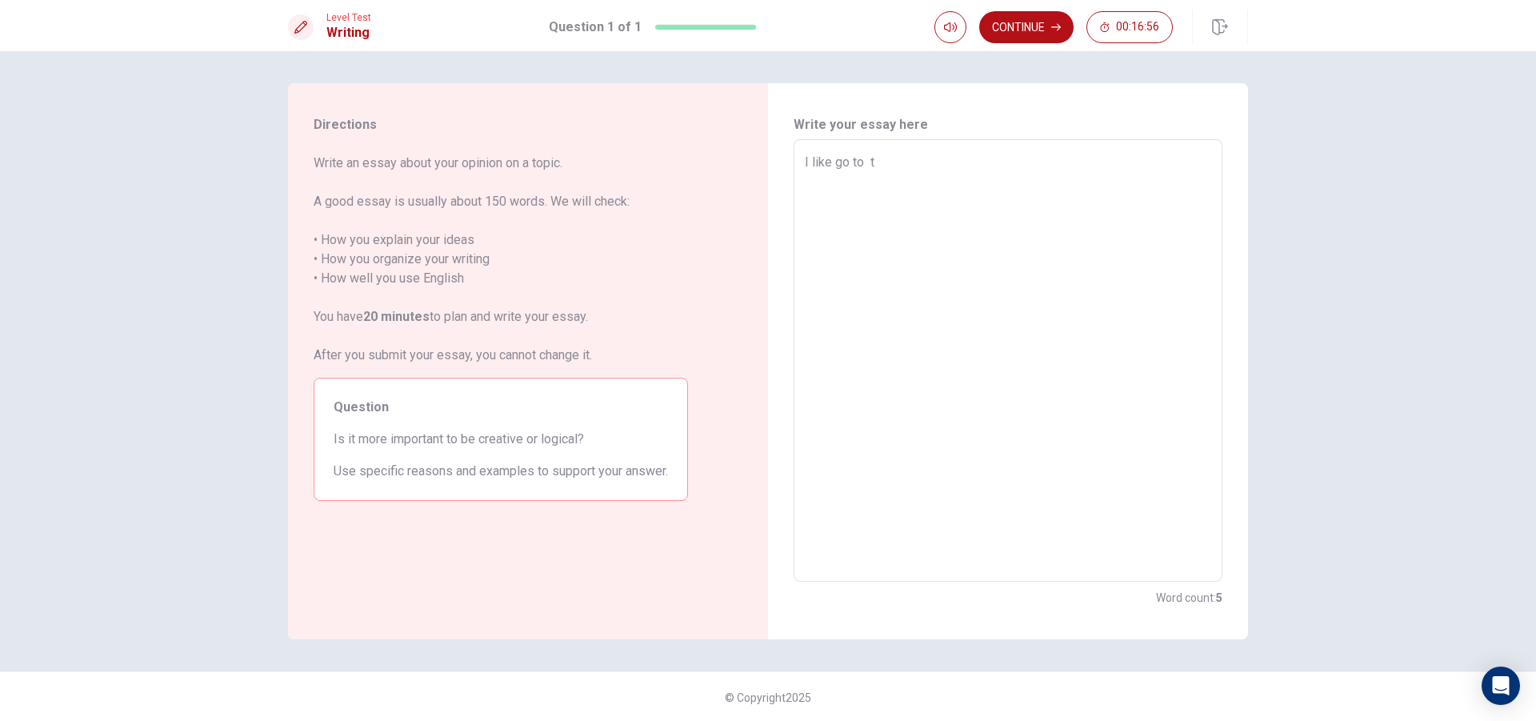
type textarea "I like go to th"
type textarea "x"
type textarea "I like go to the"
type textarea "x"
type textarea "I like go to the"
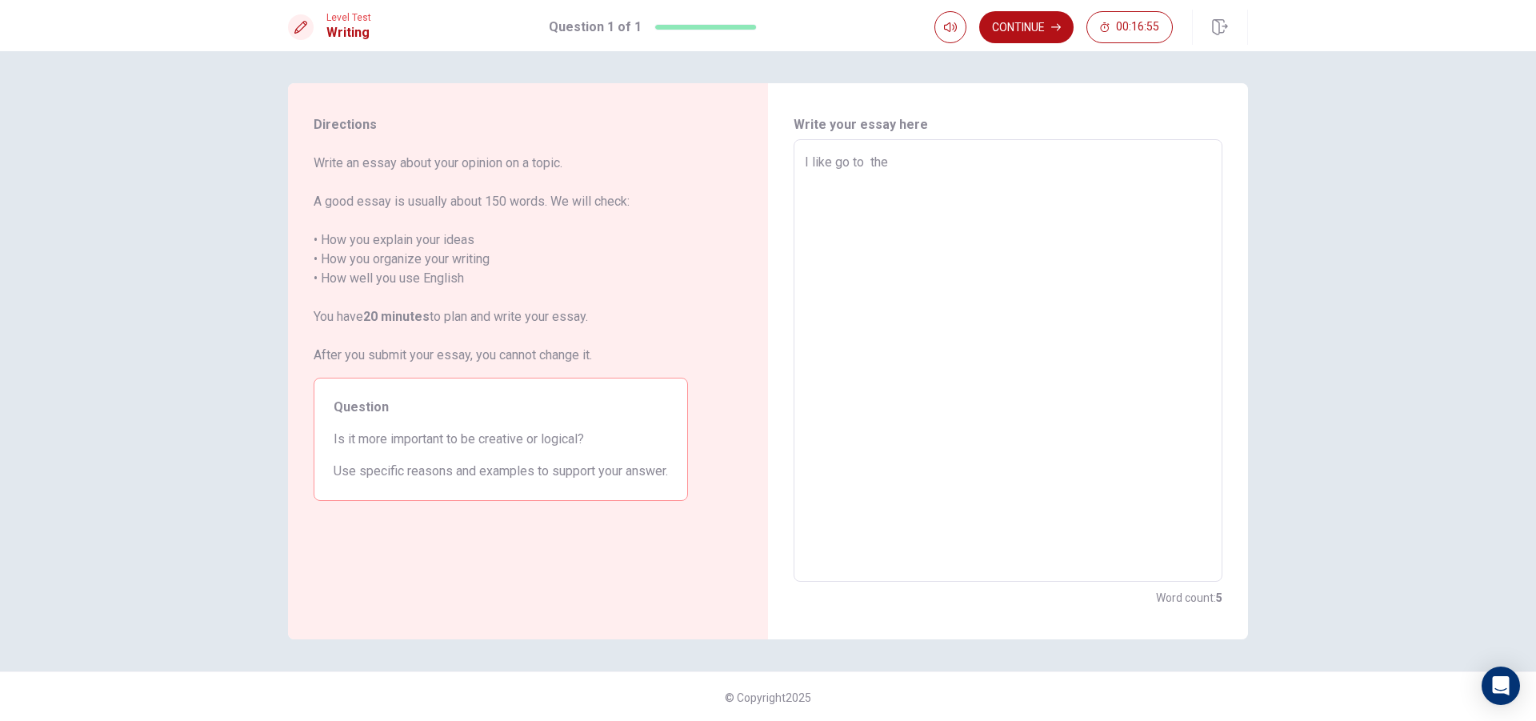
type textarea "x"
type textarea "I like go to the m"
type textarea "x"
type textarea "I like go to the mo"
type textarea "x"
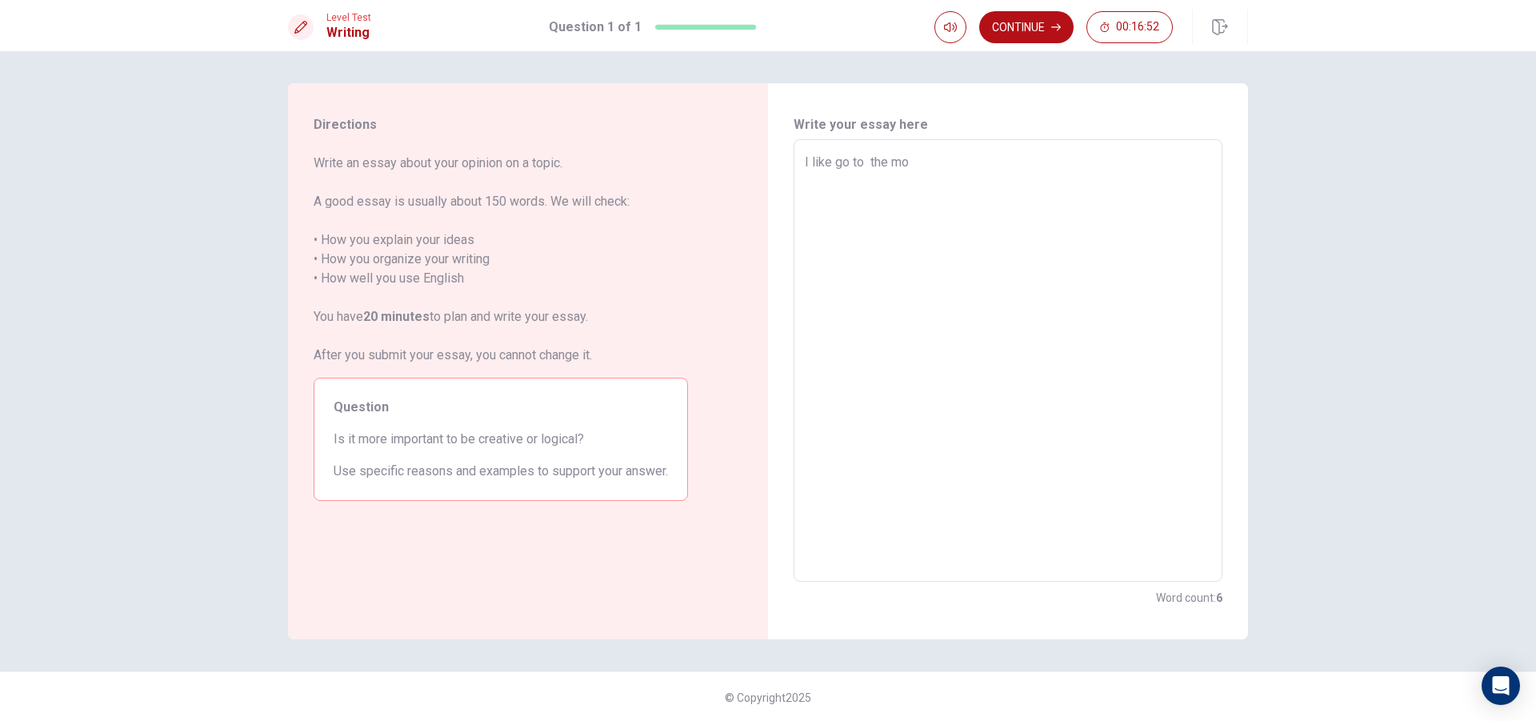
type textarea "I like go to the mou"
type textarea "x"
type textarea "I like go to the mout"
type textarea "x"
type textarea "I like go to the mouta"
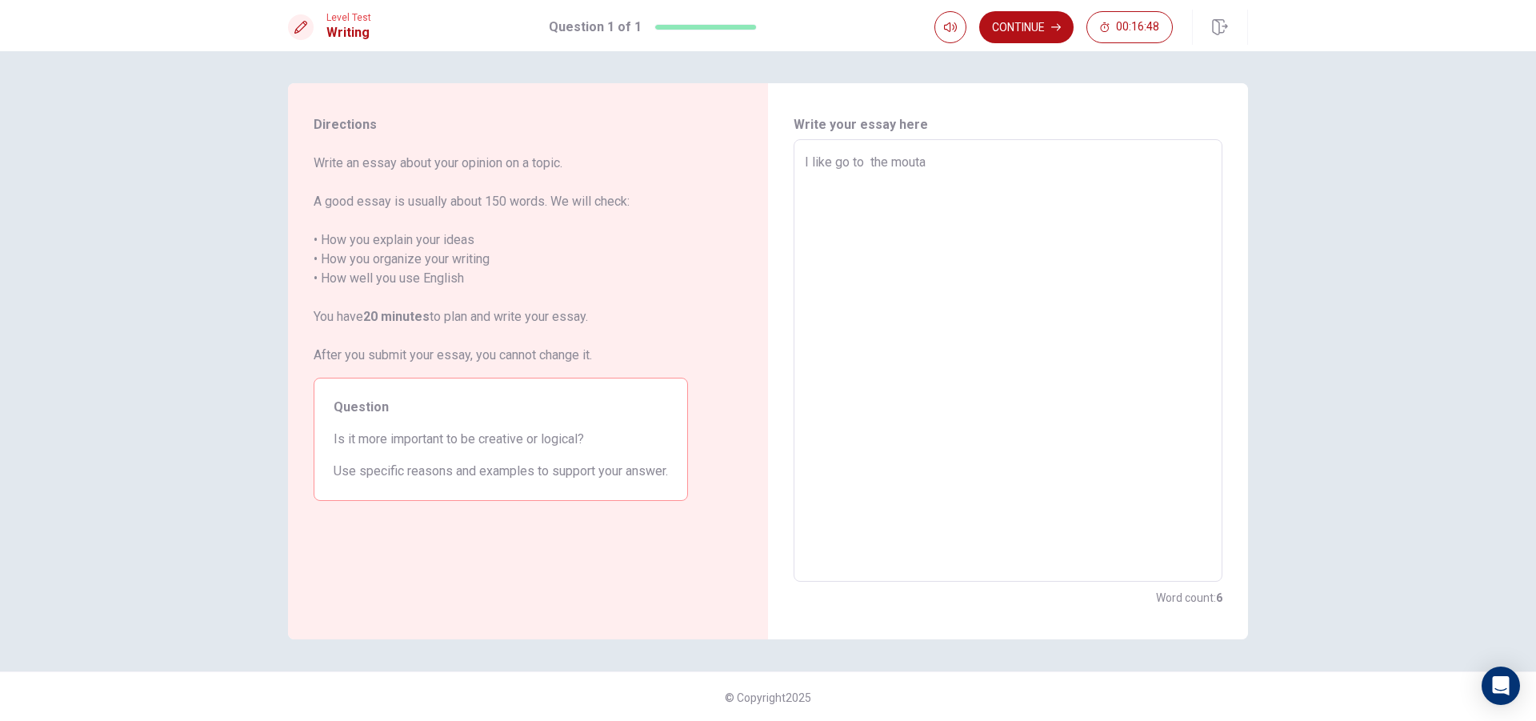
type textarea "x"
type textarea "I like go to the moutai"
type textarea "x"
type textarea "I like go to the moutain"
type textarea "x"
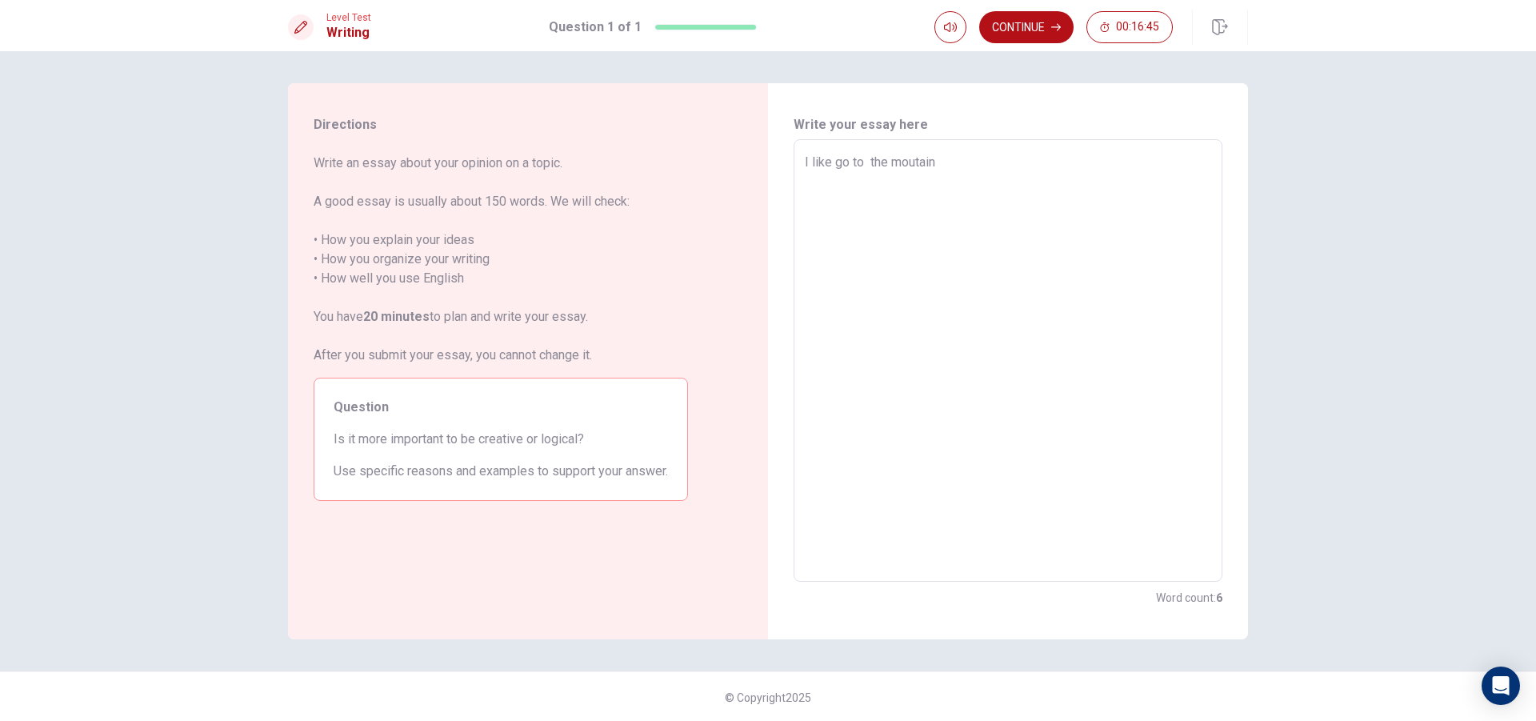
type textarea "I like go to the moutain"
type textarea "x"
type textarea "I like go to the moutain i"
type textarea "x"
type textarea "I like go to the moutain i"
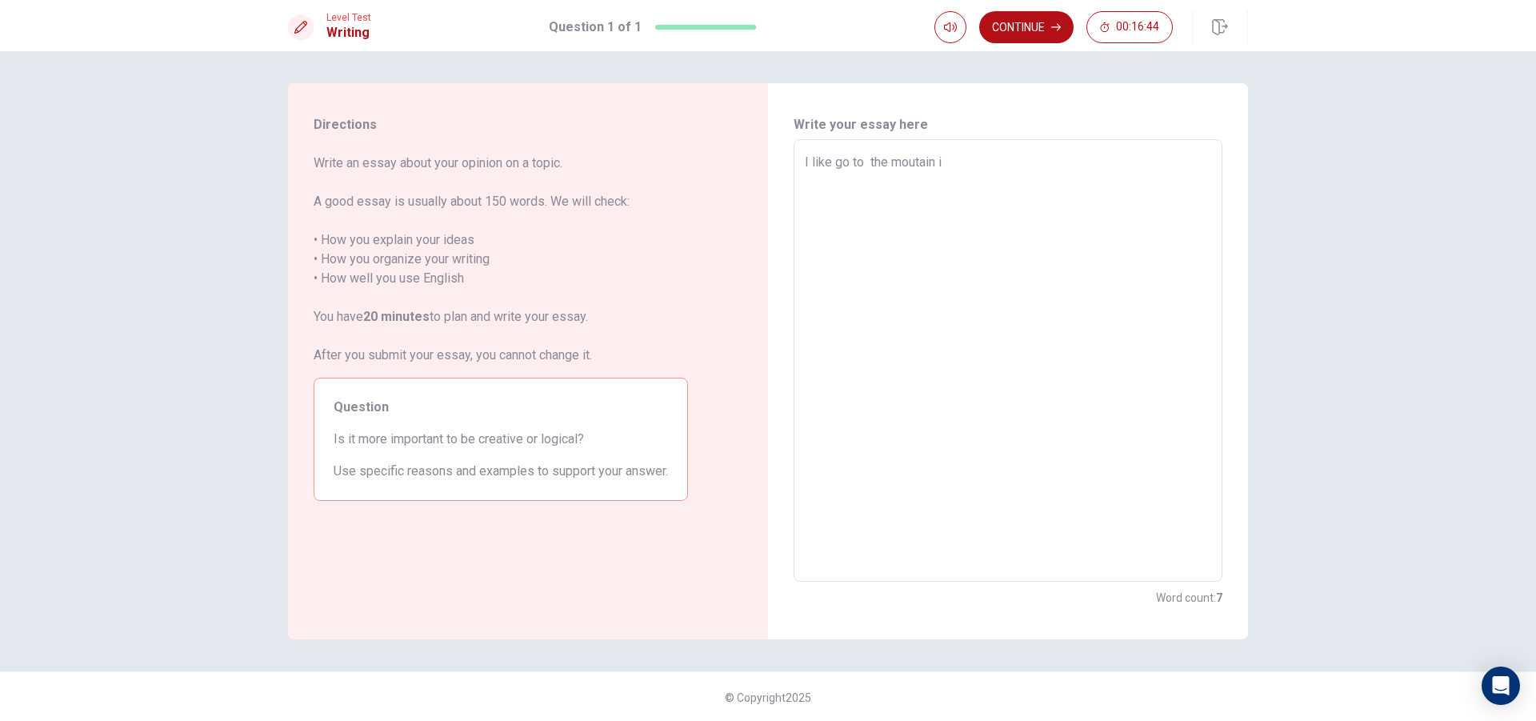
type textarea "x"
type textarea "I like go to the moutain i t"
type textarea "x"
type textarea "I like go to the moutain i th"
type textarea "x"
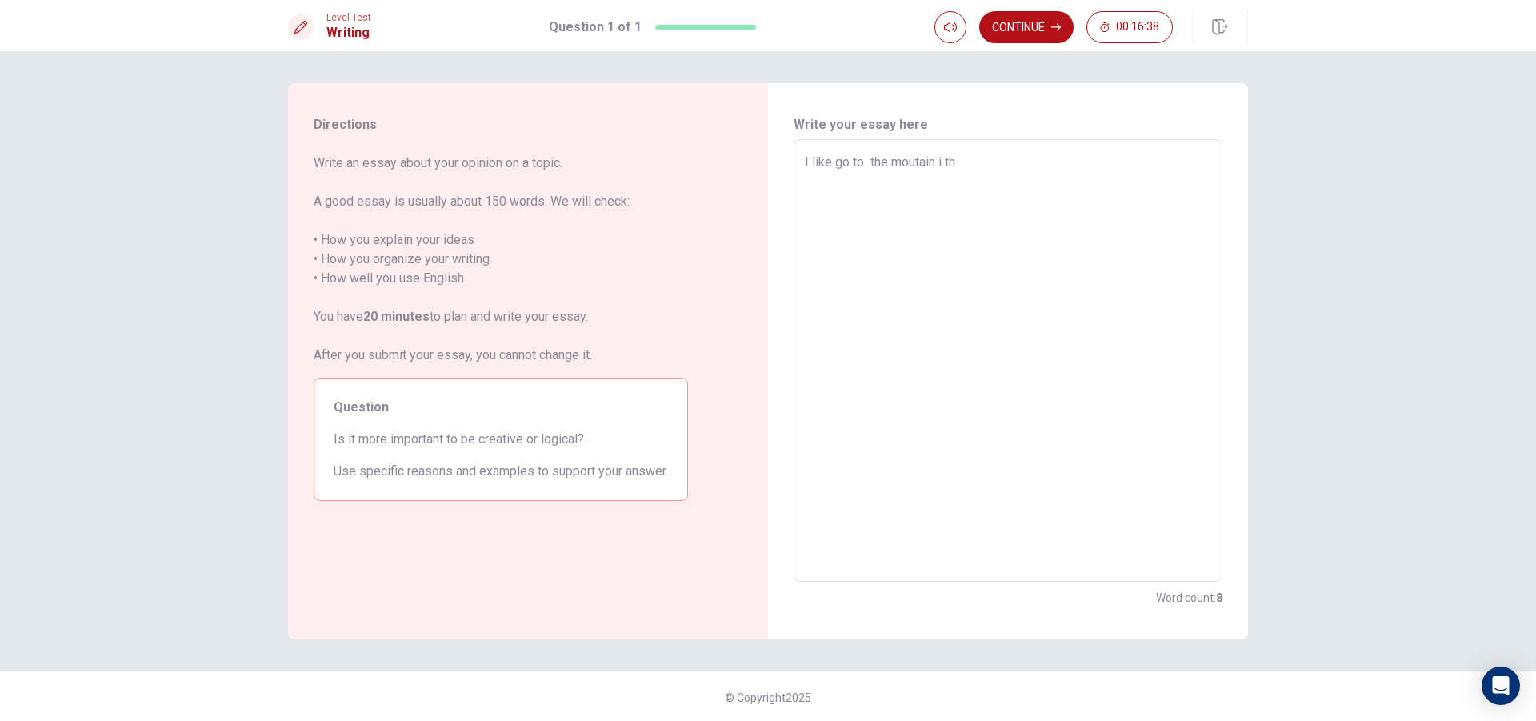
type textarea "I like go to the moutain i thi"
type textarea "x"
type textarea "I like go to the moutain i thin"
type textarea "x"
type textarea "I like go to the moutain i think"
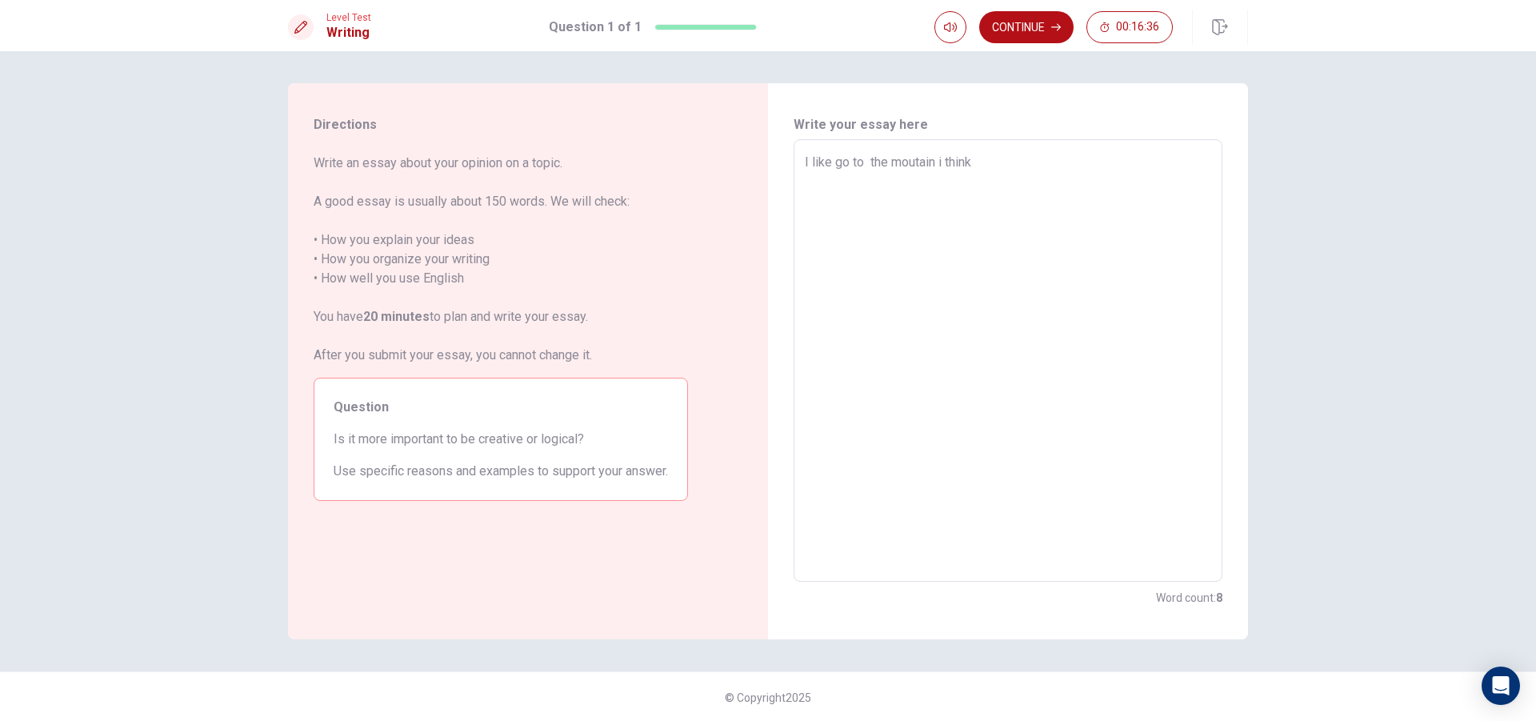
type textarea "x"
type textarea "I like go to the moutain i think"
type textarea "x"
type textarea "I like go to the moutain i think g"
type textarea "x"
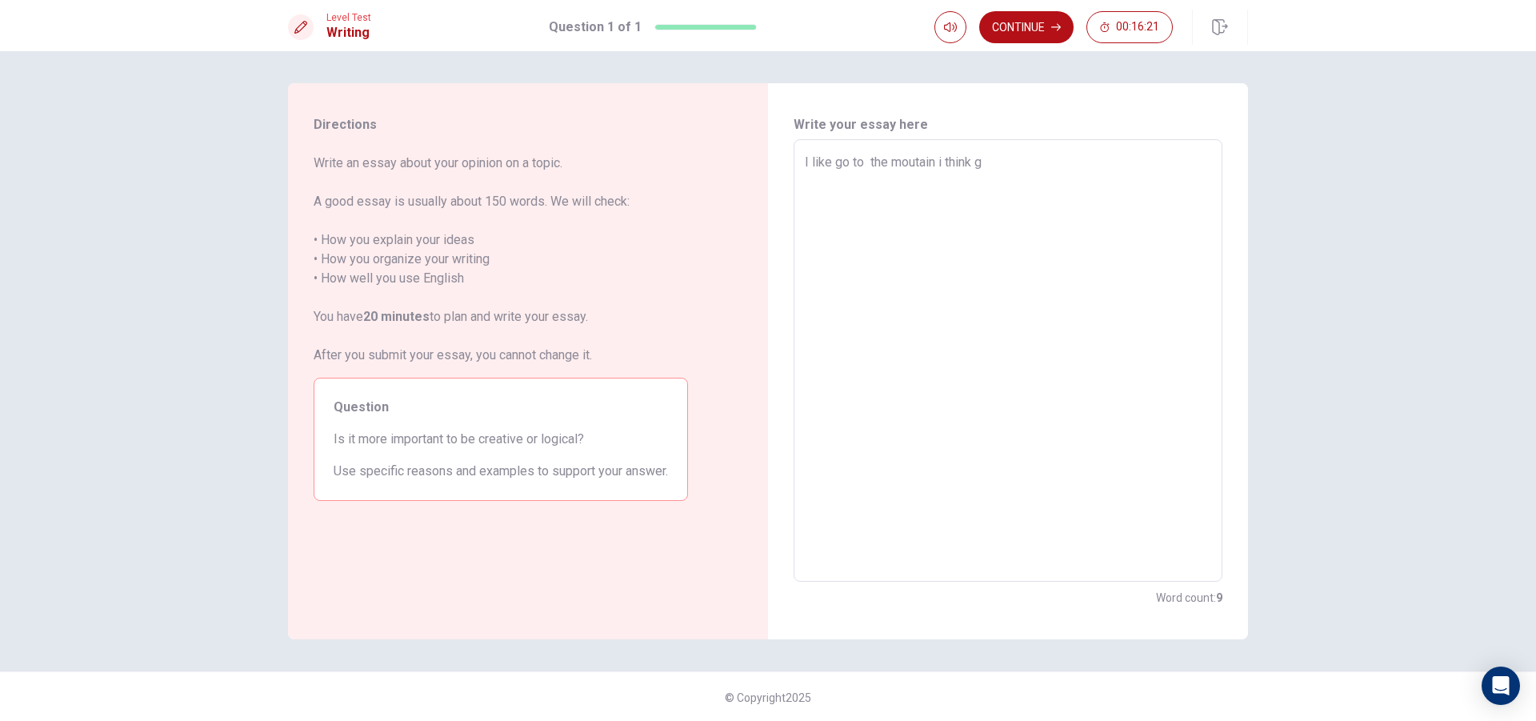
type textarea "I like go to the moutain i think go"
type textarea "x"
type textarea "I like go to the moutain i think goo"
type textarea "x"
type textarea "I like go to the moutain i think good"
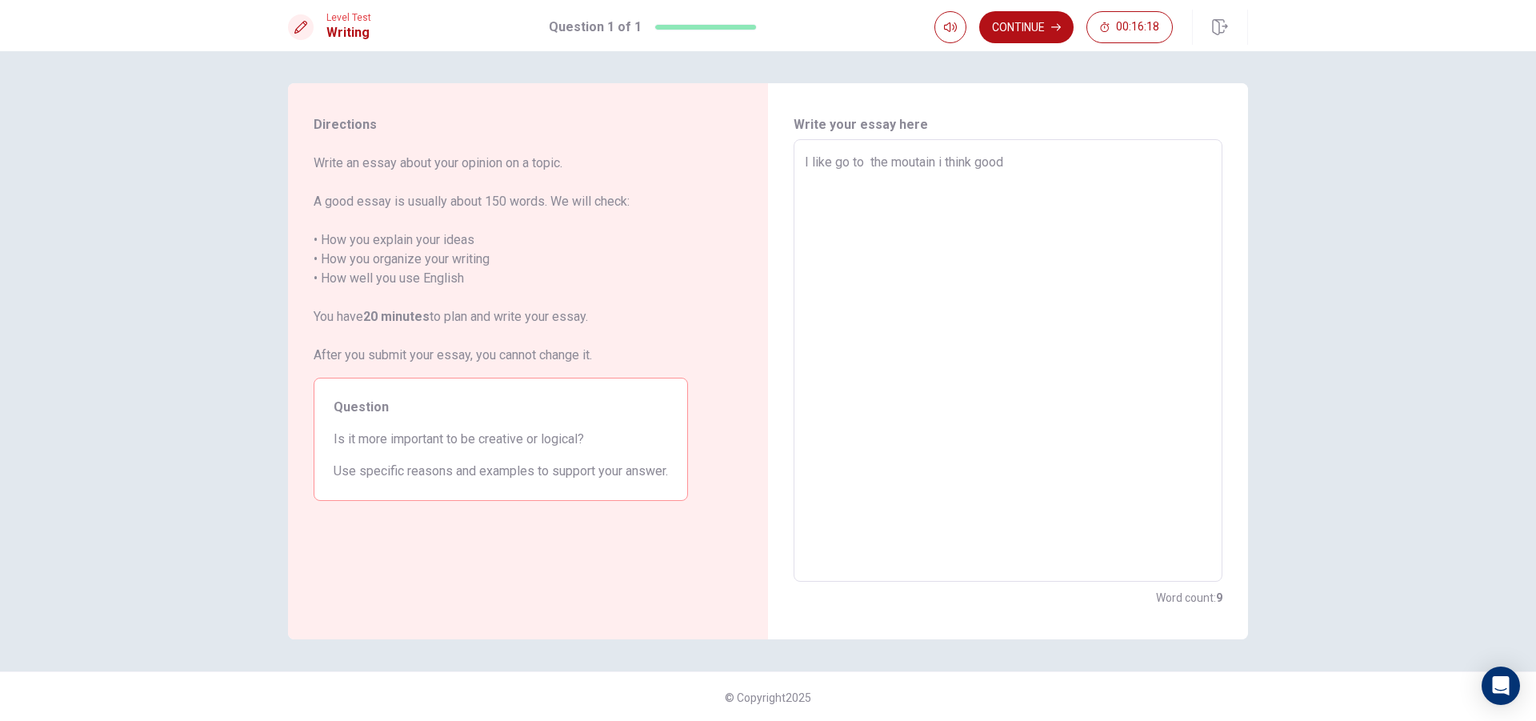
type textarea "x"
type textarea "I like go to the moutain i think good"
type textarea "x"
type textarea "I like go to the moutain i think good i"
type textarea "x"
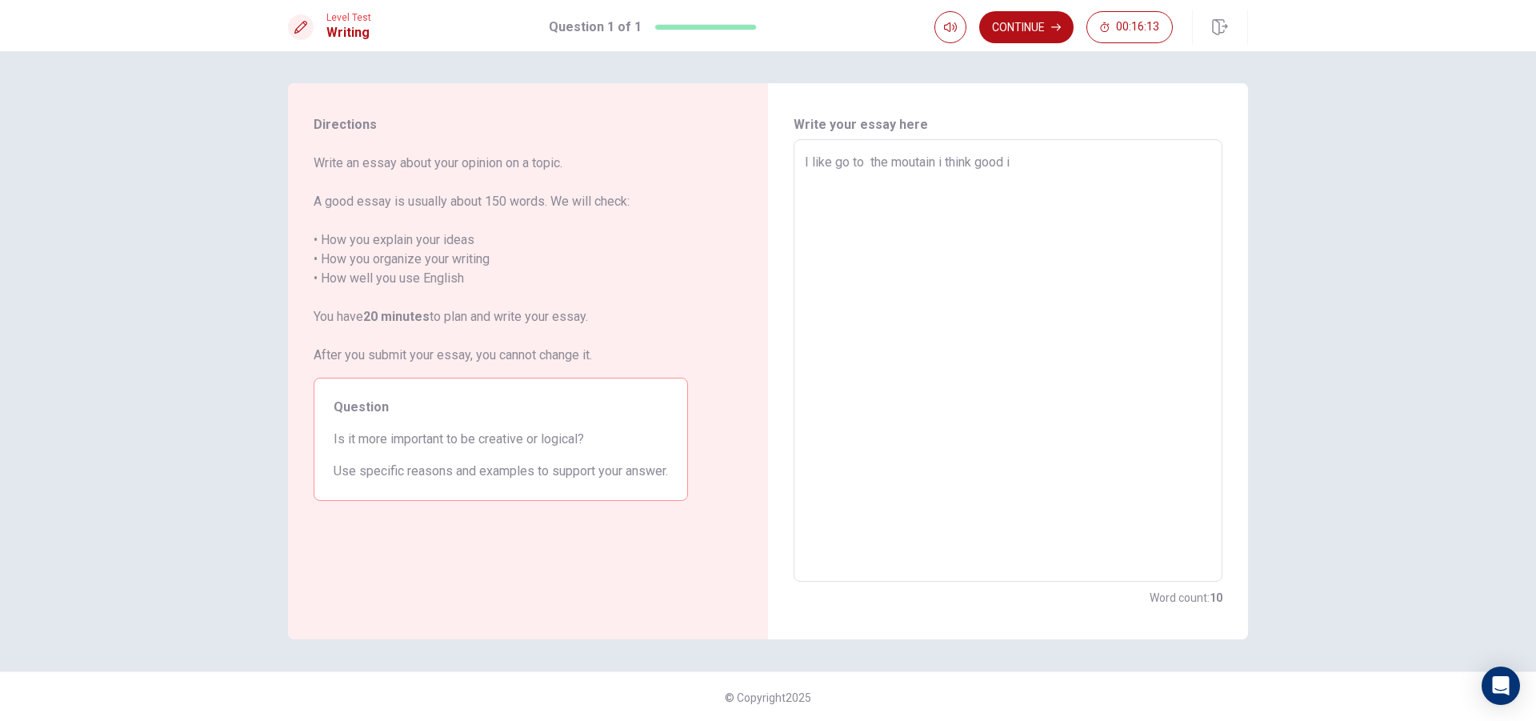
type textarea "I like go to the moutain i think good i"
type textarea "x"
type textarea "I like go to the moutain i think good i d"
type textarea "x"
type textarea "I like go to the moutain i think good i do"
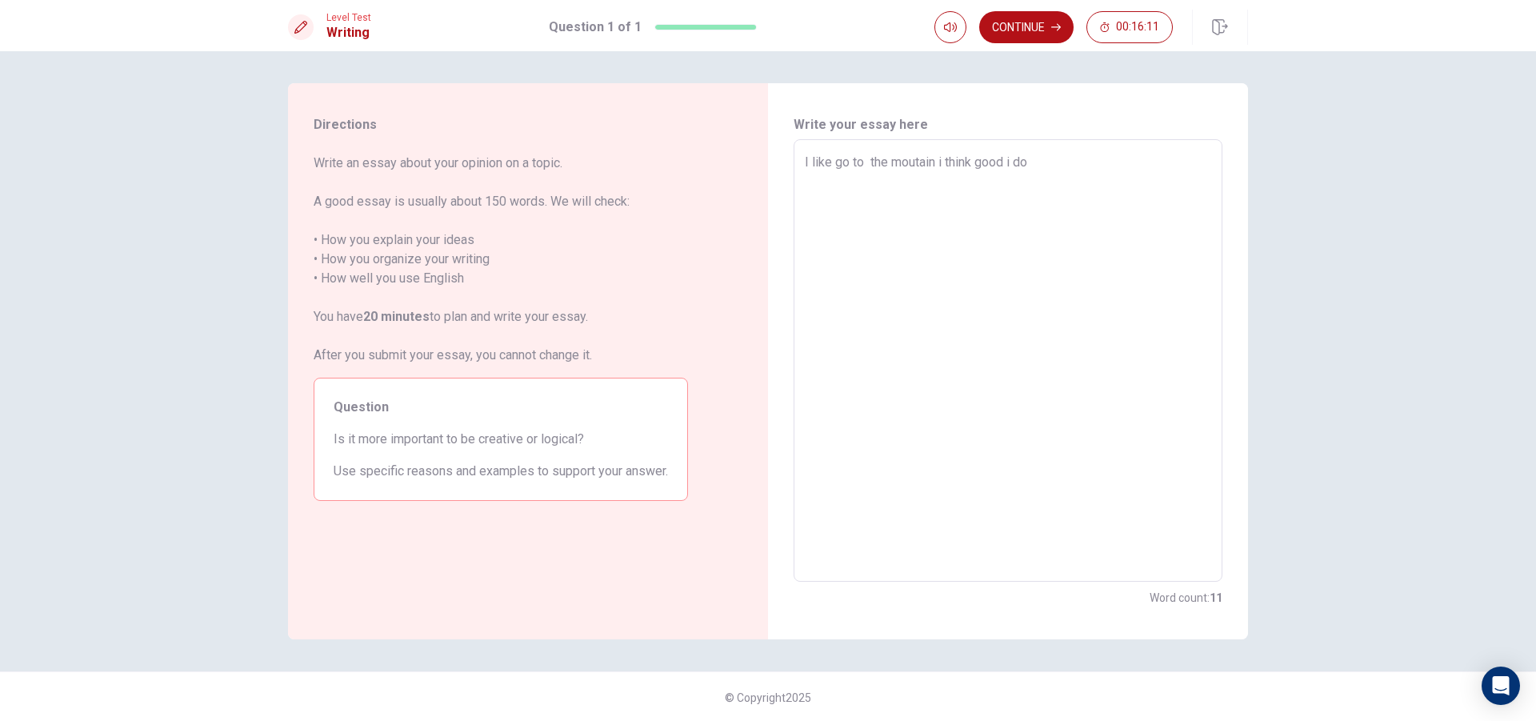
type textarea "x"
type textarea "I like go to the moutain i think good i don"
type textarea "x"
type textarea "I like go to the moutain i think good i don'"
type textarea "x"
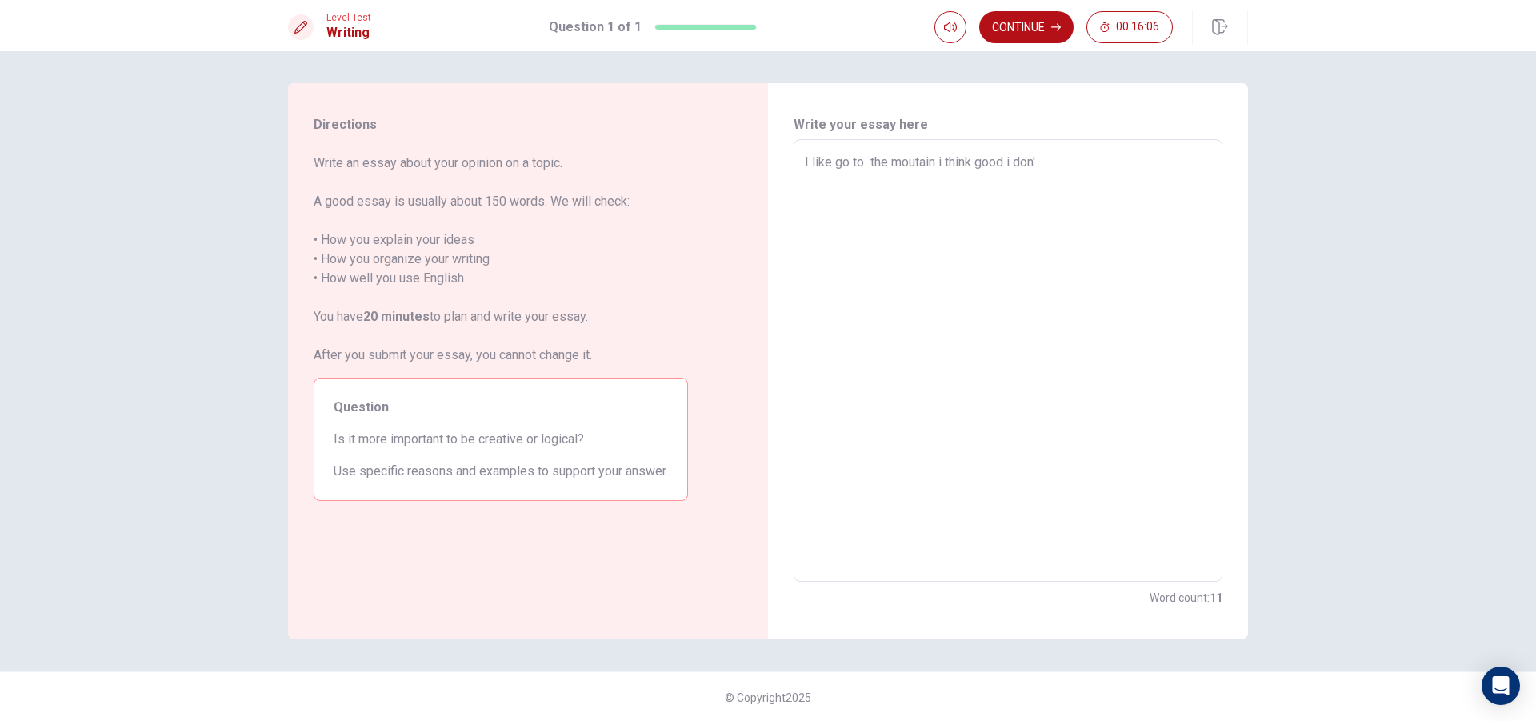
type textarea "I like go to the moutain i think good i don't"
type textarea "x"
type textarea "I like go to the moutain i think good i don't"
type textarea "x"
type textarea "I like go to the moutain i think good i don't n"
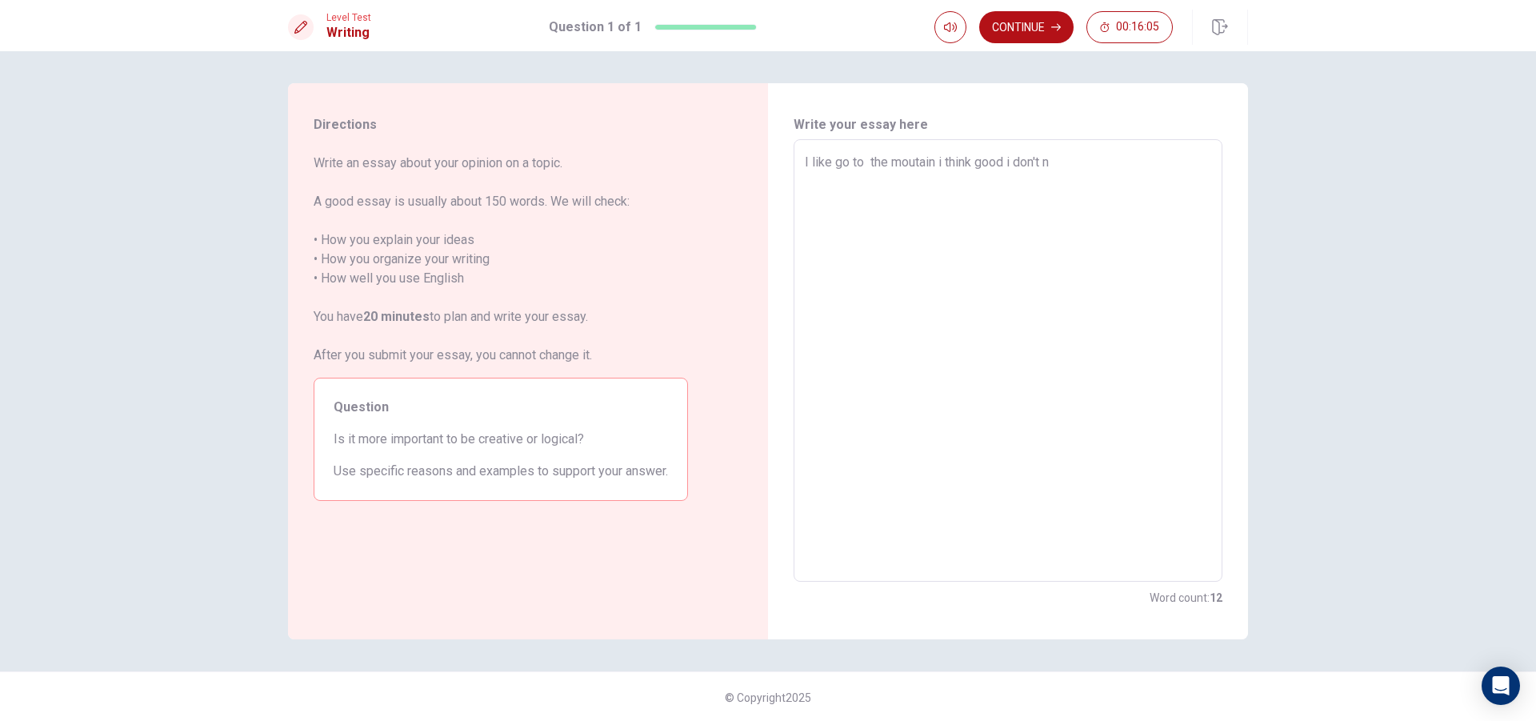
type textarea "x"
type textarea "I like go to the moutain i think good i don't no"
type textarea "x"
type textarea "I like go to the moutain i think good i don't no"
type textarea "x"
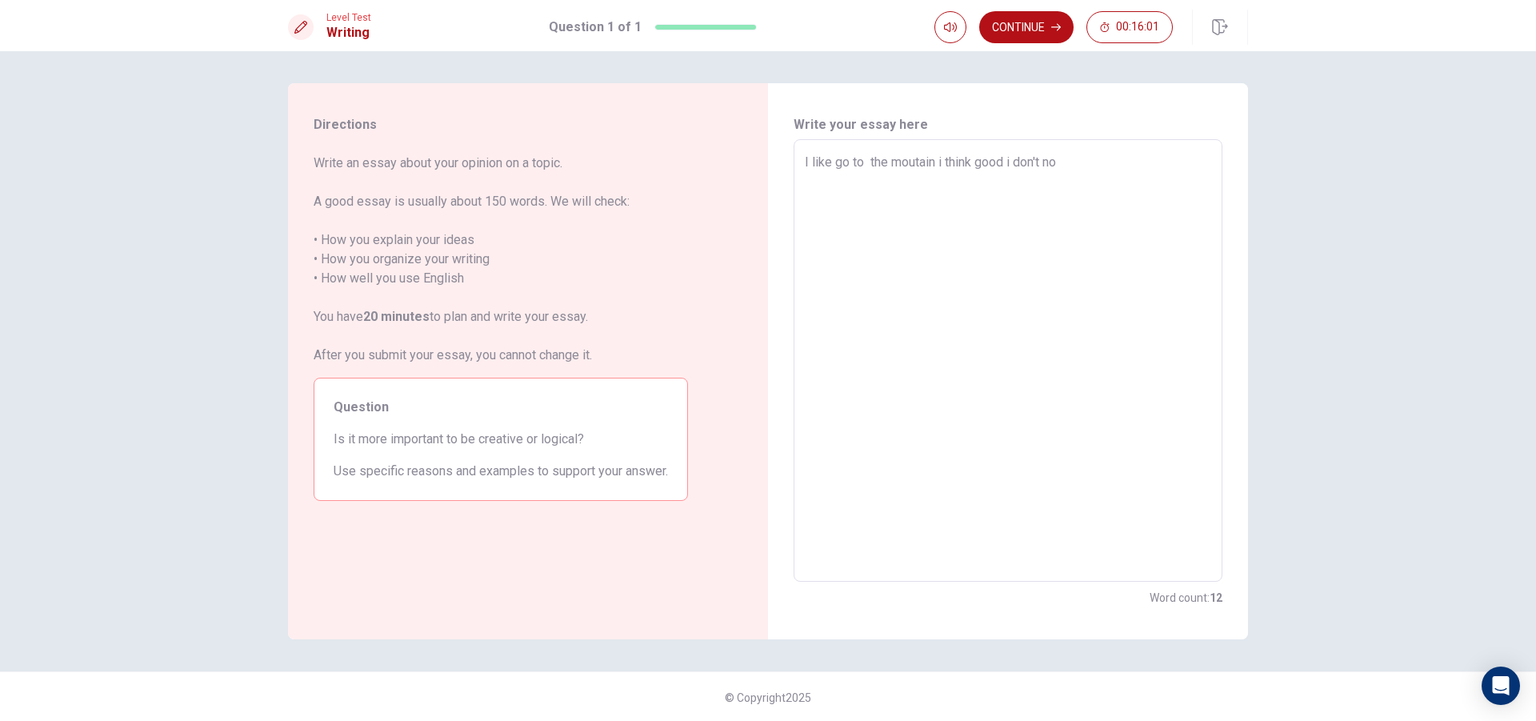
type textarea "I like go to the moutain i think good i don't no w"
type textarea "x"
type textarea "I like go to the moutain i think good i don't no wi"
type textarea "x"
type textarea "I like go to the moutain i think good i don't no wii"
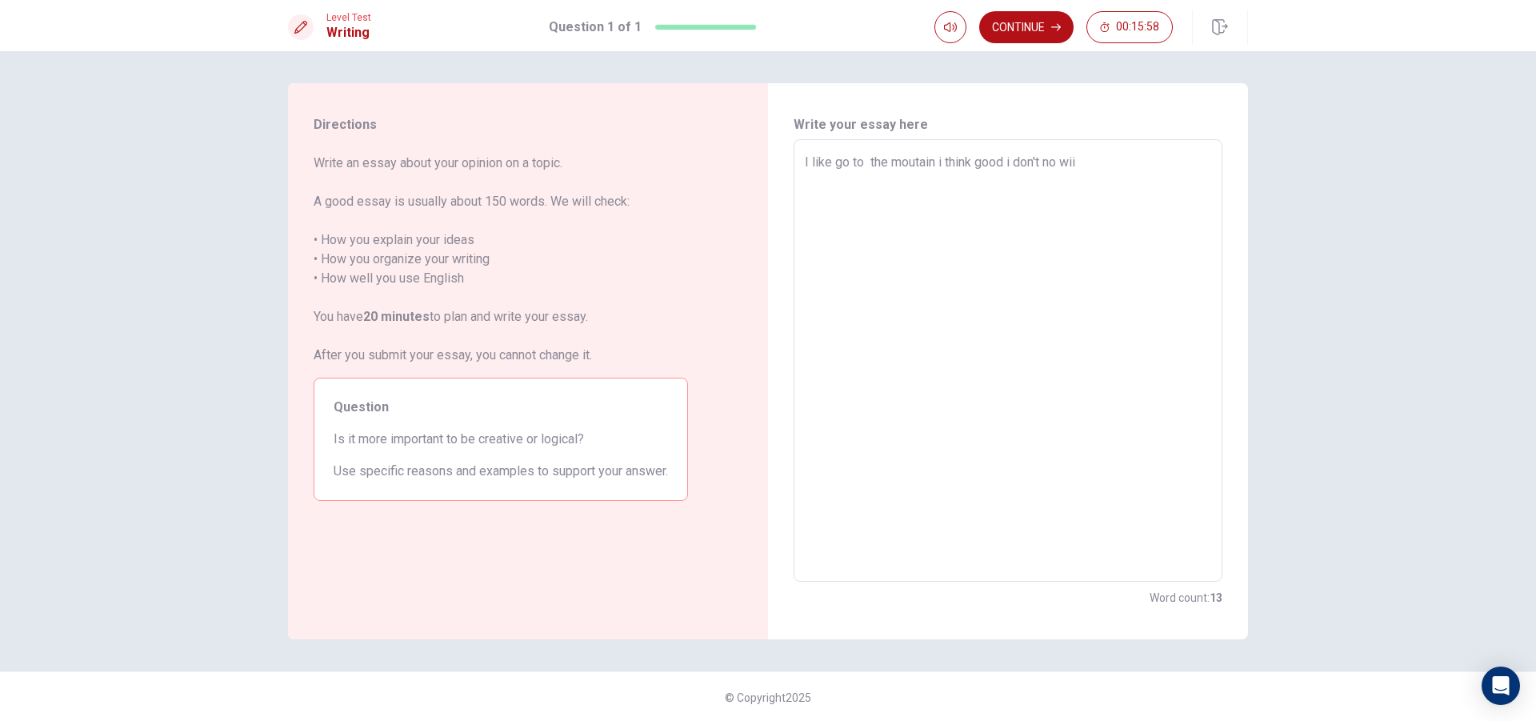
type textarea "x"
type textarea "I like go to the moutain i think good i don't no wiil"
type textarea "x"
type textarea "I like go to the moutain i think good i don't no wii"
type textarea "x"
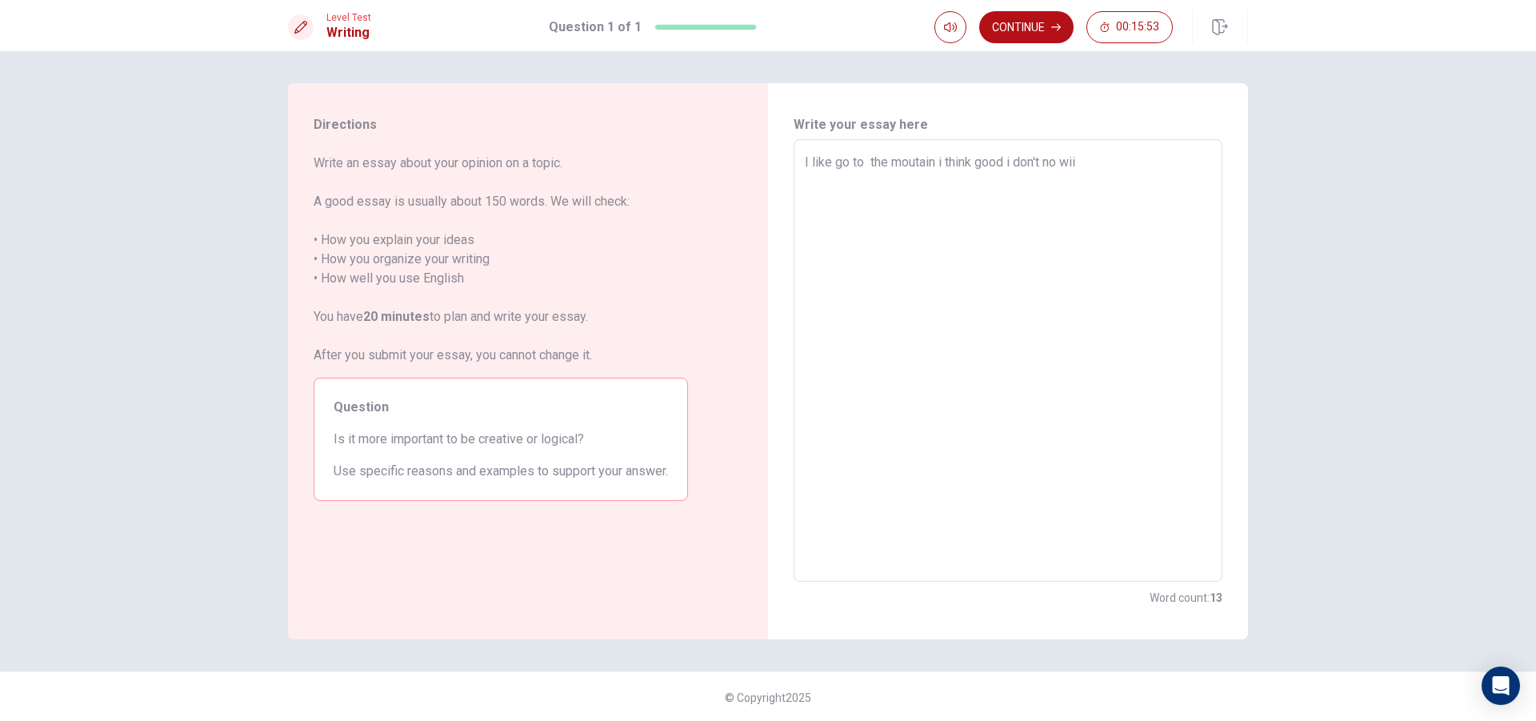
type textarea "I like go to the moutain i think good i don't no wi"
type textarea "x"
type textarea "I like go to the moutain i think good i don't no wii"
type textarea "x"
type textarea "I like go to the moutain i think good i don't no wiii"
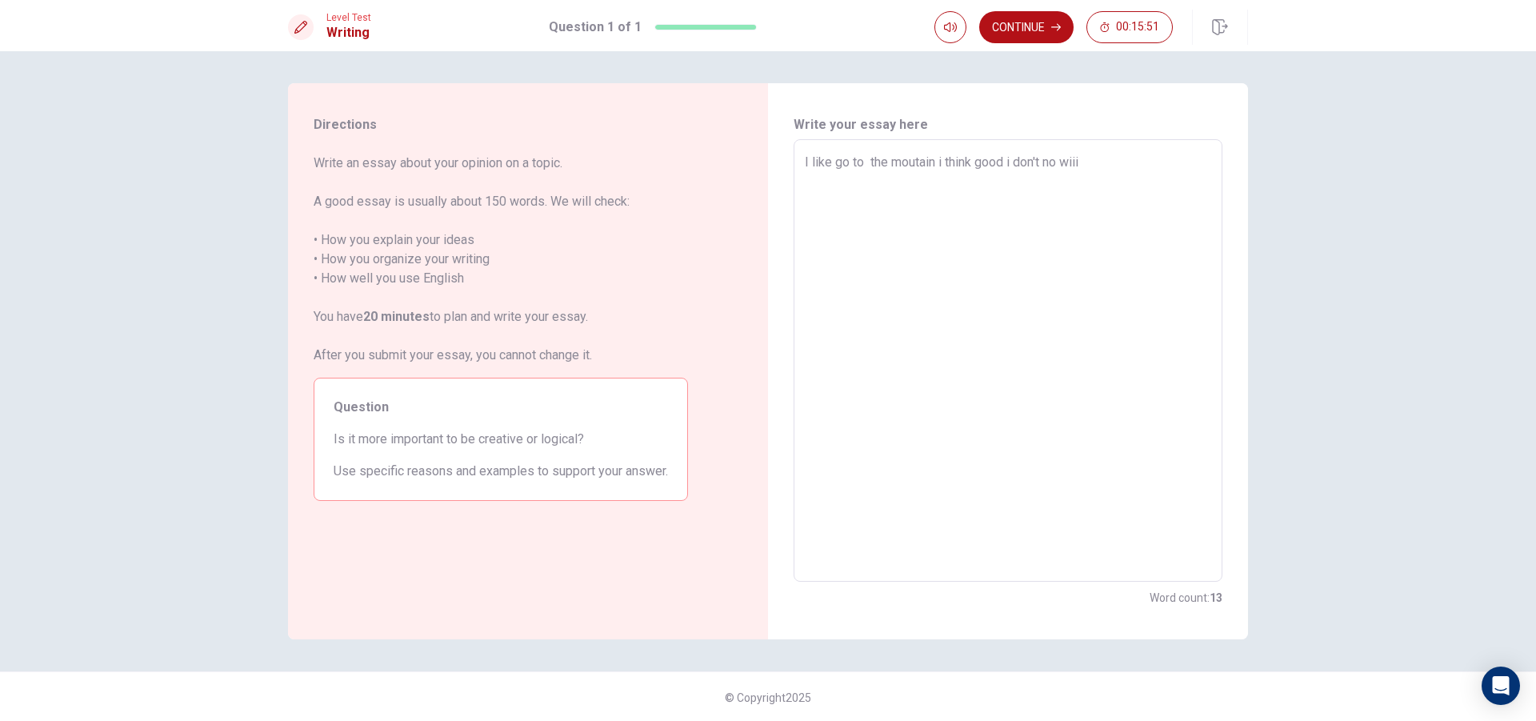
type textarea "x"
type textarea "I like go to the moutain i think good i don't no wii"
type textarea "x"
type textarea "I like go to the moutain i think good i don't no wi"
type textarea "x"
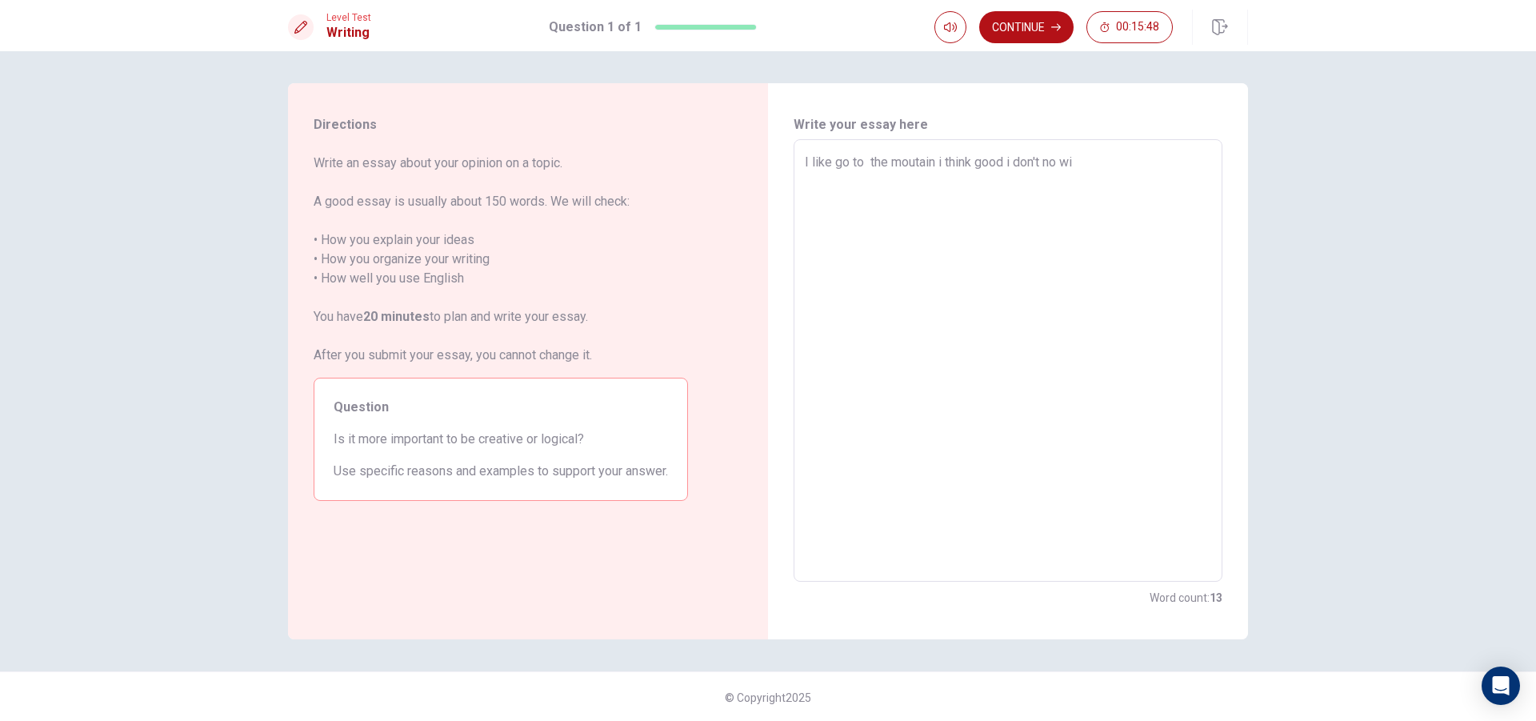
type textarea "I like go to the moutain i think good i don't no wil"
type textarea "x"
type textarea "I like go to the moutain i think good i don't no will"
type textarea "x"
type textarea "I like go to the moutain i think good i don't no wil"
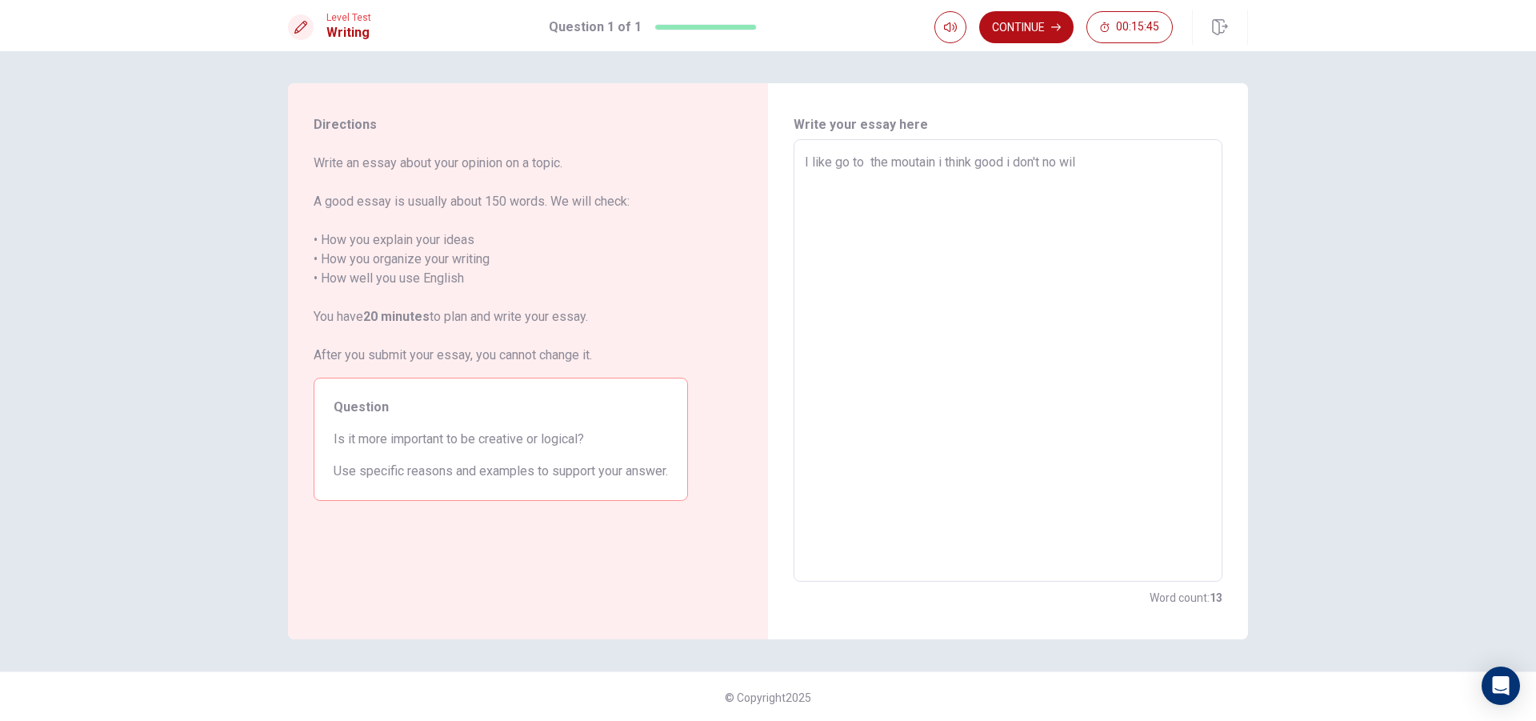
type textarea "x"
type textarea "I like go to the moutain i think good i don't no wi"
type textarea "x"
type textarea "I like go to the moutain i think good i don't no wil"
type textarea "x"
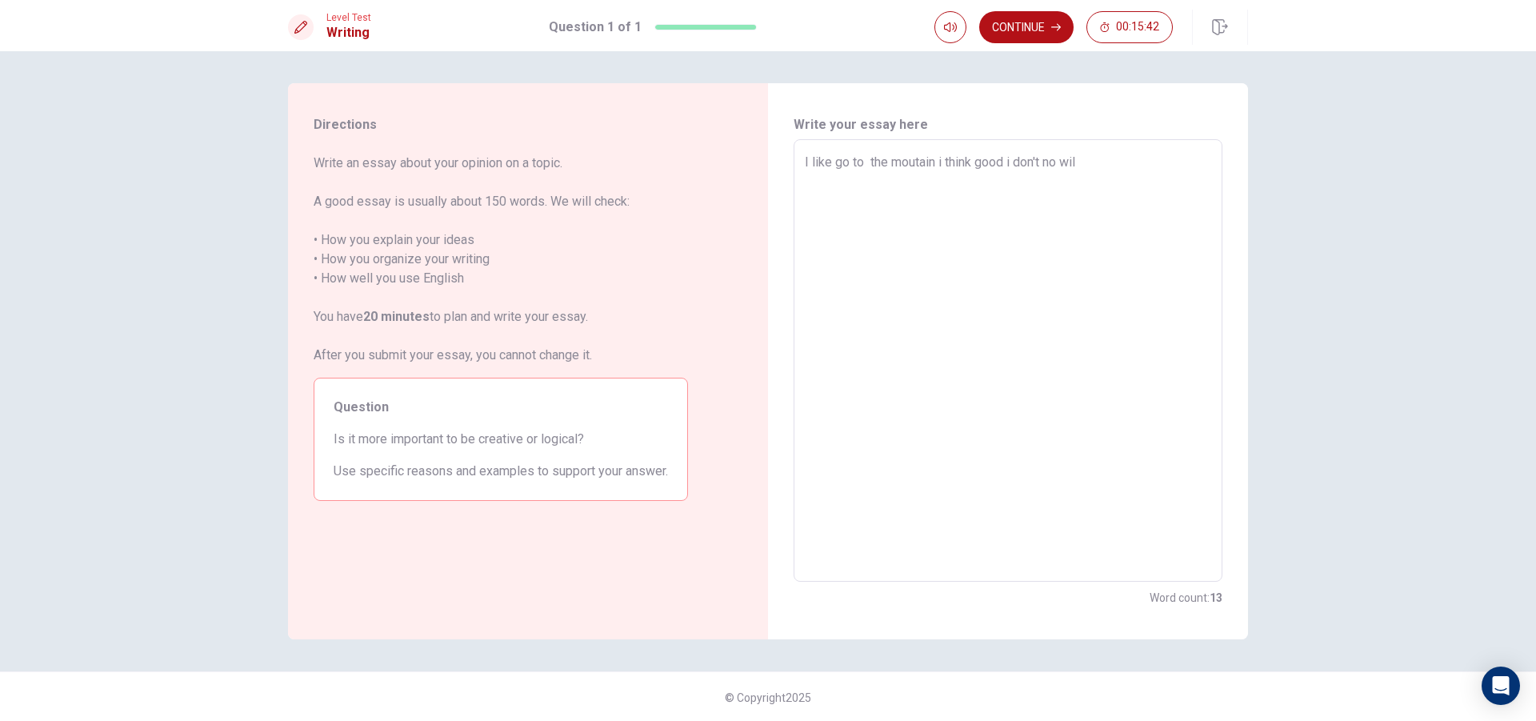
type textarea "I like go to the moutain i think good i don't no will"
type textarea "x"
type textarea "I like go to the moutain i think good i don't no will"
type textarea "x"
click at [1037, 18] on button "Continue" at bounding box center [1026, 27] width 94 height 32
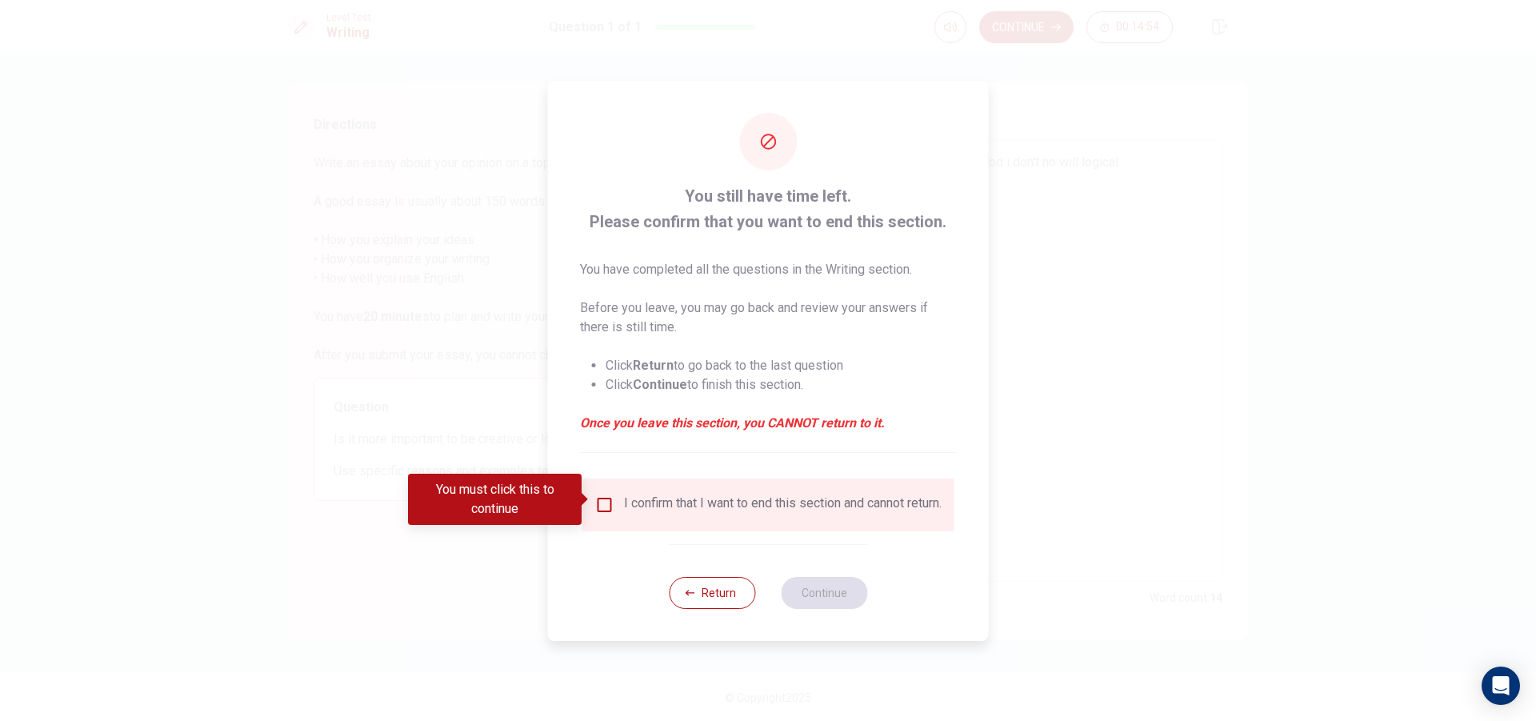
click at [599, 498] on input "You must click this to continue" at bounding box center [604, 504] width 19 height 19
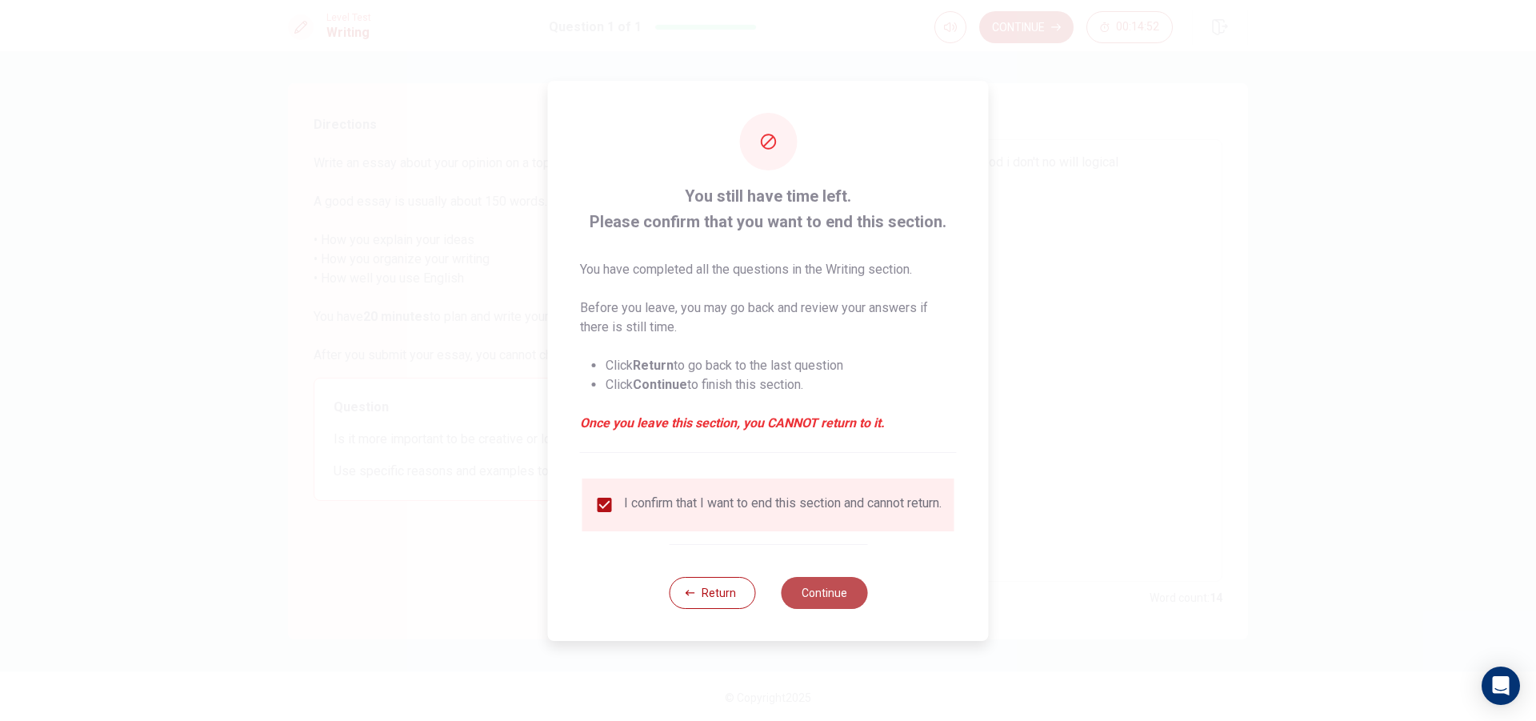
click at [813, 584] on button "Continue" at bounding box center [824, 593] width 86 height 32
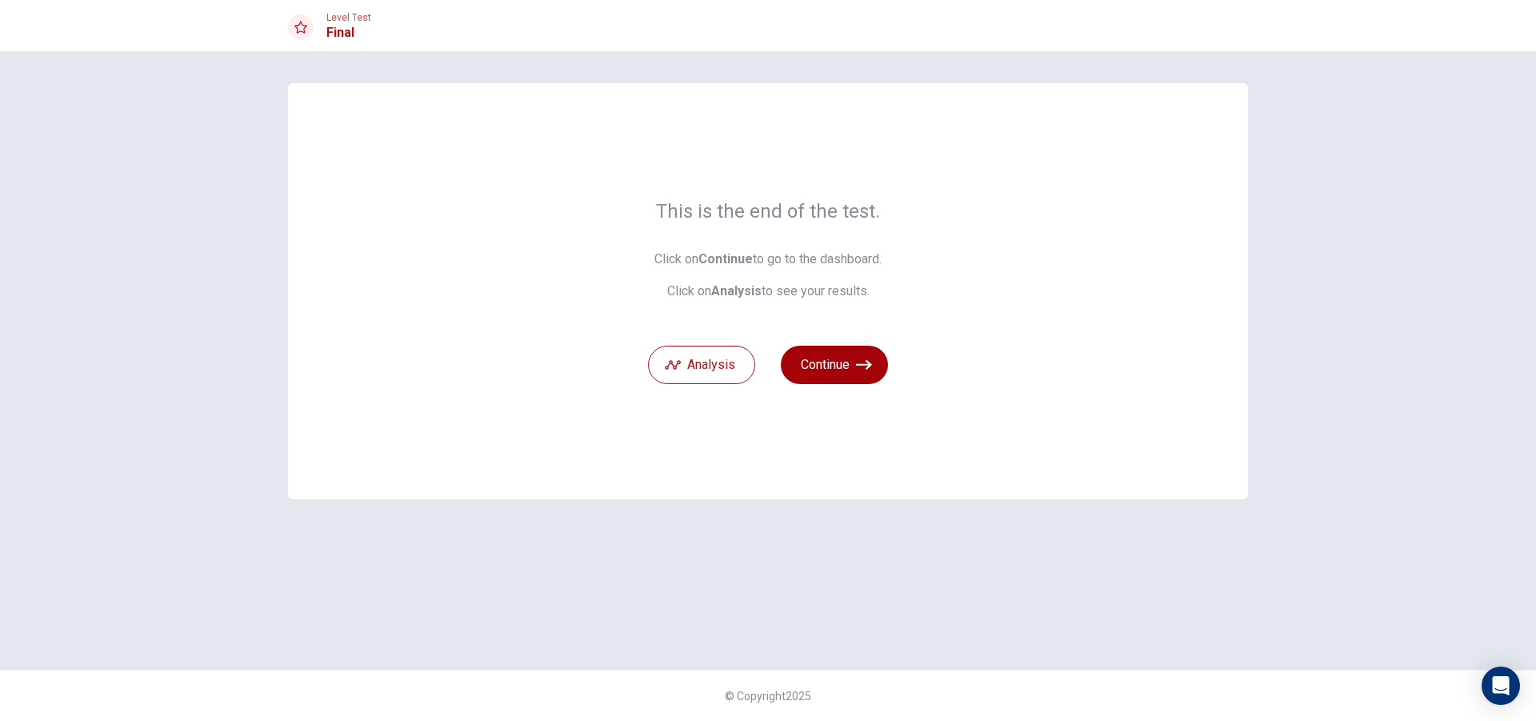
click at [837, 358] on button "Continue" at bounding box center [834, 365] width 107 height 38
